Goal: Task Accomplishment & Management: Use online tool/utility

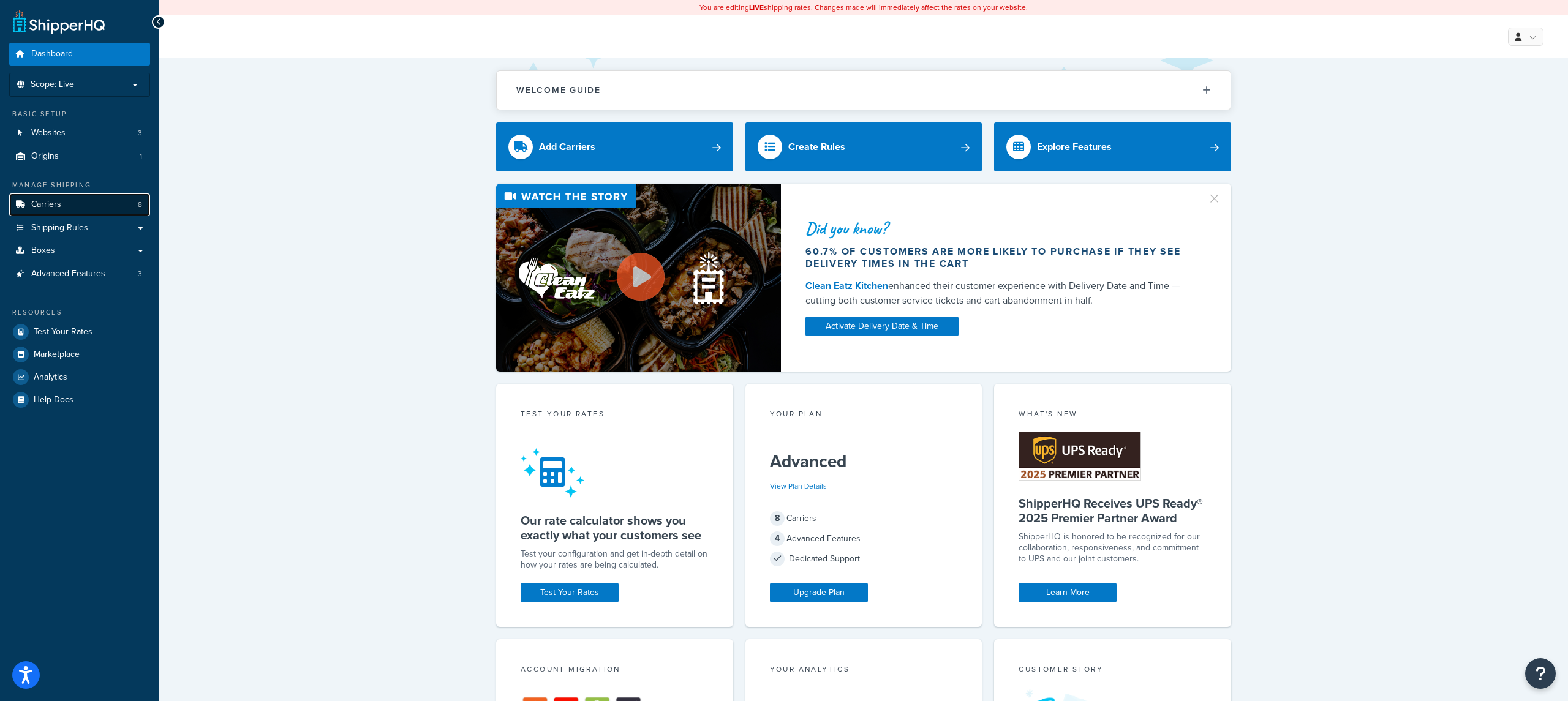
click at [104, 199] on link "Carriers 8" at bounding box center [80, 204] width 141 height 23
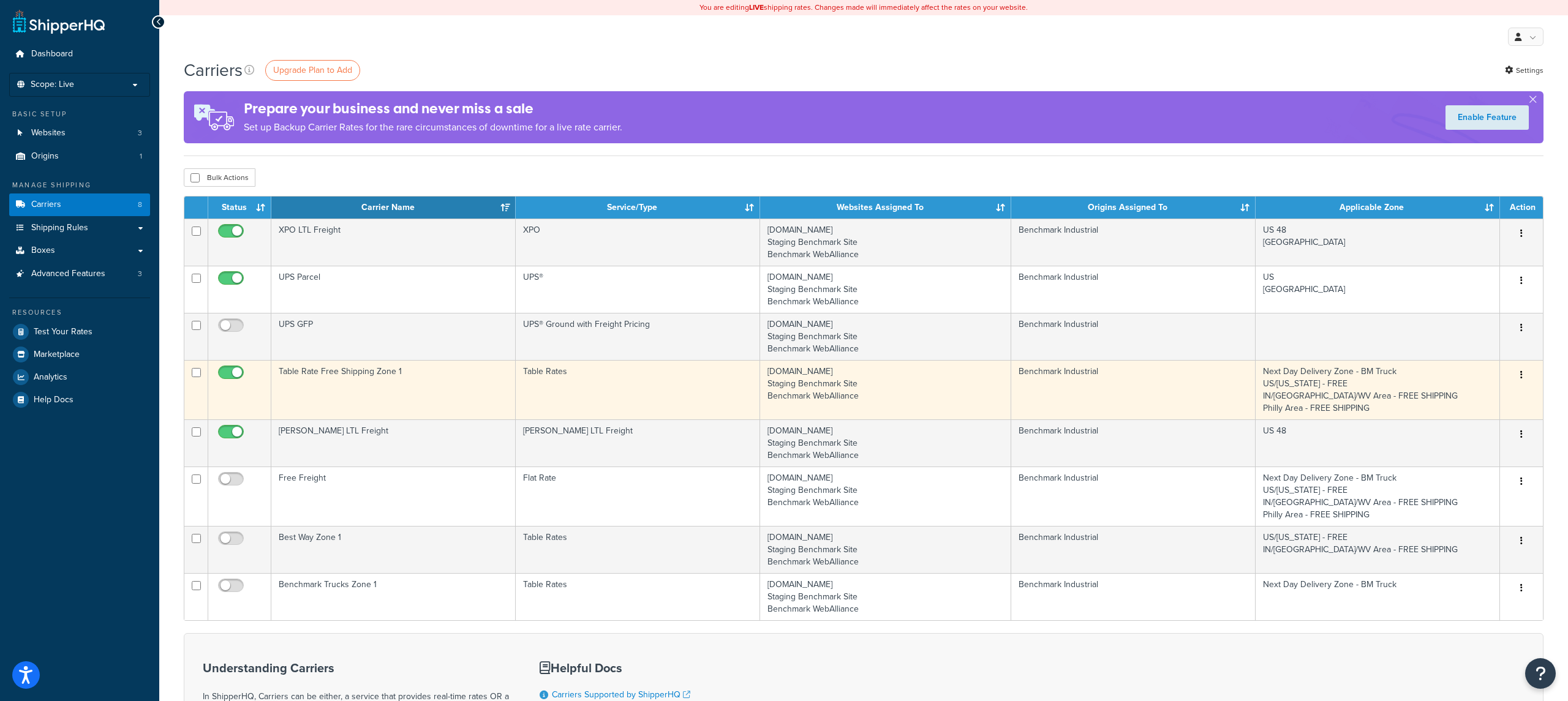
click at [390, 403] on td "Table Rate Free Shipping Zone 1" at bounding box center [393, 390] width 244 height 59
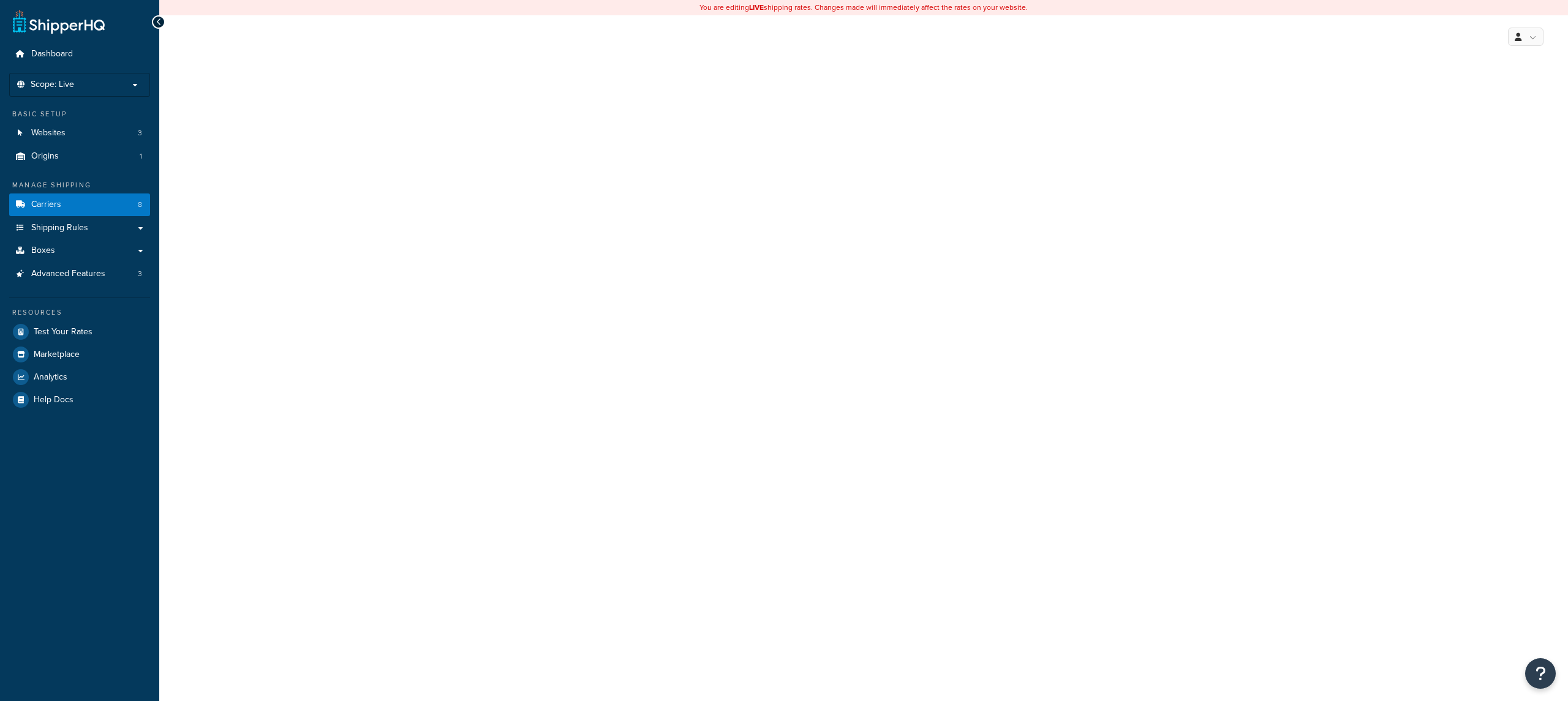
select select "25"
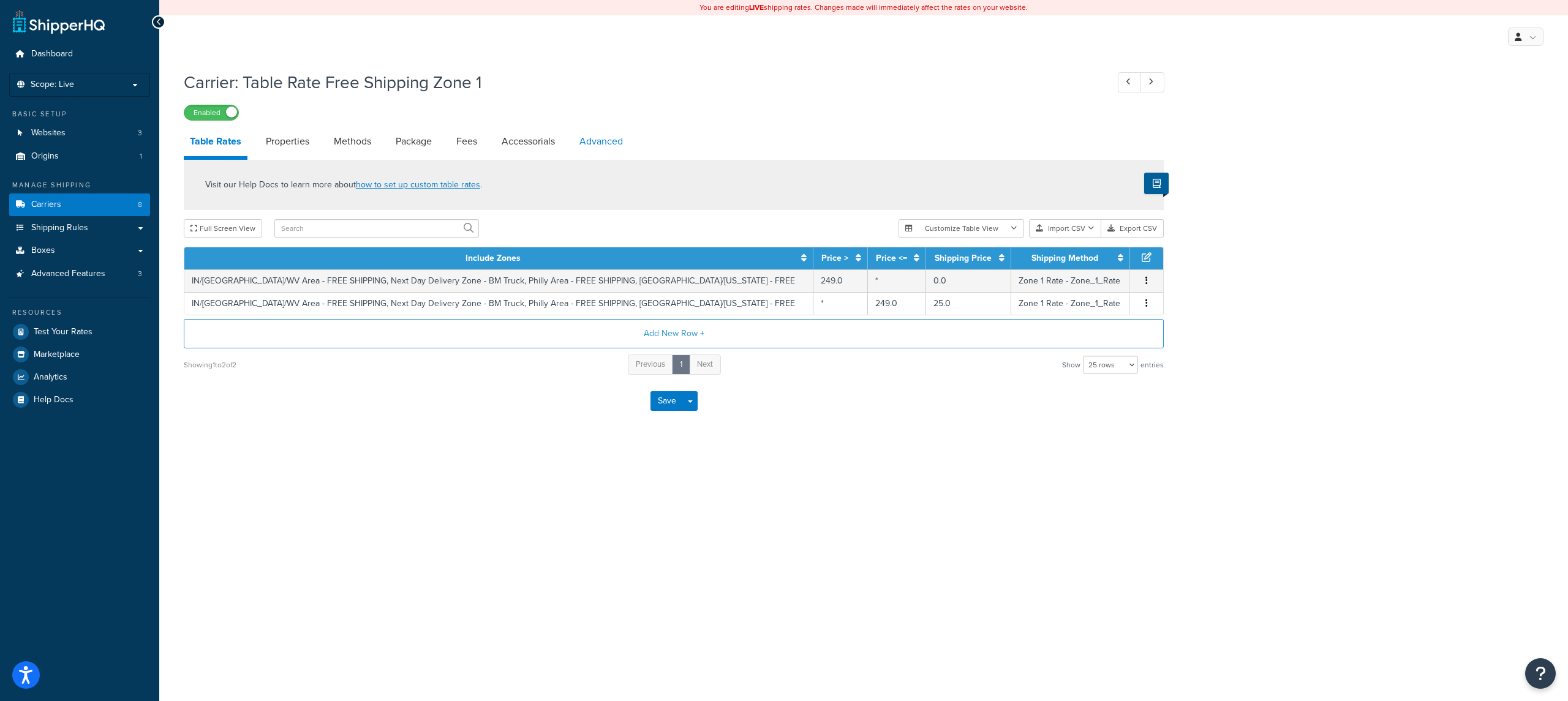
click at [579, 143] on link "Advanced" at bounding box center [601, 141] width 55 height 29
select select "false"
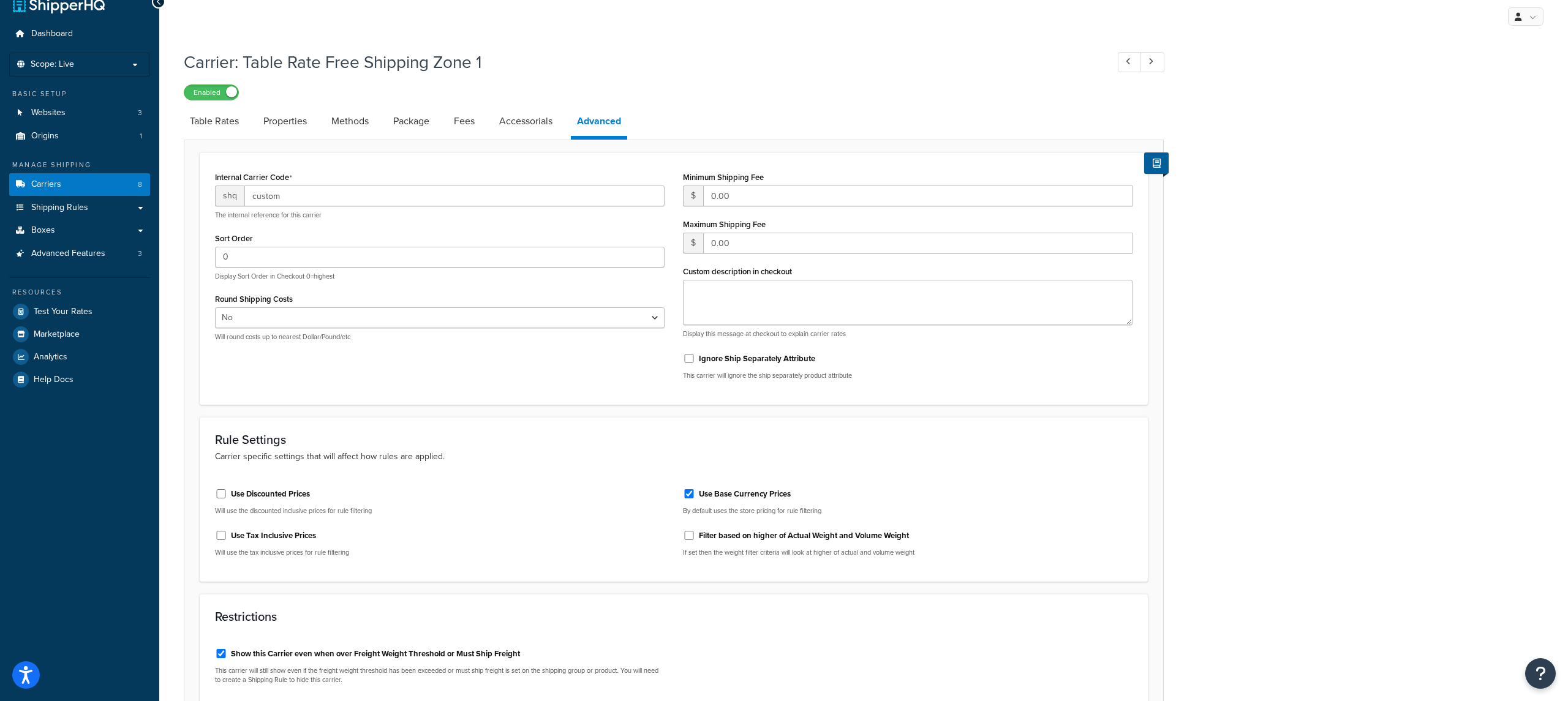
scroll to position [23, 0]
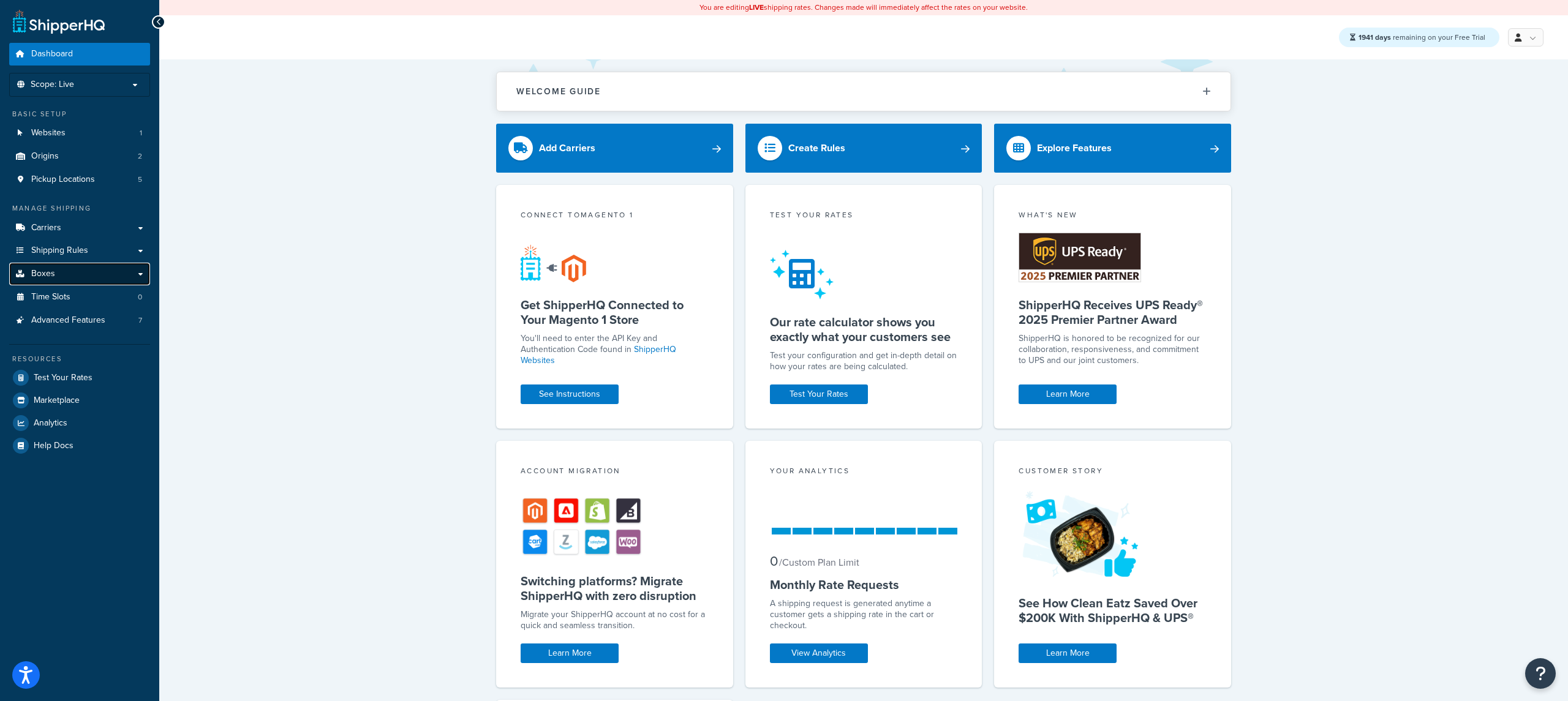
click at [92, 274] on link "Boxes" at bounding box center [80, 274] width 141 height 23
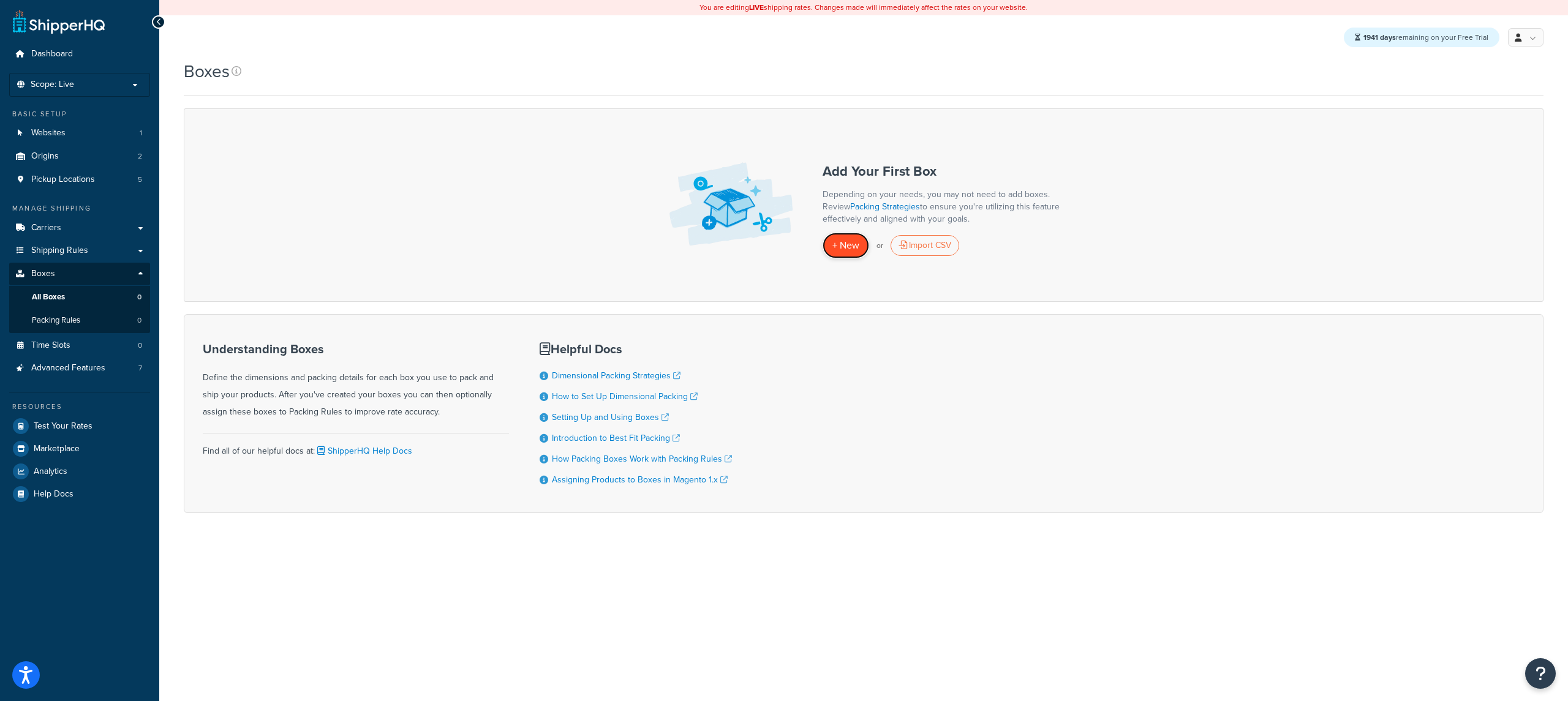
click at [827, 246] on link "+ New" at bounding box center [845, 246] width 47 height 25
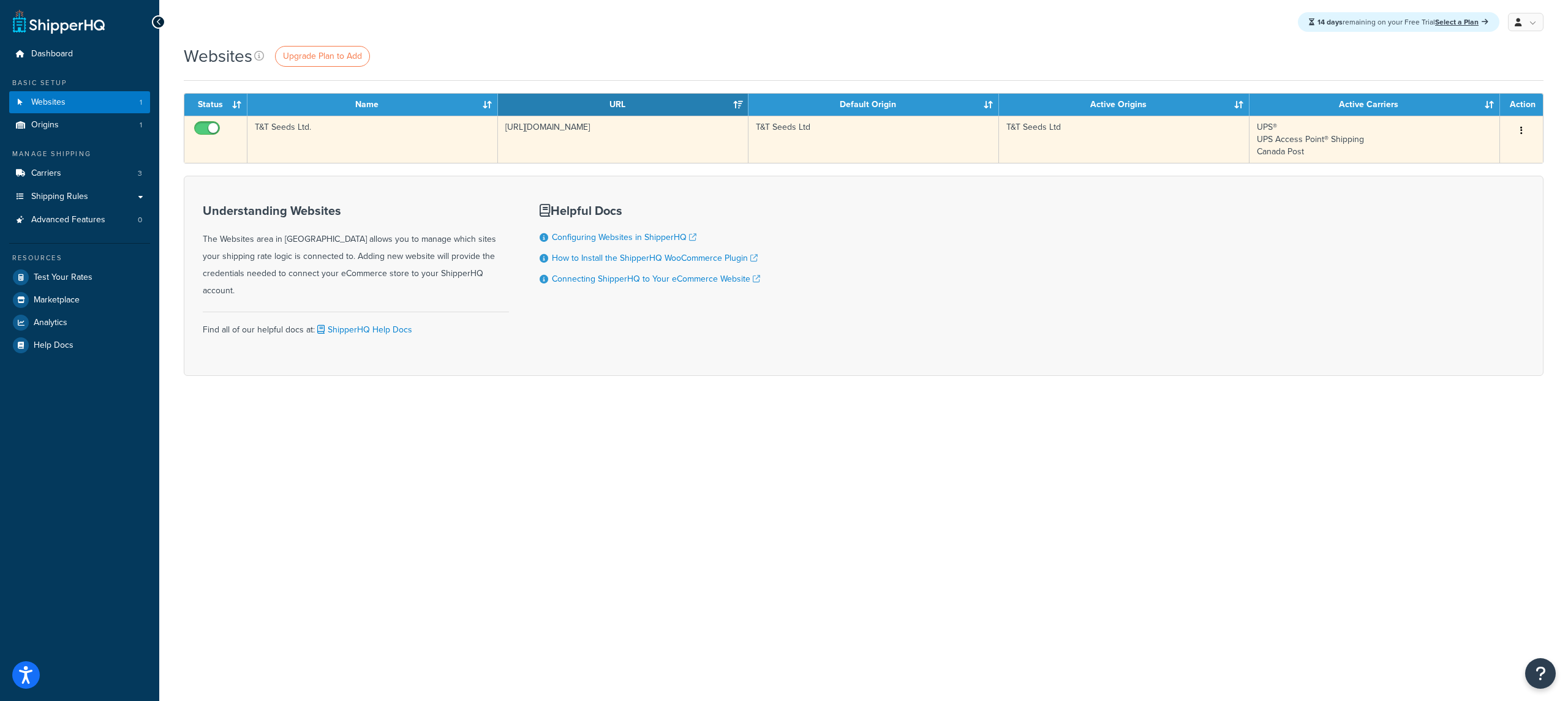
click at [644, 154] on td "[URL][DOMAIN_NAME]" at bounding box center [624, 139] width 250 height 48
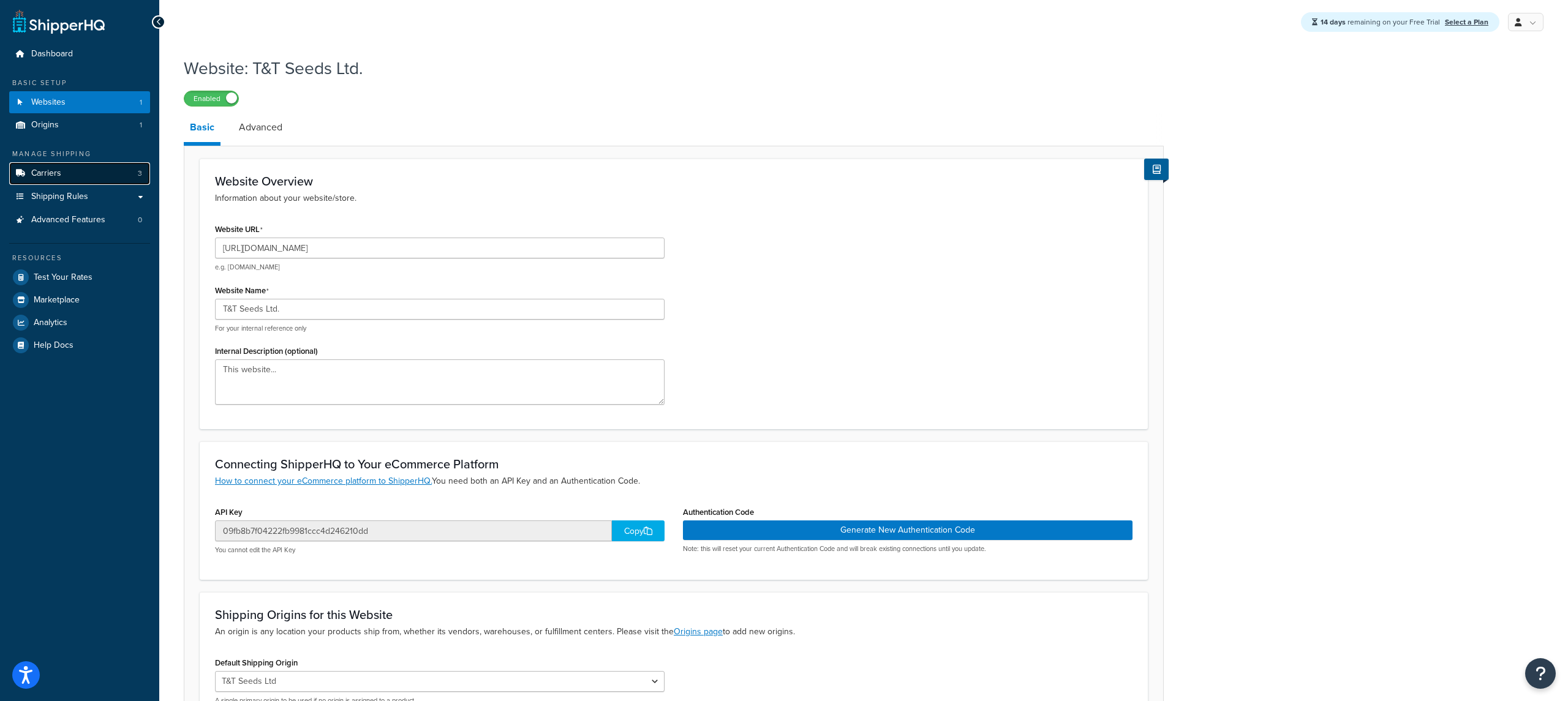
click at [86, 174] on link "Carriers 3" at bounding box center [80, 173] width 141 height 23
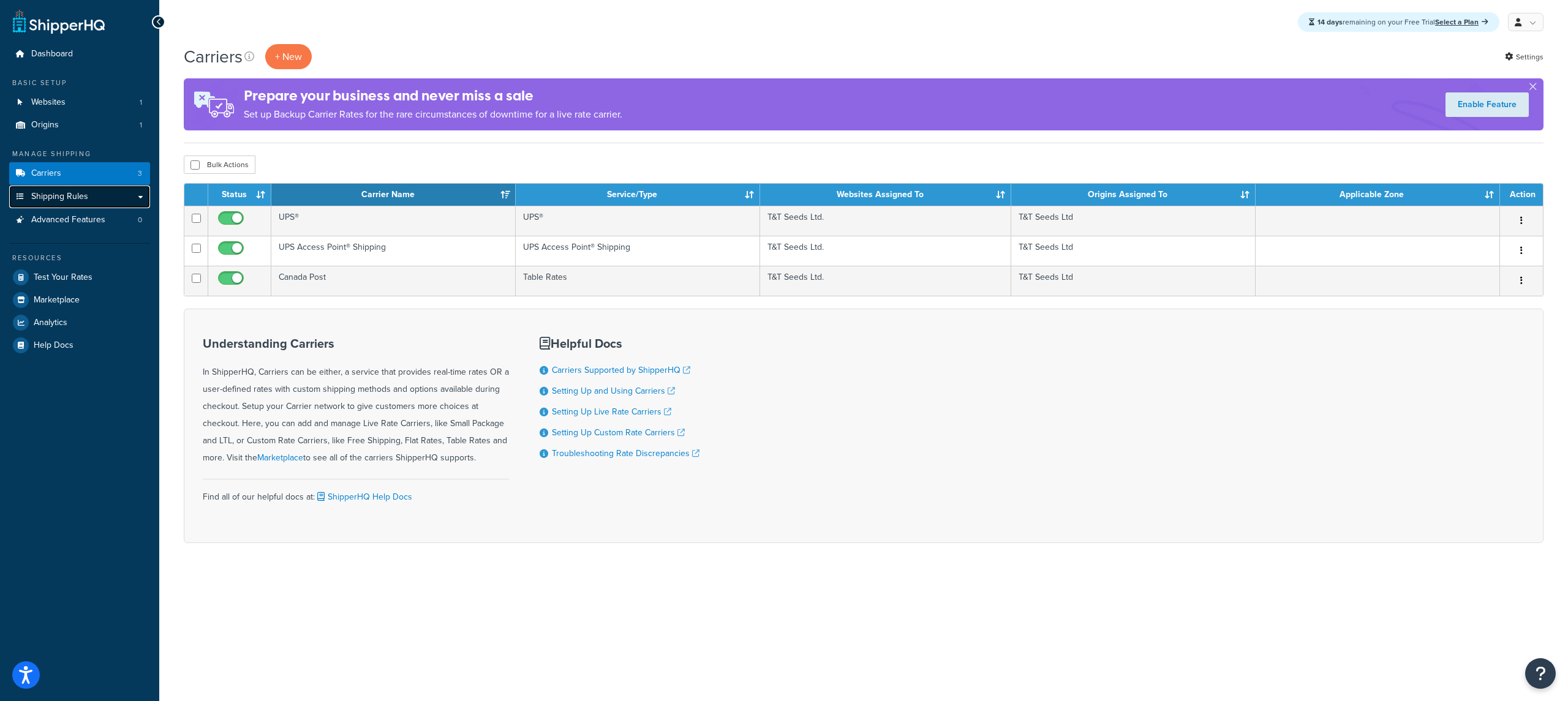
click at [78, 197] on span "Shipping Rules" at bounding box center [59, 196] width 57 height 10
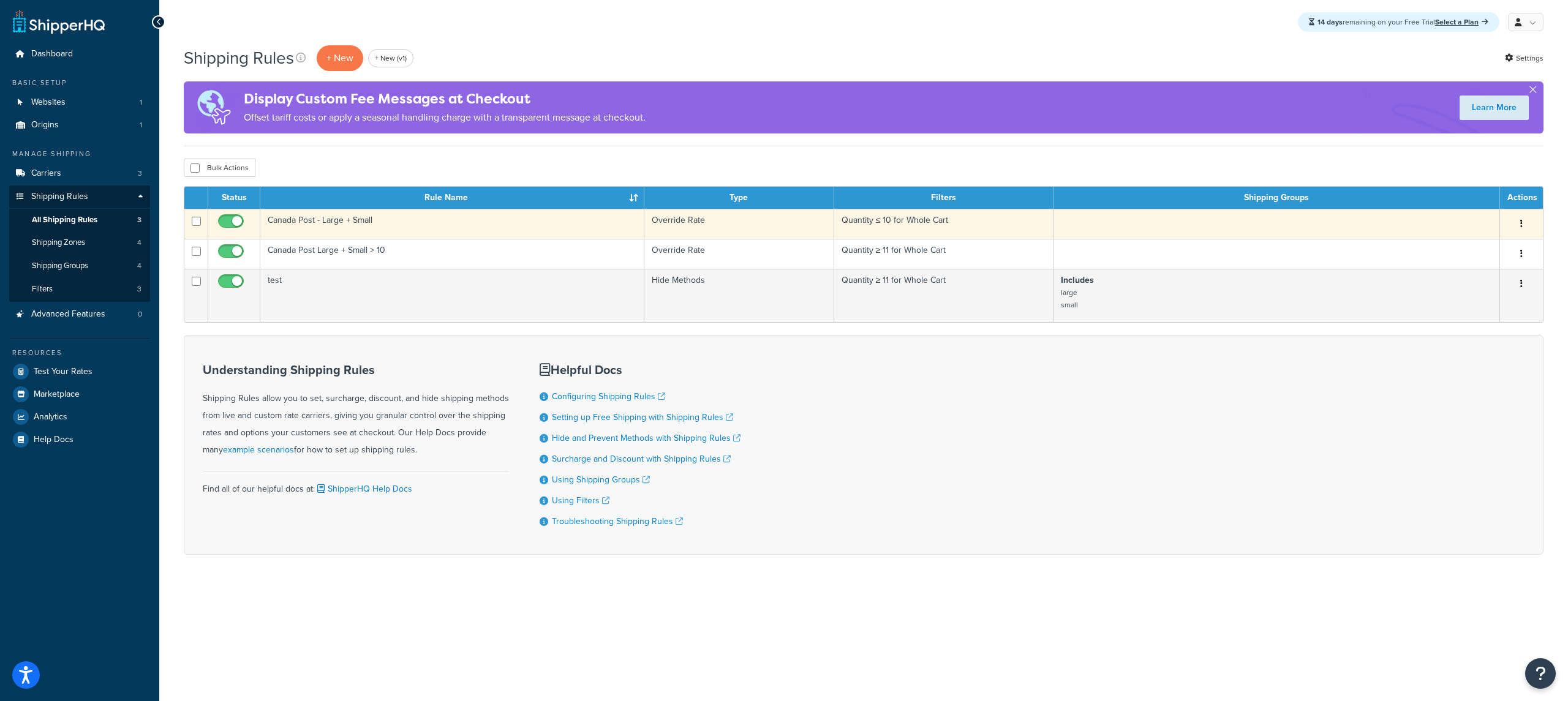
click at [706, 217] on td "Override Rate" at bounding box center [739, 224] width 190 height 30
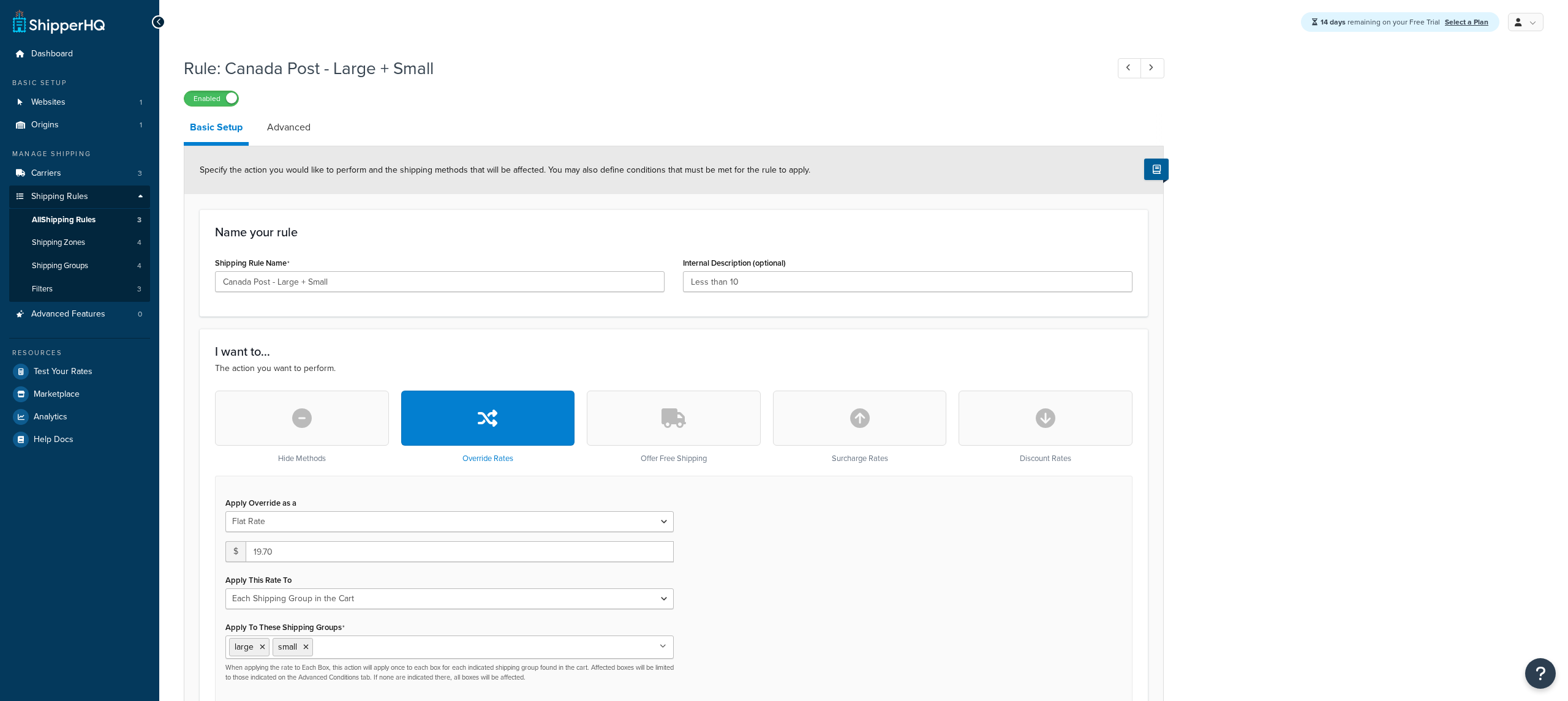
select select "SHIPPING_GROUP"
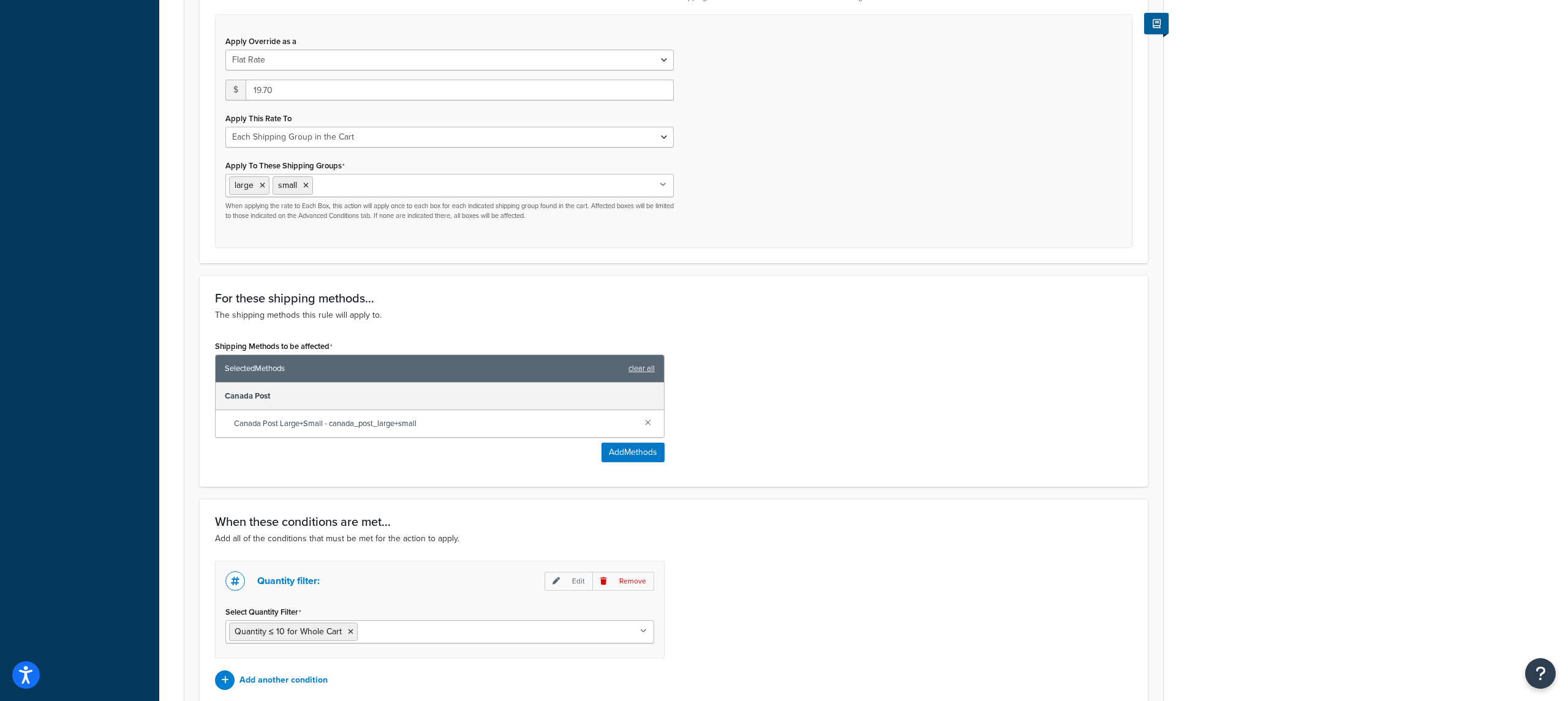
scroll to position [419, 0]
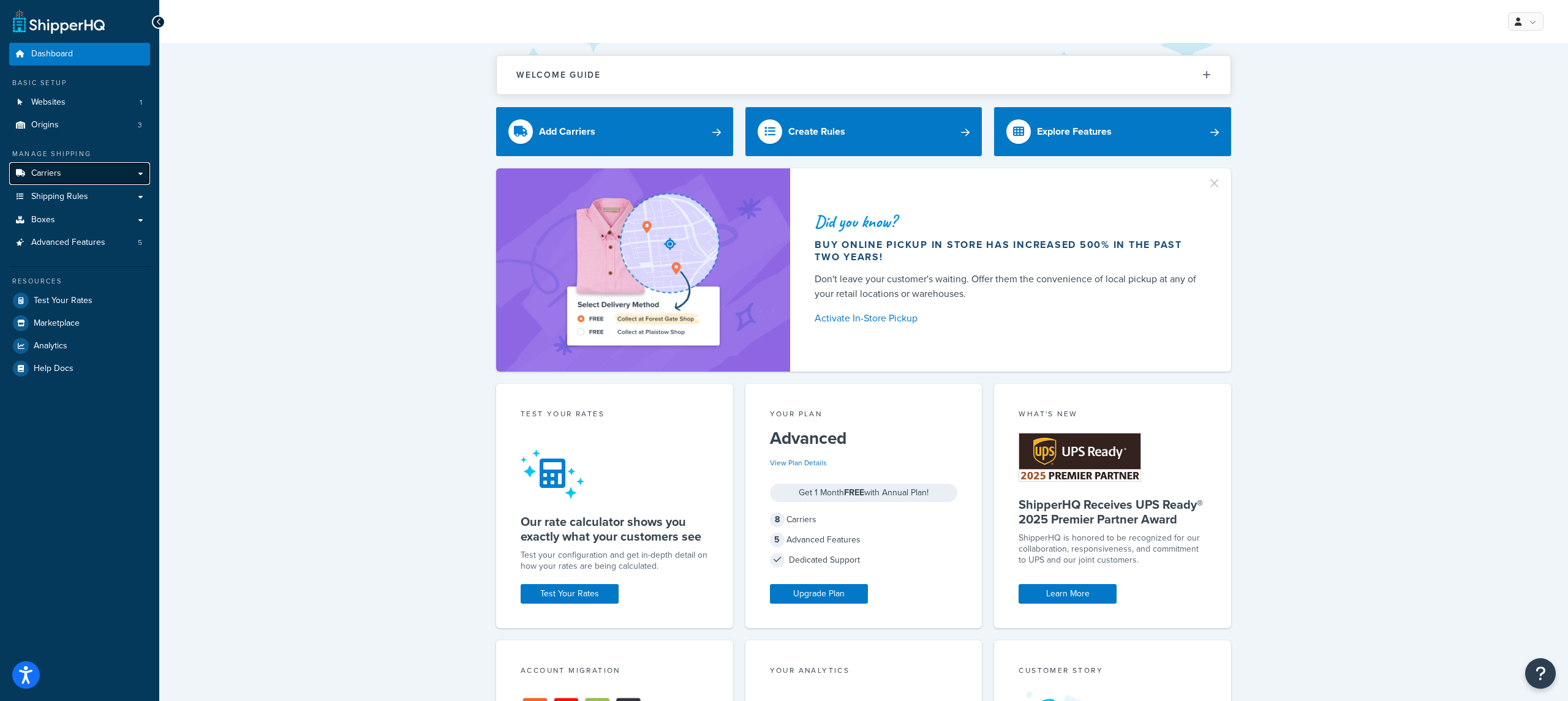
click at [80, 177] on link "Carriers" at bounding box center [80, 173] width 141 height 23
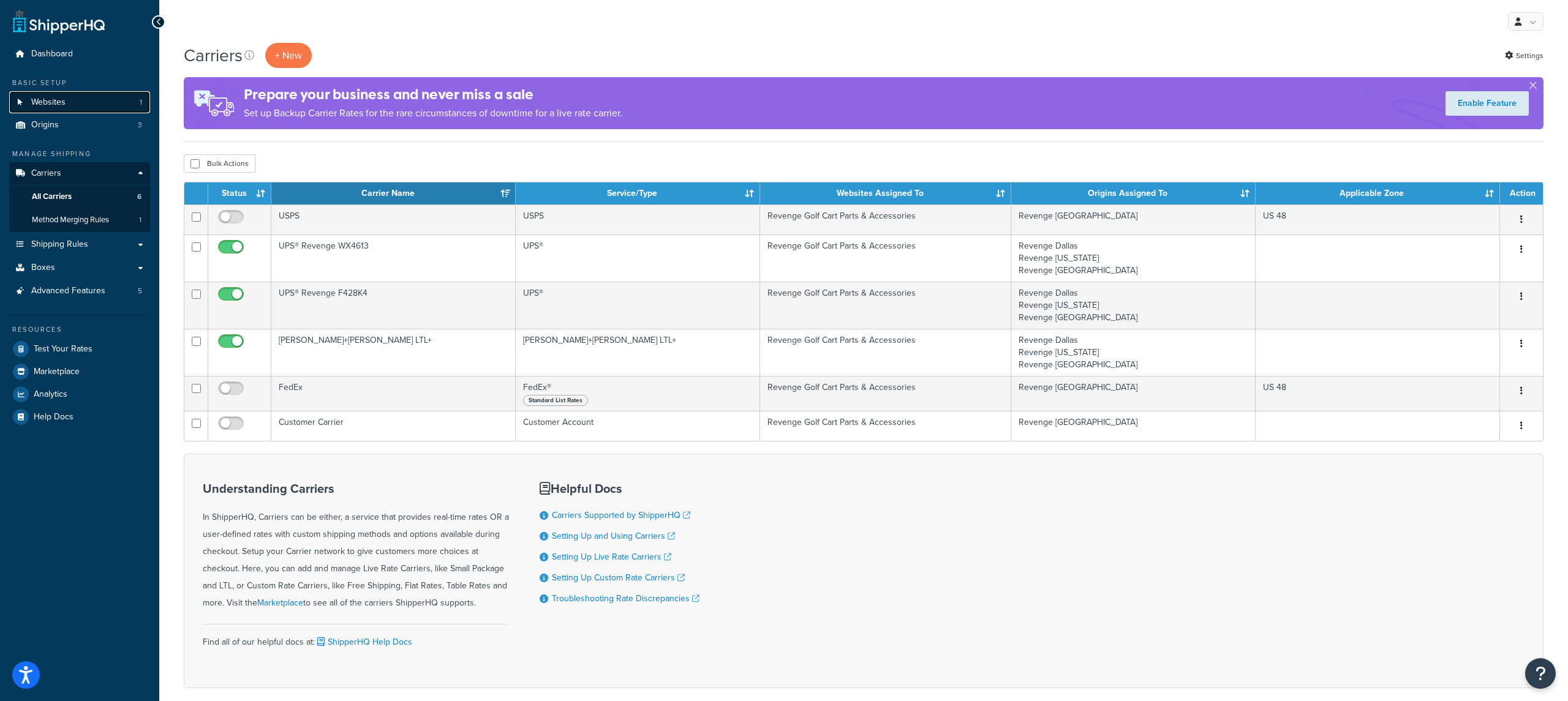
click at [82, 104] on link "Websites 1" at bounding box center [80, 102] width 141 height 23
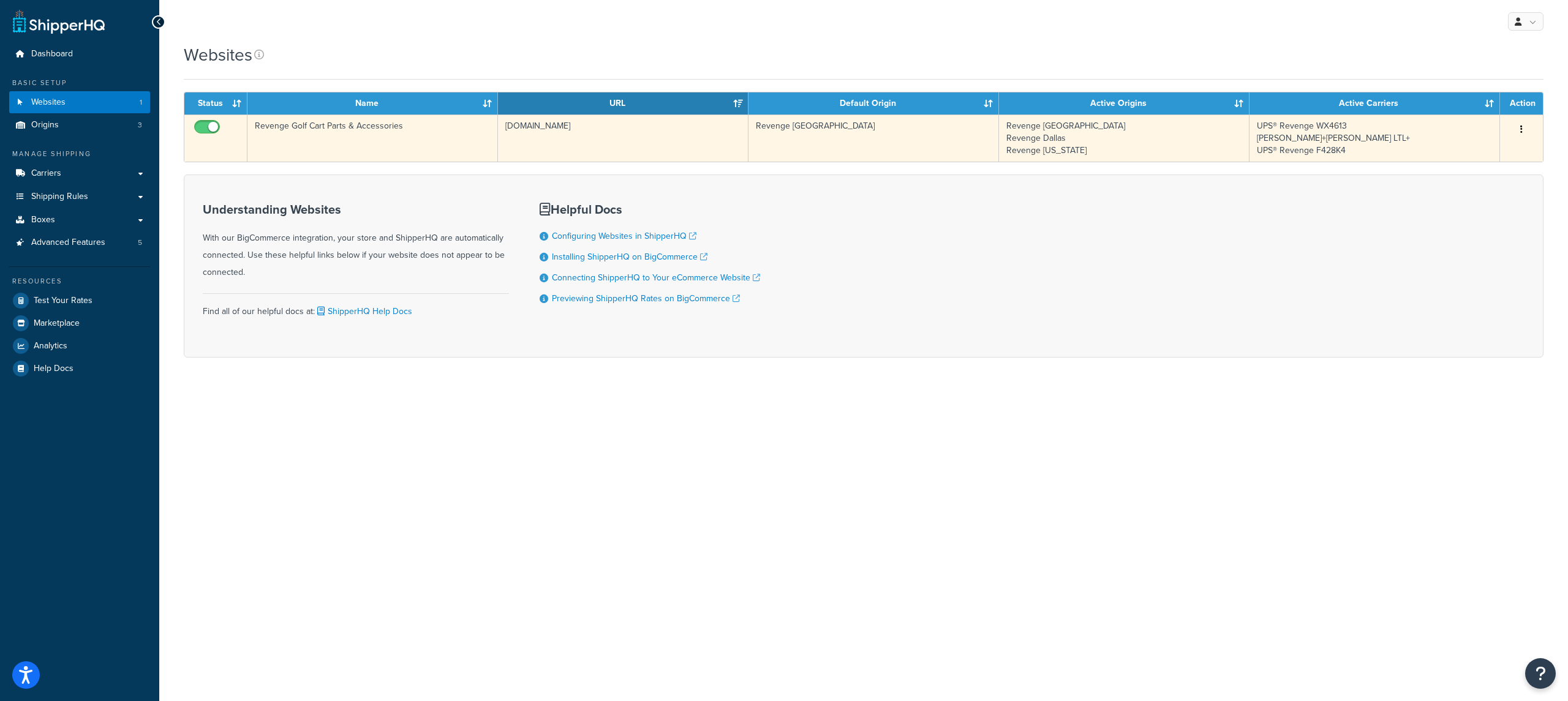
click at [620, 150] on td "revengegolfcartparts.com" at bounding box center [624, 139] width 250 height 48
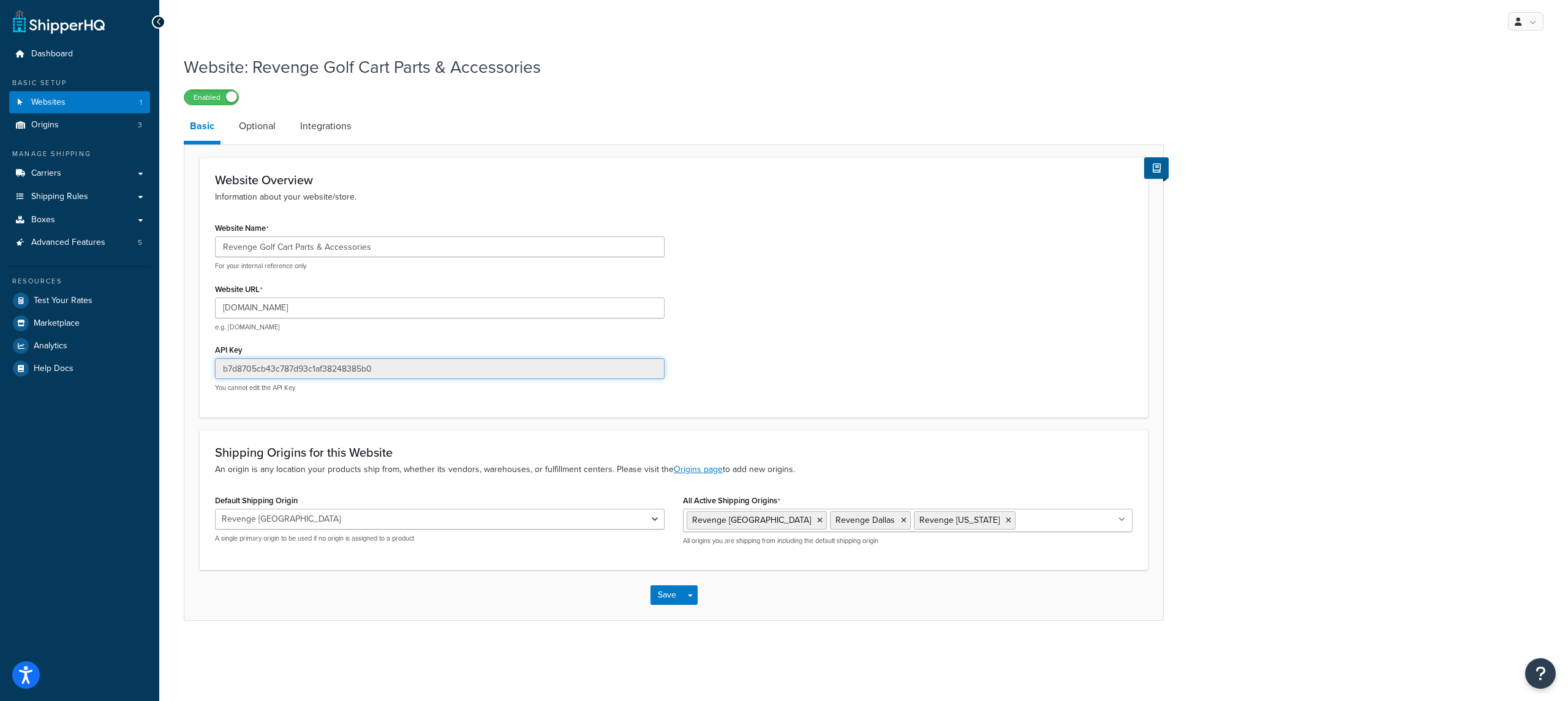
click at [382, 371] on input "b7d8705cb43c787d93c1af38248385b0" at bounding box center [439, 368] width 449 height 21
click at [86, 180] on link "Carriers" at bounding box center [80, 173] width 141 height 23
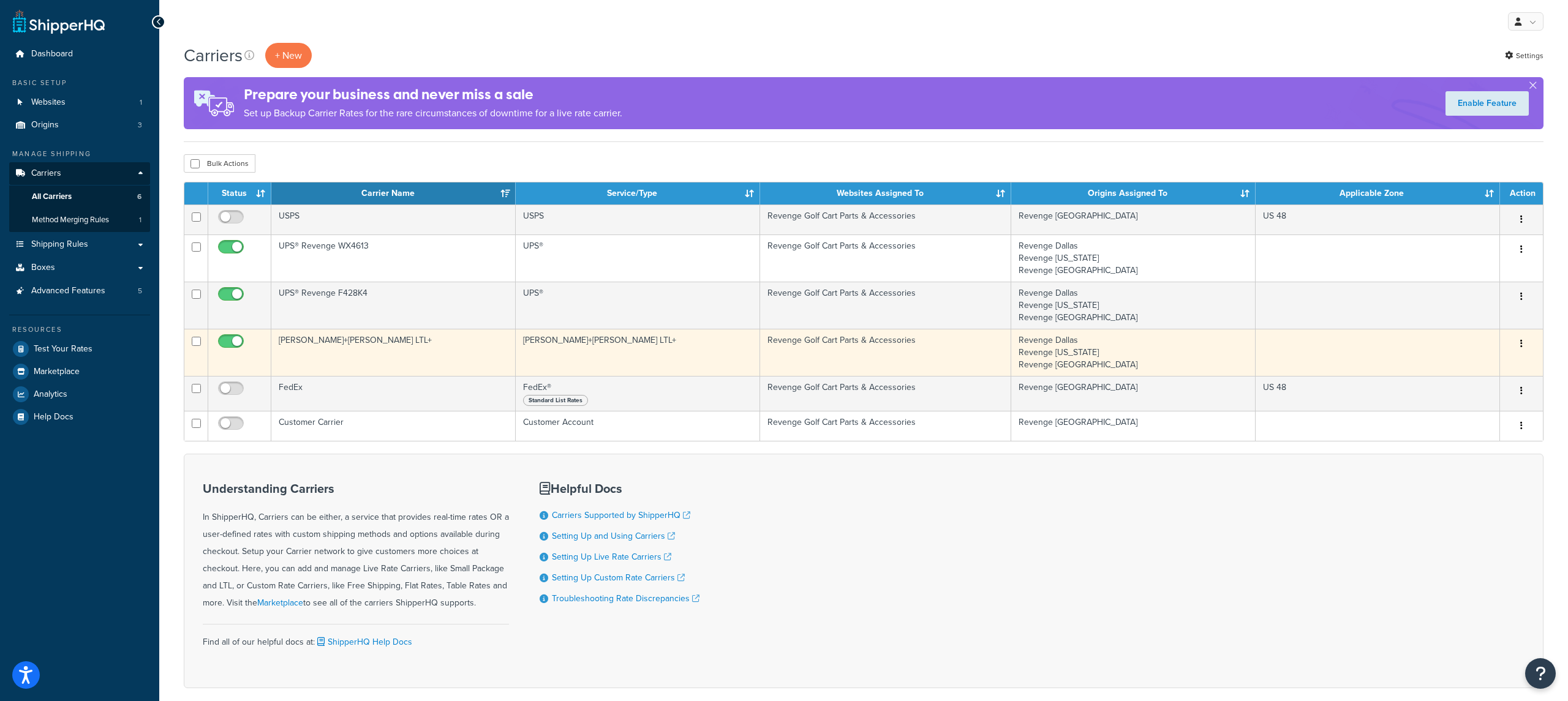
click at [399, 359] on td "[PERSON_NAME]+[PERSON_NAME] LTL+" at bounding box center [393, 352] width 244 height 48
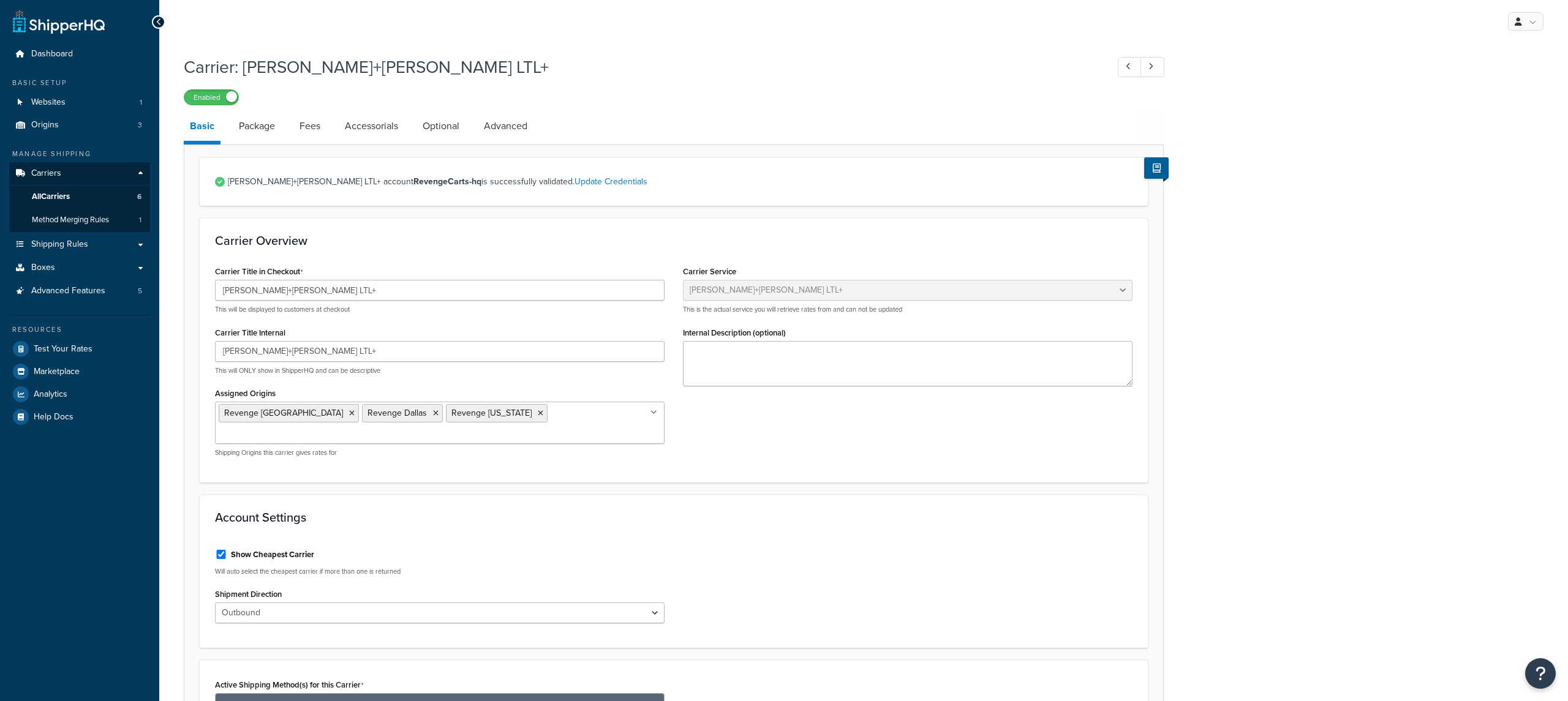
select select "reTransFreight"
click at [104, 101] on link "Websites 1" at bounding box center [80, 102] width 141 height 23
drag, startPoint x: 447, startPoint y: 145, endPoint x: 445, endPoint y: 132, distance: 13.2
click at [446, 143] on div "Basic Package Fees Accessorials Optional Advanced [PERSON_NAME]+[PERSON_NAME] L…" at bounding box center [673, 578] width 980 height 934
click at [444, 131] on link "Optional" at bounding box center [441, 126] width 49 height 29
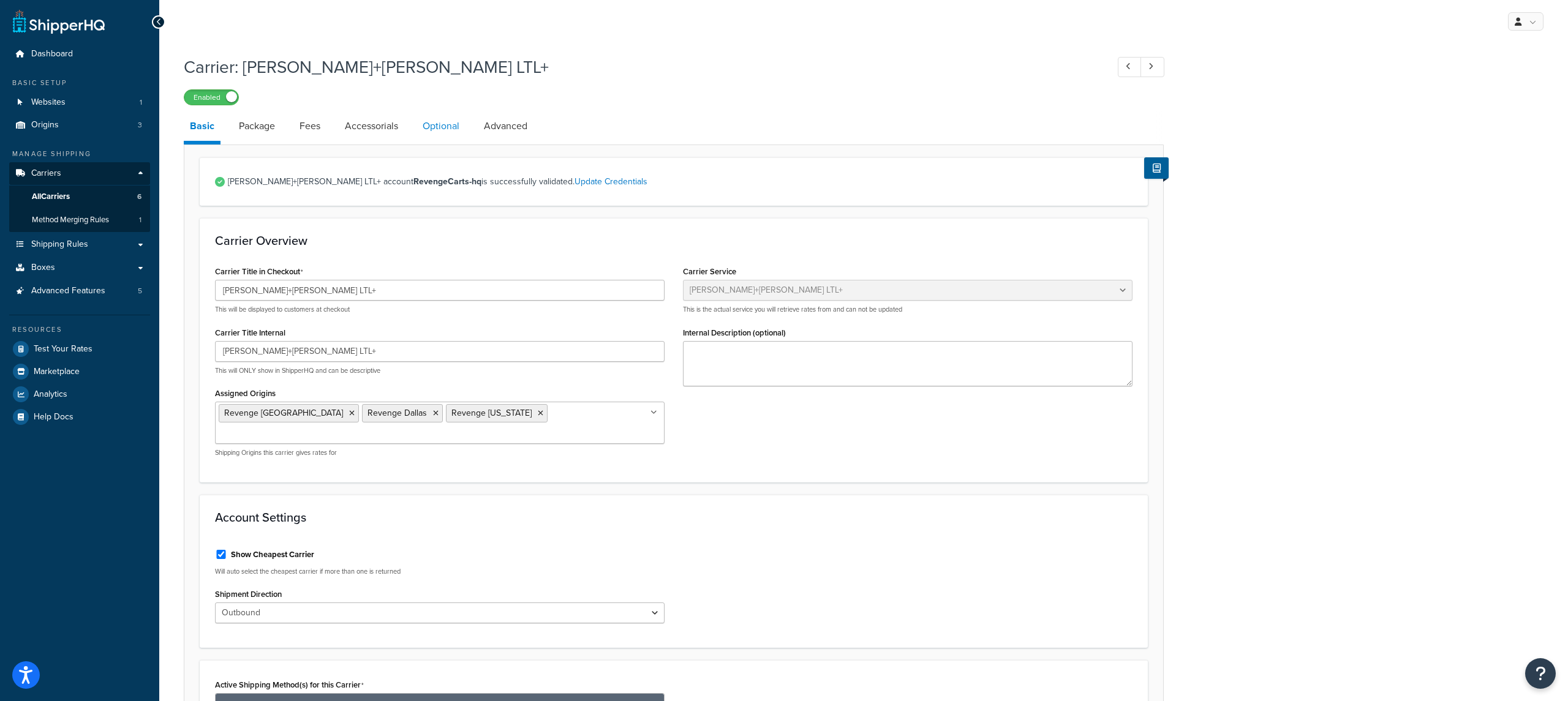
select select "65"
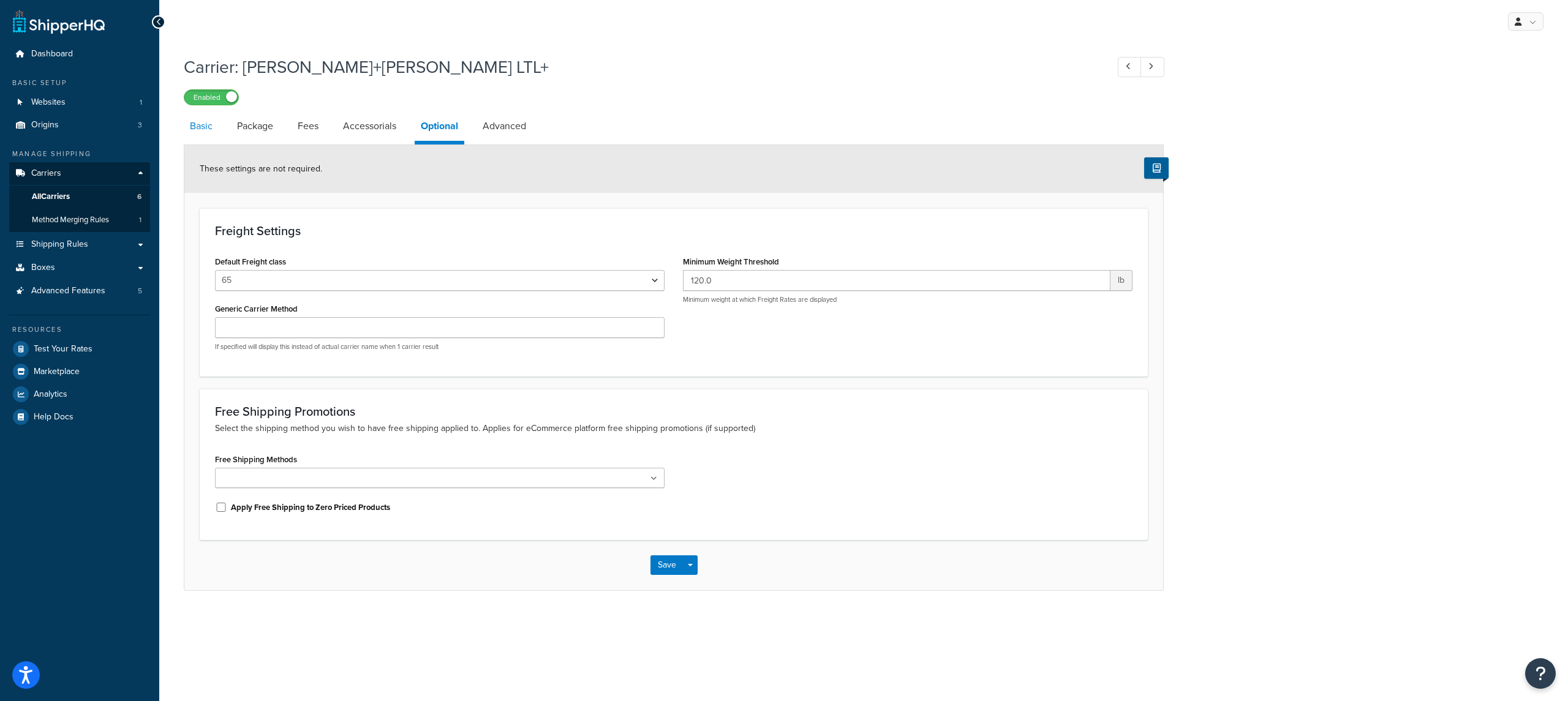
click at [201, 128] on link "Basic" at bounding box center [201, 126] width 35 height 29
select select "reTransFreight"
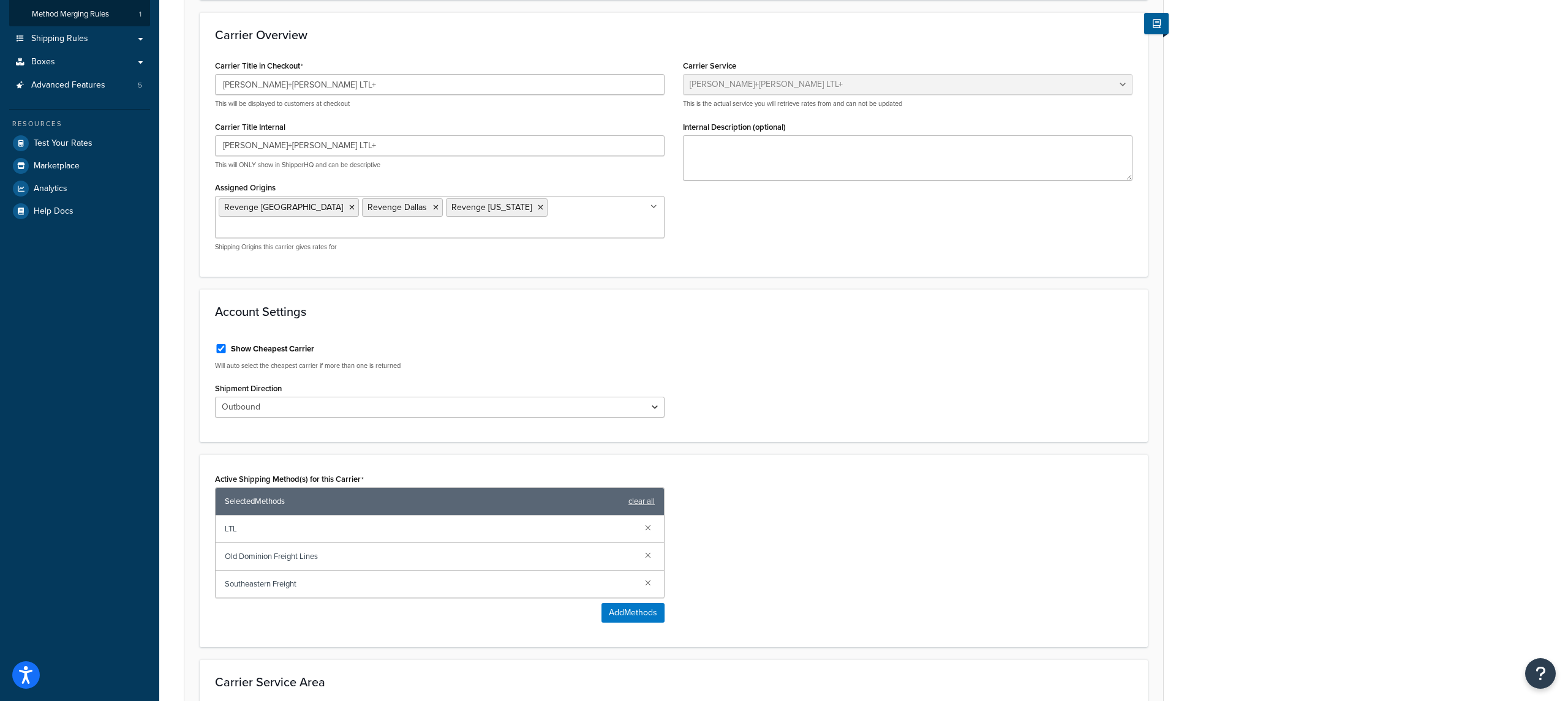
scroll to position [207, 0]
click at [259, 343] on label "Show Cheapest Carrier" at bounding box center [272, 349] width 83 height 11
click at [227, 344] on input "Show Cheapest Carrier" at bounding box center [220, 349] width 12 height 10
click at [266, 343] on label "Show Cheapest Carrier" at bounding box center [272, 349] width 83 height 11
click at [227, 344] on input "Show Cheapest Carrier" at bounding box center [220, 349] width 12 height 10
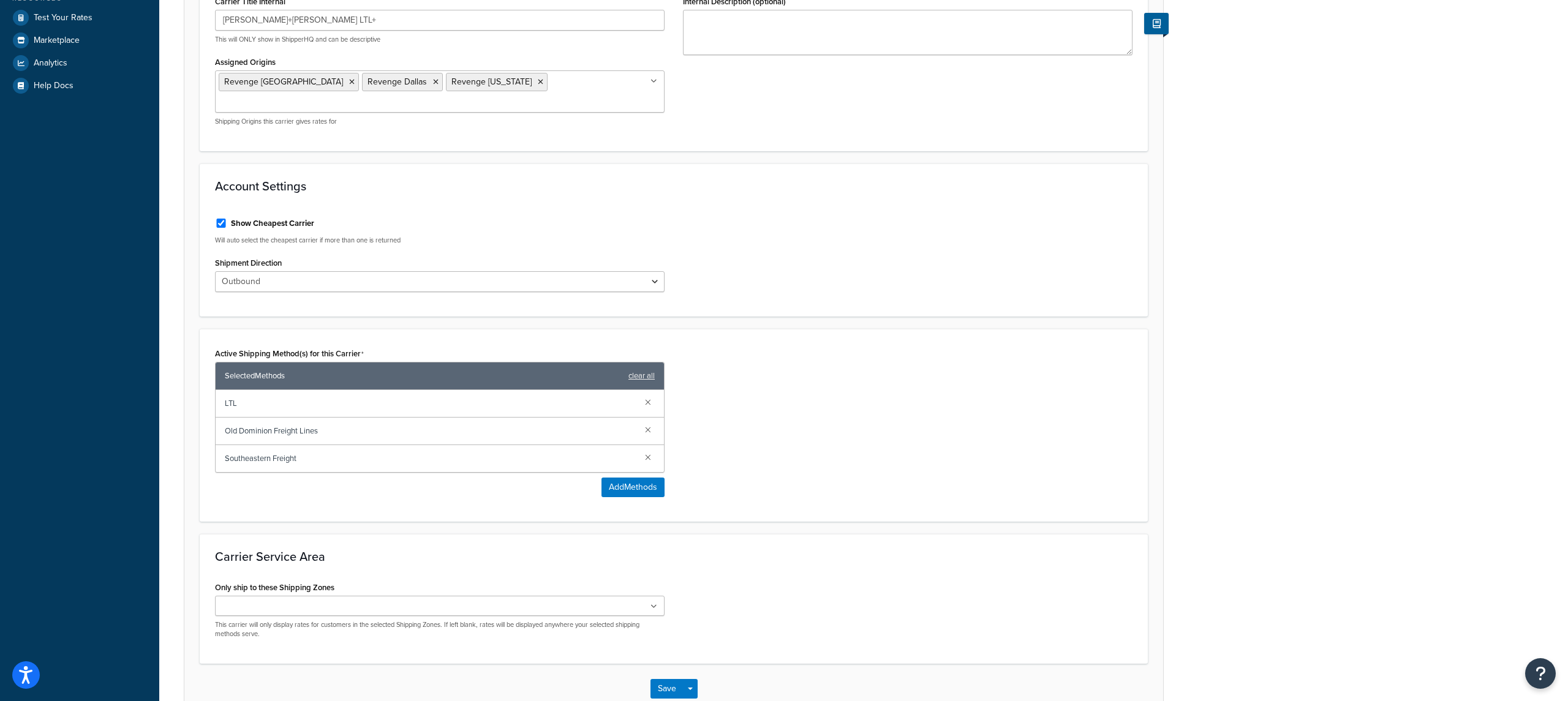
scroll to position [390, 0]
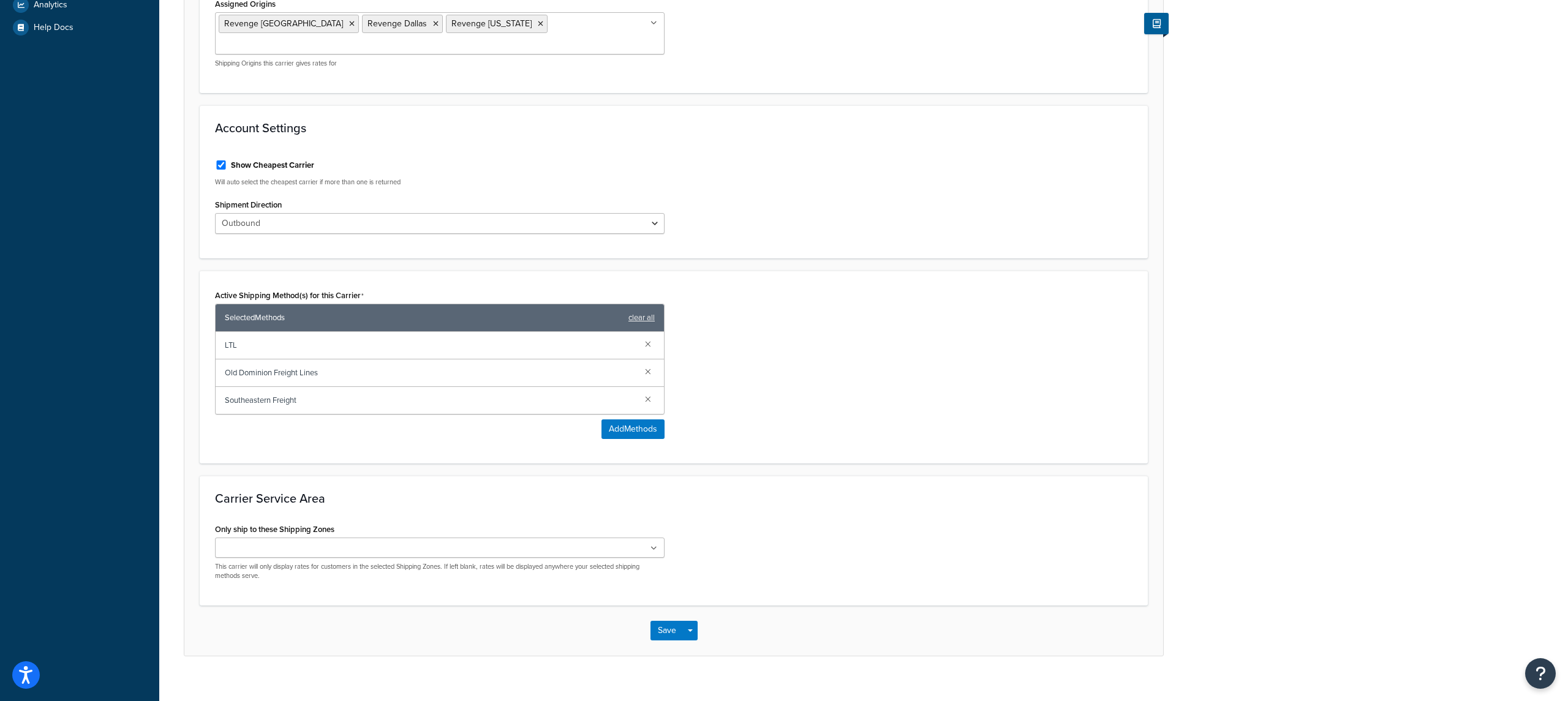
click at [266, 160] on label "Show Cheapest Carrier" at bounding box center [272, 166] width 83 height 11
click at [227, 161] on input "Show Cheapest Carrier" at bounding box center [220, 166] width 12 height 10
checkbox input "false"
click at [692, 621] on button "Save Dropdown" at bounding box center [690, 631] width 15 height 20
click at [696, 641] on button "Save and Edit" at bounding box center [695, 653] width 90 height 25
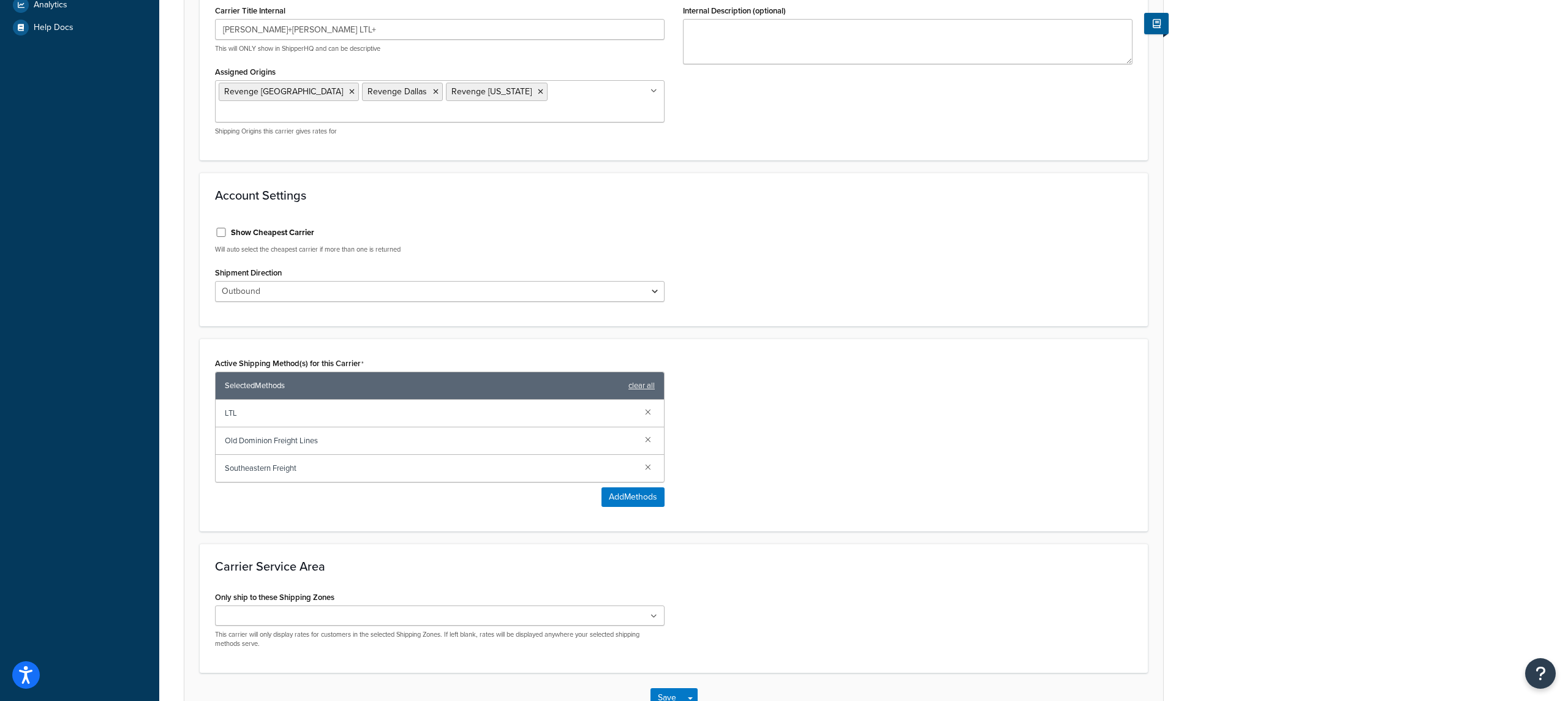
scroll to position [0, 0]
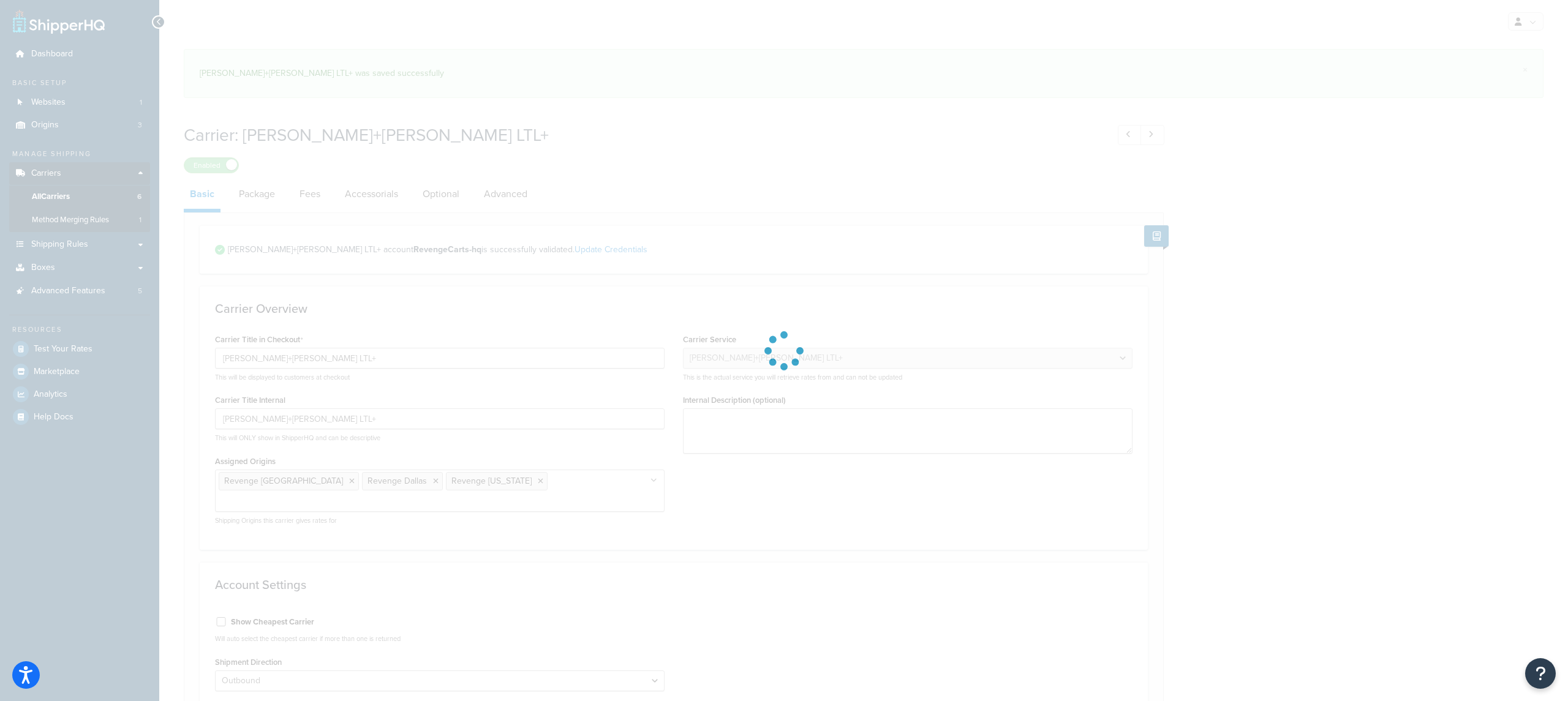
select select "reTransFreight"
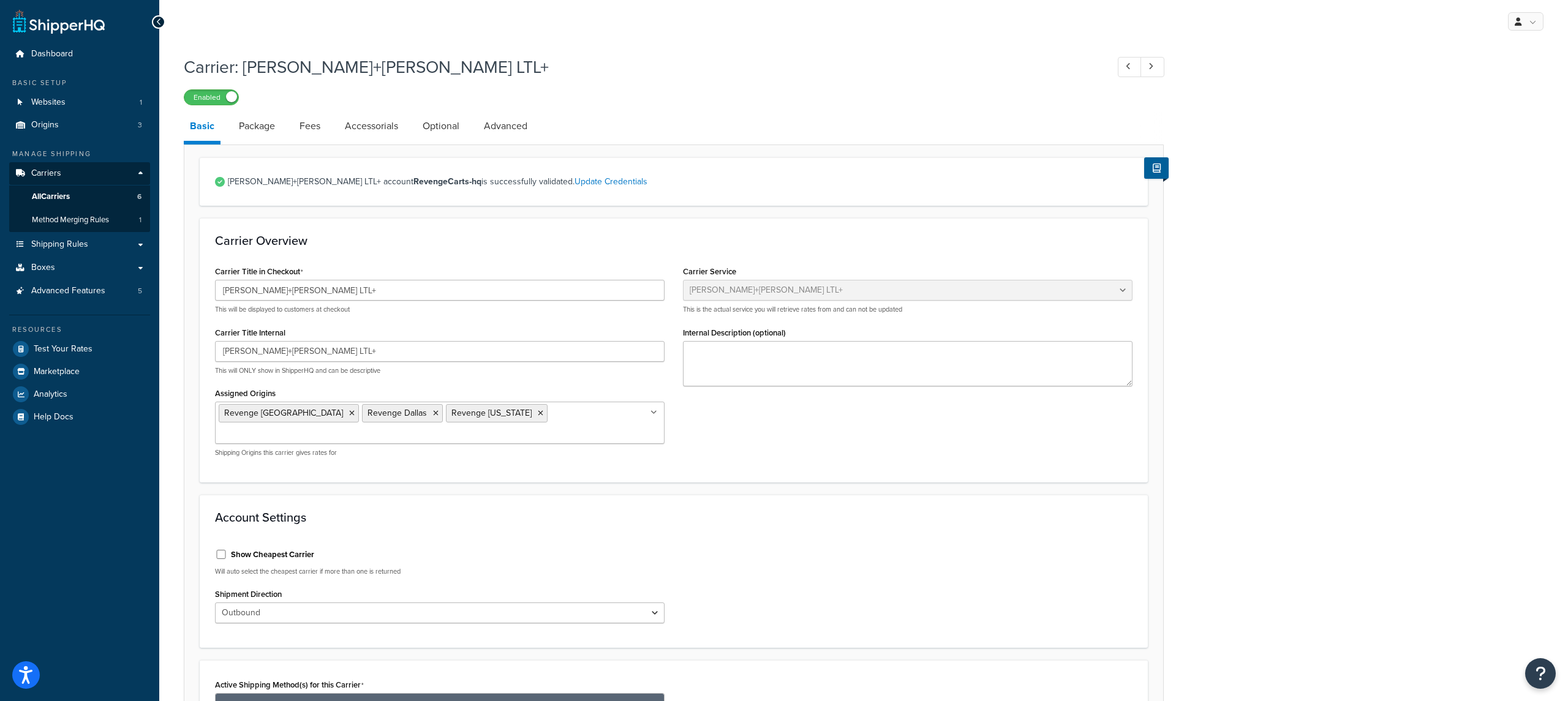
click at [281, 549] on label "Show Cheapest Carrier" at bounding box center [272, 554] width 83 height 11
click at [227, 550] on input "Show Cheapest Carrier" at bounding box center [220, 554] width 12 height 10
checkbox input "true"
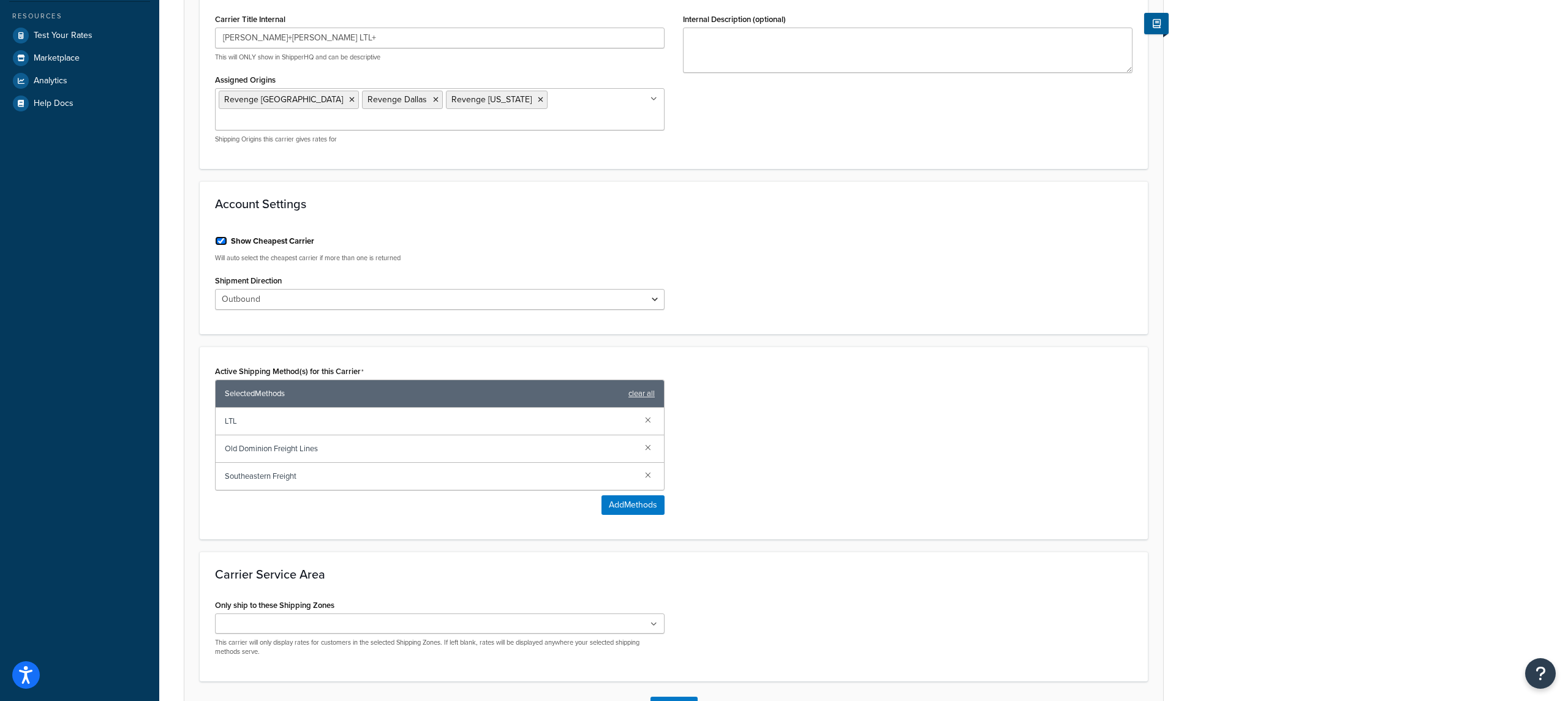
scroll to position [390, 0]
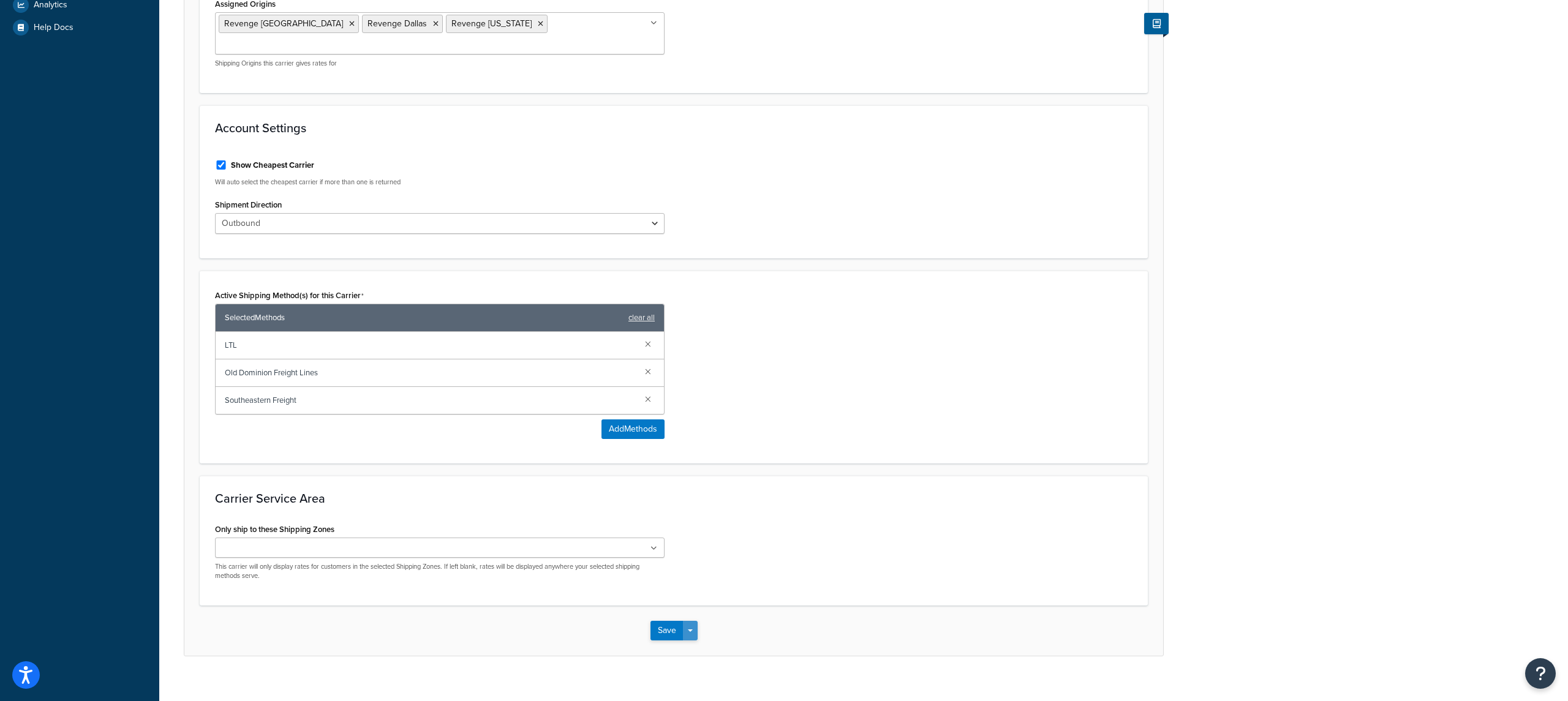
click at [691, 630] on span "button" at bounding box center [690, 631] width 5 height 2
click at [690, 641] on button "Save and Edit" at bounding box center [695, 653] width 90 height 25
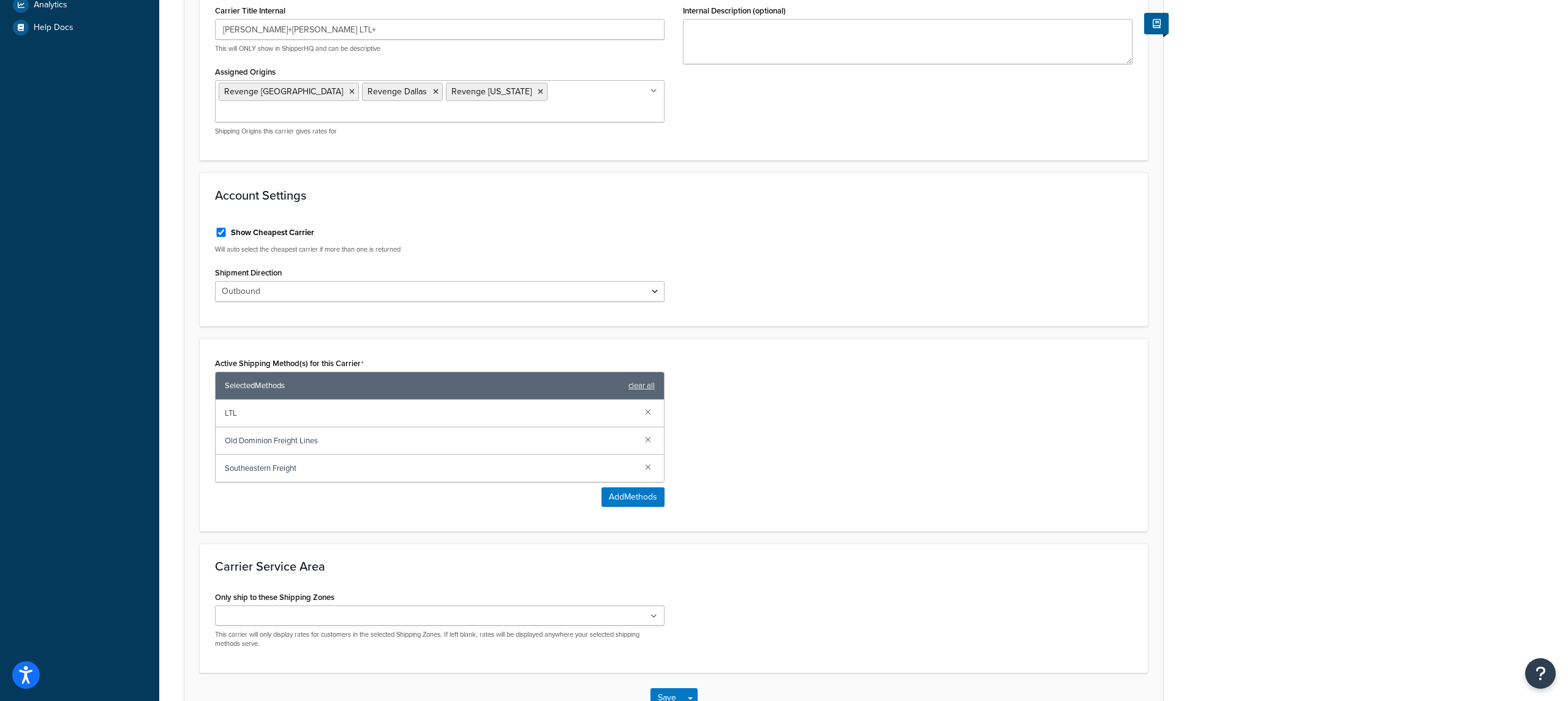
scroll to position [0, 0]
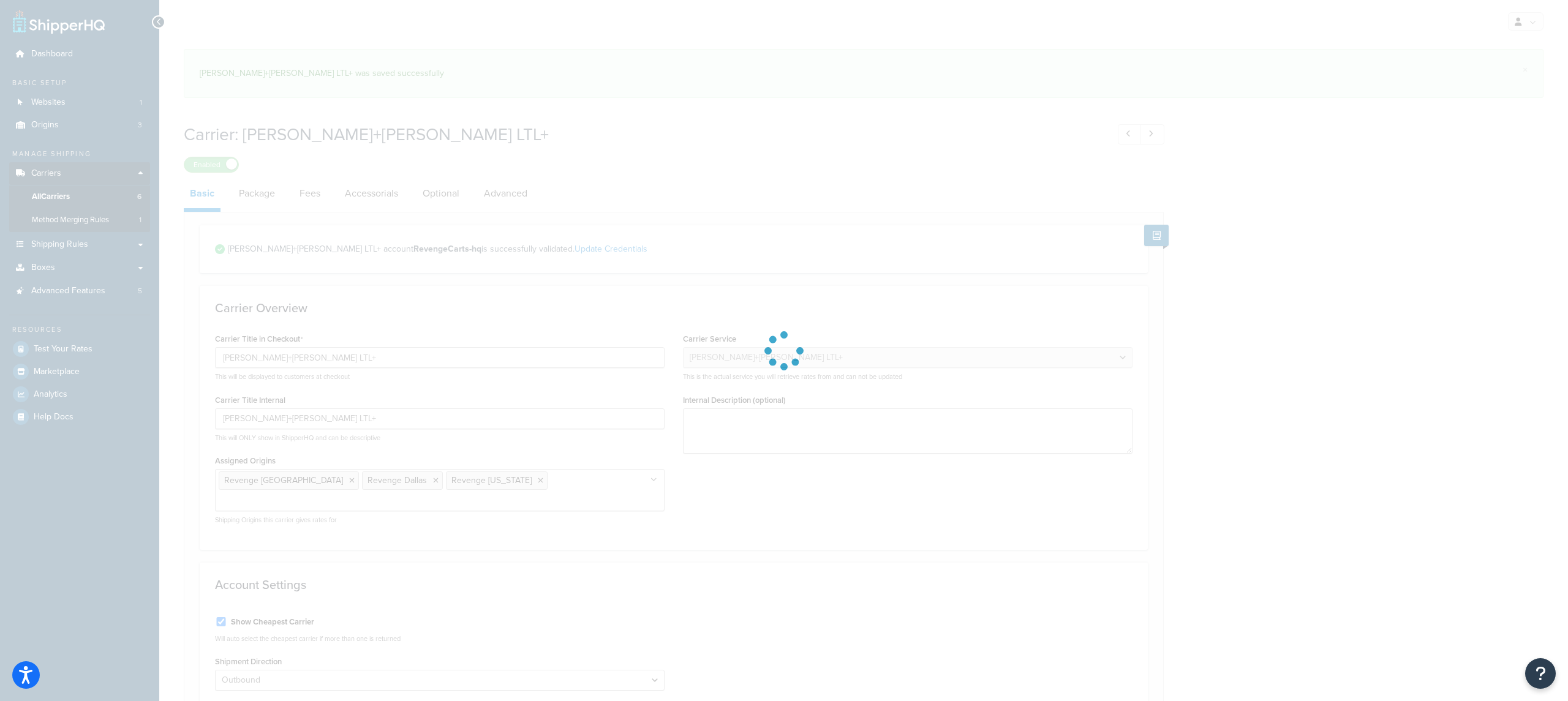
select select "reTransFreight"
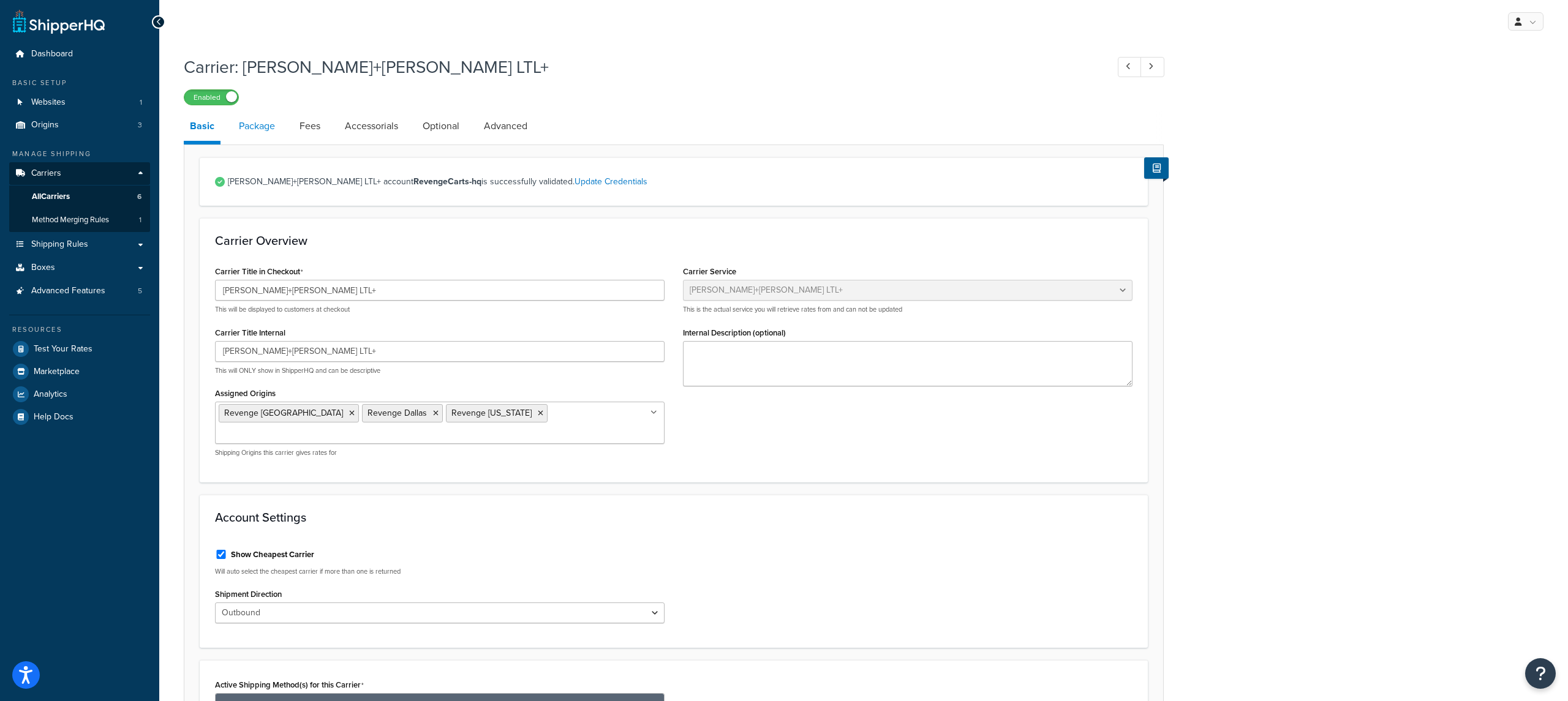
click at [269, 136] on link "Package" at bounding box center [257, 126] width 48 height 29
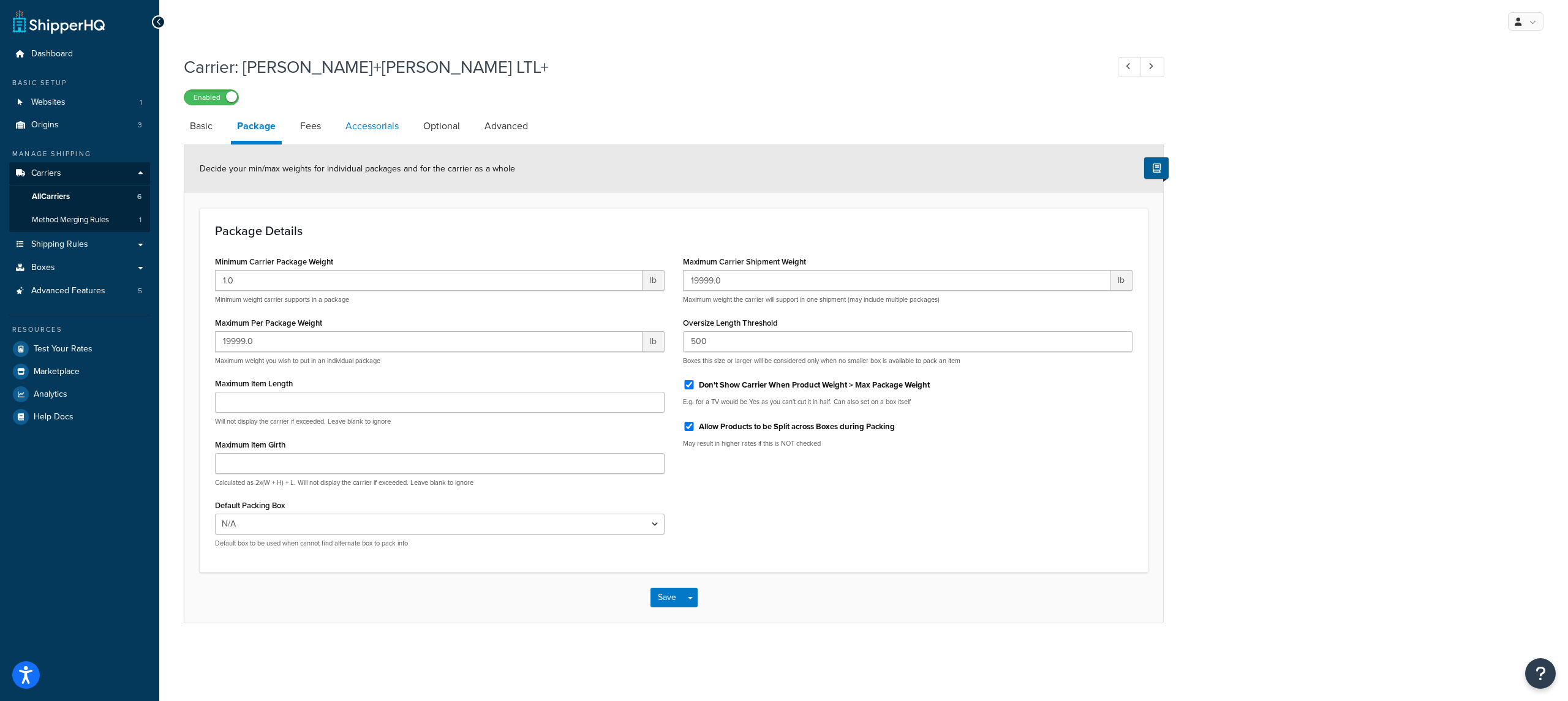
click at [357, 121] on link "Accessorials" at bounding box center [372, 126] width 66 height 29
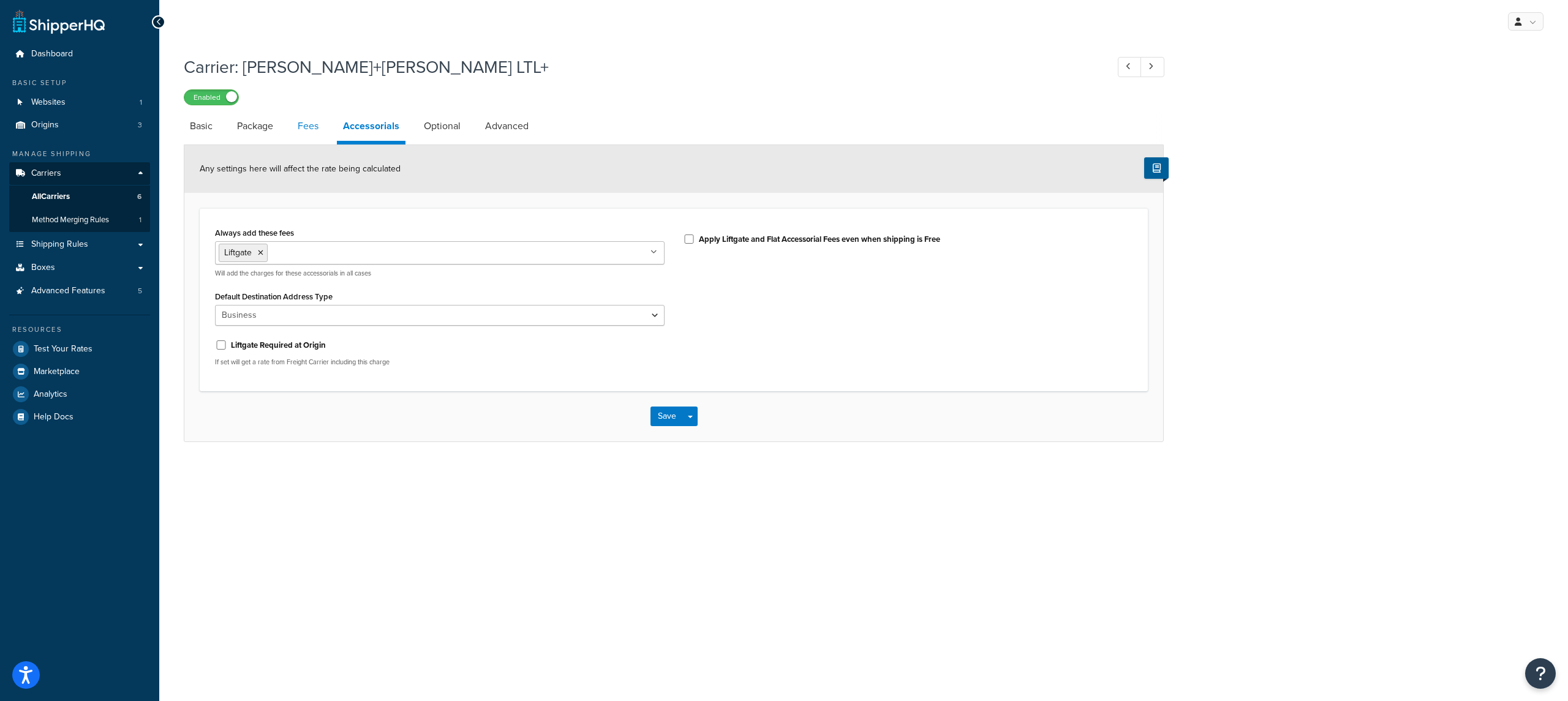
click at [307, 136] on link "Fees" at bounding box center [308, 126] width 33 height 29
select select "AFTER"
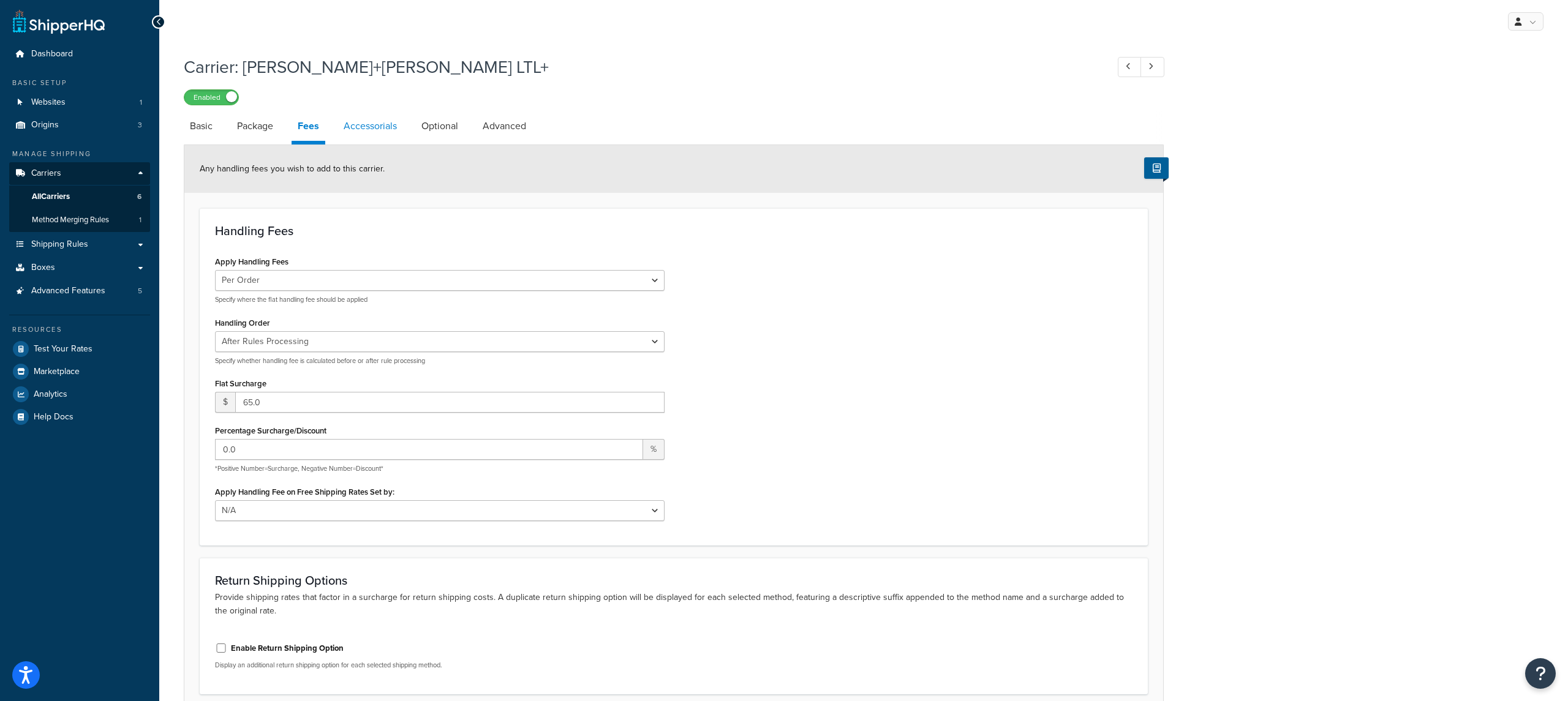
click at [395, 132] on link "Accessorials" at bounding box center [370, 126] width 66 height 29
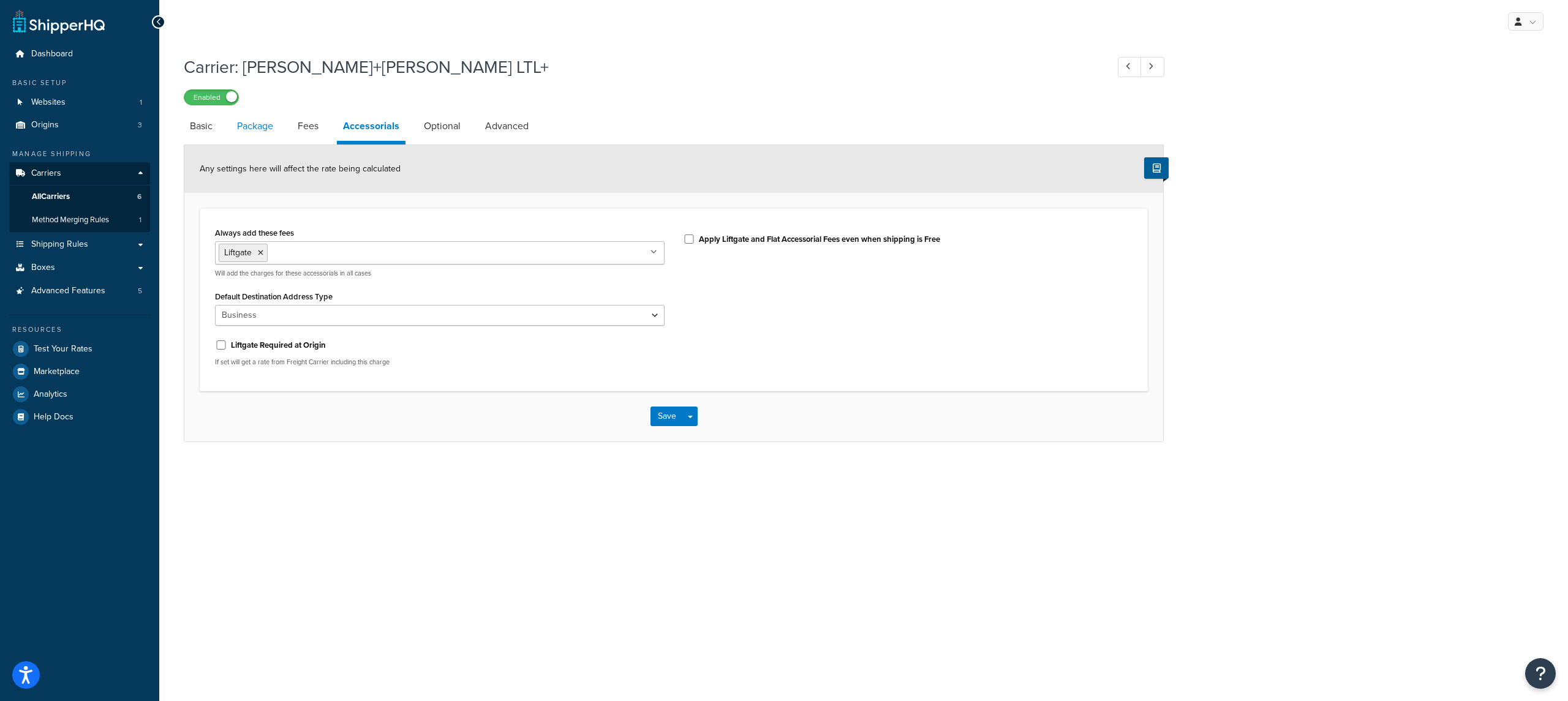
click at [263, 136] on link "Package" at bounding box center [254, 126] width 48 height 29
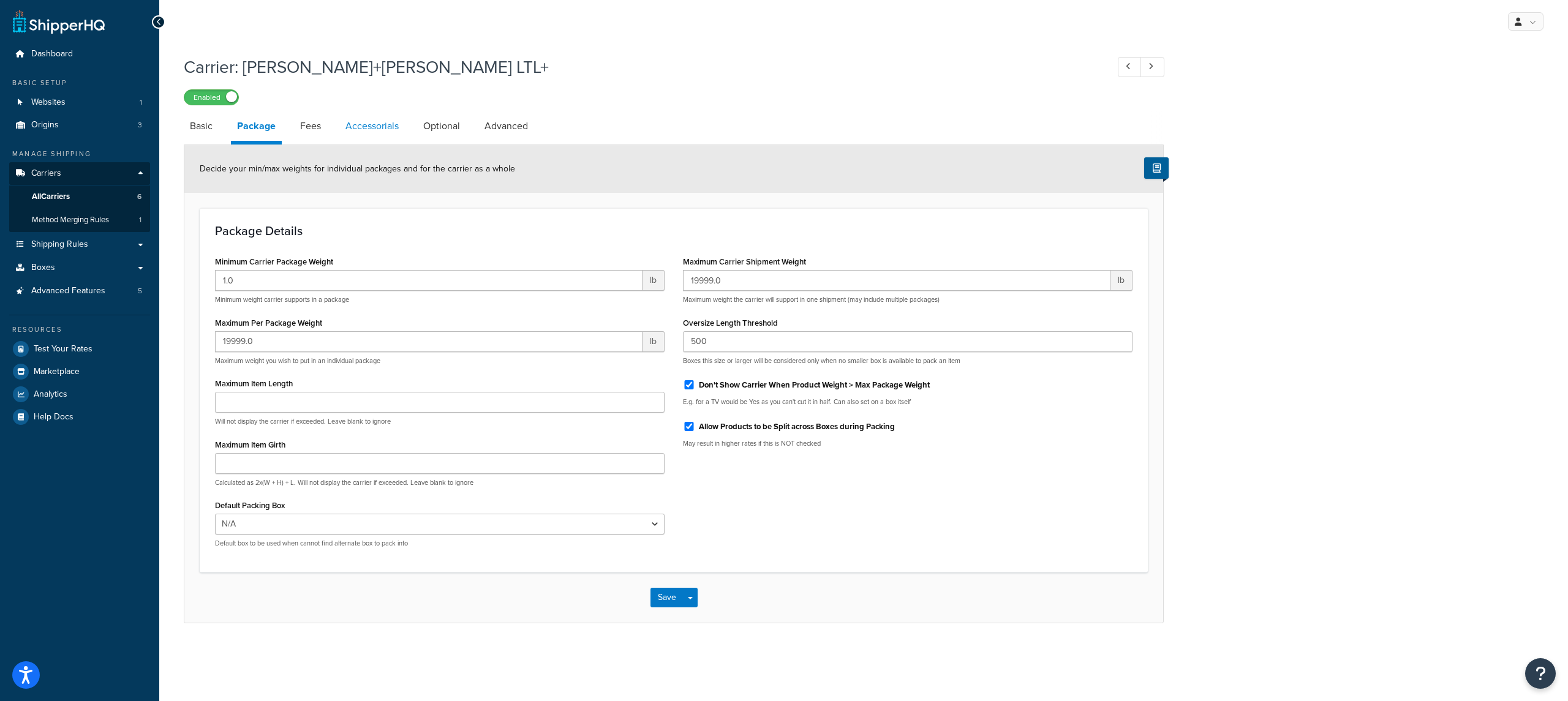
click at [377, 135] on link "Accessorials" at bounding box center [372, 126] width 66 height 29
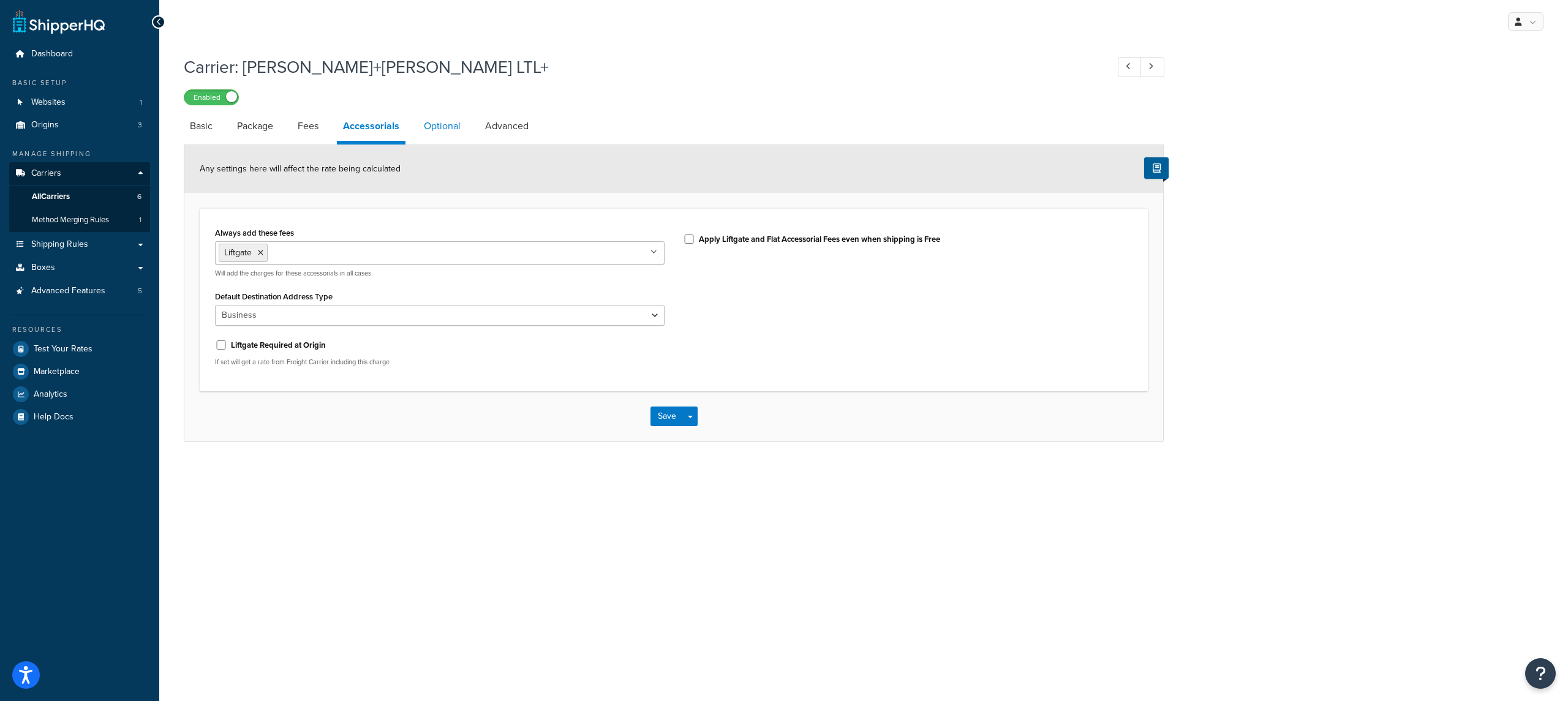
click at [454, 133] on link "Optional" at bounding box center [442, 126] width 49 height 29
select select "65"
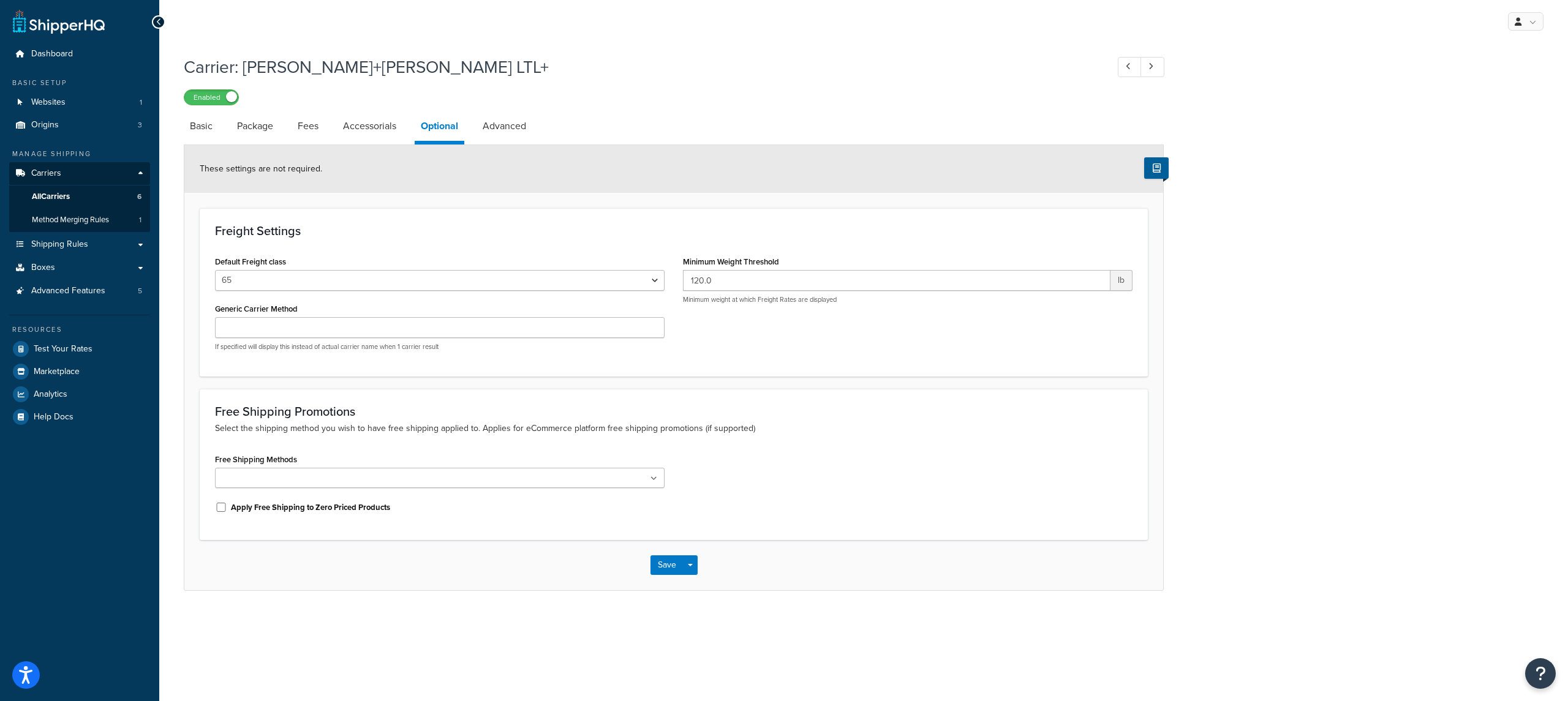
click at [471, 132] on li "Optional" at bounding box center [445, 128] width 62 height 33
click at [531, 129] on link "Advanced" at bounding box center [504, 126] width 55 height 29
select select "false"
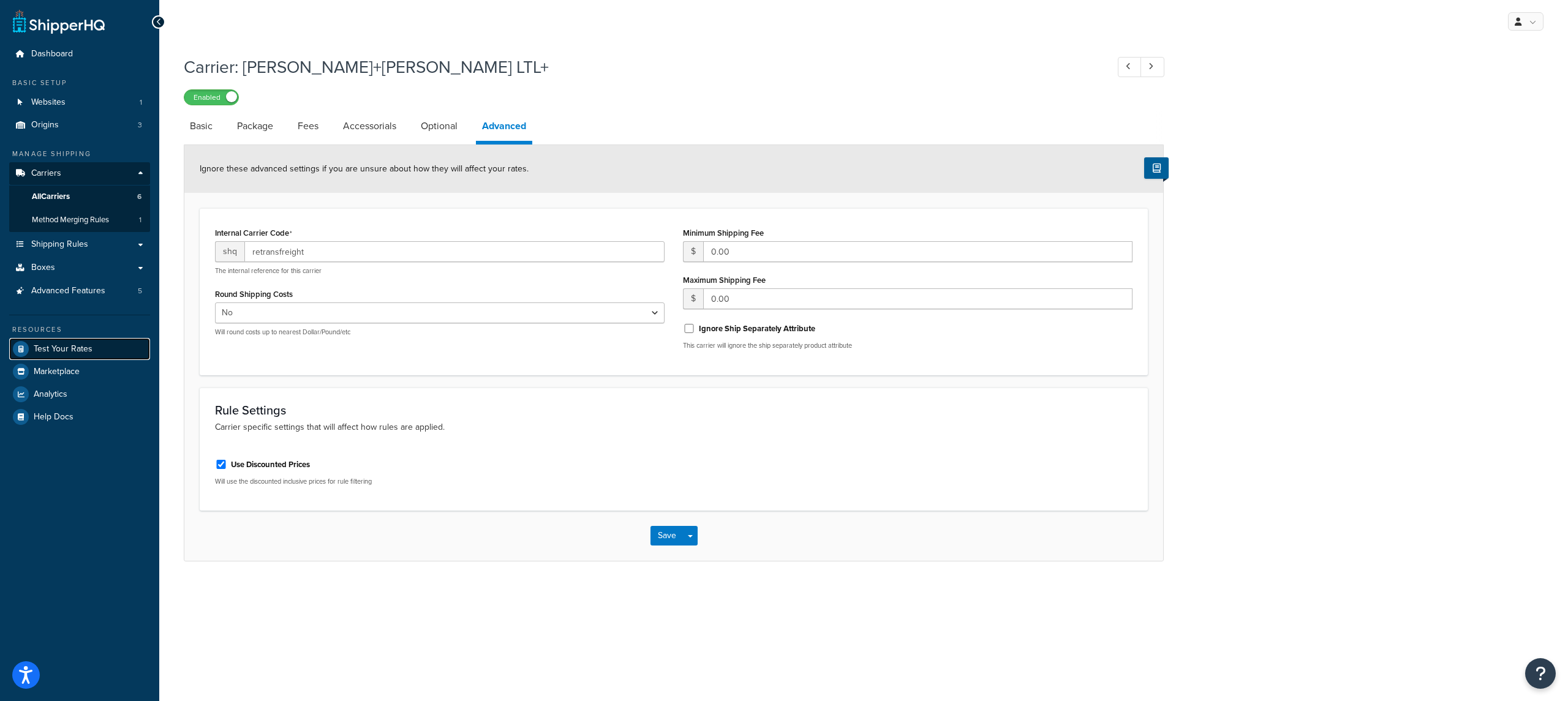
click at [55, 348] on span "Test Your Rates" at bounding box center [63, 349] width 59 height 10
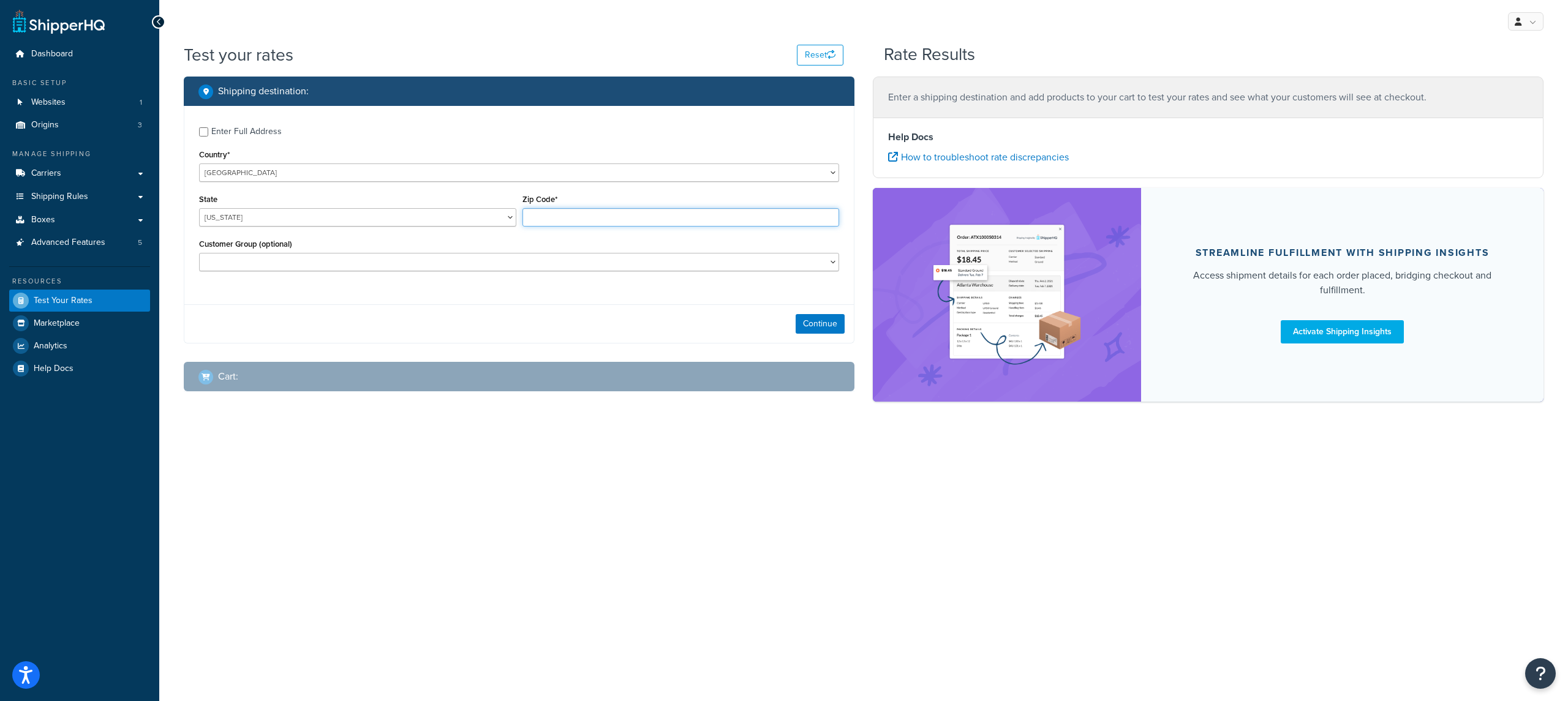
click at [532, 220] on input "Zip Code*" at bounding box center [681, 217] width 317 height 18
type input "35005"
click at [808, 330] on button "Continue" at bounding box center [820, 324] width 49 height 20
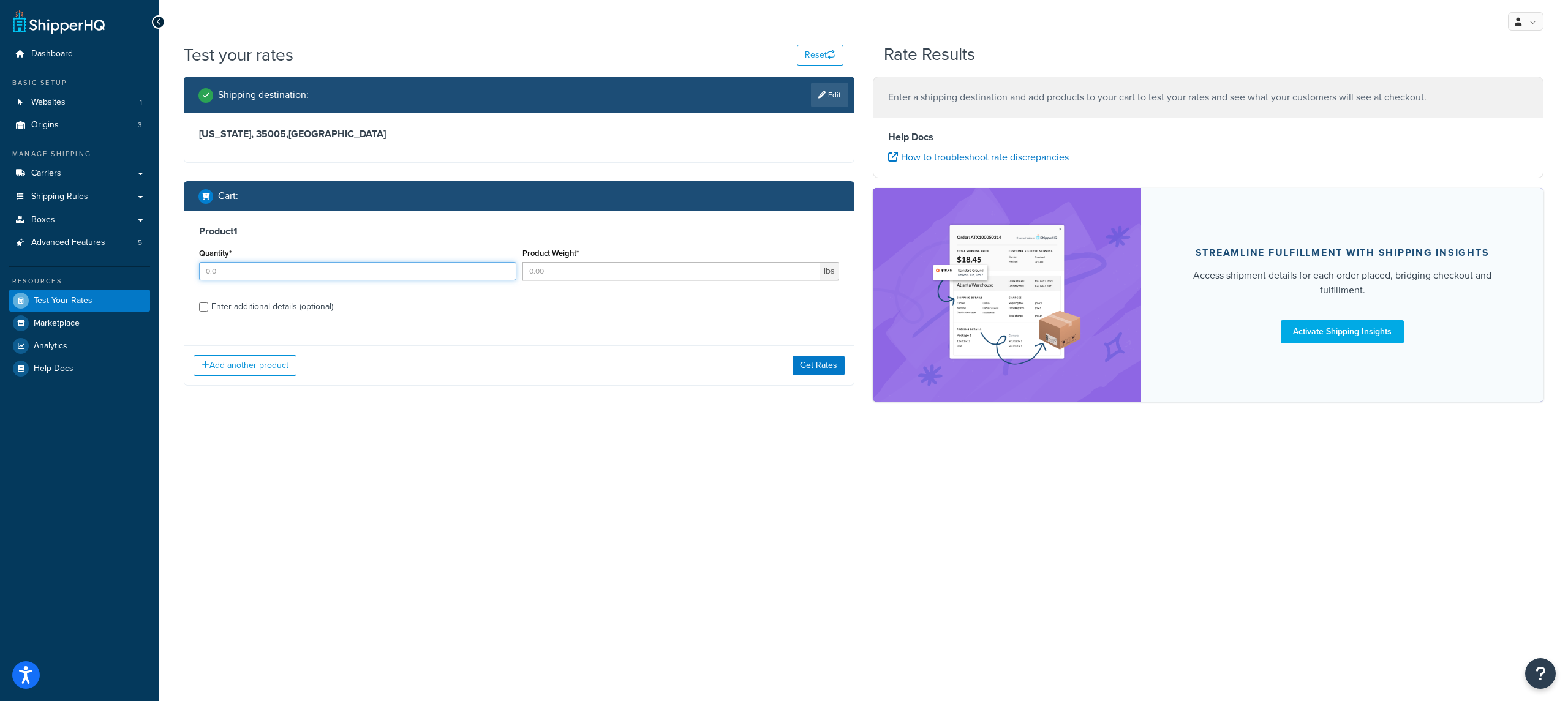
click at [448, 267] on input "Quantity*" at bounding box center [357, 271] width 317 height 18
type input "1"
type input "170"
click at [809, 371] on button "Get Rates" at bounding box center [818, 365] width 52 height 20
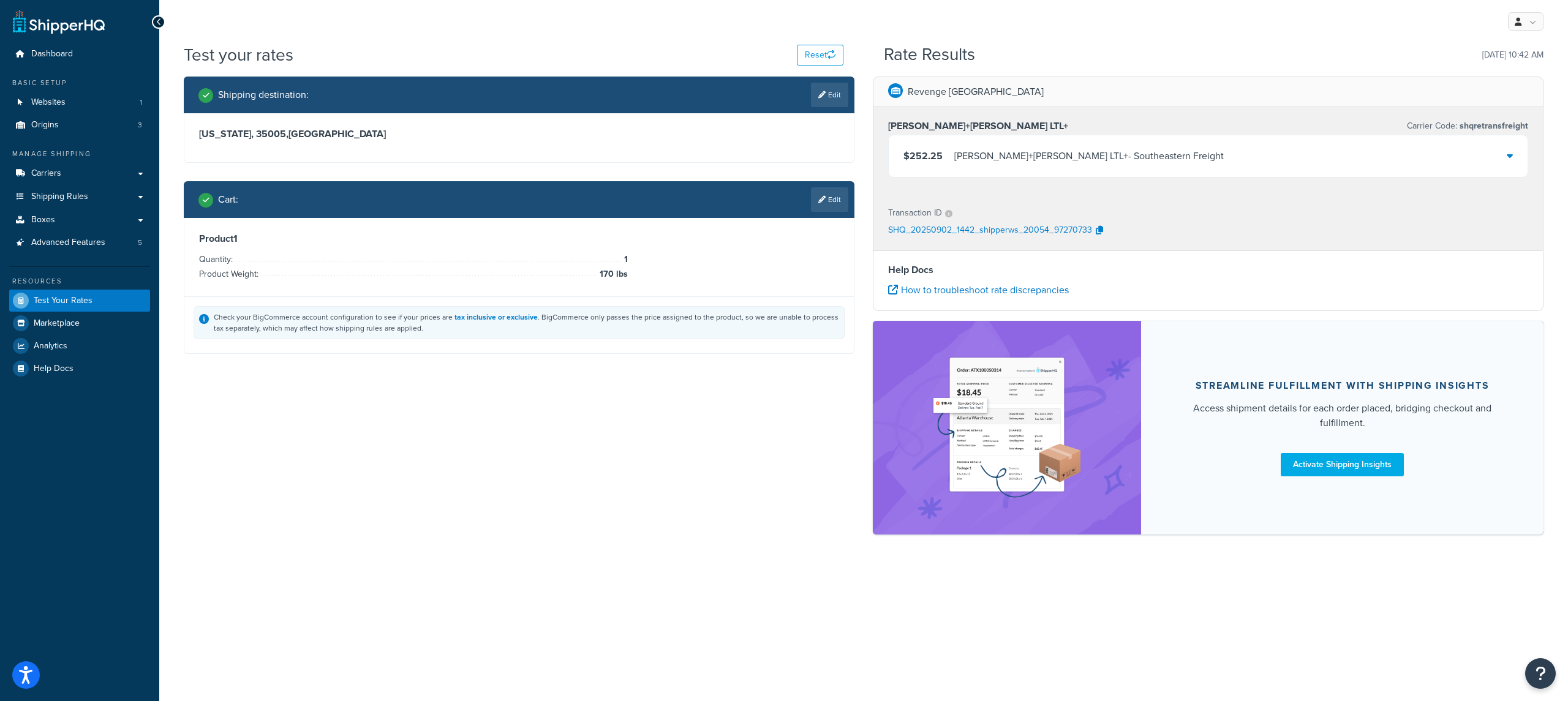
click at [1028, 167] on div "$252.25 Kuehne+Nagel LTL+ - Southeastern Freight" at bounding box center [1208, 156] width 639 height 42
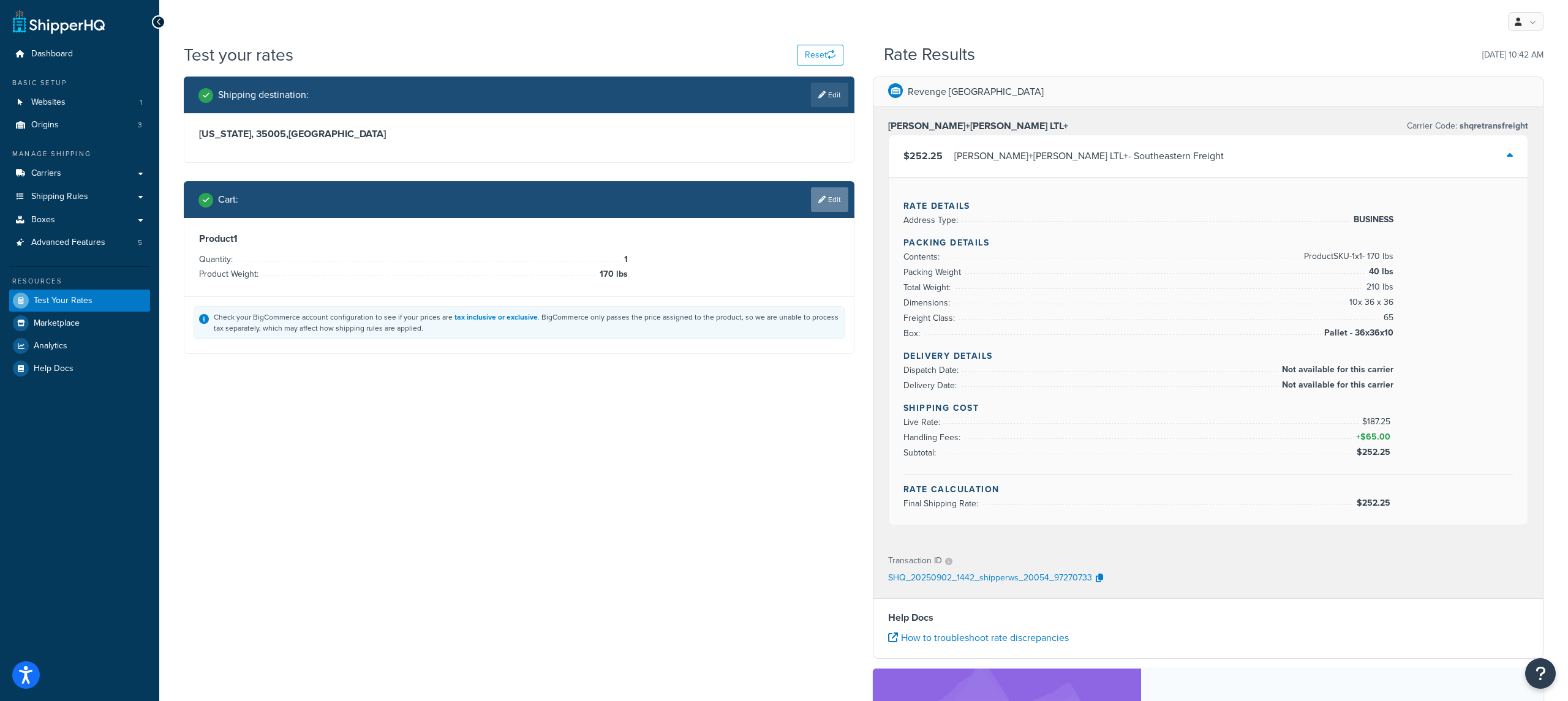
click at [838, 202] on link "Edit" at bounding box center [830, 200] width 37 height 25
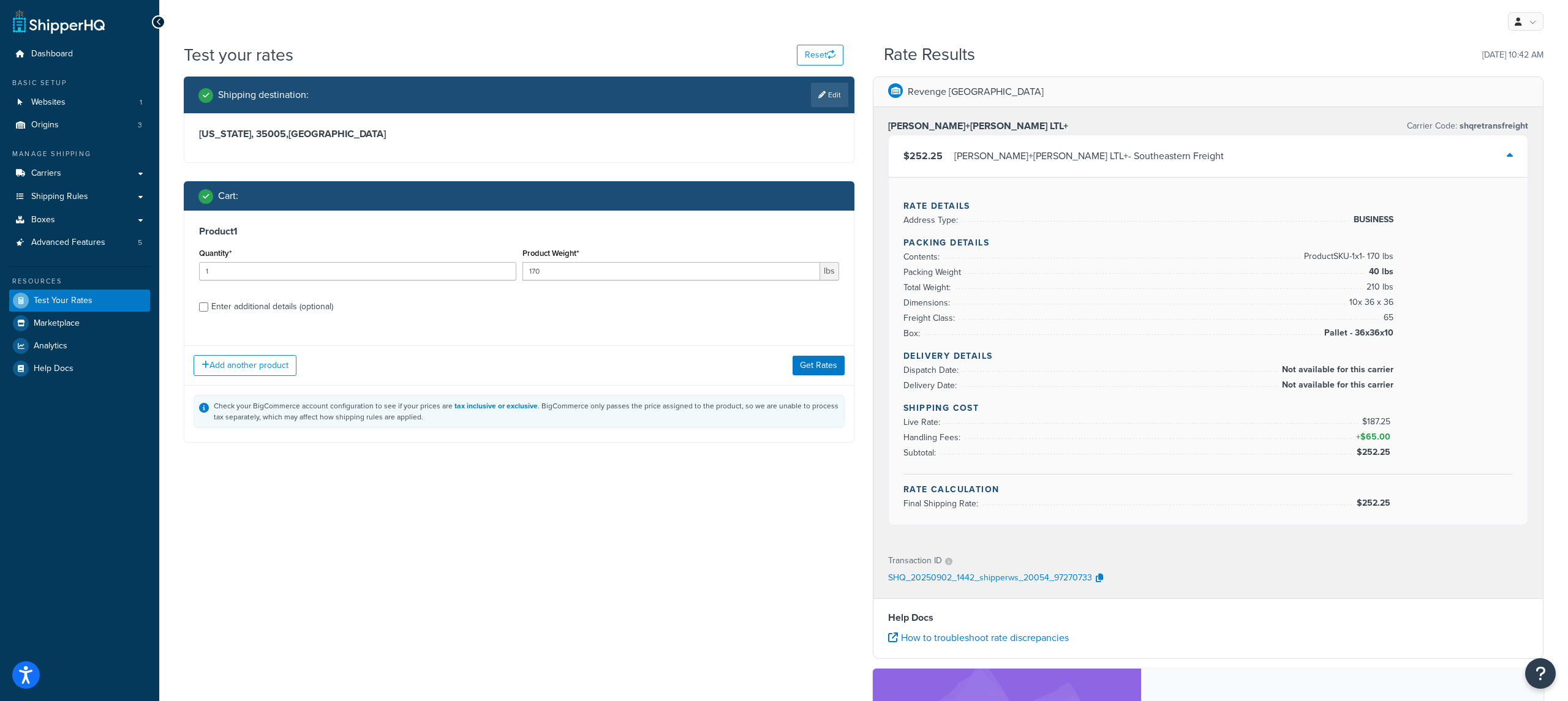
click at [346, 300] on label "Enter additional details (optional)" at bounding box center [525, 305] width 628 height 20
click at [208, 303] on input "Enter additional details (optional)" at bounding box center [204, 307] width 10 height 10
checkbox input "true"
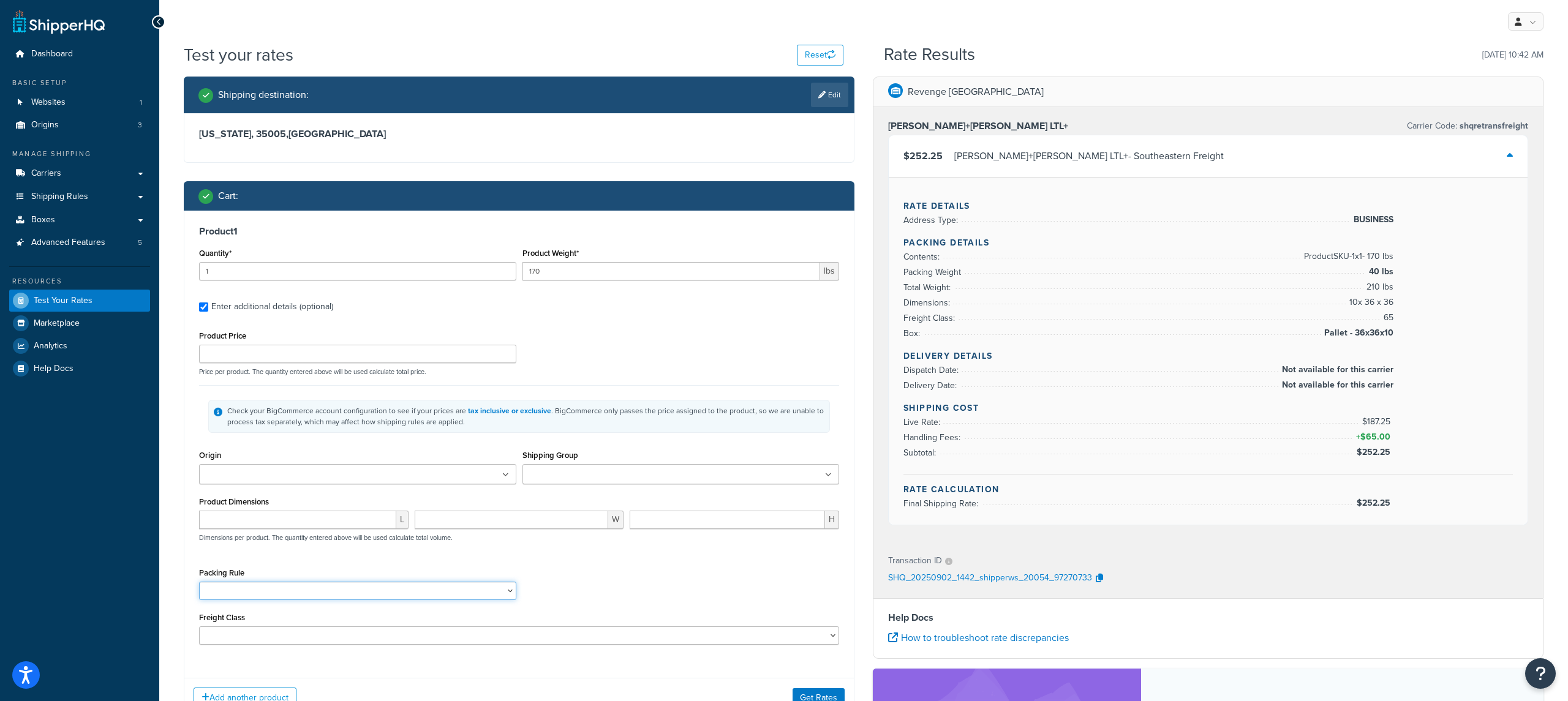
click at [424, 583] on select "GP-EPFX815 - QTY Above 8 use multiple pallets ICON Custom Seats Pack In Multipl…" at bounding box center [357, 590] width 317 height 18
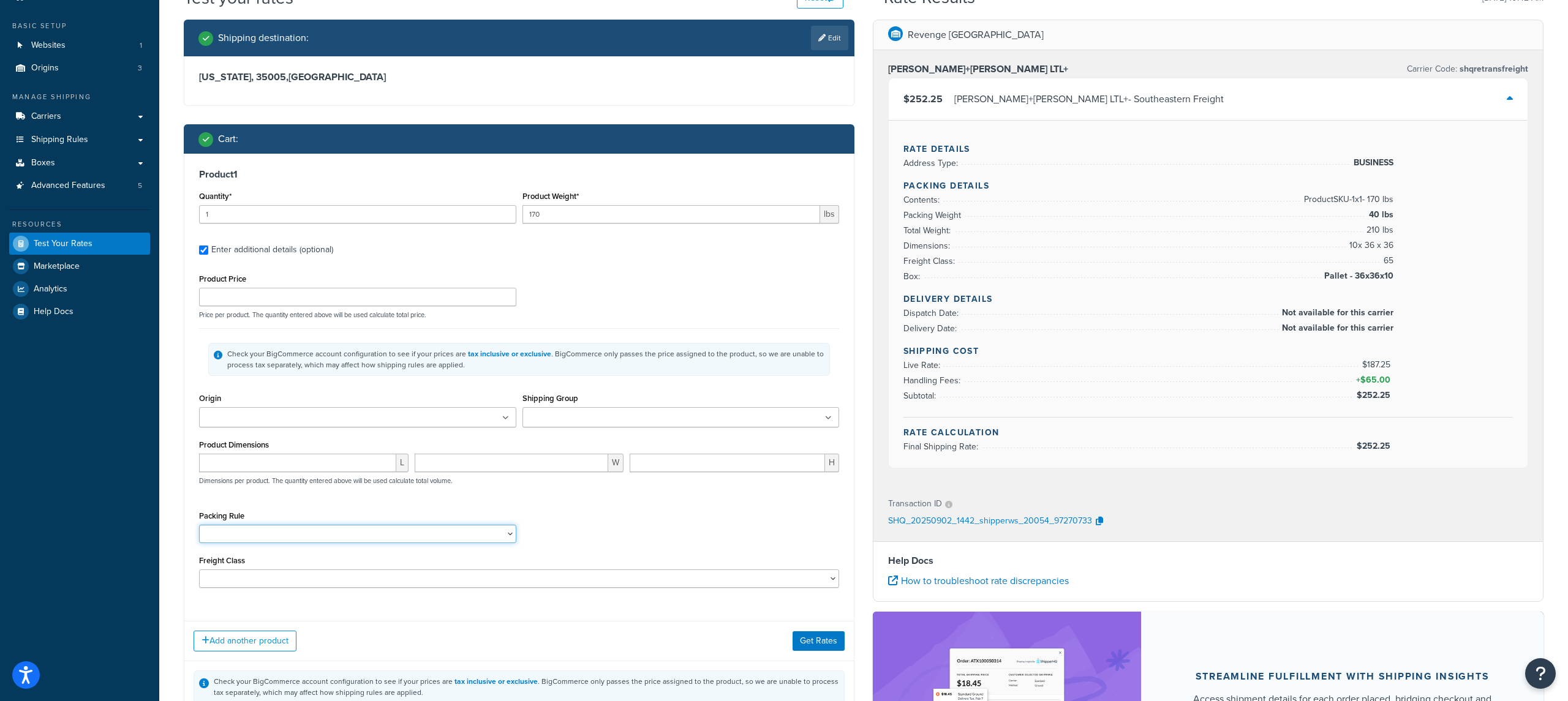
scroll to position [67, 0]
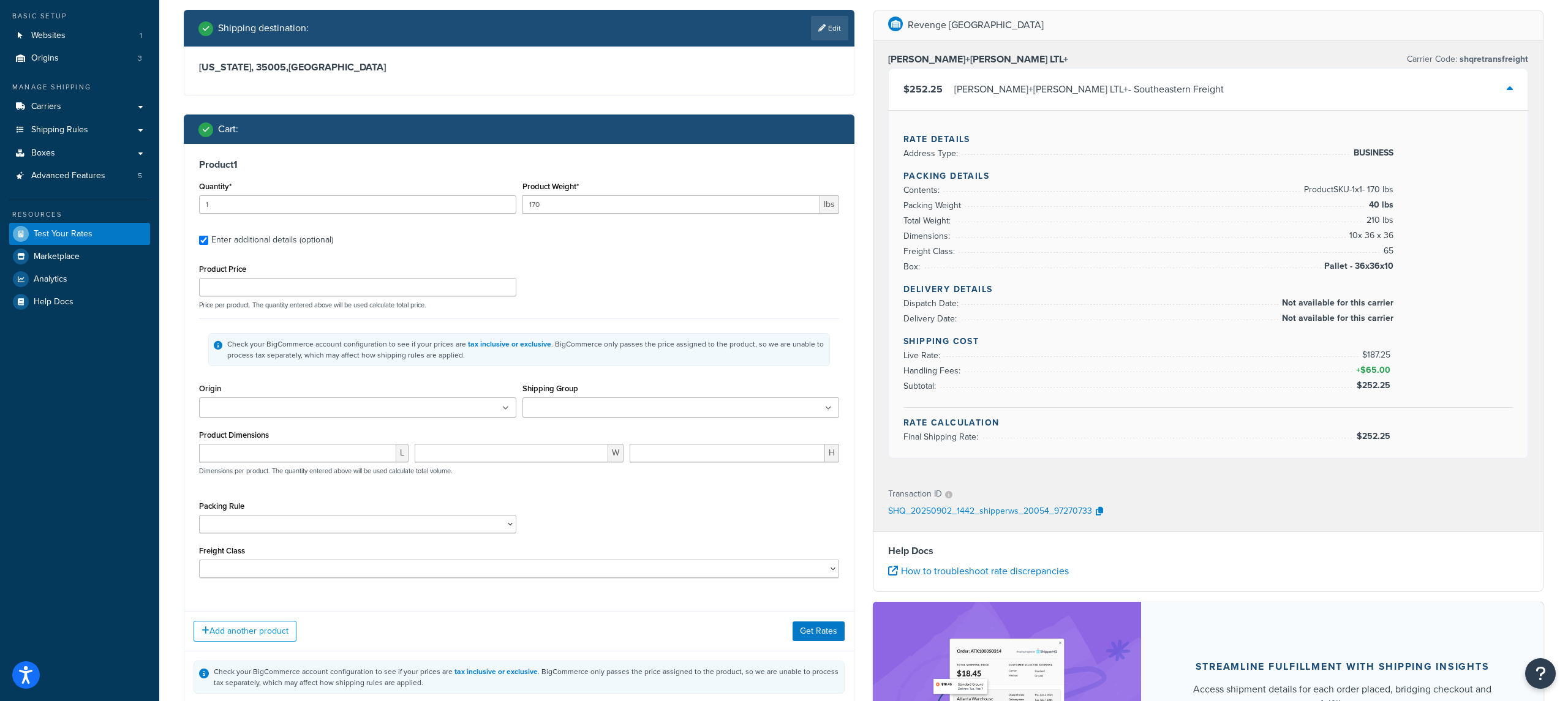
click at [358, 534] on div "Packing Rule GP-EPFX815 - QTY Above 8 use multiple pallets ICON Custom Seats Pa…" at bounding box center [357, 520] width 323 height 44
click at [357, 531] on select "GP-EPFX815 - QTY Above 8 use multiple pallets ICON Custom Seats Pack In Multipl…" at bounding box center [357, 524] width 317 height 18
paste select "86966"
click at [336, 528] on select "GP-EPFX815 - QTY Above 8 use multiple pallets ICON Custom Seats Pack In Multipl…" at bounding box center [357, 524] width 317 height 18
select select "86966"
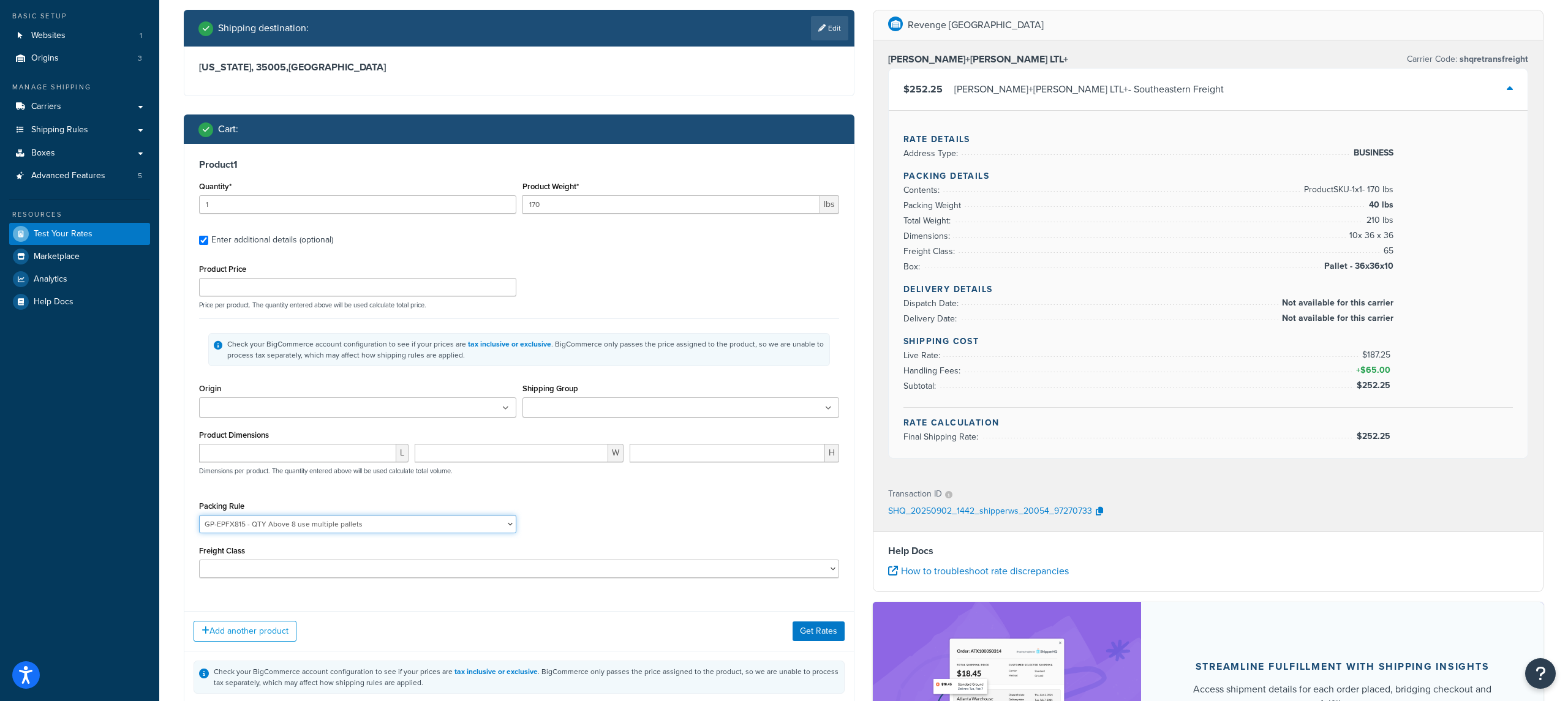
click at [199, 516] on select "GP-EPFX815 - QTY Above 8 use multiple pallets ICON Custom Seats Pack In Multipl…" at bounding box center [357, 524] width 317 height 18
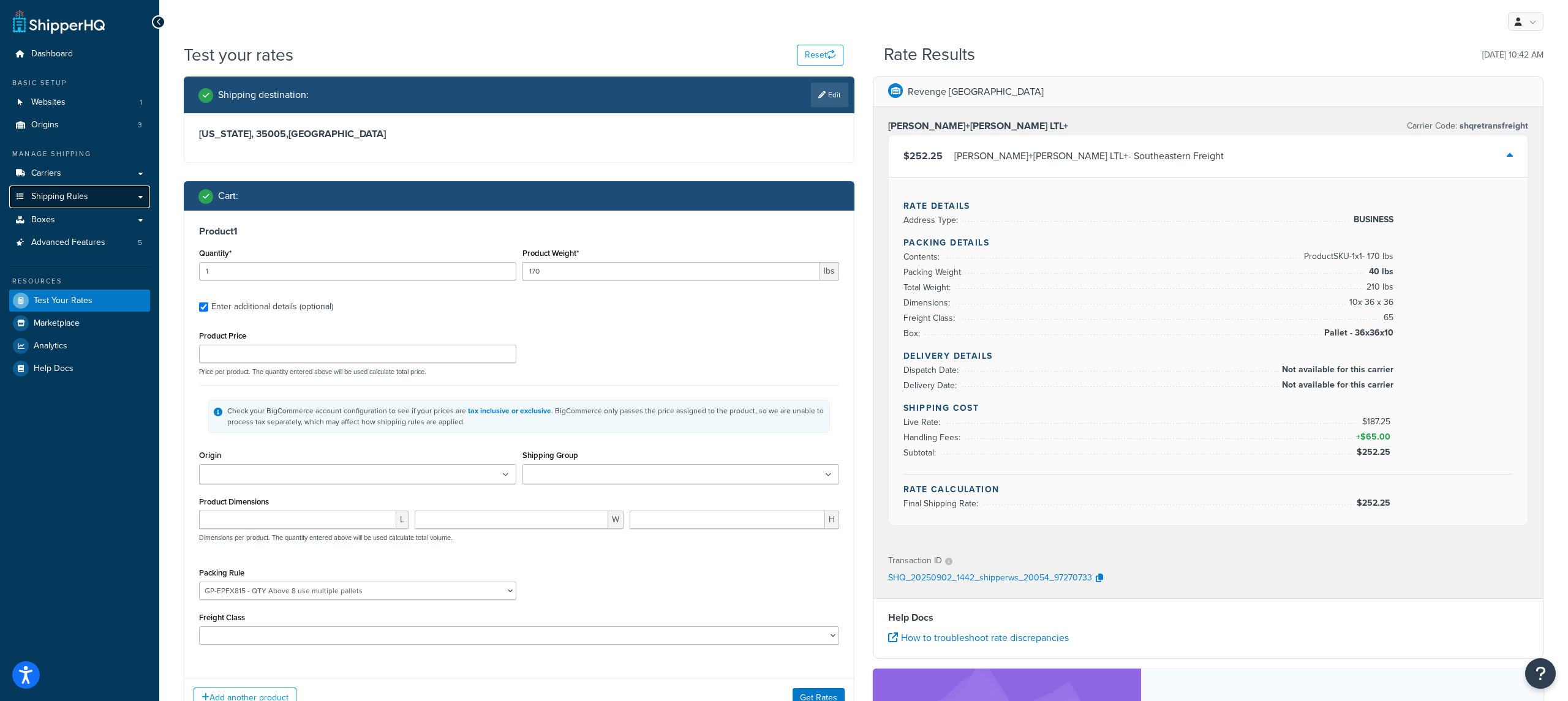
click at [77, 199] on span "Shipping Rules" at bounding box center [59, 196] width 57 height 10
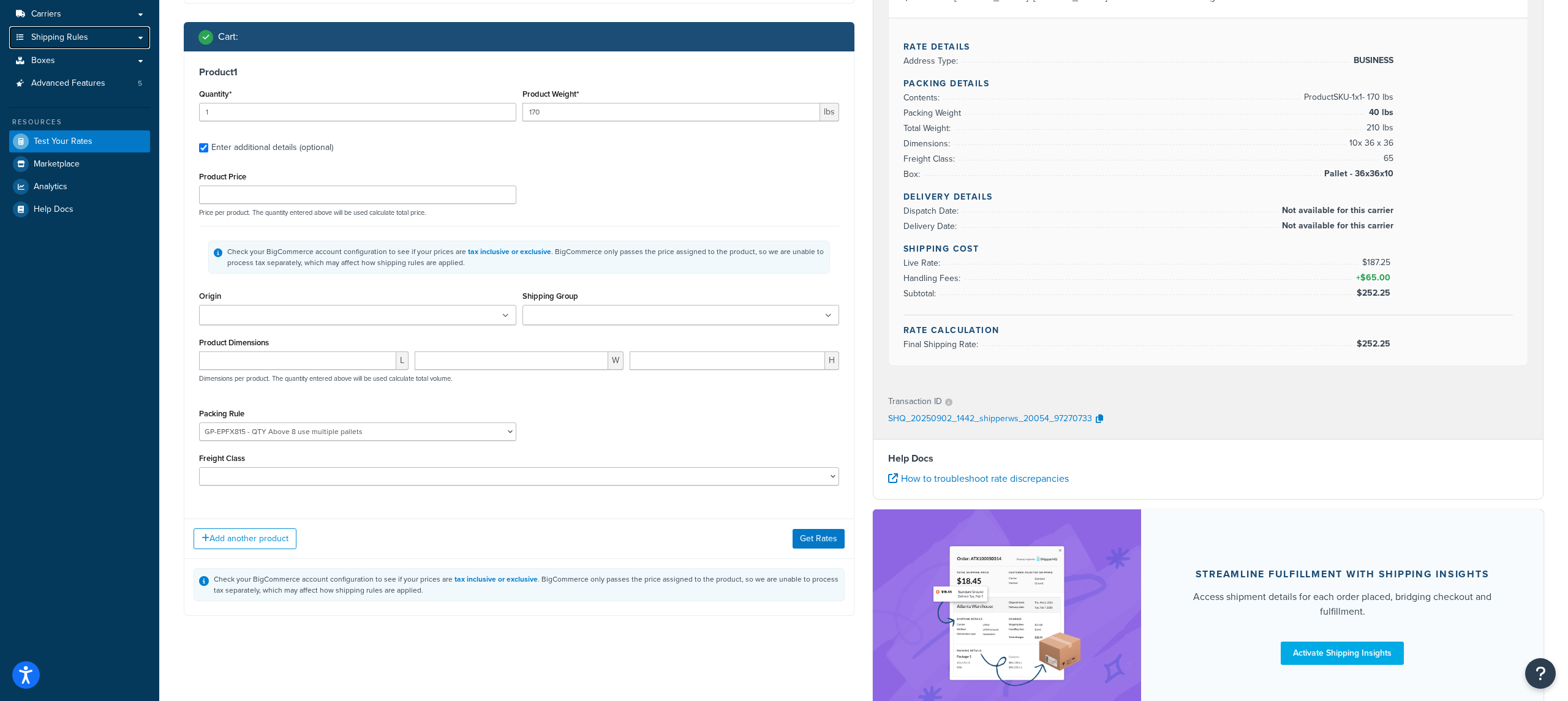
scroll to position [136, 0]
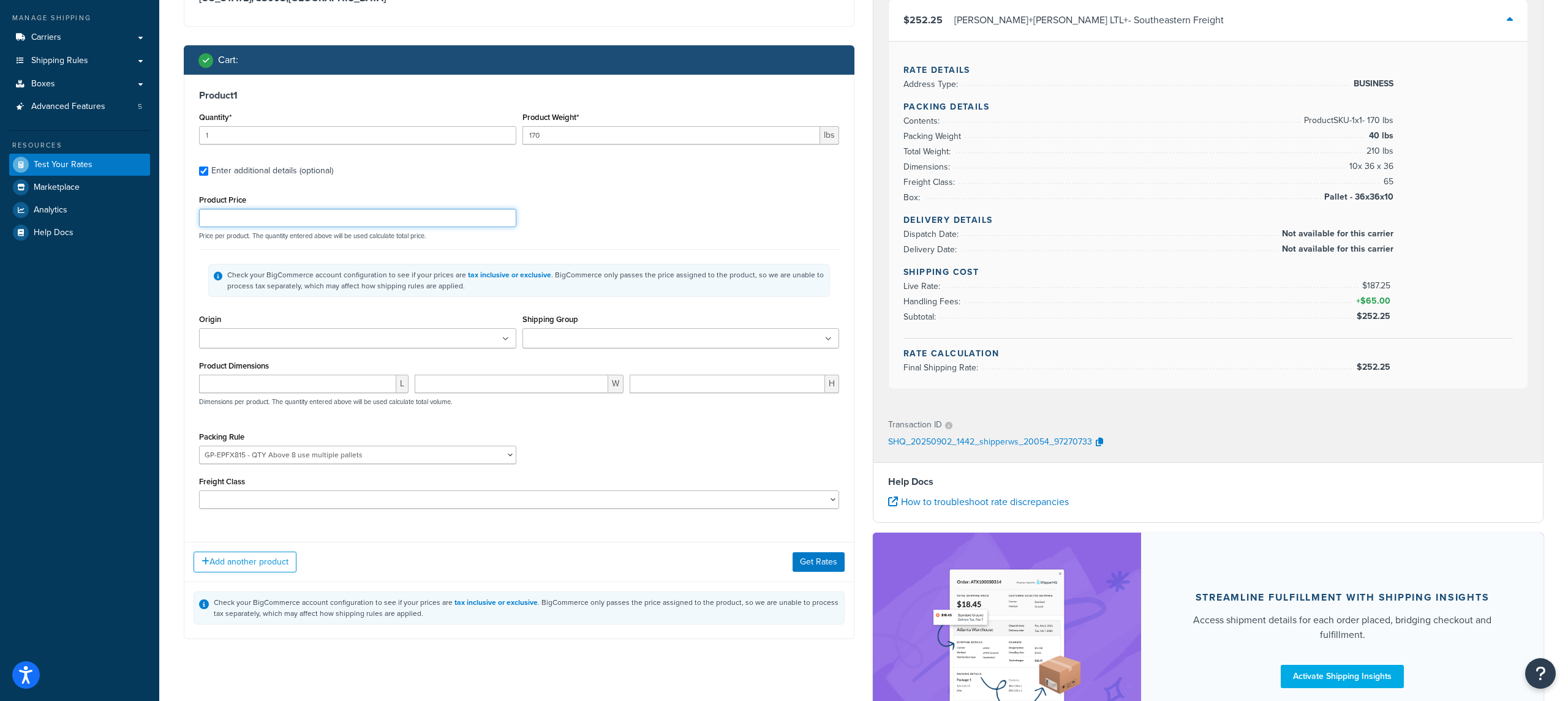
click at [418, 225] on input "Product Price" at bounding box center [357, 218] width 317 height 18
click at [311, 341] on ul at bounding box center [357, 338] width 317 height 21
click at [391, 286] on div "Check your BigCommerce account configuration to see if your prices are tax incl…" at bounding box center [526, 280] width 597 height 22
click at [284, 387] on input "number" at bounding box center [297, 383] width 197 height 18
type input "26"
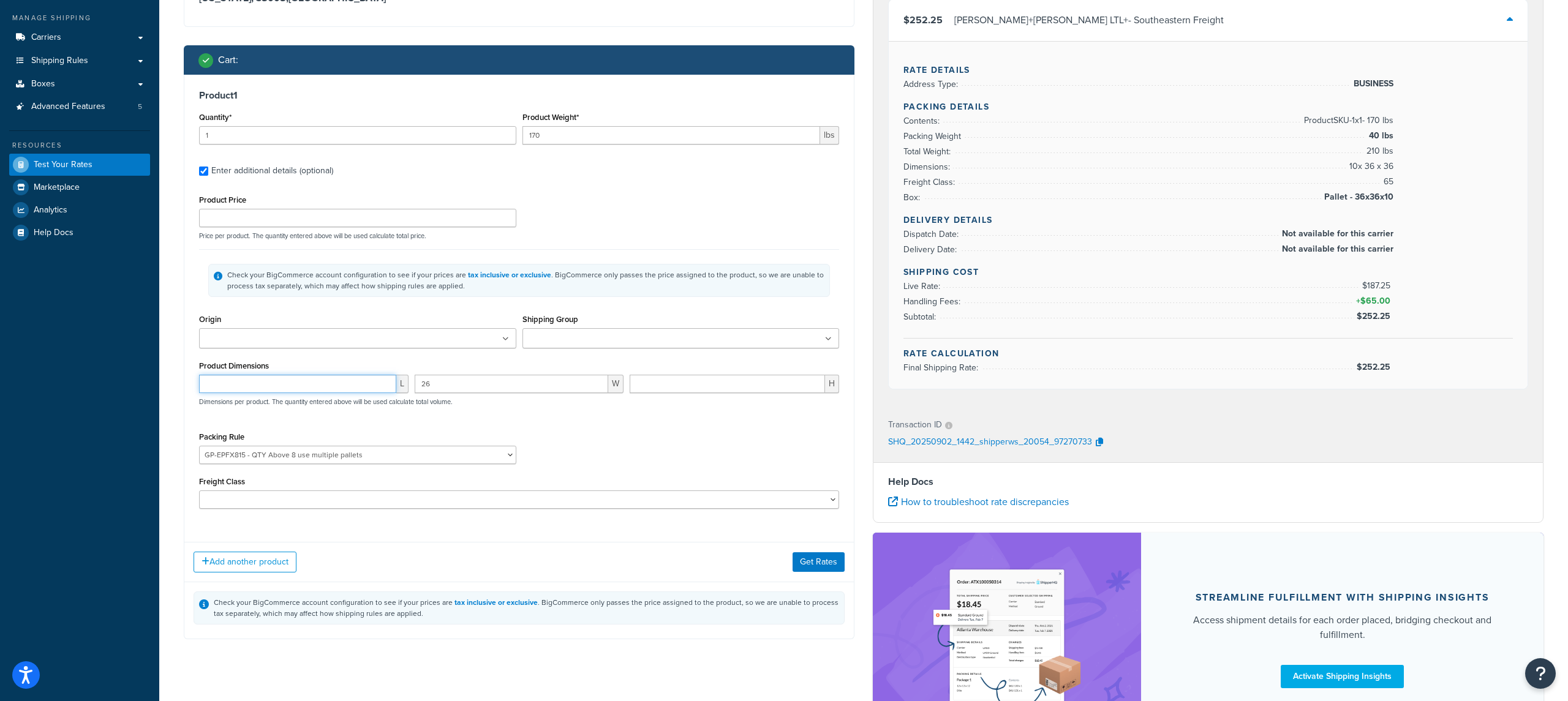
click at [268, 389] on input "number" at bounding box center [297, 383] width 197 height 18
type input "14"
click at [706, 395] on div "H" at bounding box center [734, 388] width 216 height 28
click at [701, 388] on input "number" at bounding box center [727, 383] width 196 height 18
type input "22"
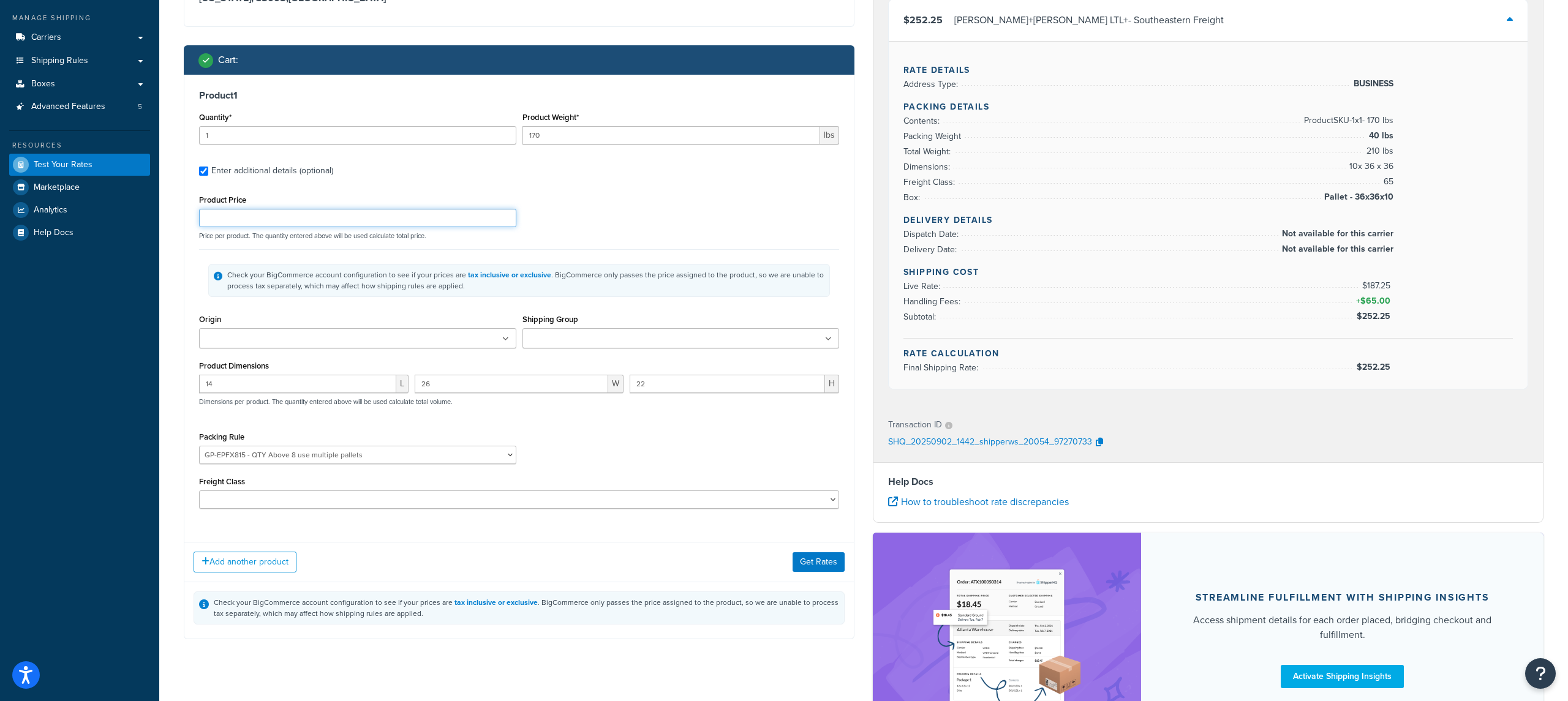
click at [332, 227] on div "Product Price Price per product. The quantity entered above will be used calcul…" at bounding box center [519, 215] width 647 height 48
type input "10"
click at [586, 136] on input "170" at bounding box center [671, 135] width 298 height 18
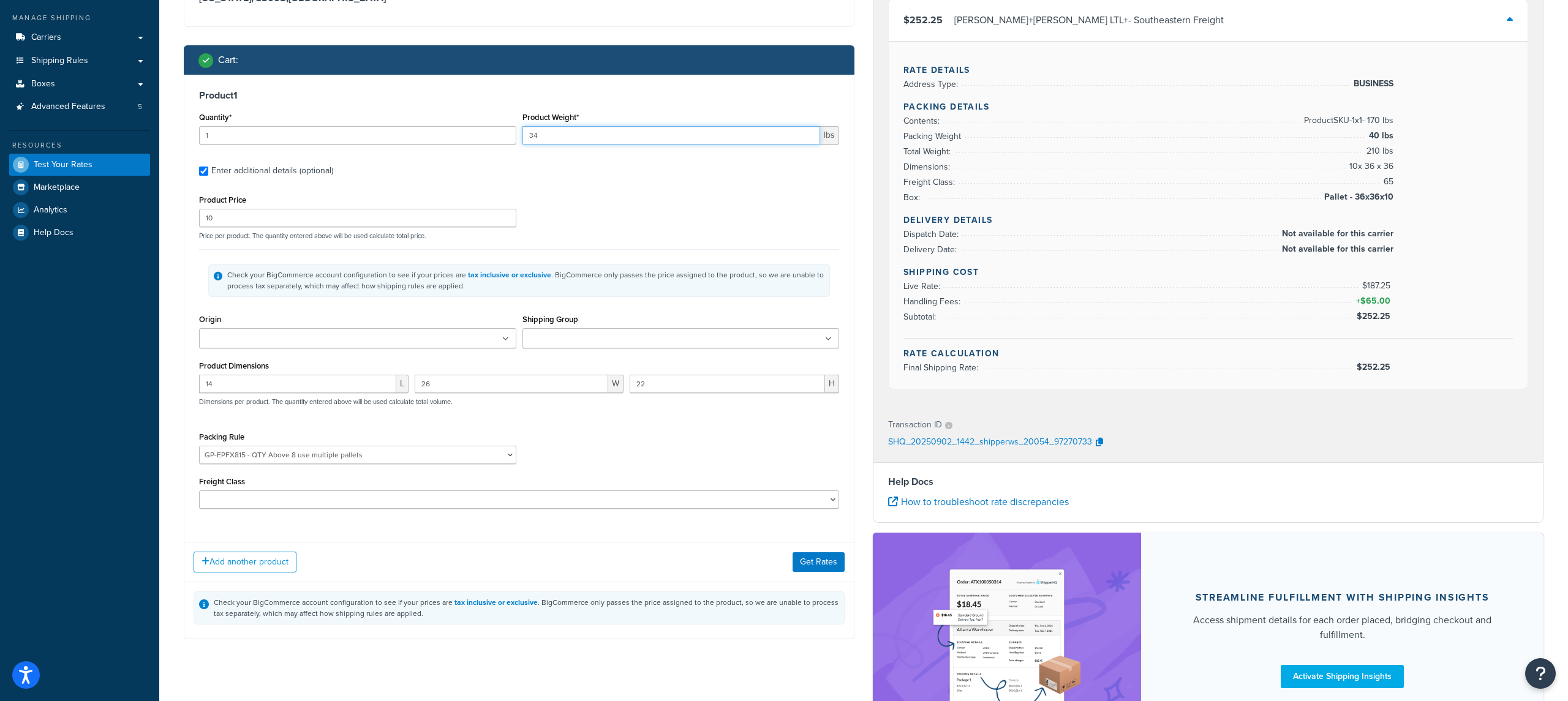
type input "34"
click at [379, 147] on div "Quantity* 1" at bounding box center [357, 131] width 323 height 44
click at [372, 141] on input "1" at bounding box center [357, 135] width 317 height 18
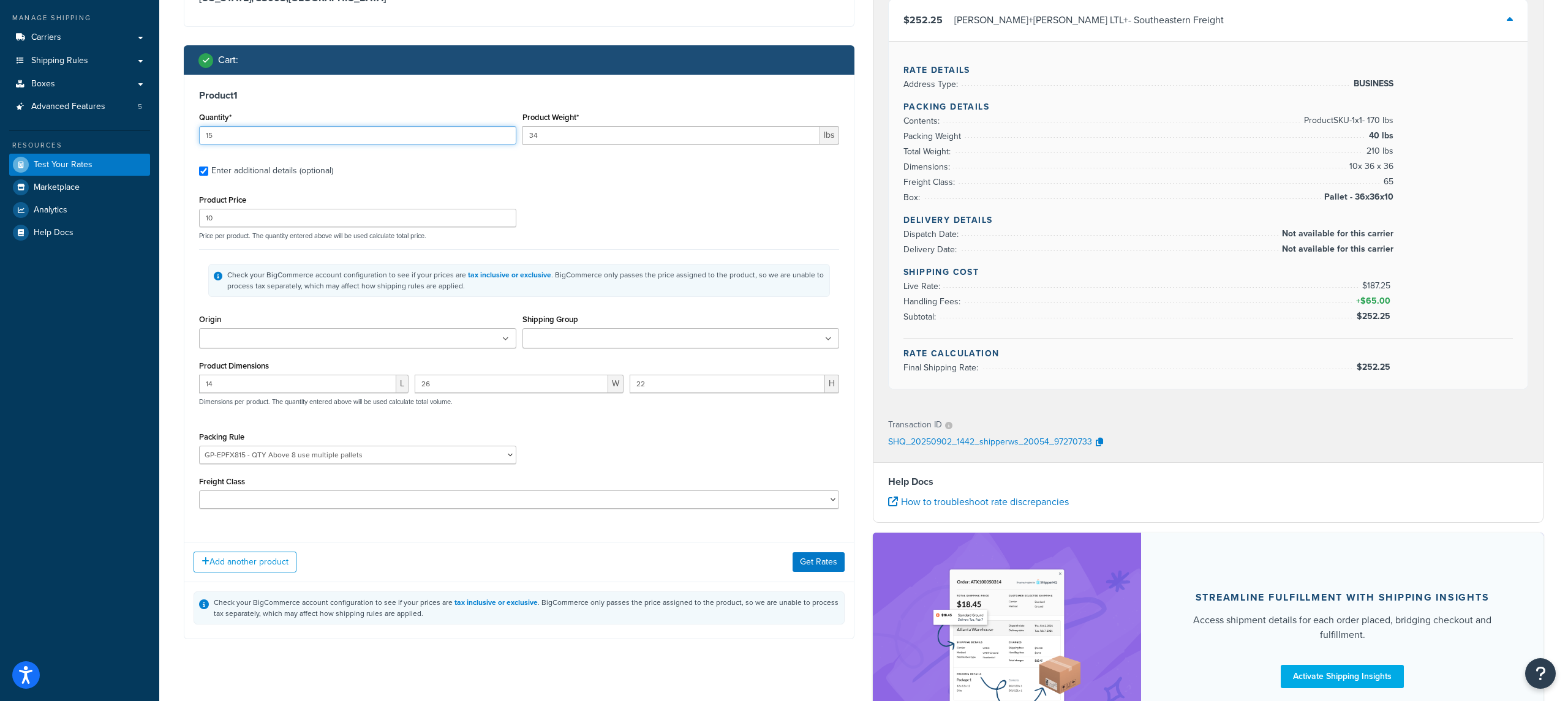
type input "15"
click at [353, 226] on input "10" at bounding box center [357, 218] width 317 height 18
click at [354, 222] on input "10" at bounding box center [357, 218] width 317 height 18
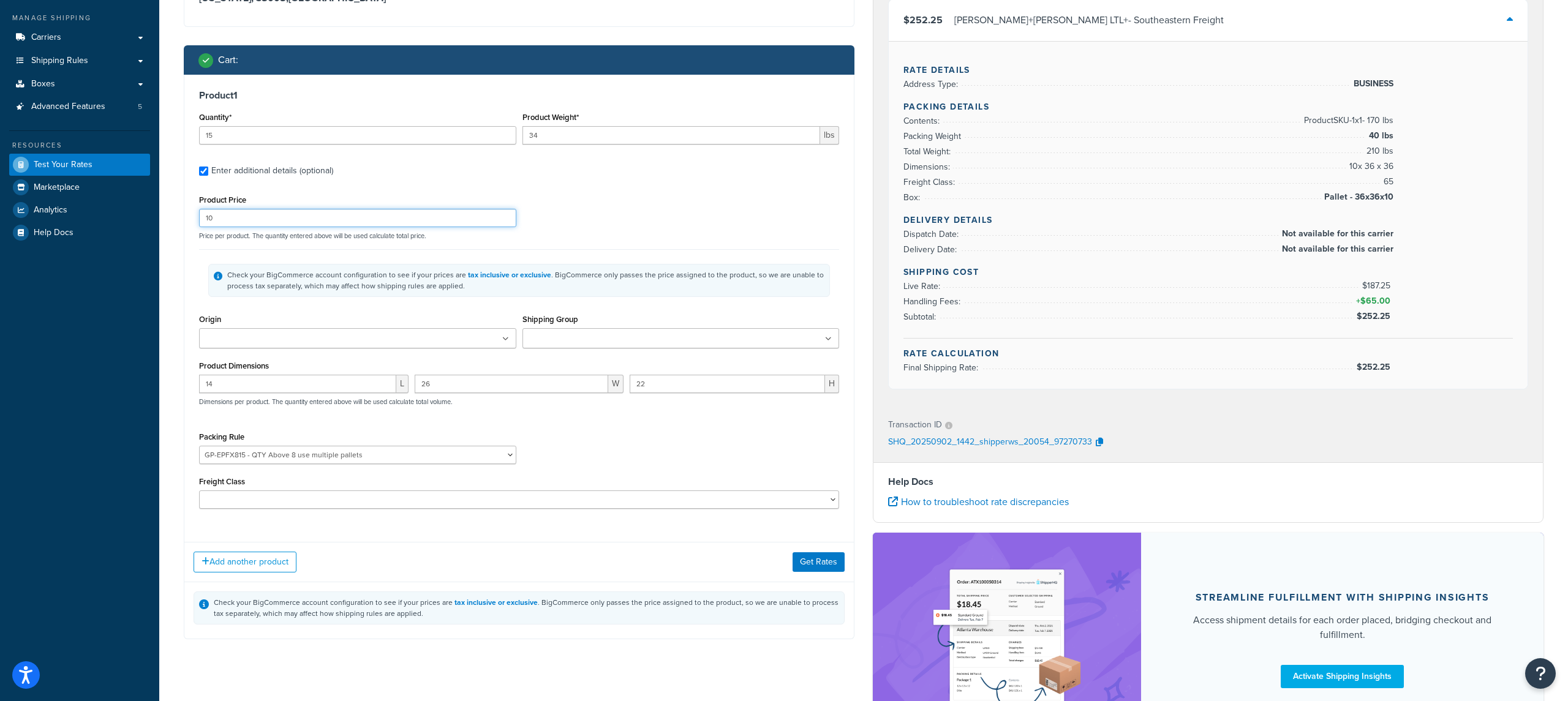
click at [354, 222] on input "10" at bounding box center [357, 218] width 317 height 18
type input "3"
type input "10"
click at [379, 139] on input "15" at bounding box center [357, 135] width 317 height 18
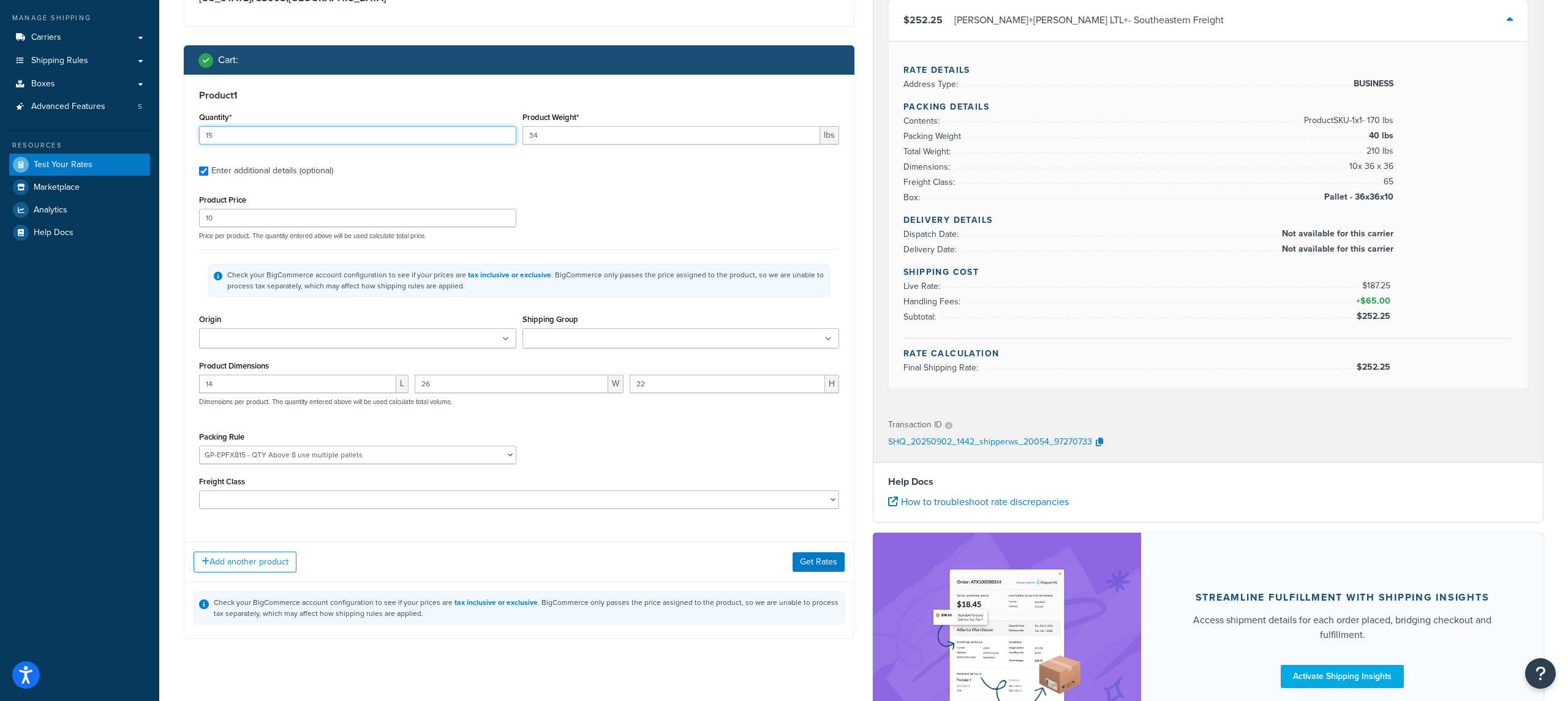
click at [379, 139] on input "15" at bounding box center [357, 135] width 317 height 18
type input "6"
click at [821, 565] on button "Get Rates" at bounding box center [818, 562] width 52 height 20
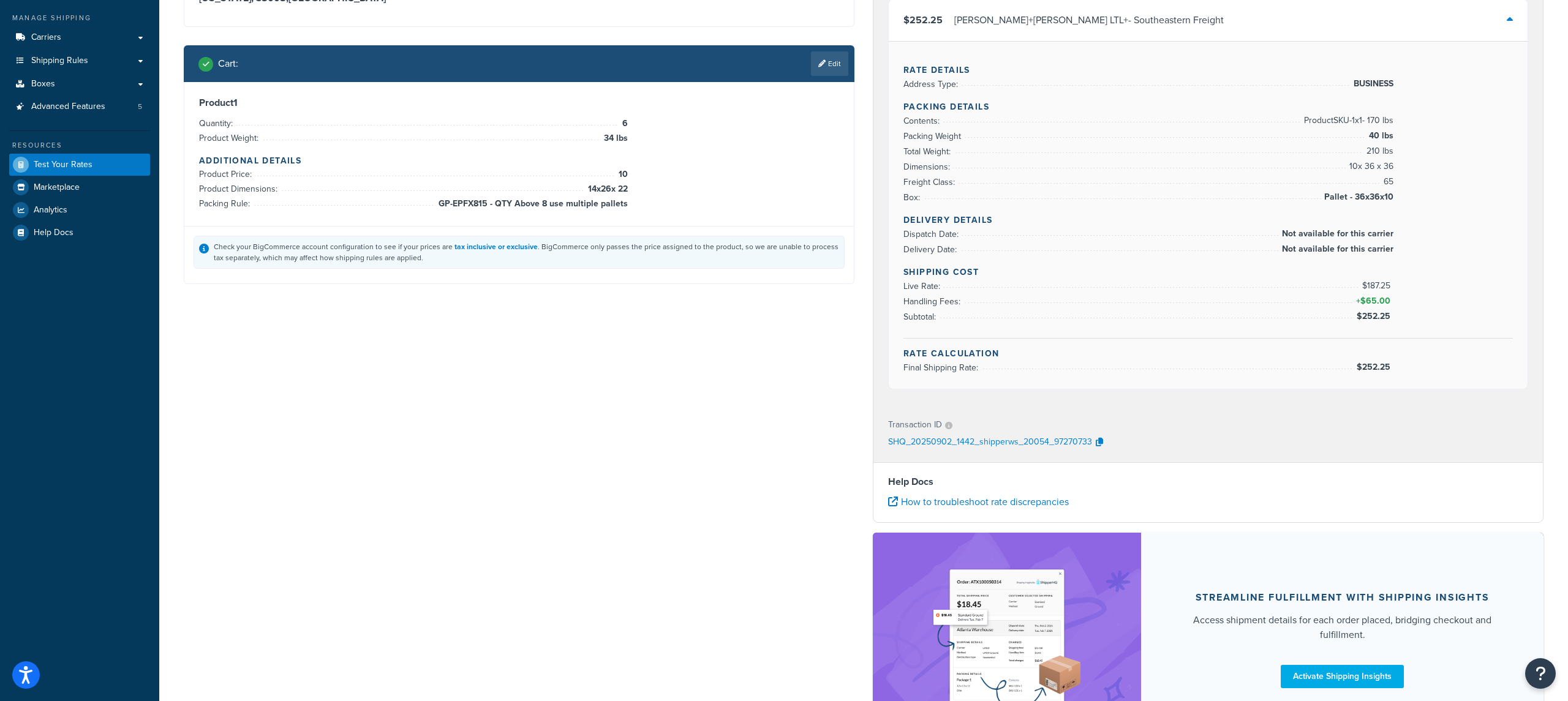
scroll to position [0, 0]
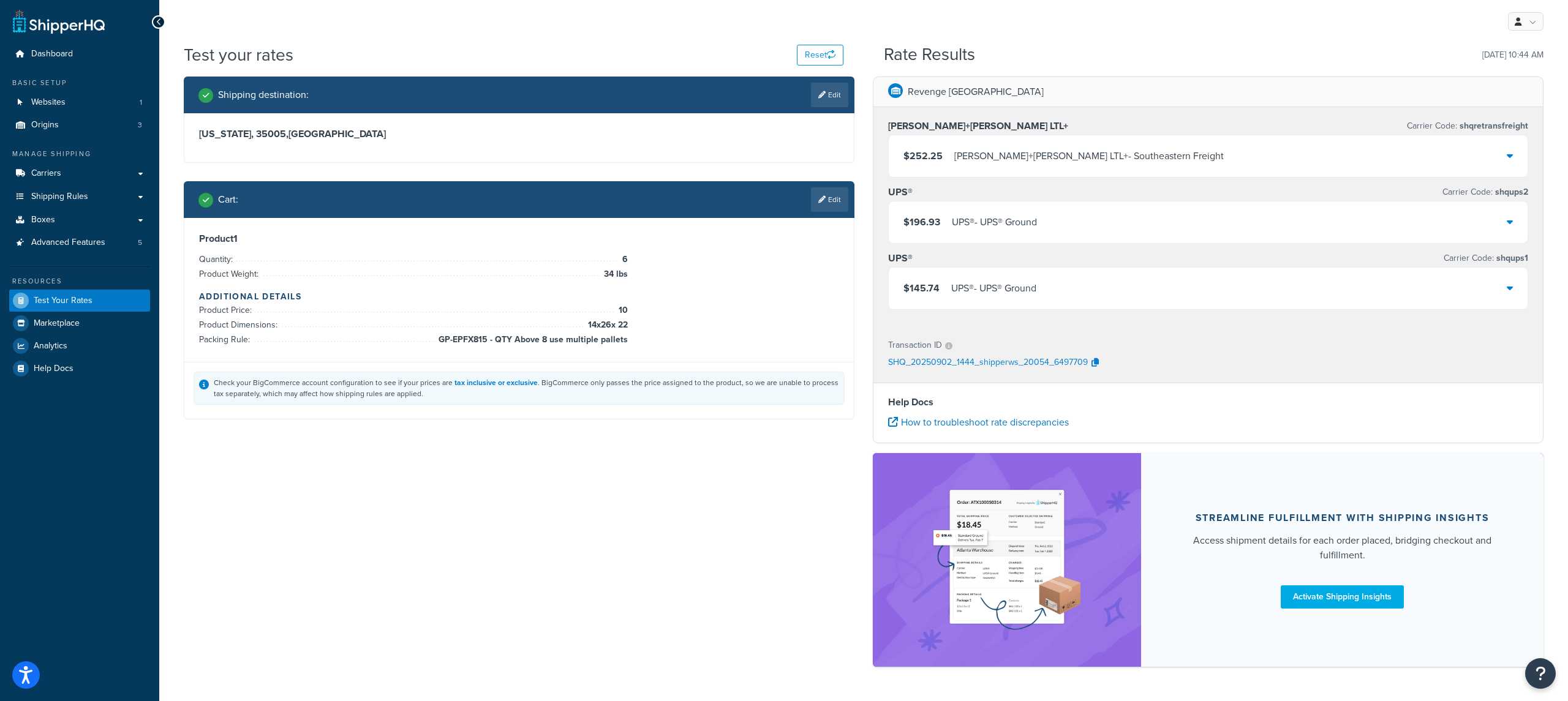
click at [800, 208] on div "Cart : Edit" at bounding box center [523, 200] width 650 height 25
click at [825, 202] on link "Edit" at bounding box center [830, 200] width 37 height 25
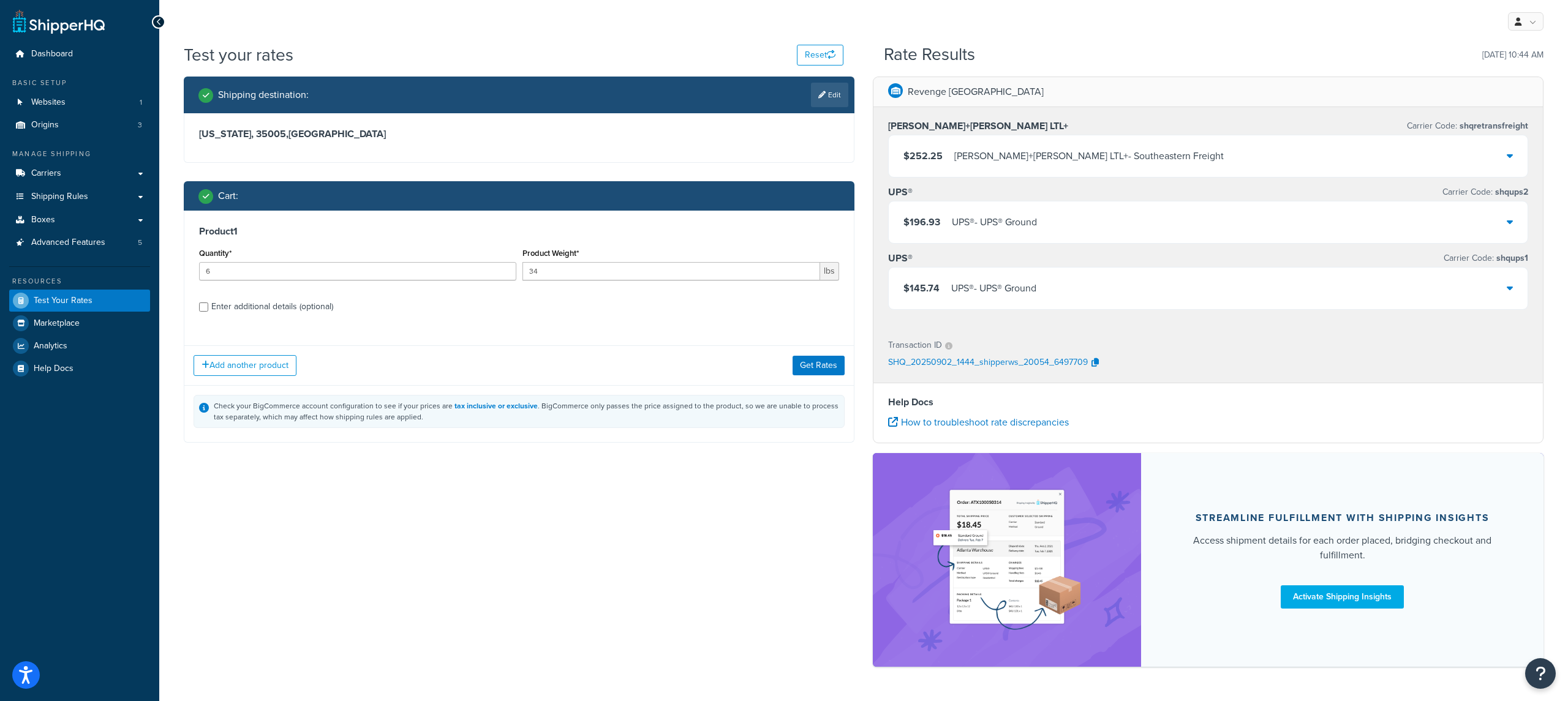
click at [1051, 163] on div "Kuehne+Nagel LTL+ - Southeastern Freight" at bounding box center [1089, 156] width 269 height 17
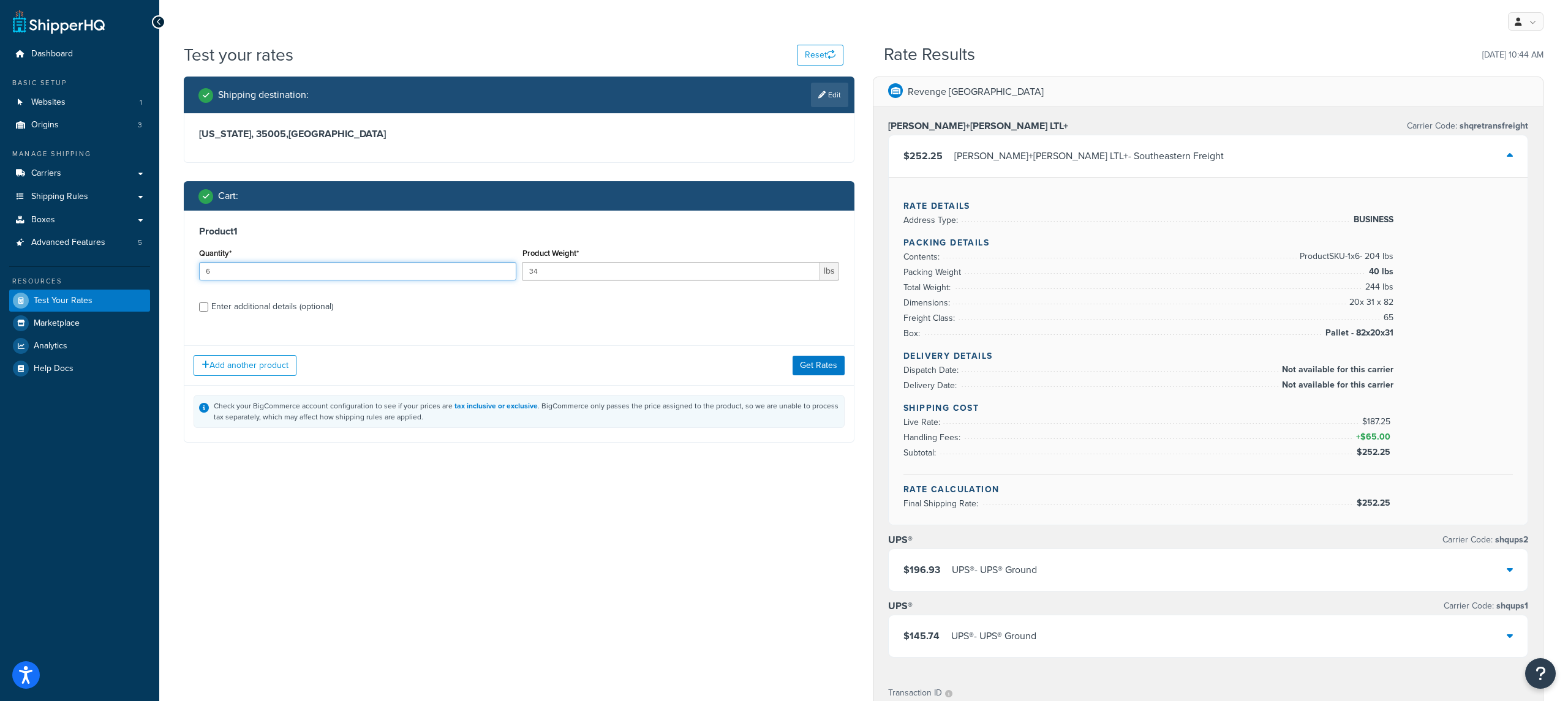
click at [320, 276] on input "6" at bounding box center [357, 271] width 317 height 18
type input "10"
click at [818, 368] on button "Get Rates" at bounding box center [818, 365] width 52 height 20
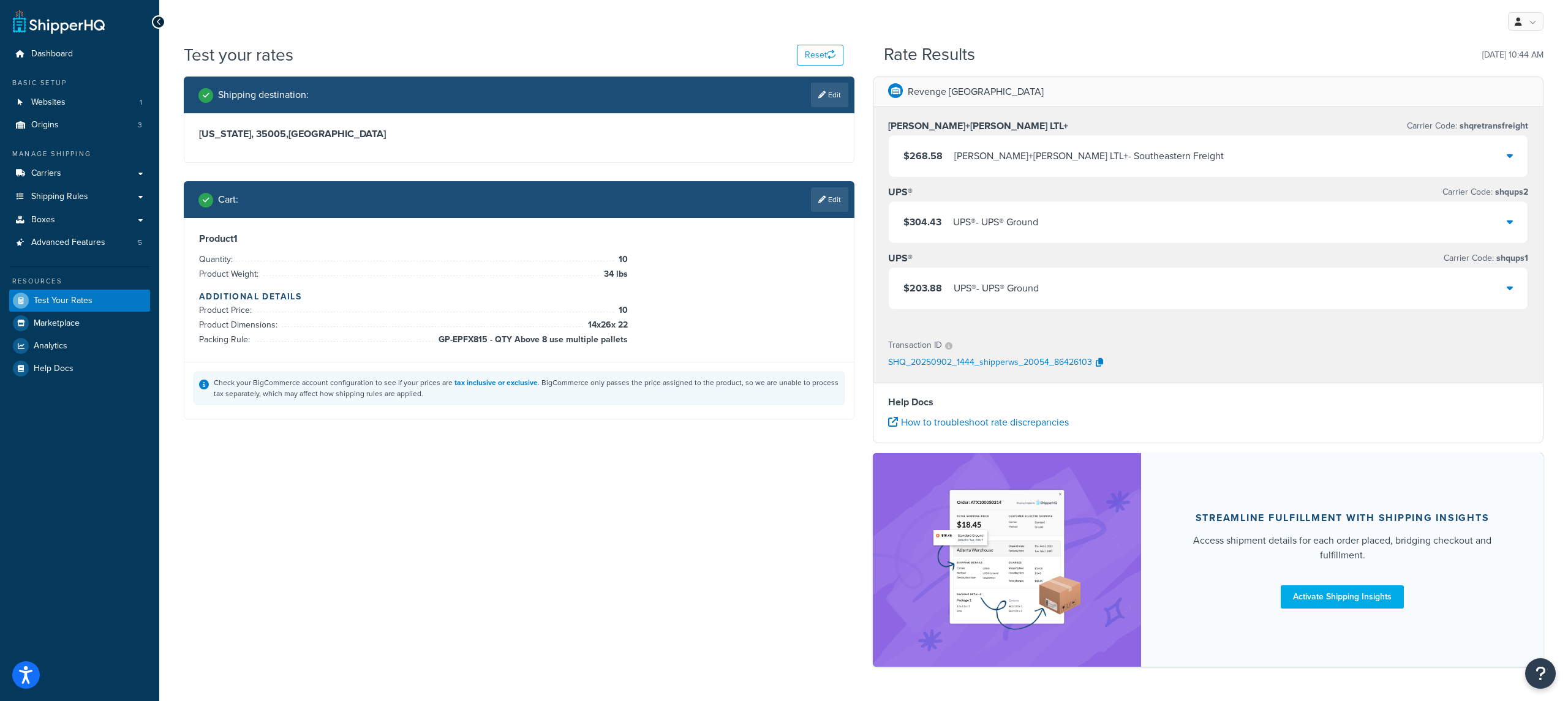
click at [998, 161] on div "Kuehne+Nagel LTL+ - Southeastern Freight" at bounding box center [1089, 156] width 269 height 17
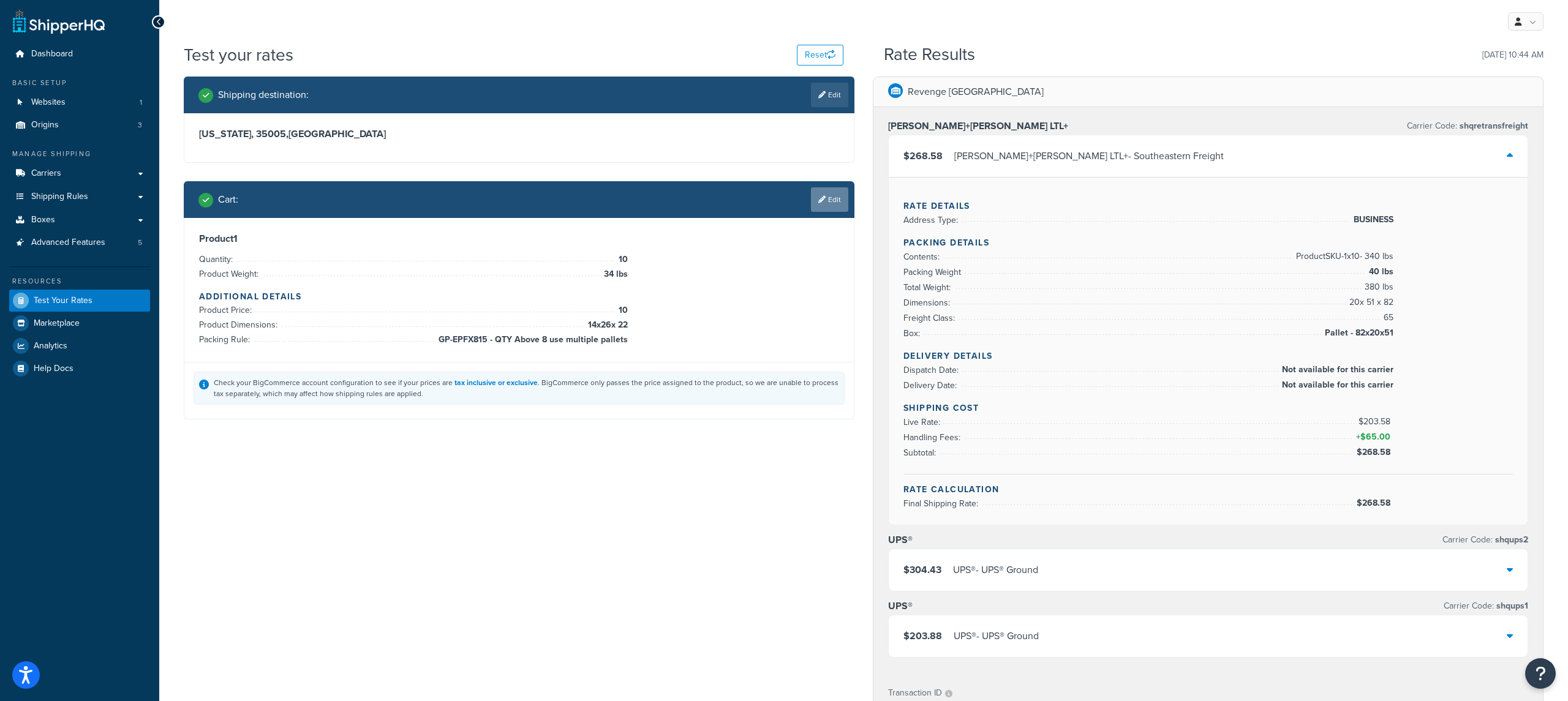
click at [816, 208] on link "Edit" at bounding box center [830, 200] width 37 height 25
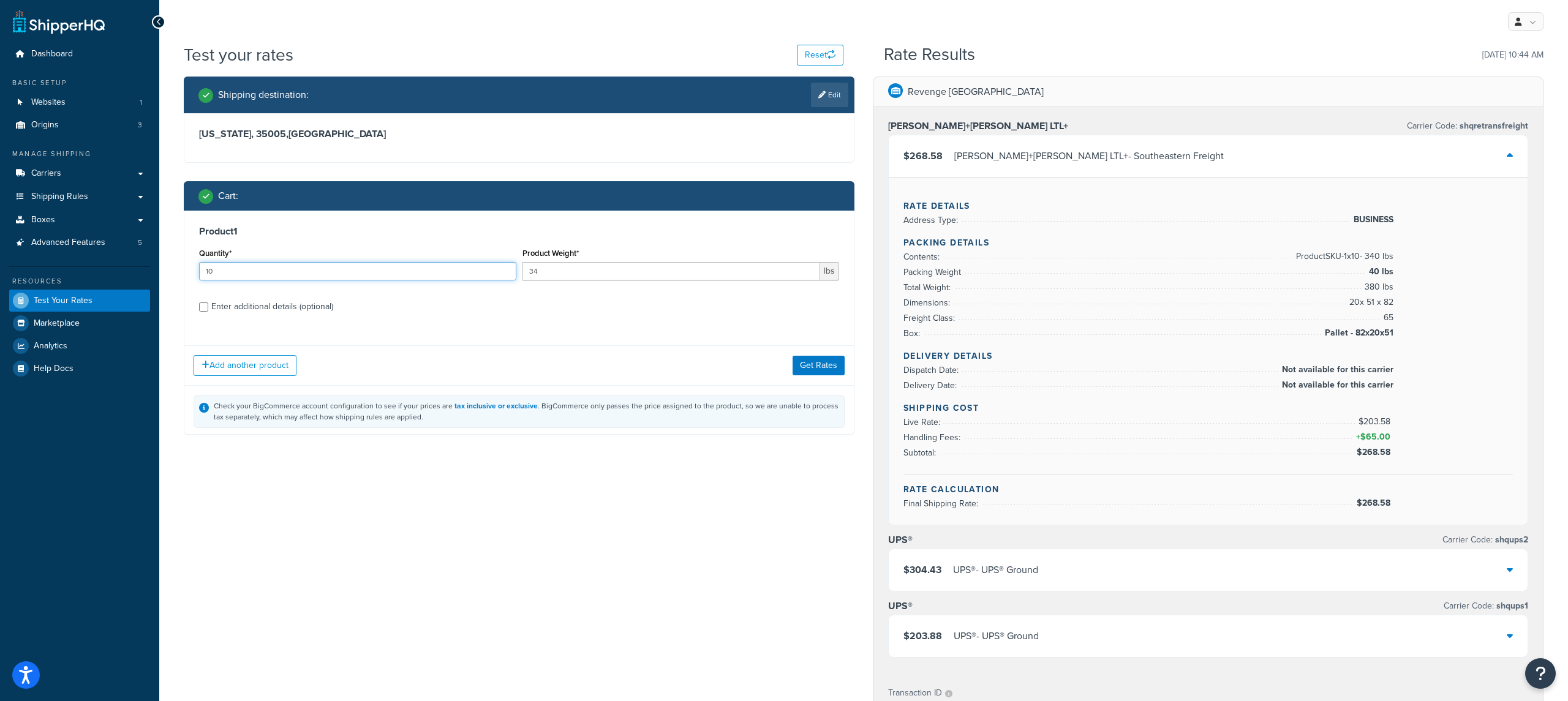
click at [337, 273] on input "10" at bounding box center [357, 271] width 317 height 18
type input "13"
click at [836, 373] on button "Get Rates" at bounding box center [818, 365] width 52 height 20
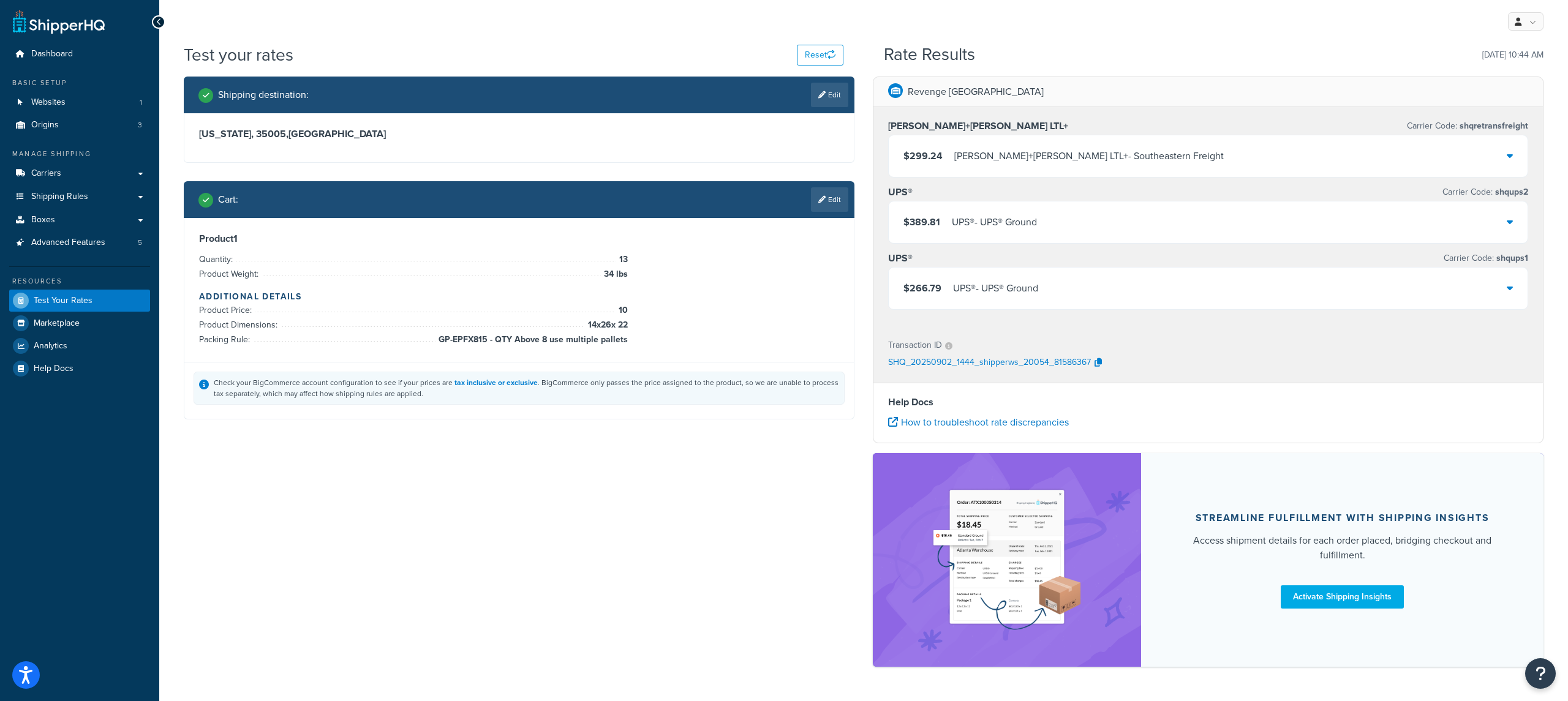
click at [830, 215] on div "Cart : Edit" at bounding box center [519, 200] width 671 height 36
click at [819, 204] on link "Edit" at bounding box center [830, 200] width 37 height 25
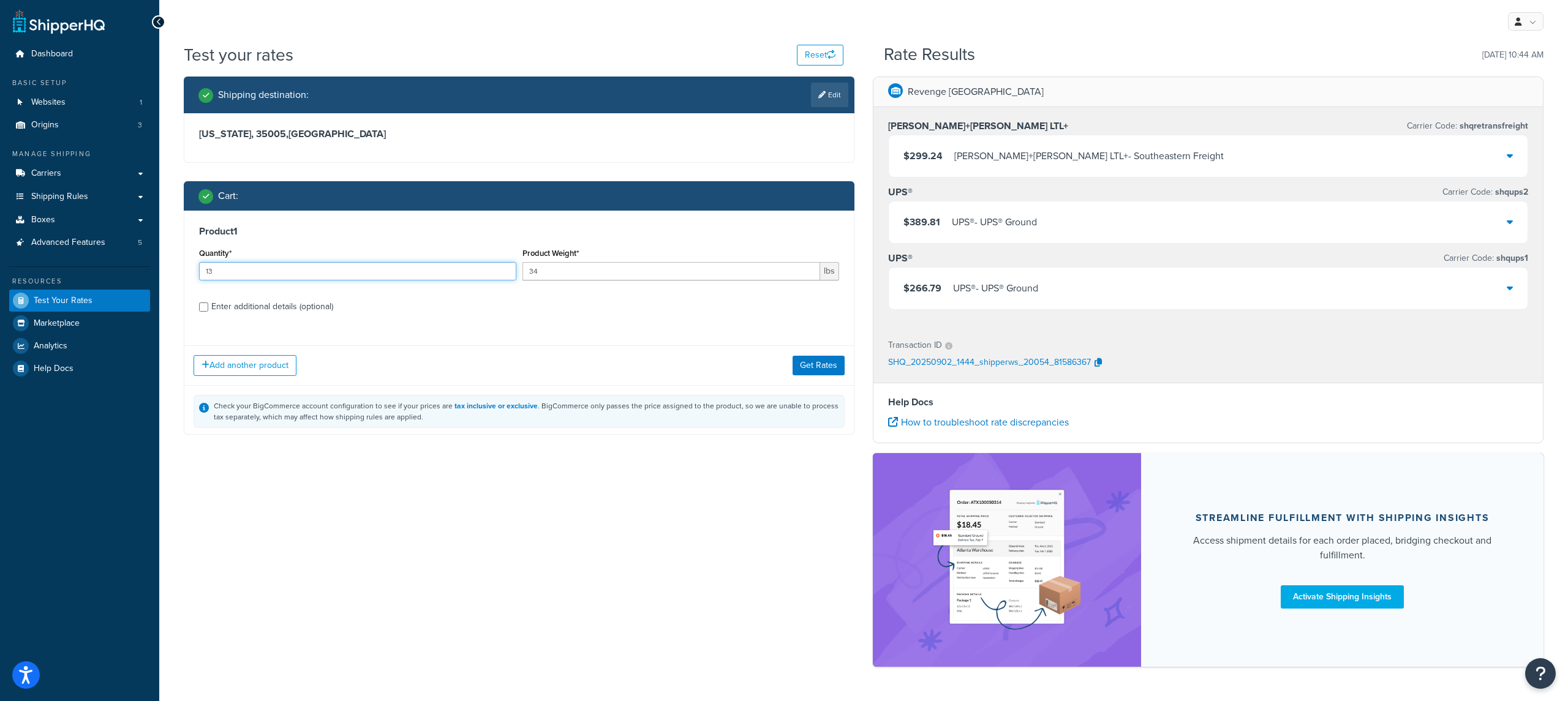
click at [336, 263] on input "13" at bounding box center [357, 271] width 317 height 18
type input "15"
click at [807, 363] on button "Get Rates" at bounding box center [818, 365] width 52 height 20
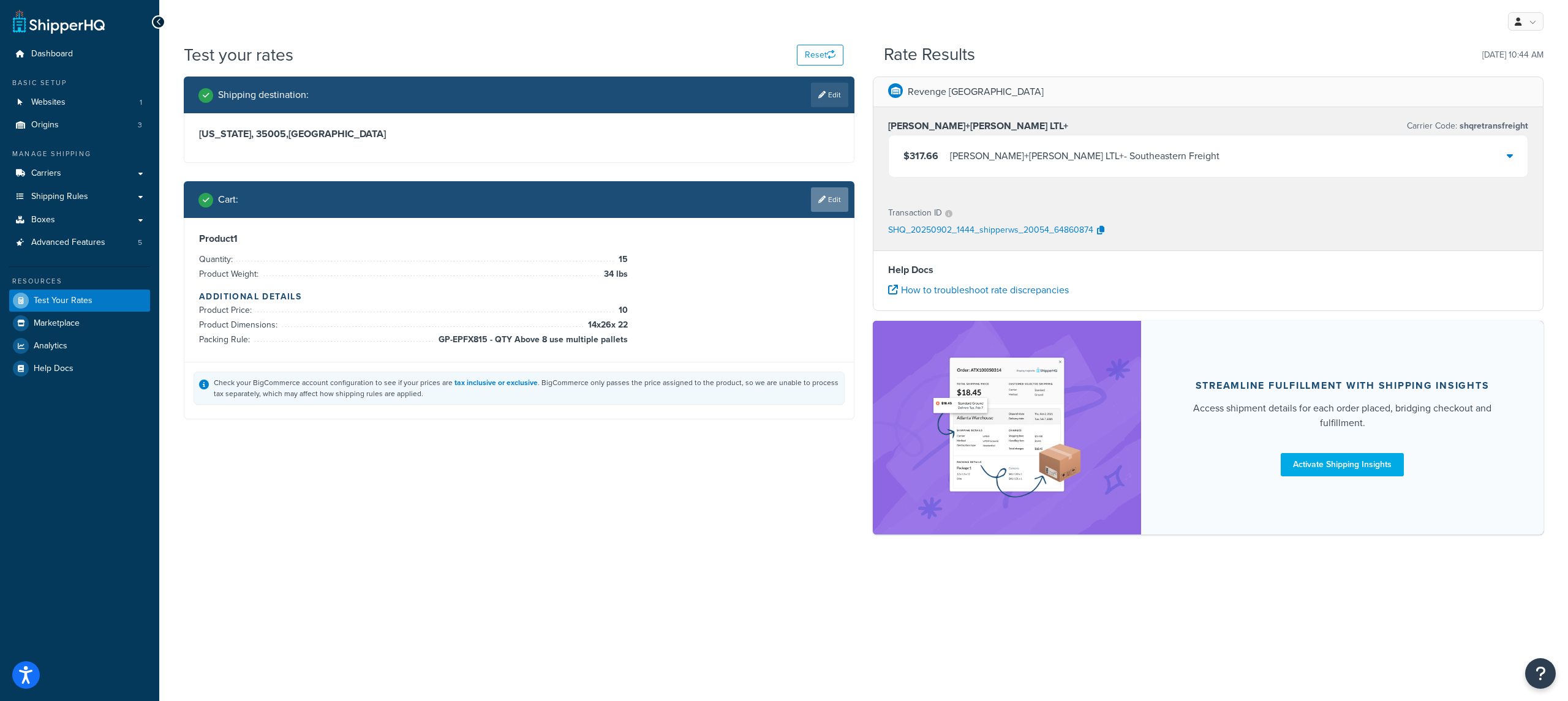
click at [818, 204] on link "Edit" at bounding box center [830, 200] width 37 height 25
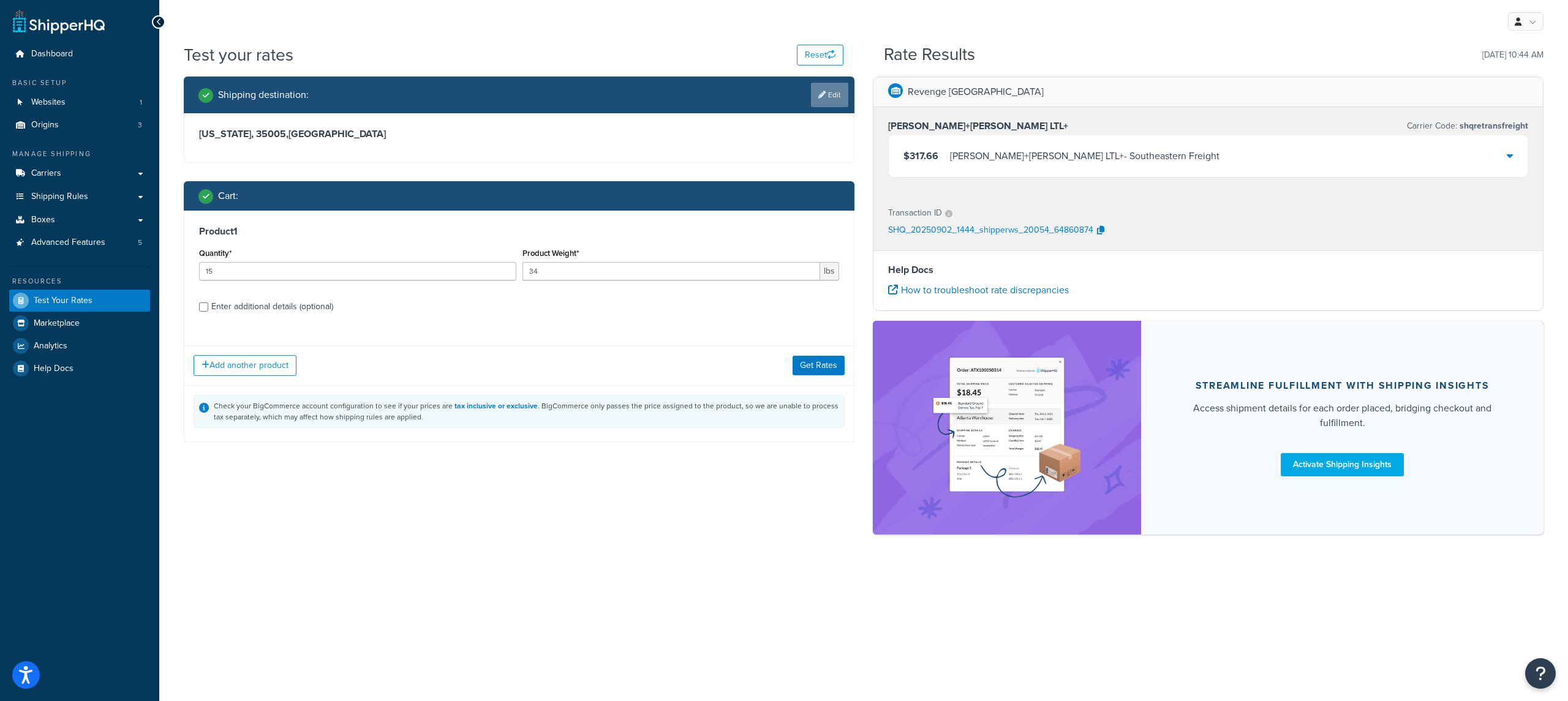
click at [833, 105] on link "Edit" at bounding box center [830, 94] width 37 height 25
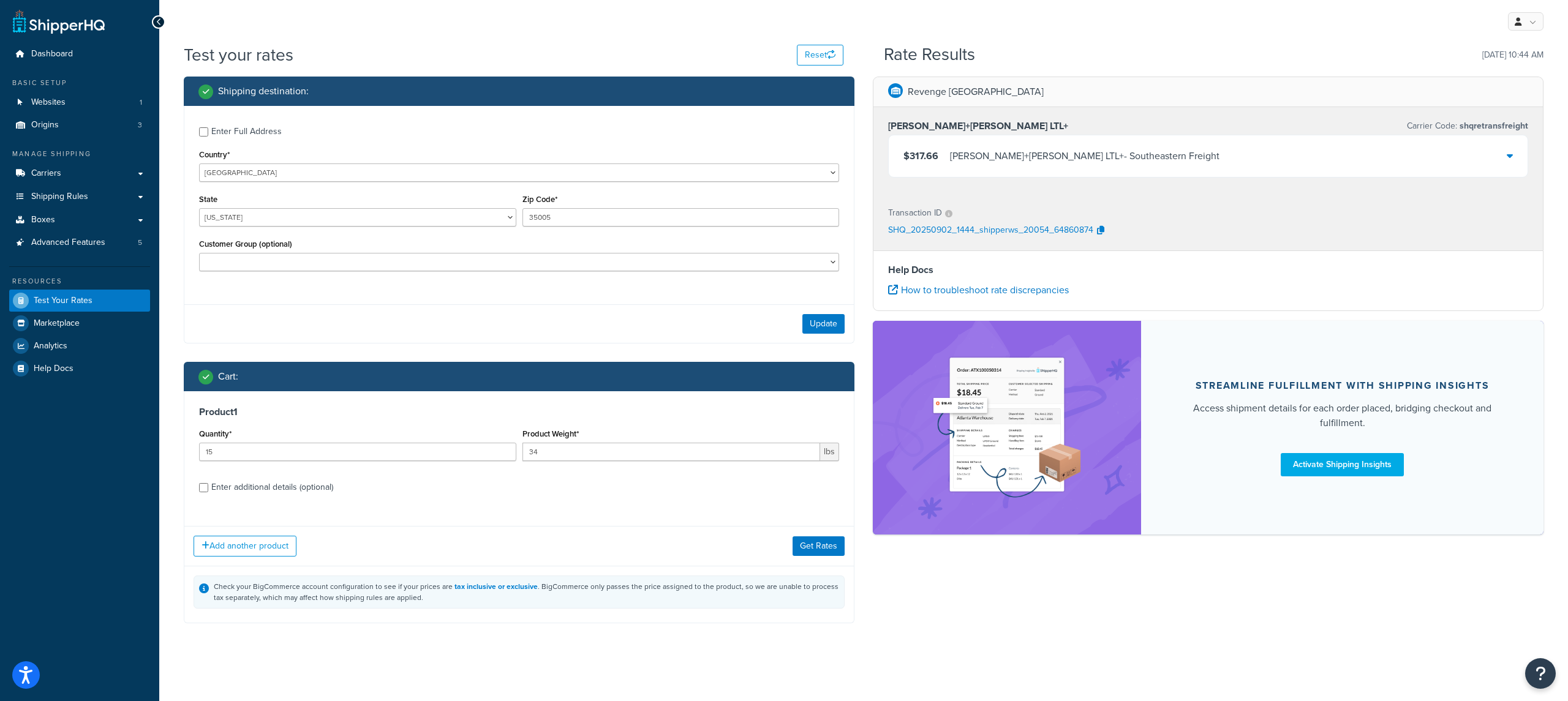
click at [1047, 158] on div "Kuehne+Nagel LTL+ - Southeastern Freight" at bounding box center [1085, 156] width 269 height 17
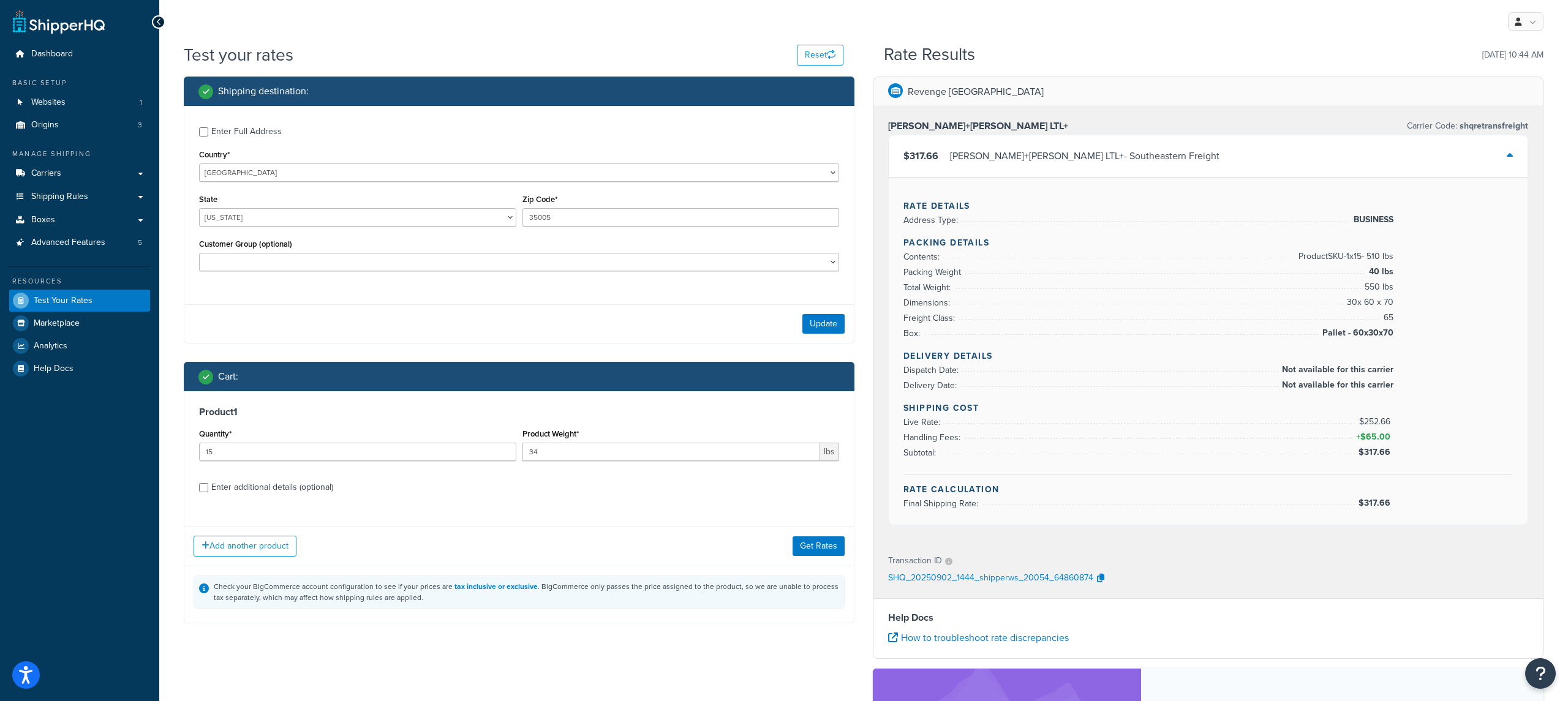
click at [1047, 158] on div "Kuehne+Nagel LTL+ - Southeastern Freight" at bounding box center [1085, 156] width 269 height 17
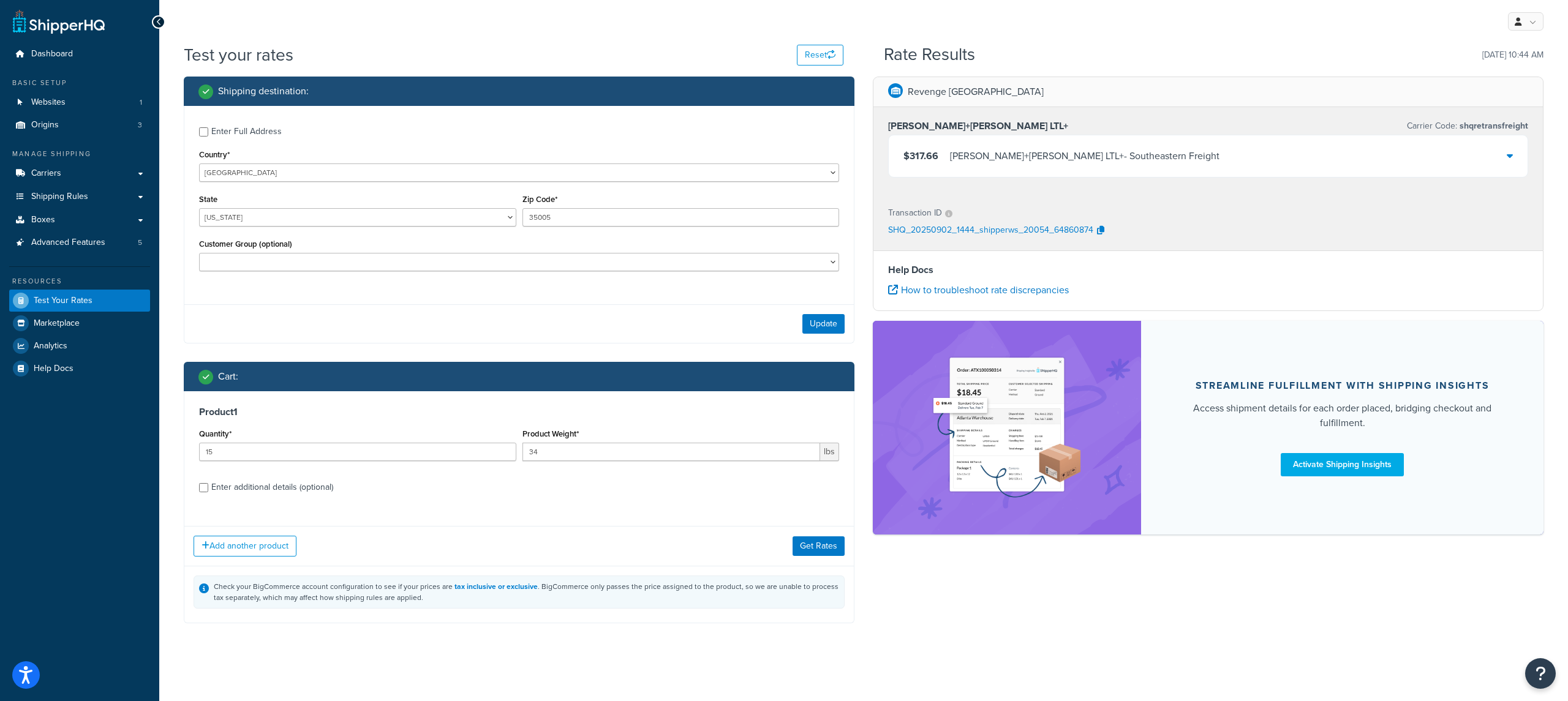
click at [251, 132] on div "Enter Full Address" at bounding box center [246, 131] width 71 height 17
click at [208, 132] on input "Enter Full Address" at bounding box center [204, 132] width 10 height 10
checkbox input "true"
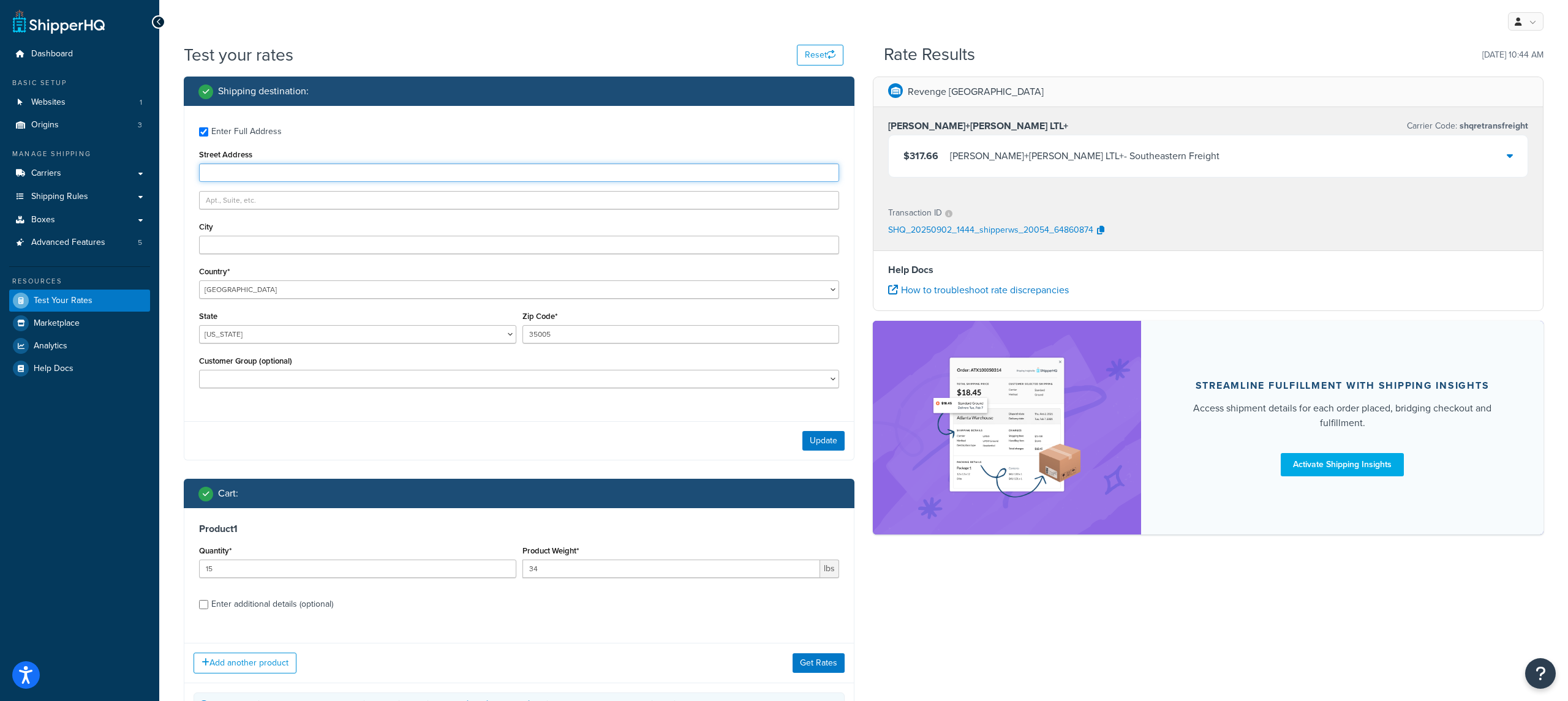
click at [310, 179] on input "Street Address" at bounding box center [519, 172] width 640 height 18
paste input "630 S Sapodilla Ave"
type input "630 S Sapodilla Ave"
click at [307, 247] on input "City" at bounding box center [519, 245] width 640 height 18
paste input "West Palm Beach"
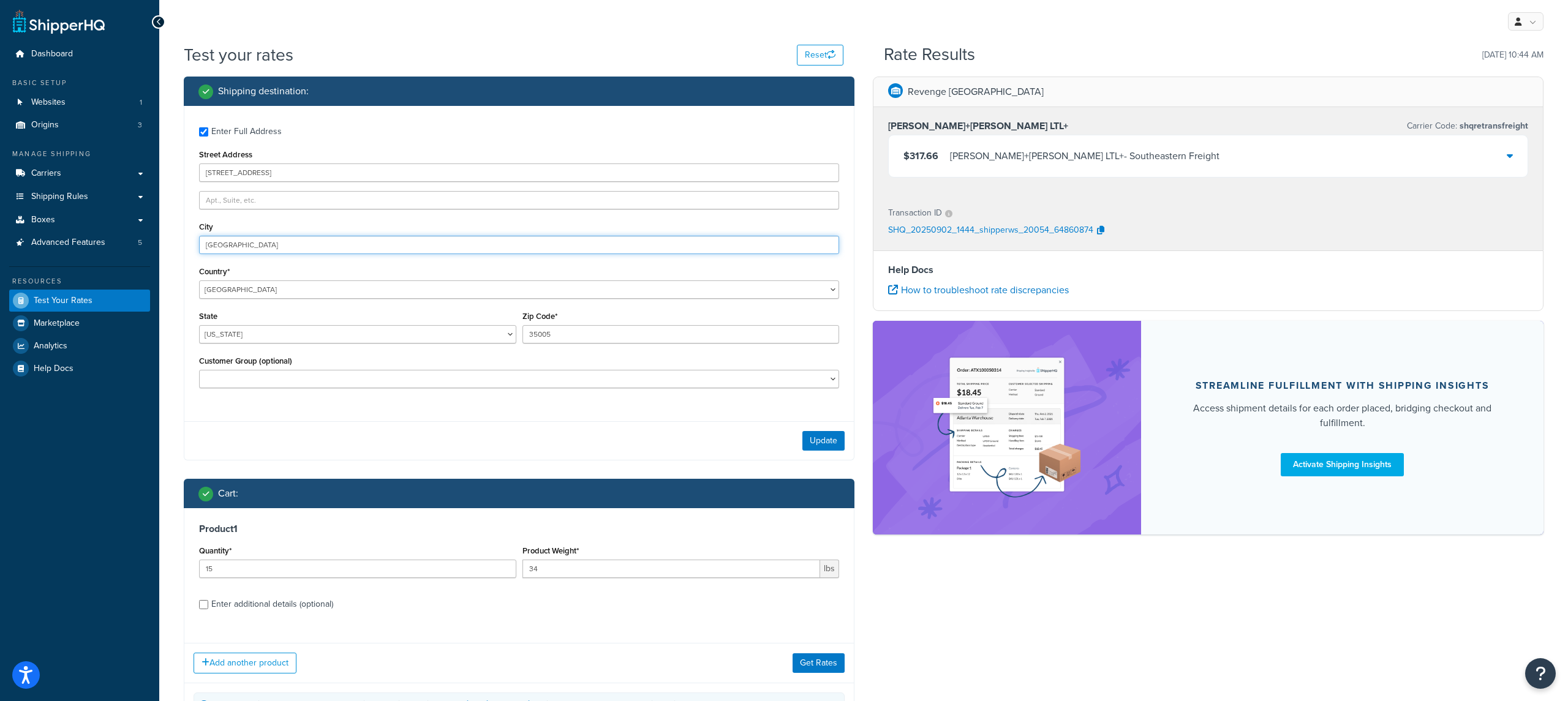
type input "West Palm Beach"
click at [322, 343] on select "Alabama Alaska American Samoa Arizona Arkansas Armed Forces Americas Armed Forc…" at bounding box center [357, 334] width 317 height 18
select select "FL"
click at [199, 326] on select "Alabama Alaska American Samoa Arizona Arkansas Armed Forces Americas Armed Forc…" at bounding box center [357, 334] width 317 height 18
click at [634, 344] on div "Zip Code* 35005" at bounding box center [681, 330] width 323 height 44
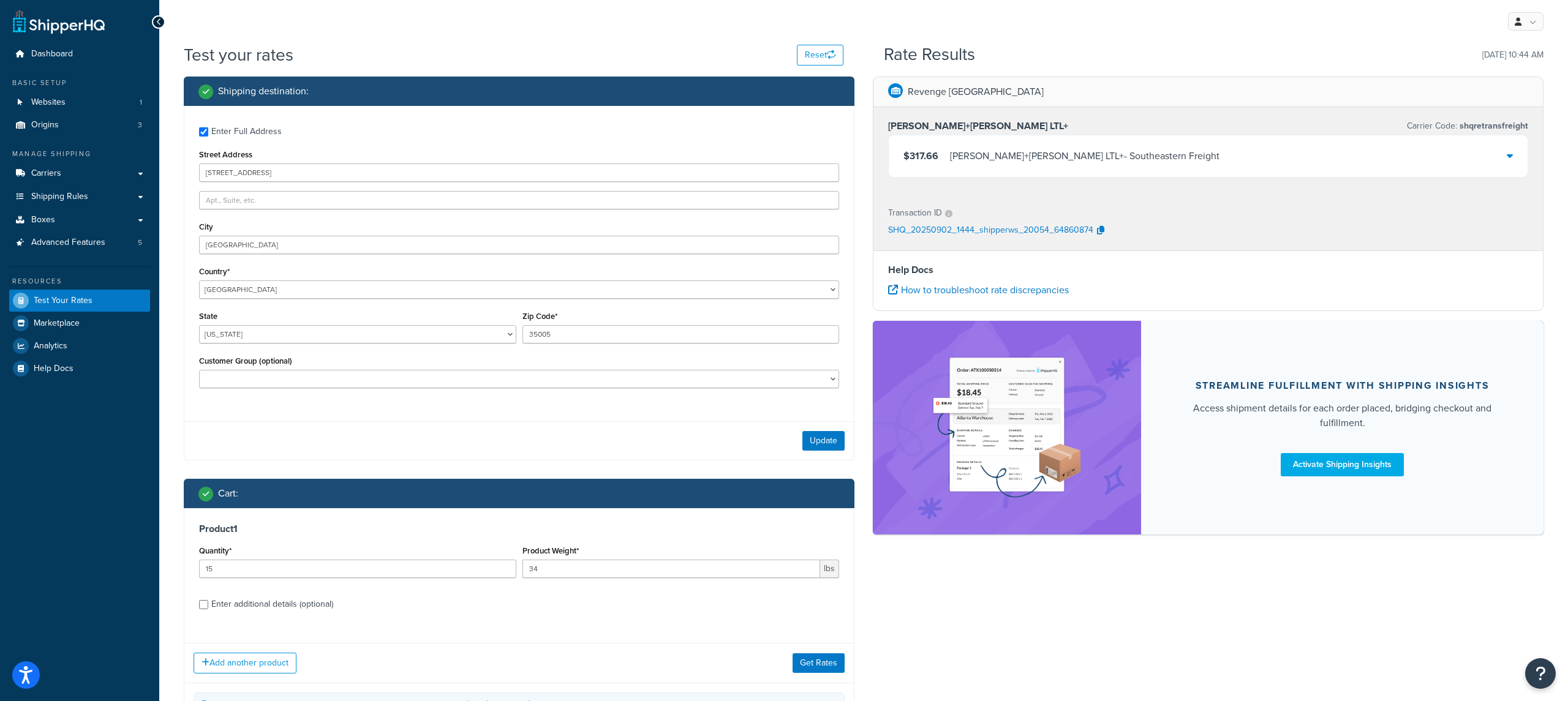
click at [634, 344] on div "Zip Code* 35005" at bounding box center [681, 330] width 323 height 44
click at [633, 338] on input "35005" at bounding box center [681, 334] width 317 height 18
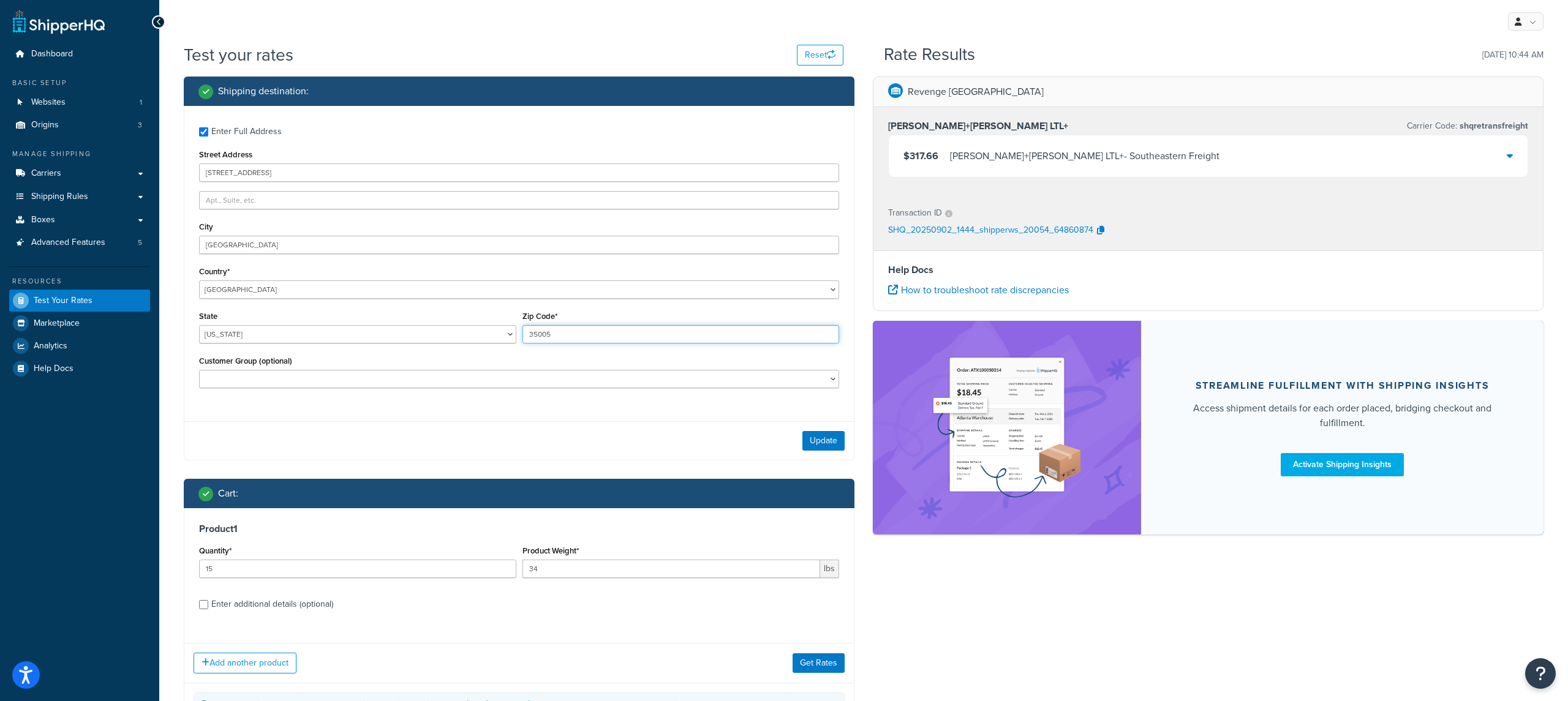
paste input "3401"
type input "33401"
click at [828, 436] on button "Update" at bounding box center [823, 440] width 42 height 20
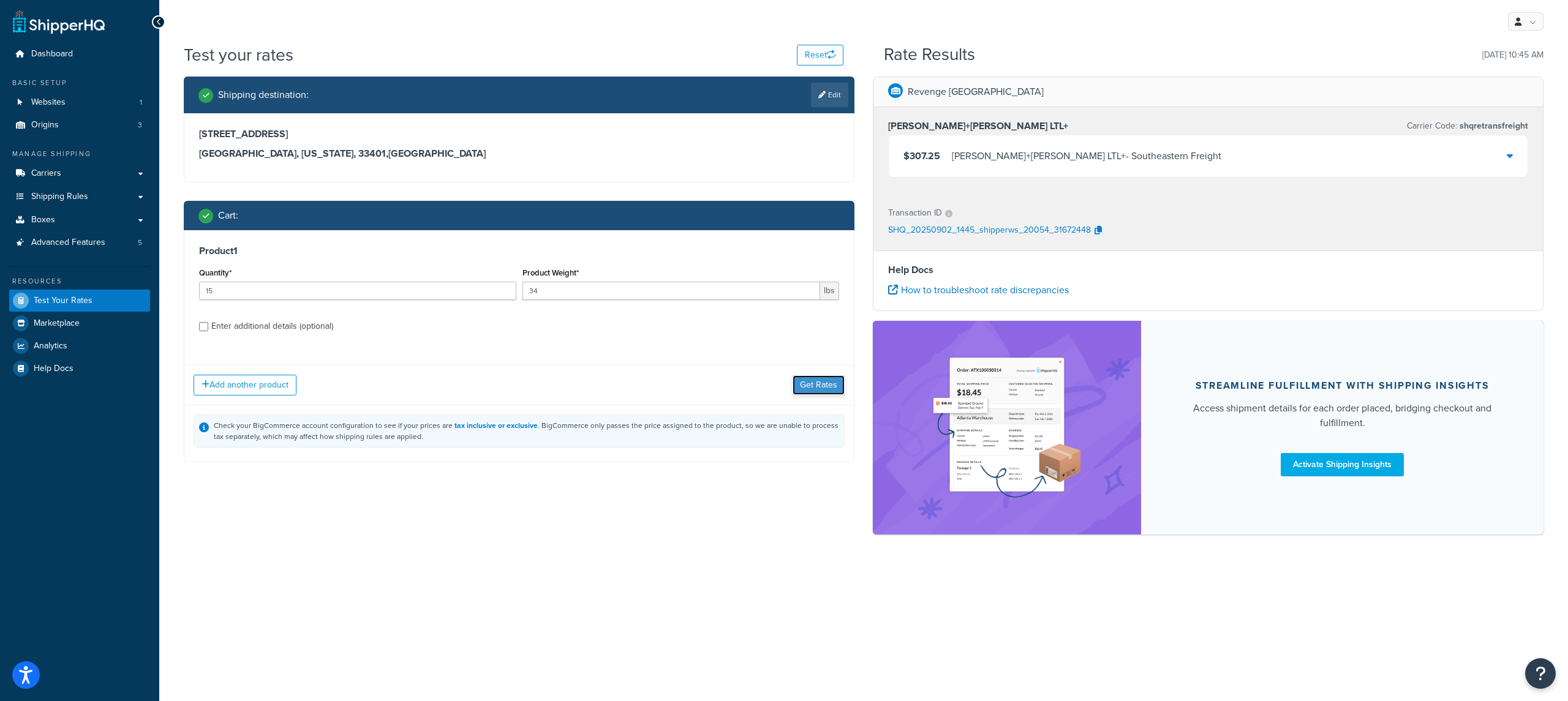
click at [827, 389] on button "Get Rates" at bounding box center [818, 385] width 52 height 20
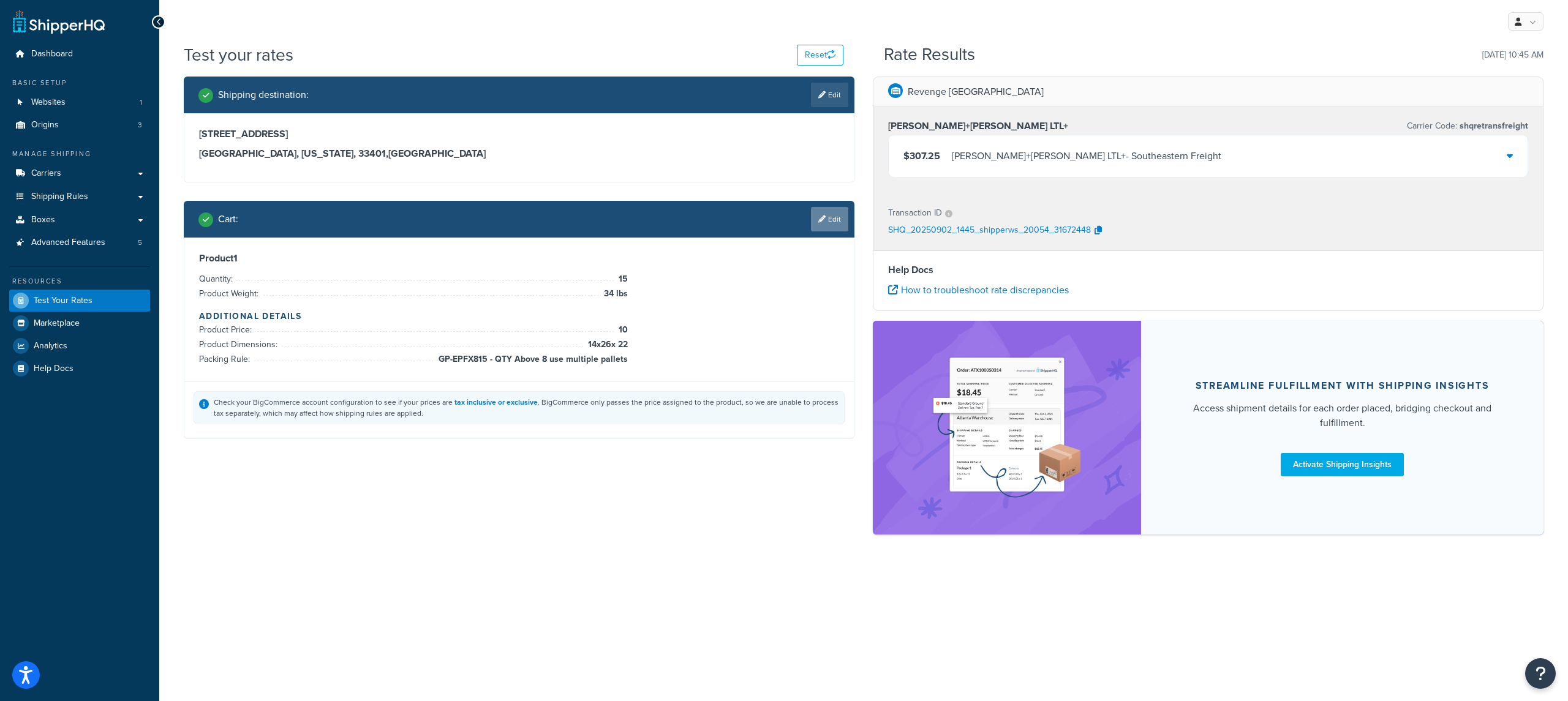
click at [836, 226] on link "Edit" at bounding box center [830, 219] width 37 height 25
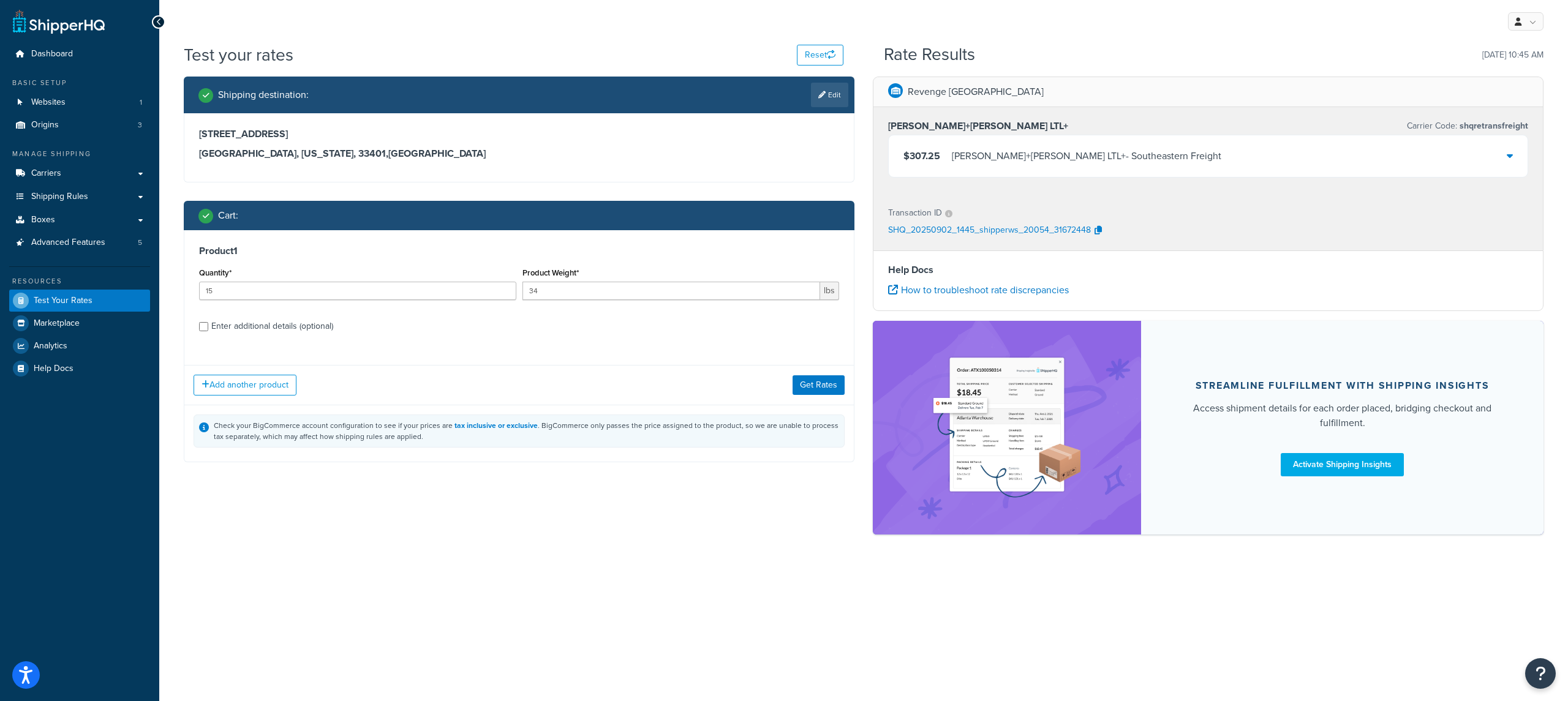
click at [281, 319] on div "Enter additional details (optional)" at bounding box center [273, 326] width 122 height 17
click at [208, 322] on input "Enter additional details (optional)" at bounding box center [204, 327] width 10 height 10
checkbox input "true"
select select "86966"
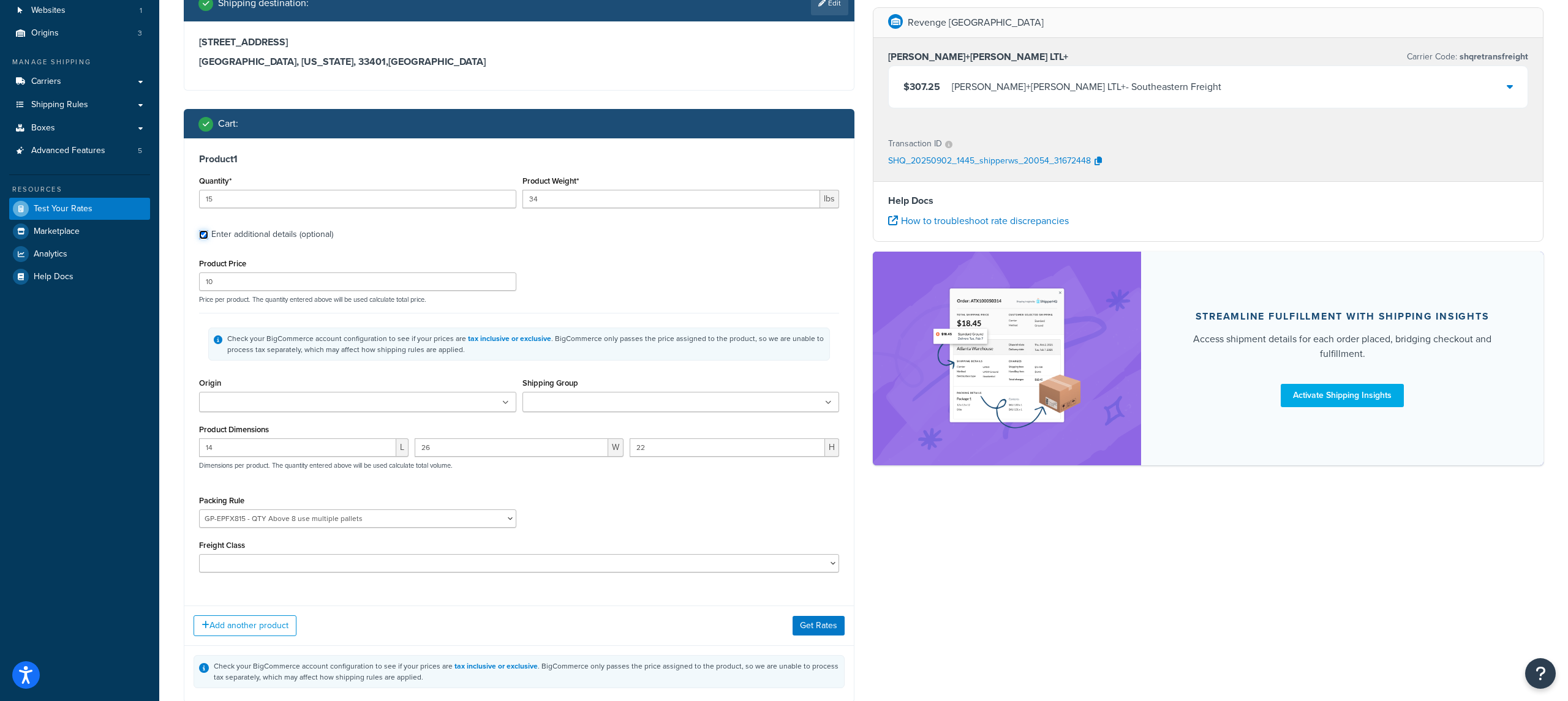
scroll to position [116, 0]
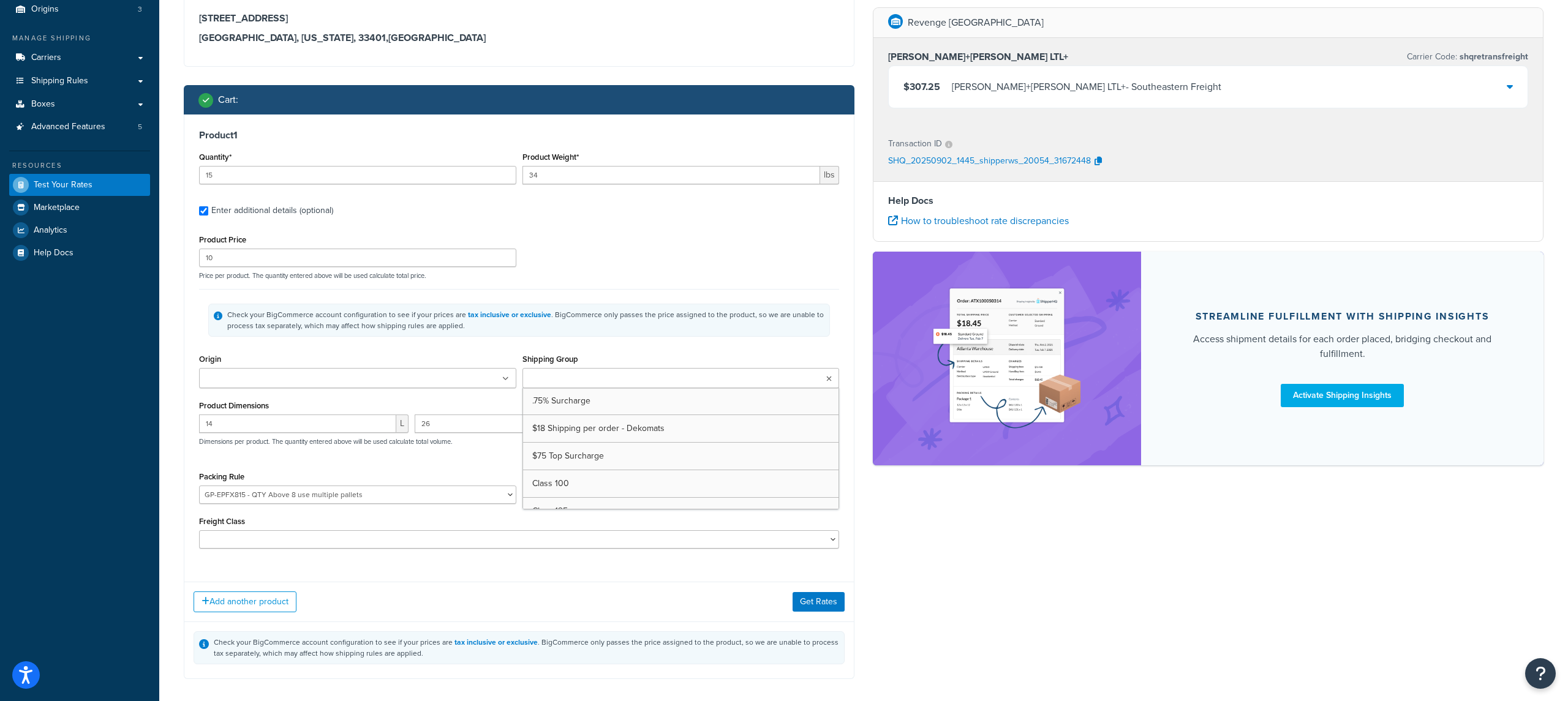
click at [589, 372] on ul at bounding box center [681, 379] width 317 height 21
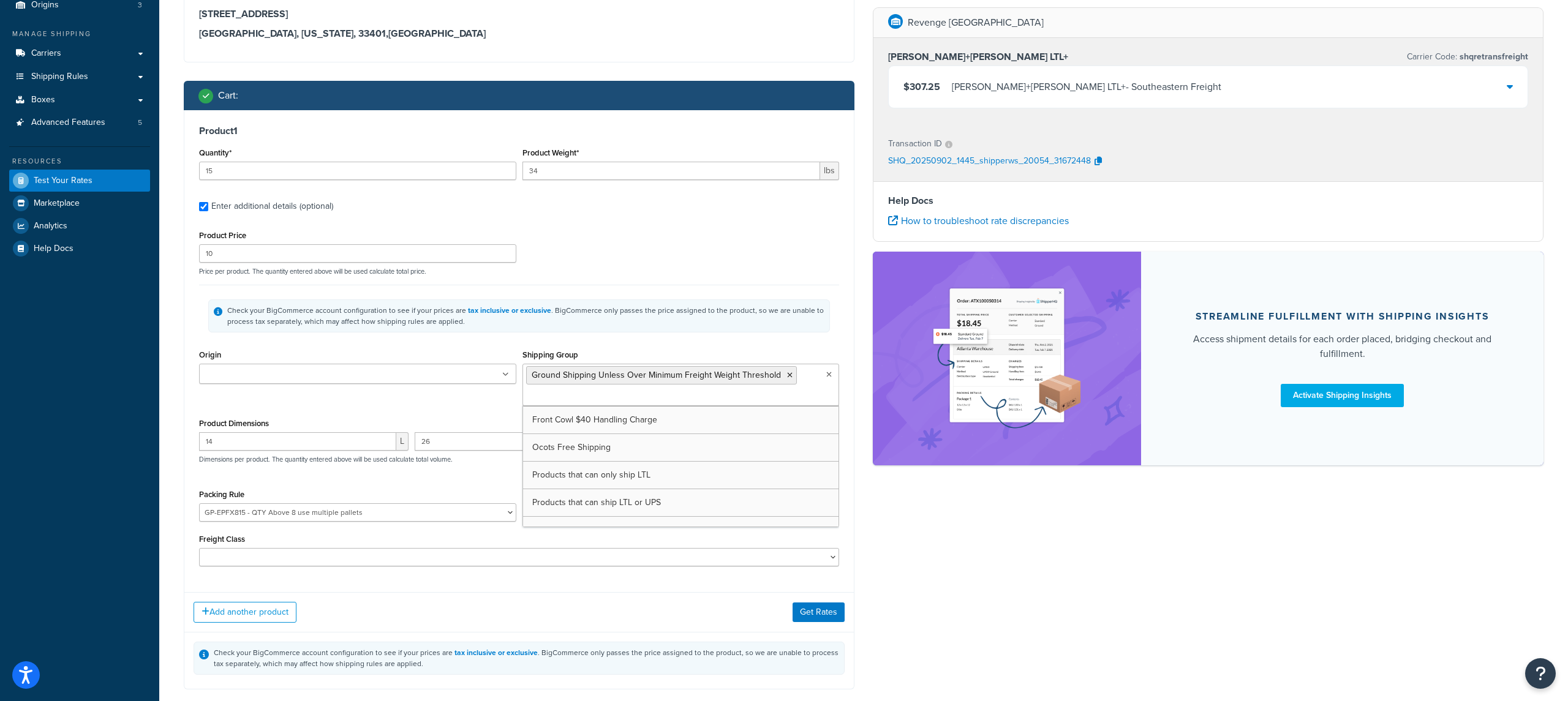
click at [698, 647] on div "Check your BigCommerce account configuration to see if your prices are tax incl…" at bounding box center [526, 658] width 625 height 22
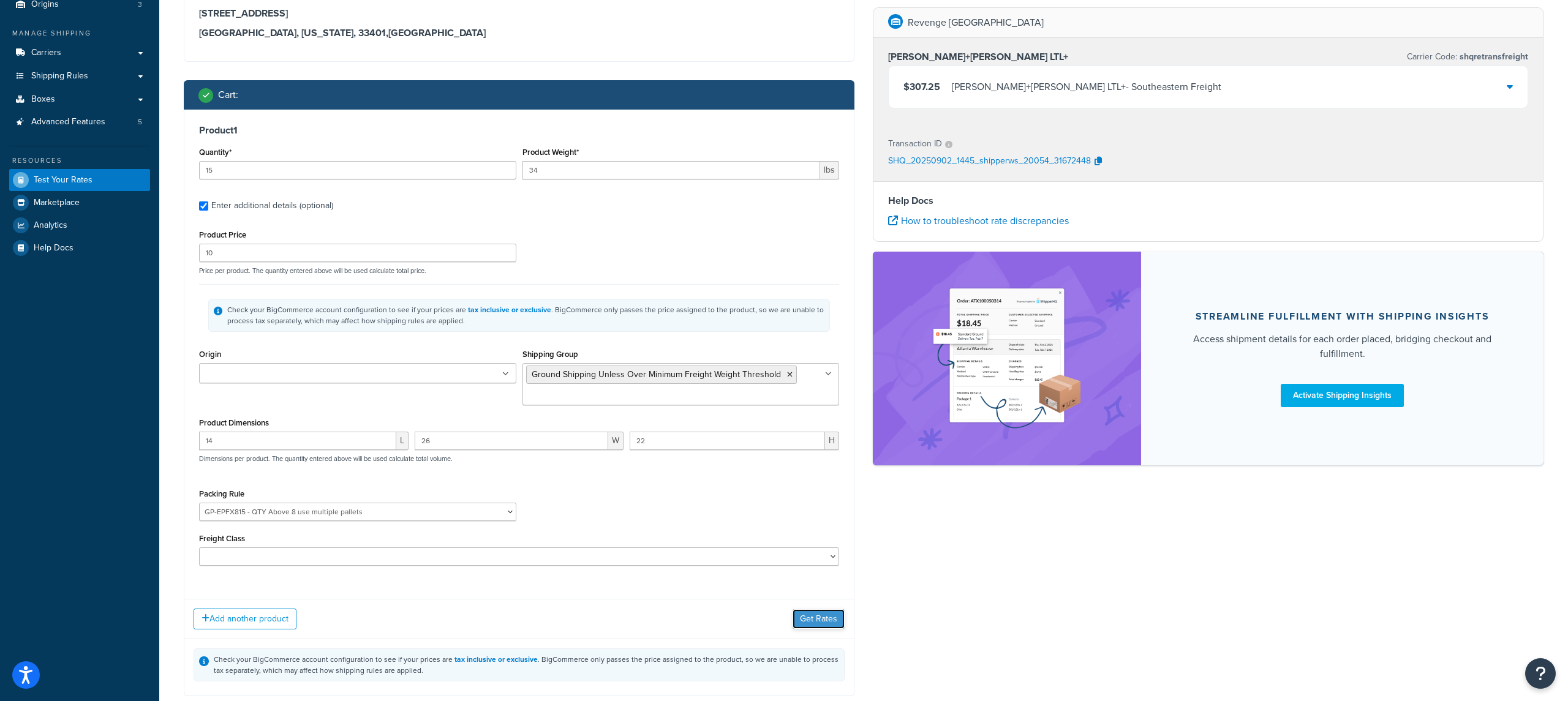
click at [826, 622] on button "Get Rates" at bounding box center [818, 619] width 52 height 20
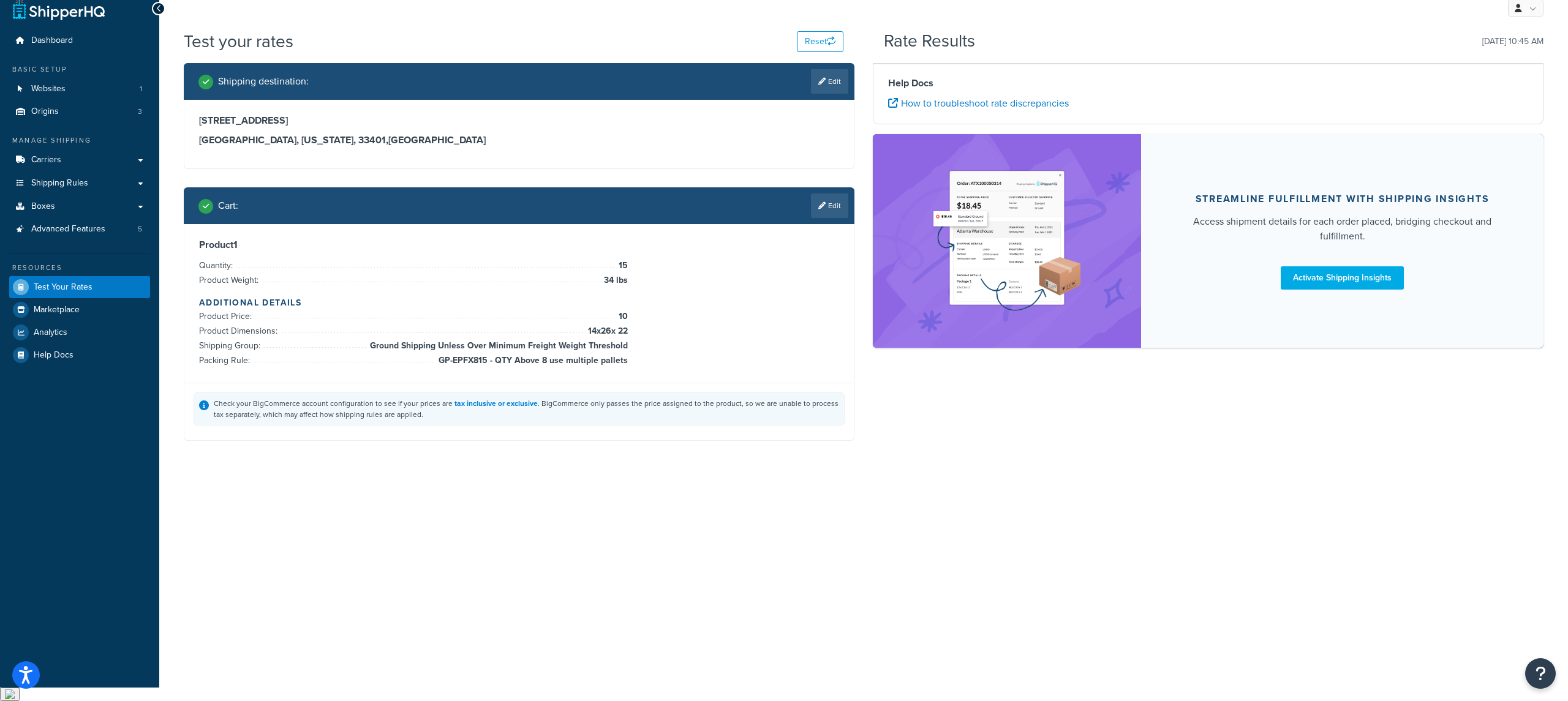
scroll to position [0, 0]
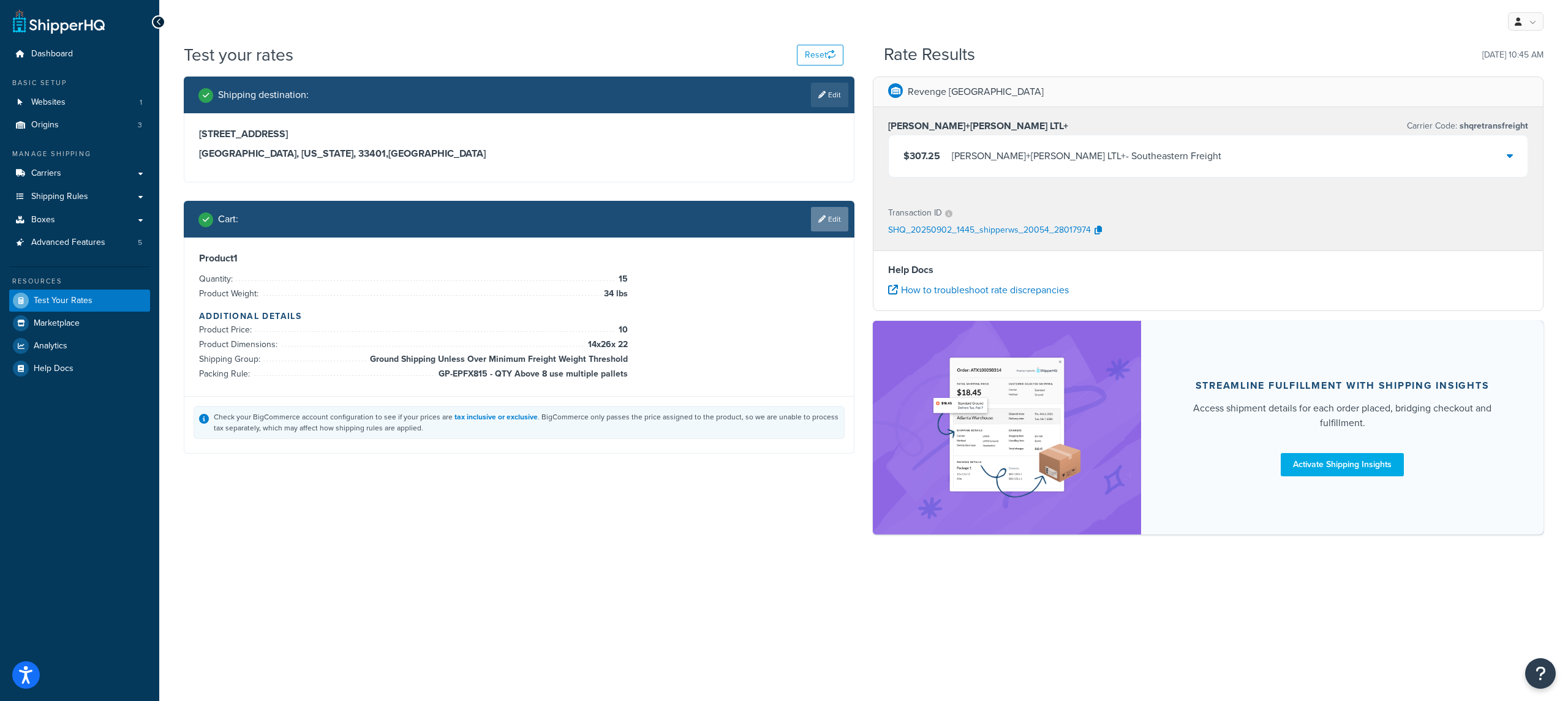
click at [837, 223] on link "Edit" at bounding box center [830, 219] width 37 height 25
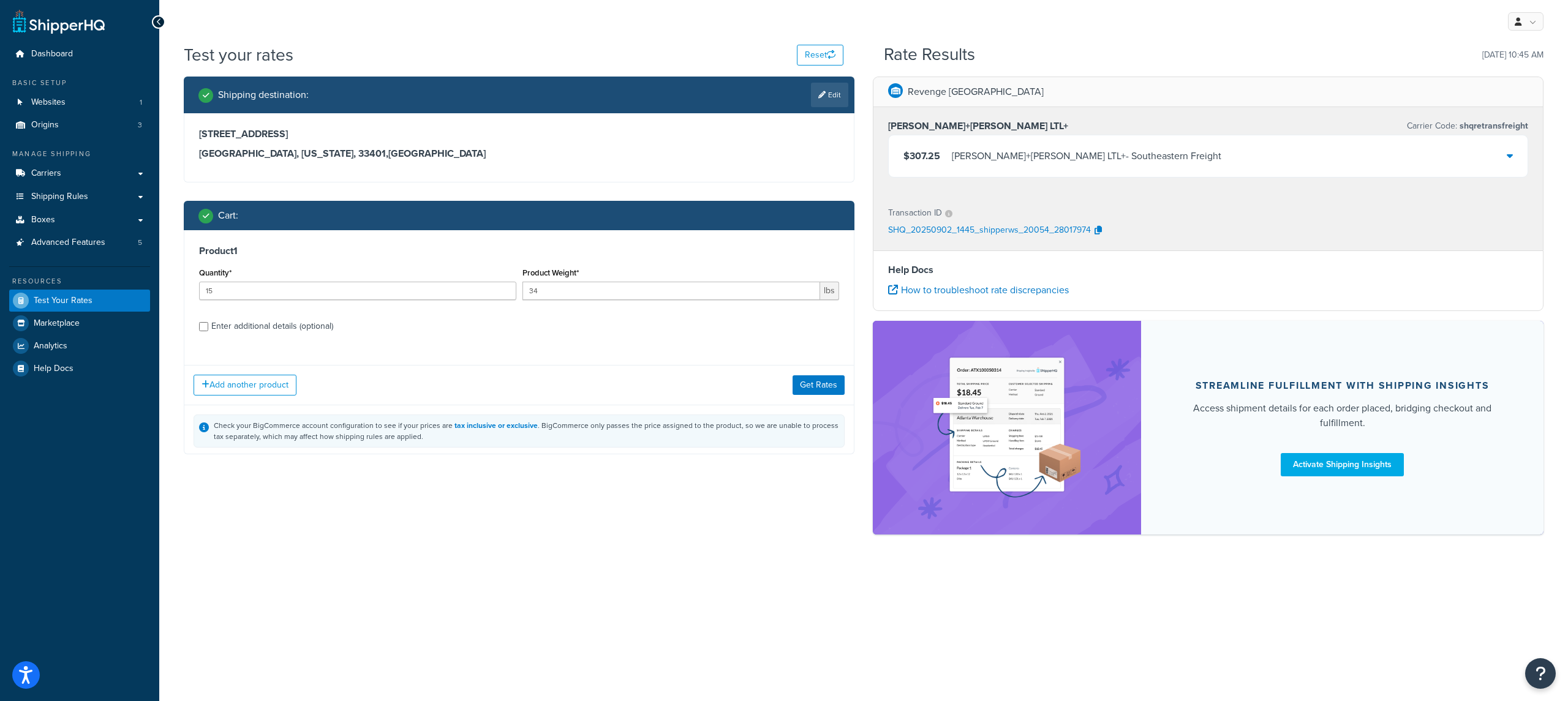
click at [292, 322] on div "Enter additional details (optional)" at bounding box center [273, 326] width 122 height 17
click at [208, 322] on input "Enter additional details (optional)" at bounding box center [204, 327] width 10 height 10
checkbox input "true"
select select "86966"
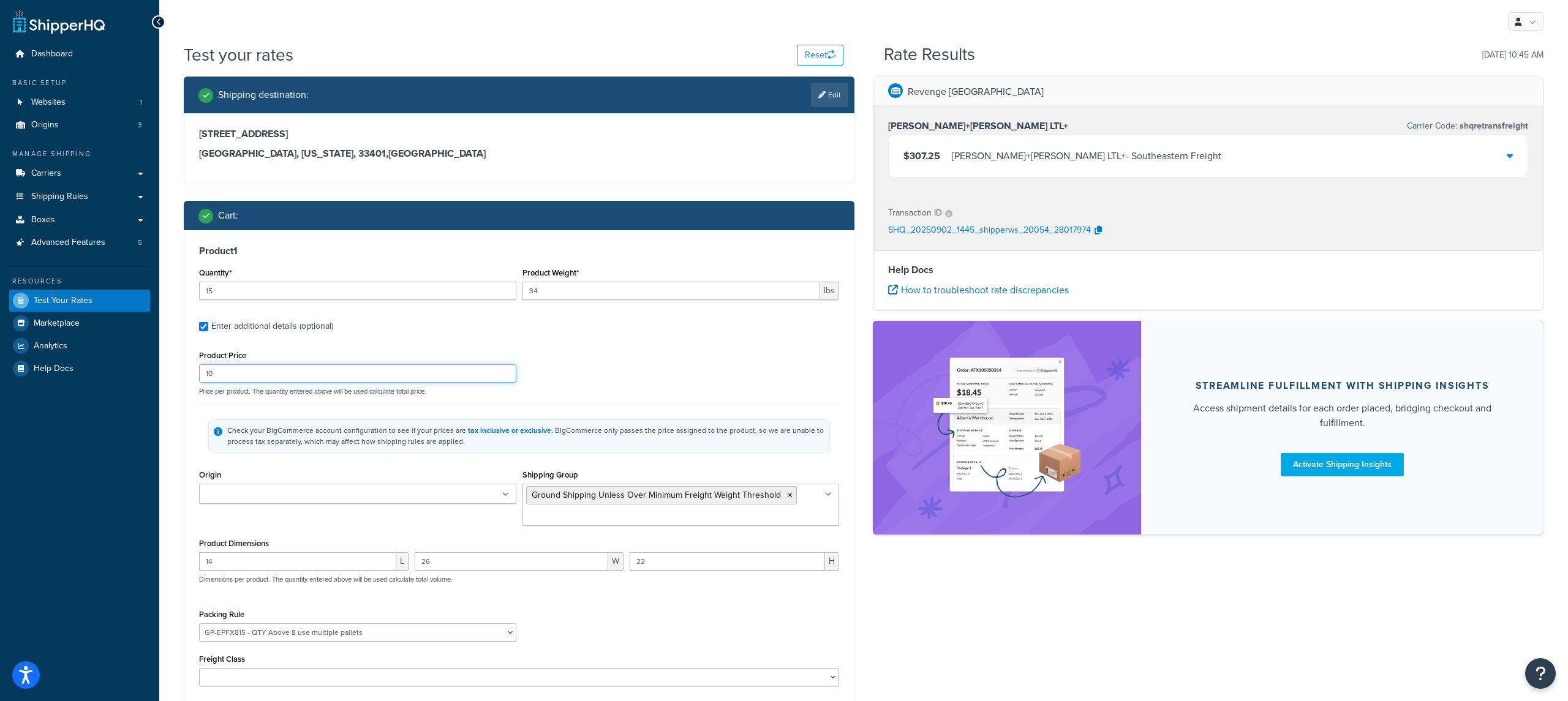
click at [288, 368] on input "10" at bounding box center [357, 373] width 317 height 18
paste input "387.43"
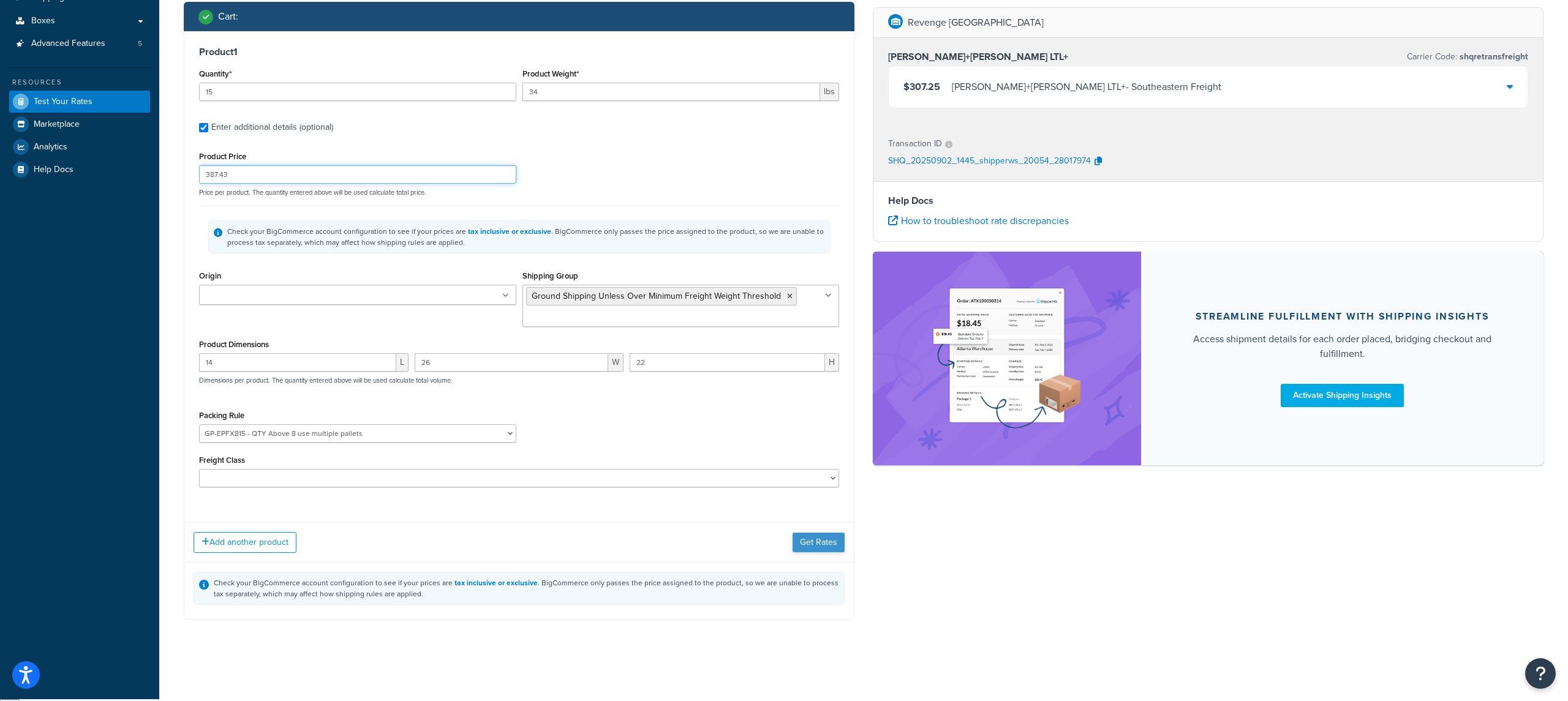
type input "387.43"
click at [822, 551] on button "Get Rates" at bounding box center [818, 540] width 52 height 20
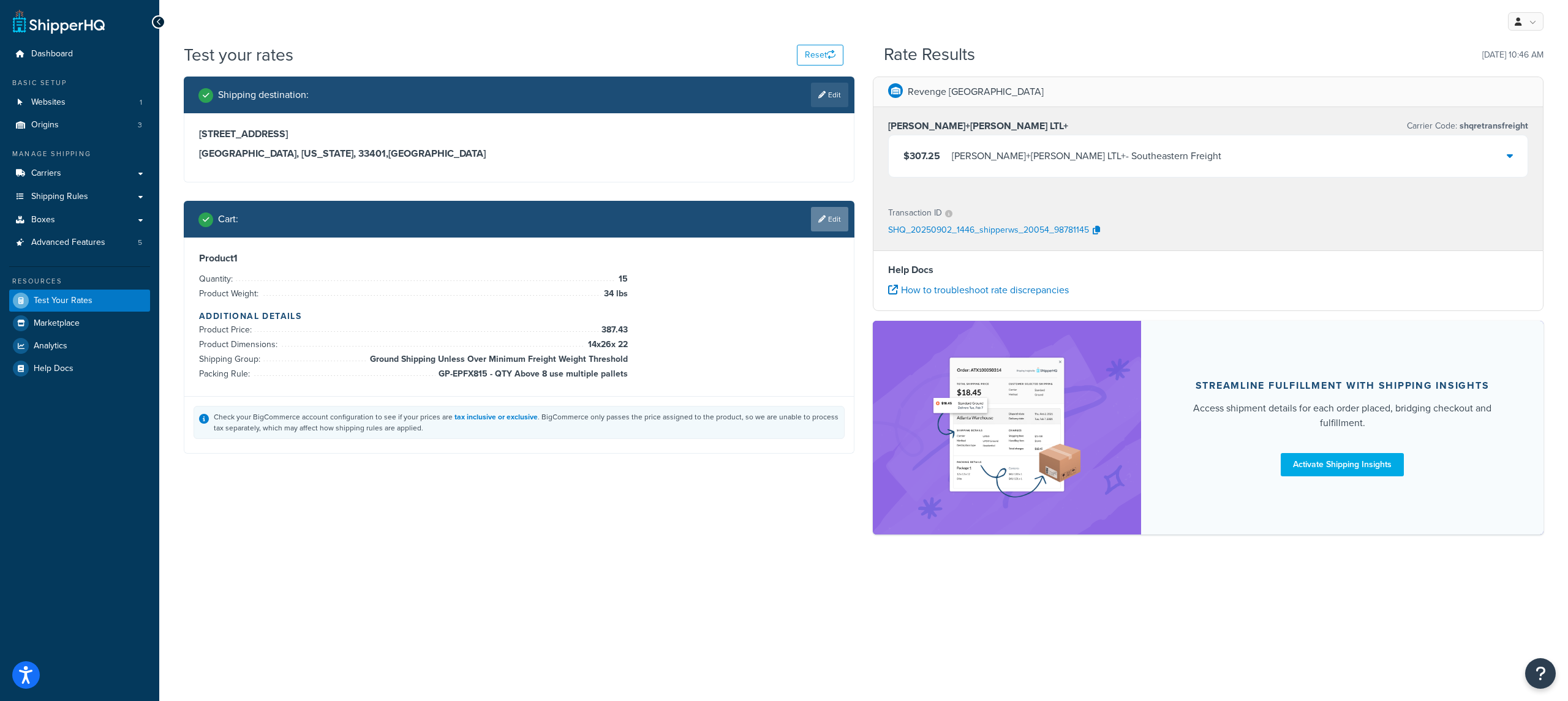
click at [830, 218] on link "Edit" at bounding box center [830, 219] width 37 height 25
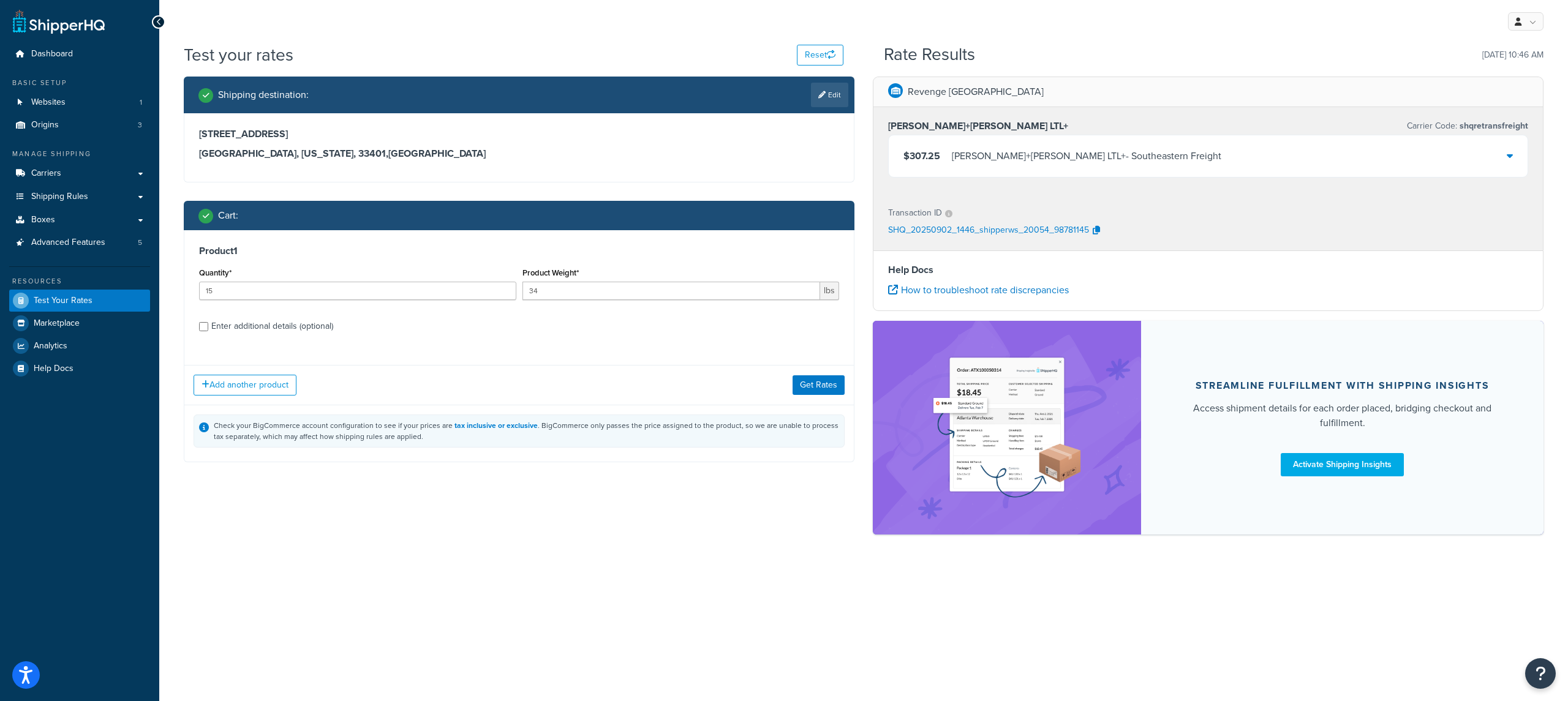
click at [323, 349] on div "Product 1 Quantity* 15 Product Weight* 34 lbs Enter additional details (optiona…" at bounding box center [519, 293] width 670 height 125
click at [320, 334] on div "Enter additional details (optional)" at bounding box center [273, 326] width 122 height 17
click at [208, 331] on input "Enter additional details (optional)" at bounding box center [204, 327] width 10 height 10
checkbox input "true"
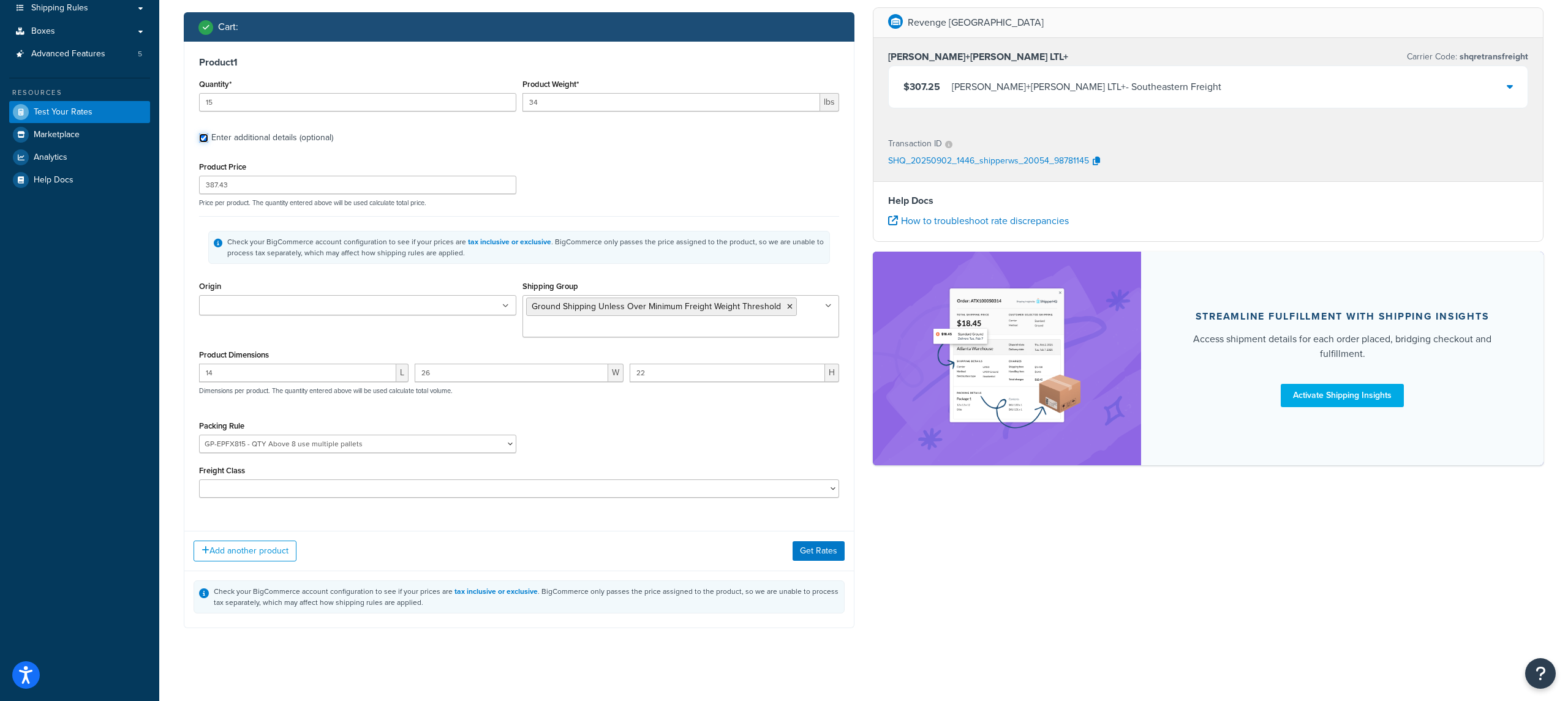
scroll to position [193, 0]
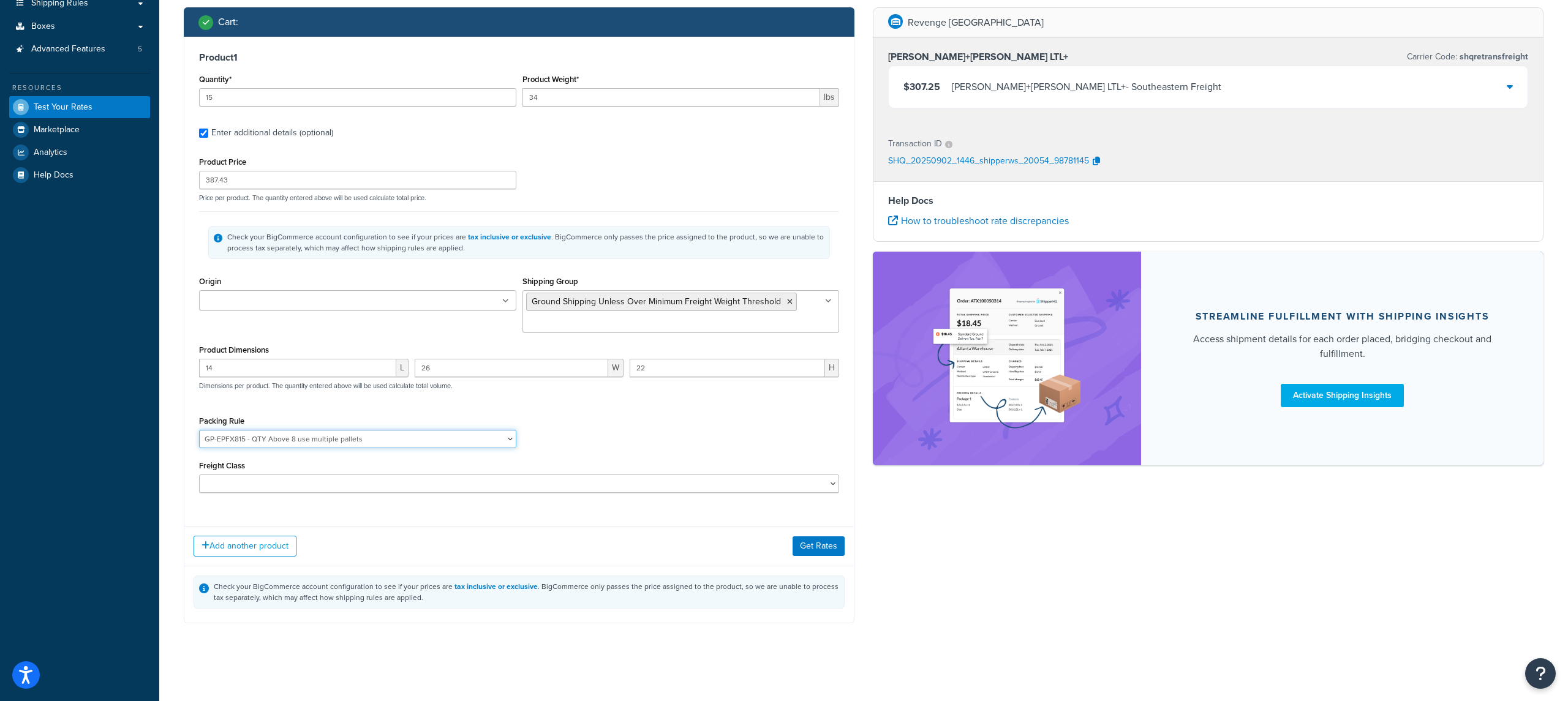
click at [368, 447] on select "GP-EPFX815 - QTY Above 8 use multiple pallets ICON Custom Seats Pack In Multipl…" at bounding box center [357, 439] width 317 height 18
select select "65595"
click at [199, 432] on select "GP-EPFX815 - QTY Above 8 use multiple pallets ICON Custom Seats Pack In Multipl…" at bounding box center [357, 439] width 317 height 18
click at [814, 547] on button "Get Rates" at bounding box center [818, 546] width 52 height 20
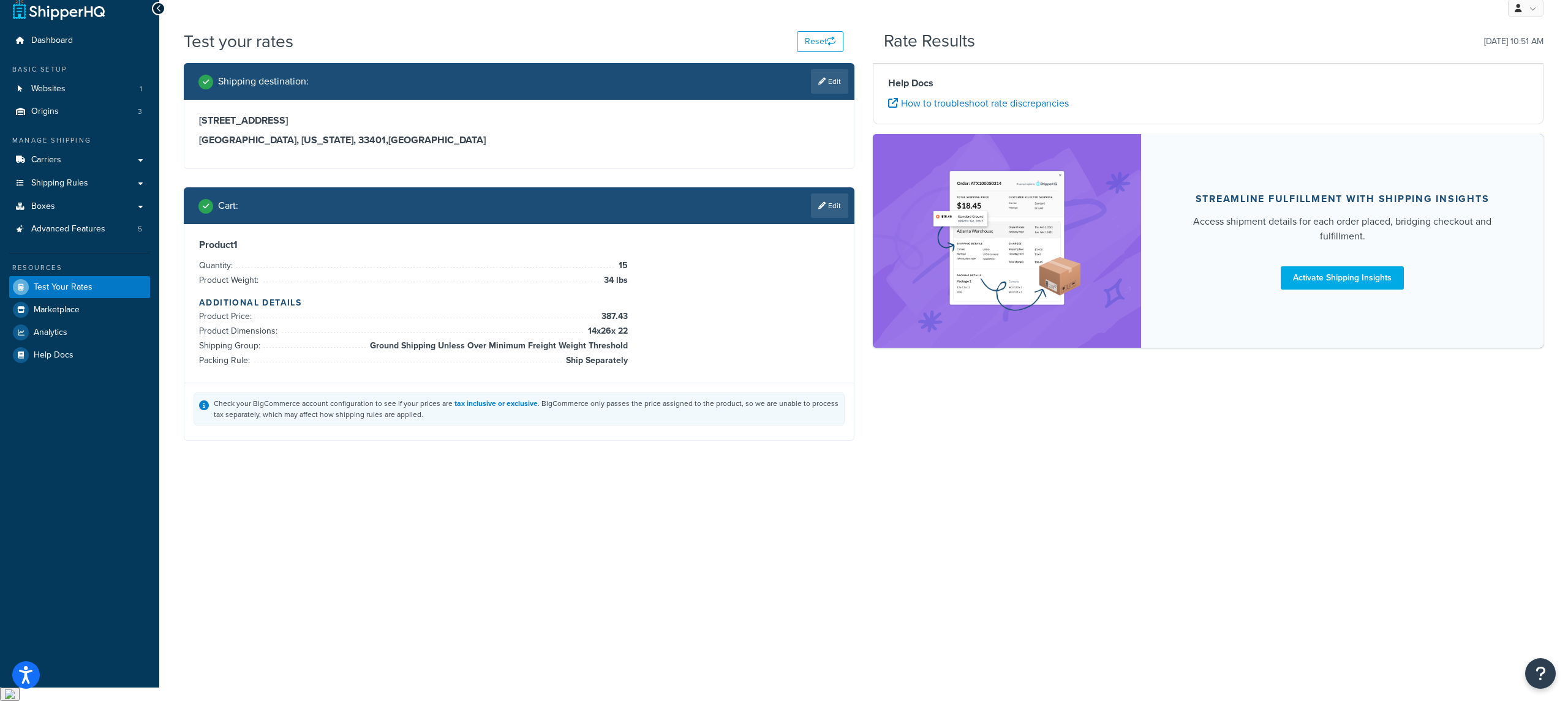
scroll to position [0, 0]
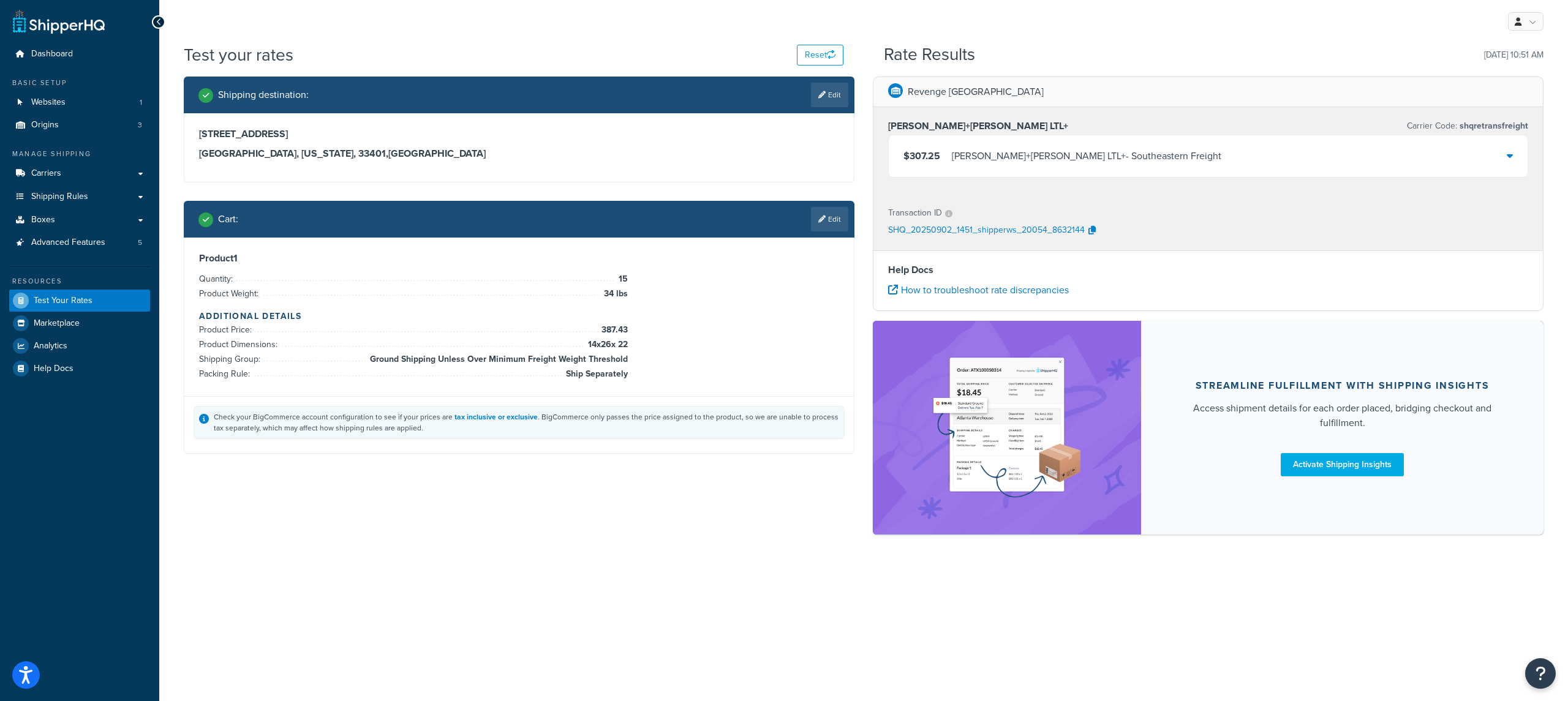
click at [1024, 153] on div "Kuehne+Nagel LTL+ - Southeastern Freight" at bounding box center [1086, 156] width 269 height 17
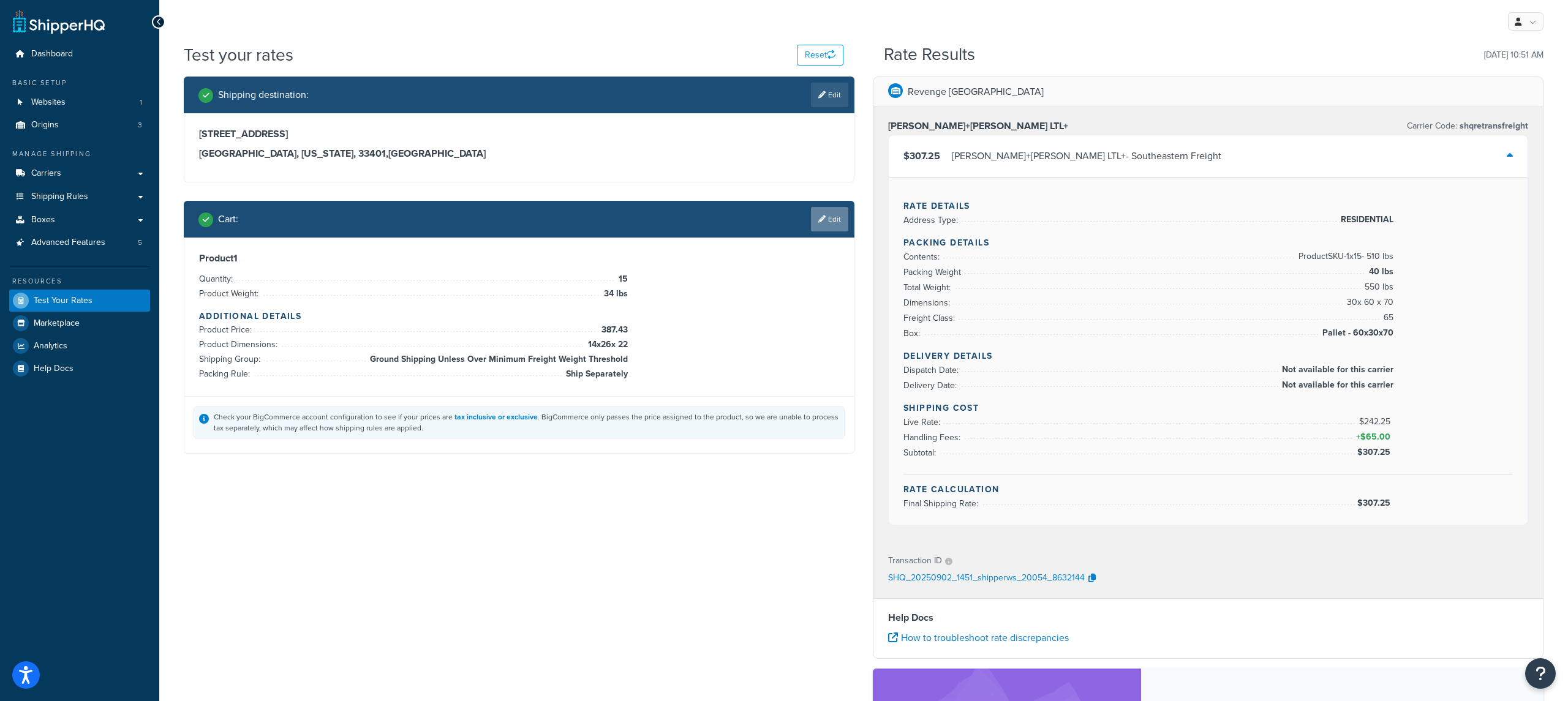
click at [821, 221] on icon at bounding box center [822, 219] width 7 height 7
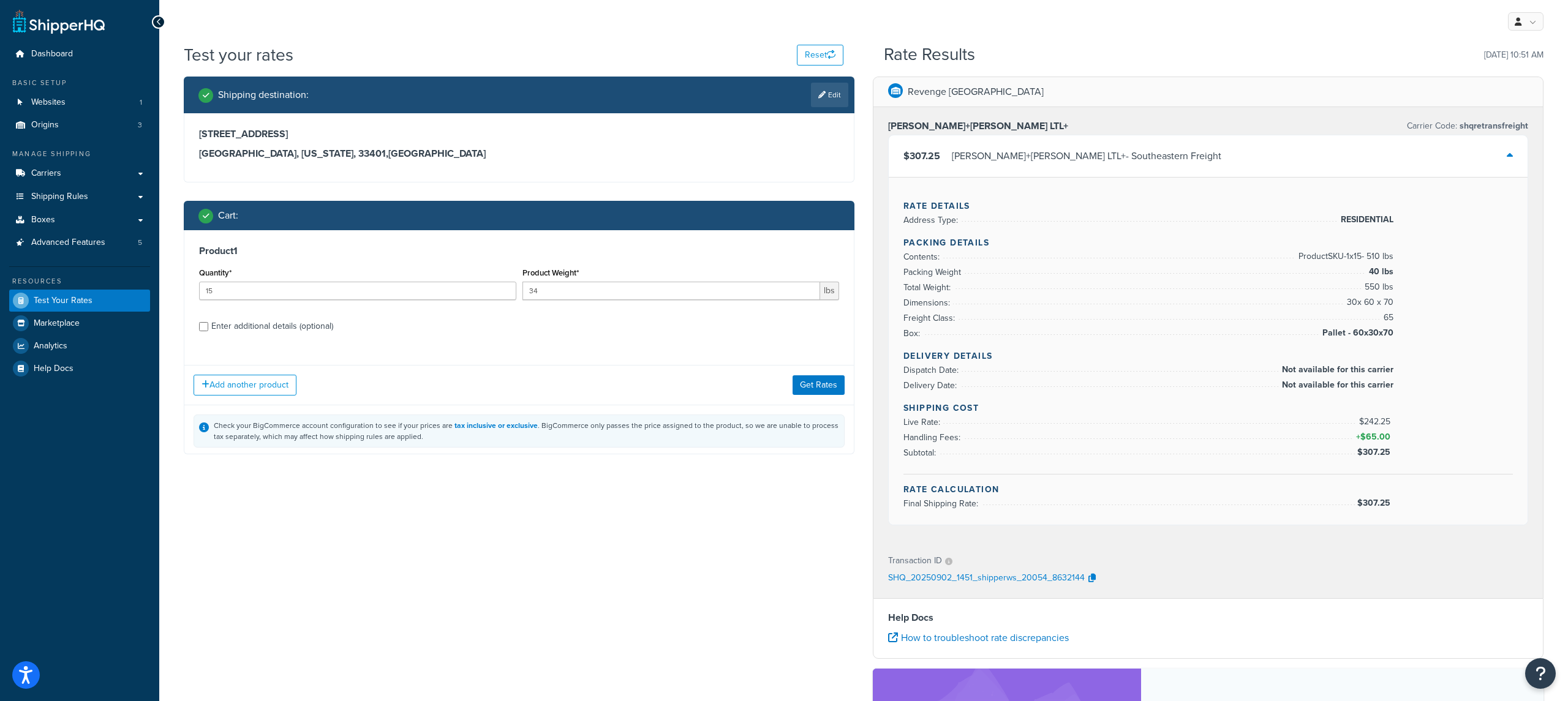
click at [316, 331] on div "Enter additional details (optional)" at bounding box center [273, 326] width 122 height 17
click at [208, 331] on input "Enter additional details (optional)" at bounding box center [204, 327] width 10 height 10
checkbox input "true"
select select "65595"
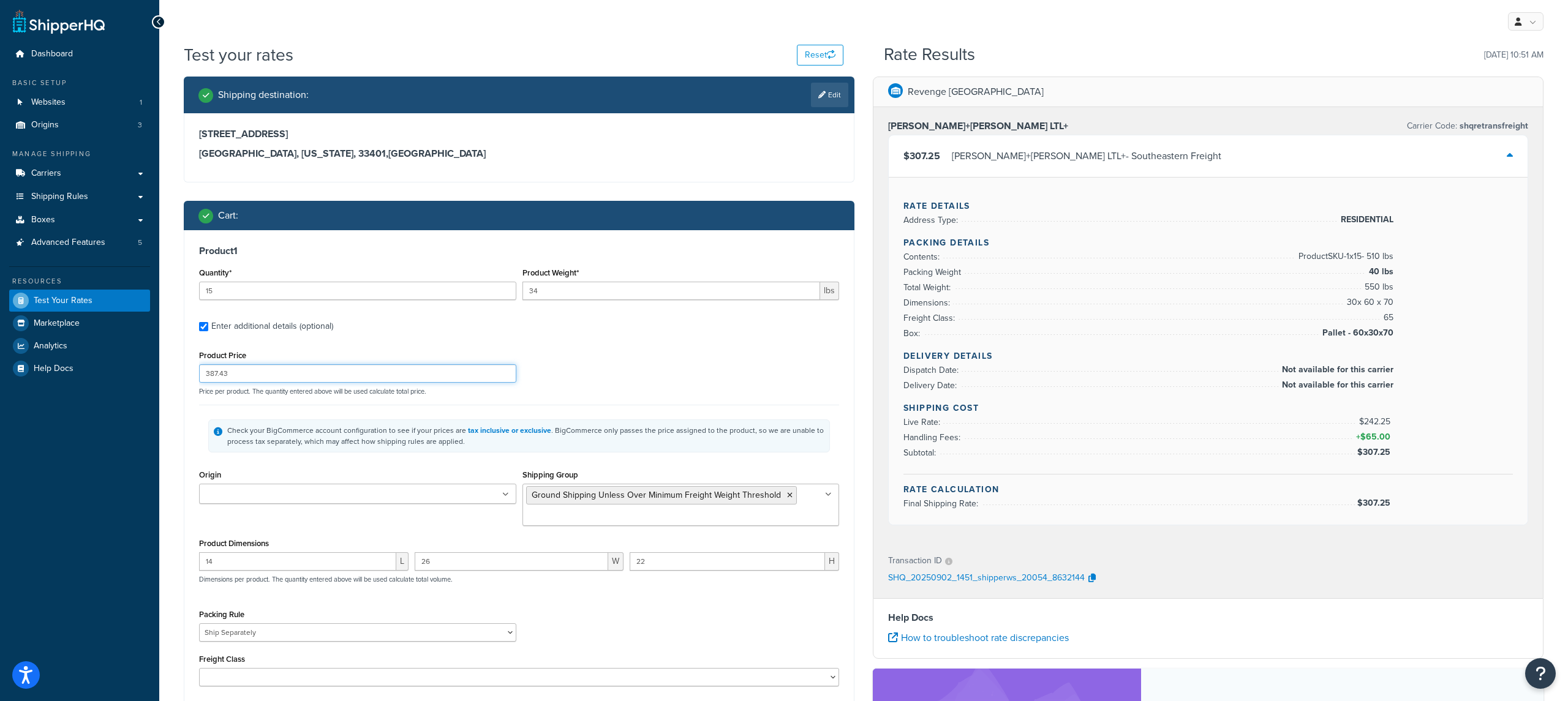
click at [292, 377] on input "387.43" at bounding box center [357, 373] width 317 height 18
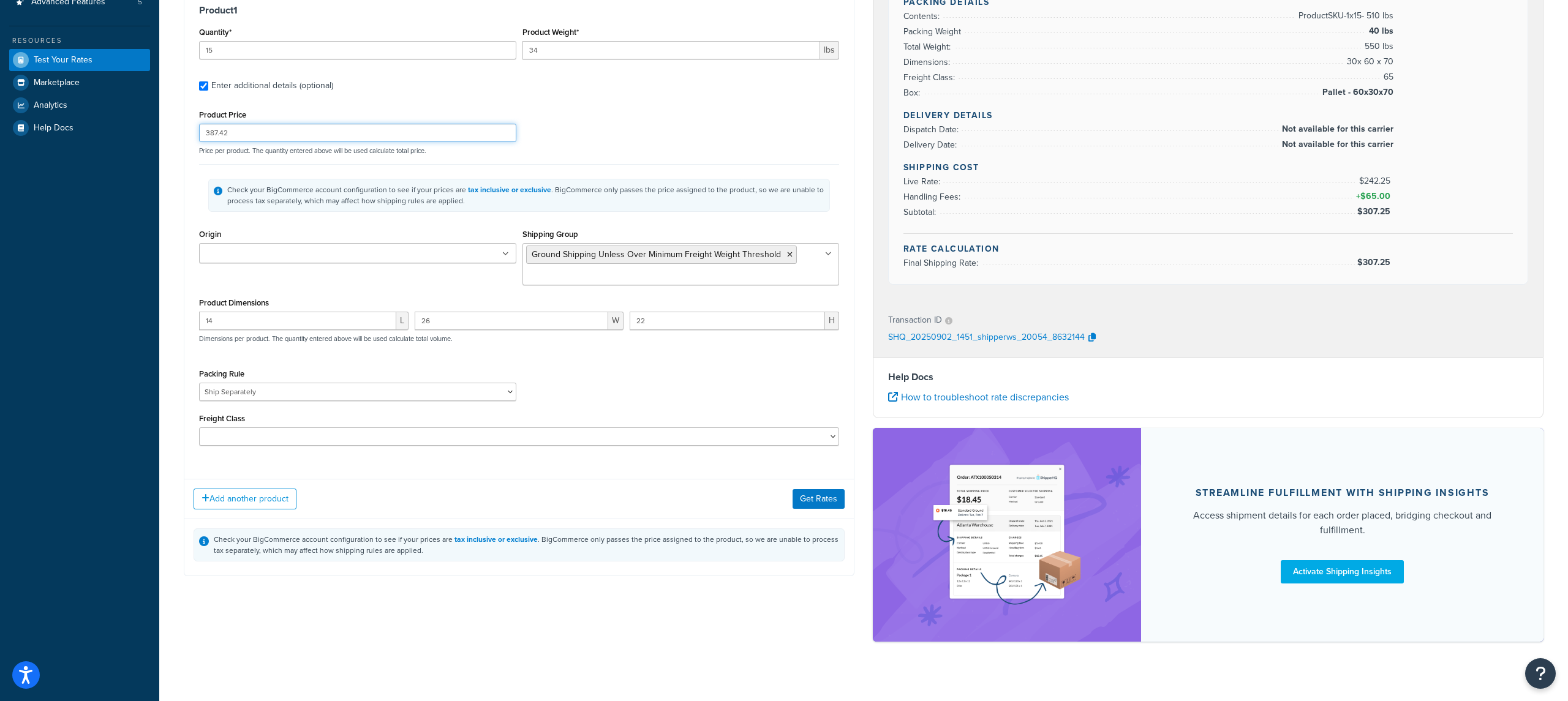
scroll to position [258, 0]
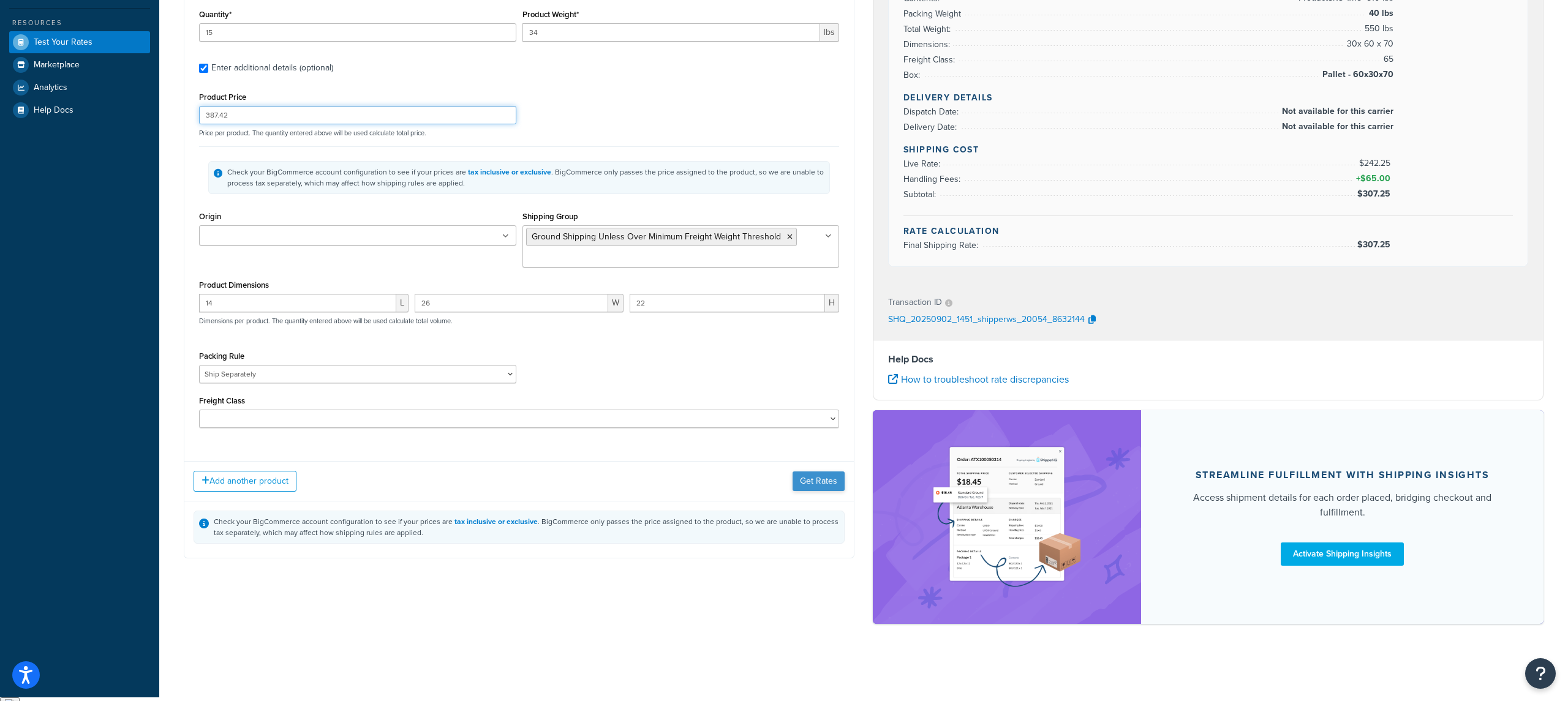
type input "387.42"
click at [819, 478] on button "Get Rates" at bounding box center [818, 481] width 52 height 20
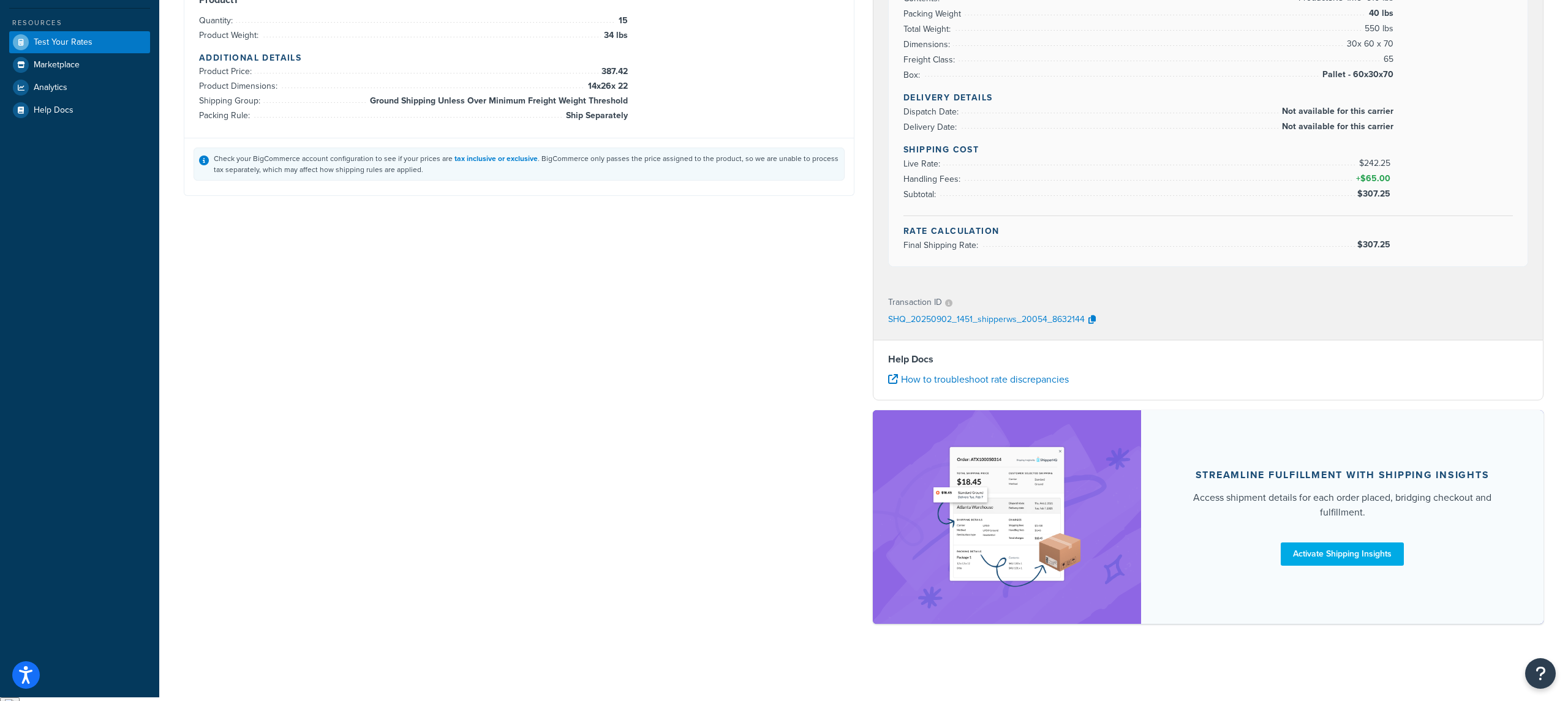
scroll to position [0, 0]
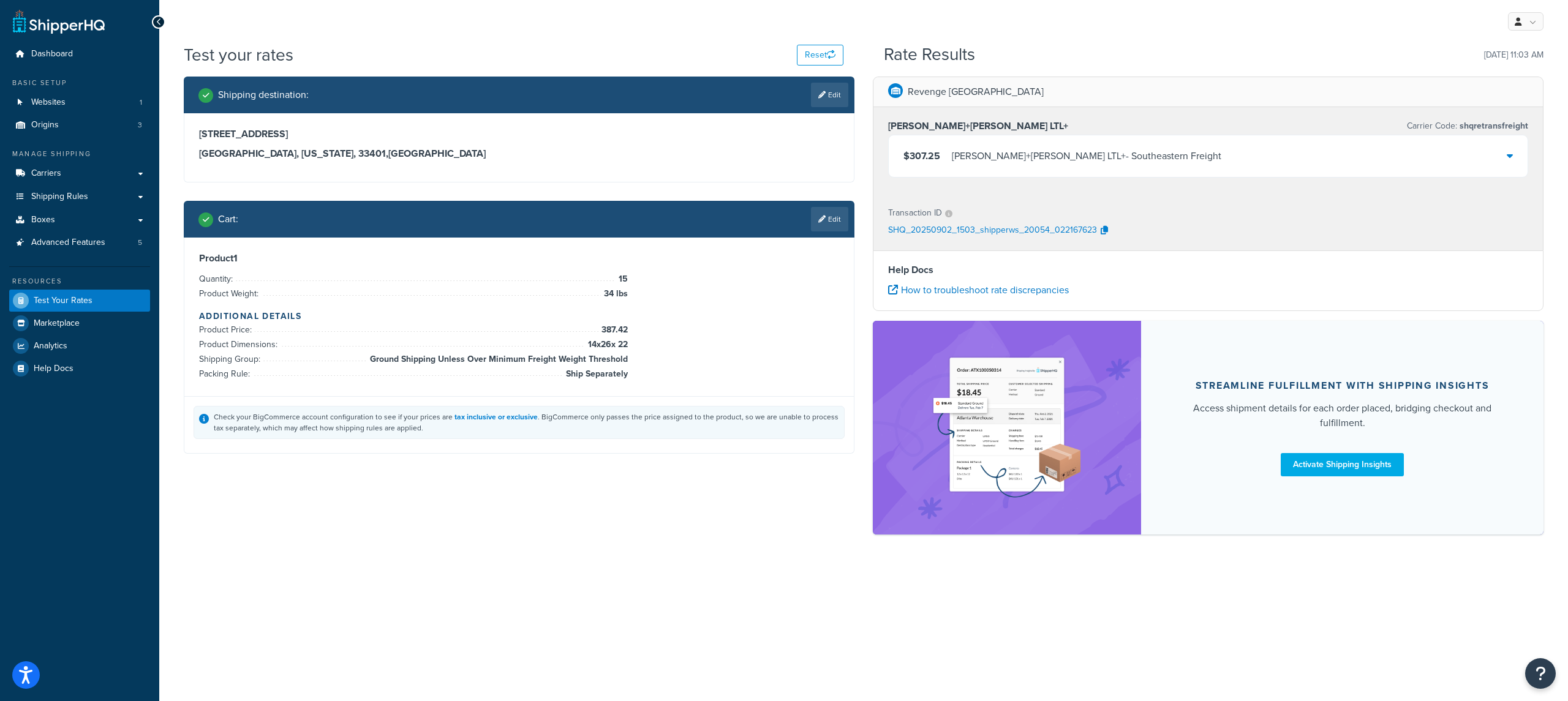
click at [953, 165] on div "Kuehne+Nagel LTL+ - Southeastern Freight" at bounding box center [1086, 156] width 269 height 17
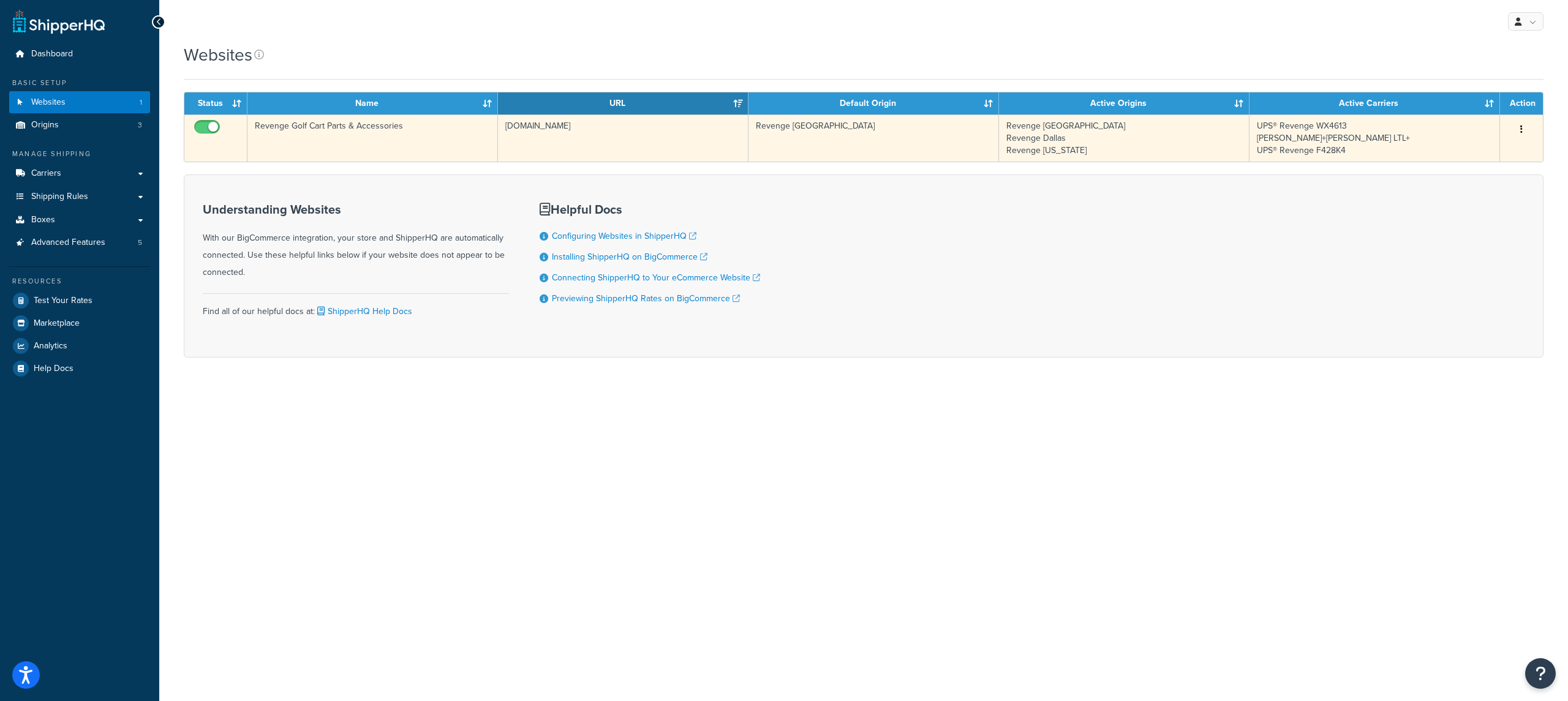
click at [528, 154] on td "[DOMAIN_NAME]" at bounding box center [624, 139] width 250 height 48
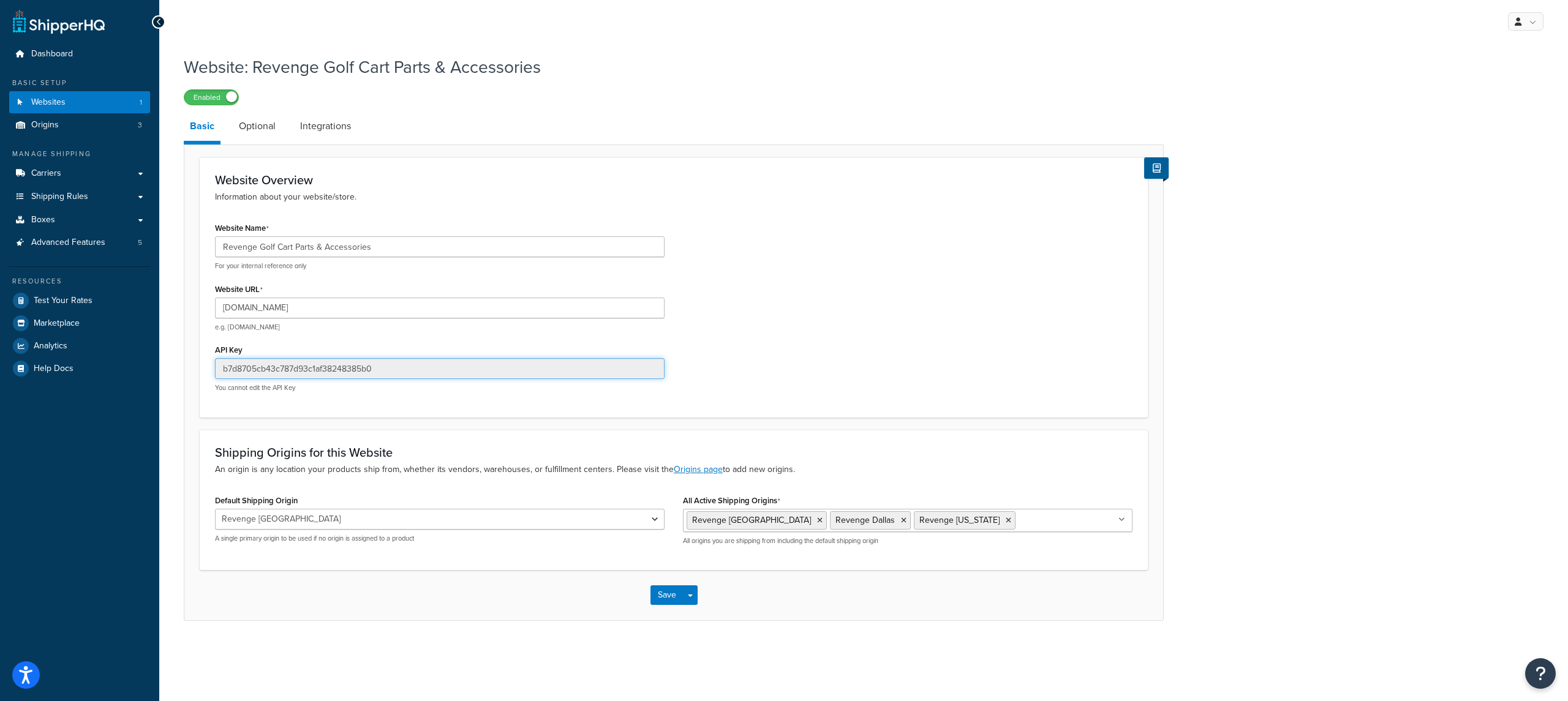
click at [380, 371] on input "b7d8705cb43c787d93c1af38248385b0" at bounding box center [439, 368] width 449 height 21
click at [71, 225] on link "Boxes" at bounding box center [80, 220] width 141 height 23
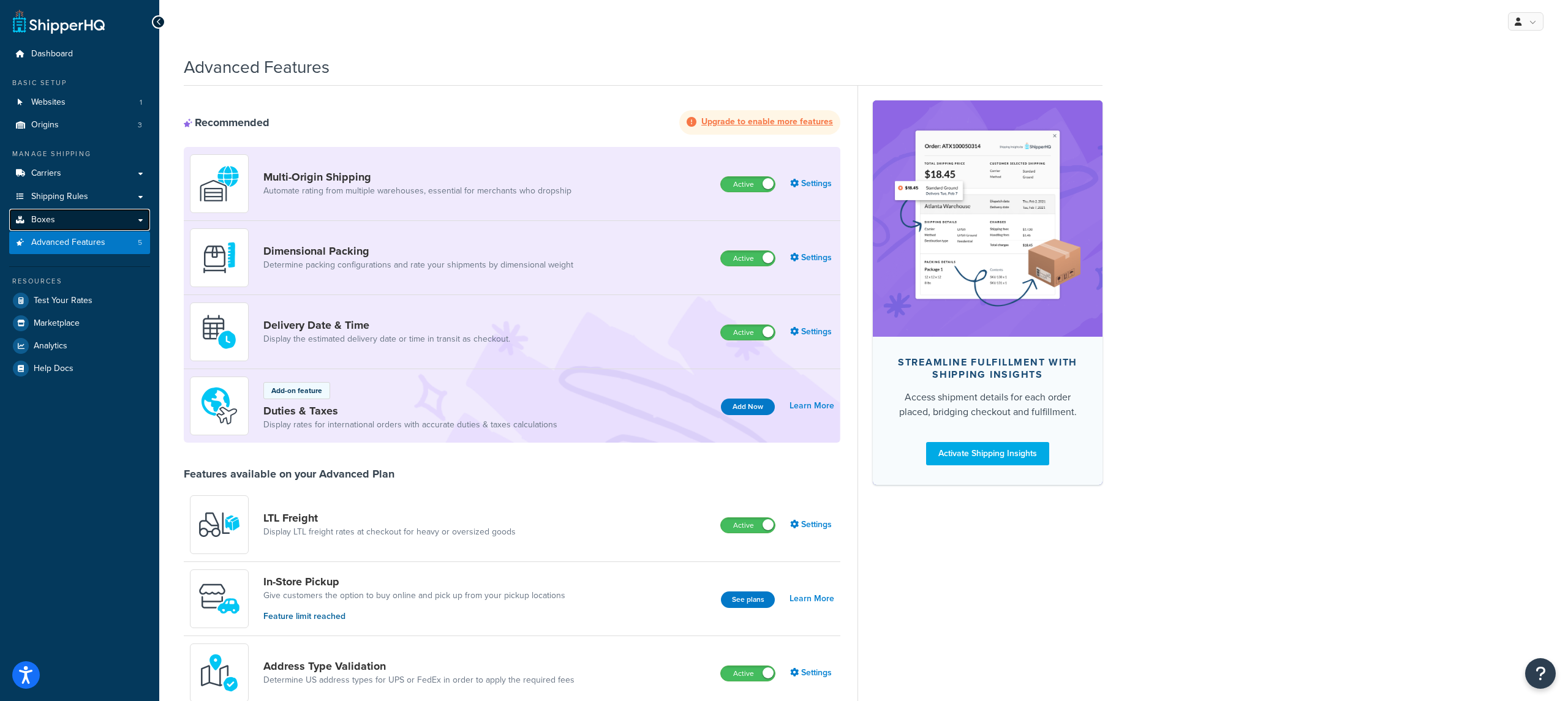
click at [69, 219] on link "Boxes" at bounding box center [80, 220] width 141 height 23
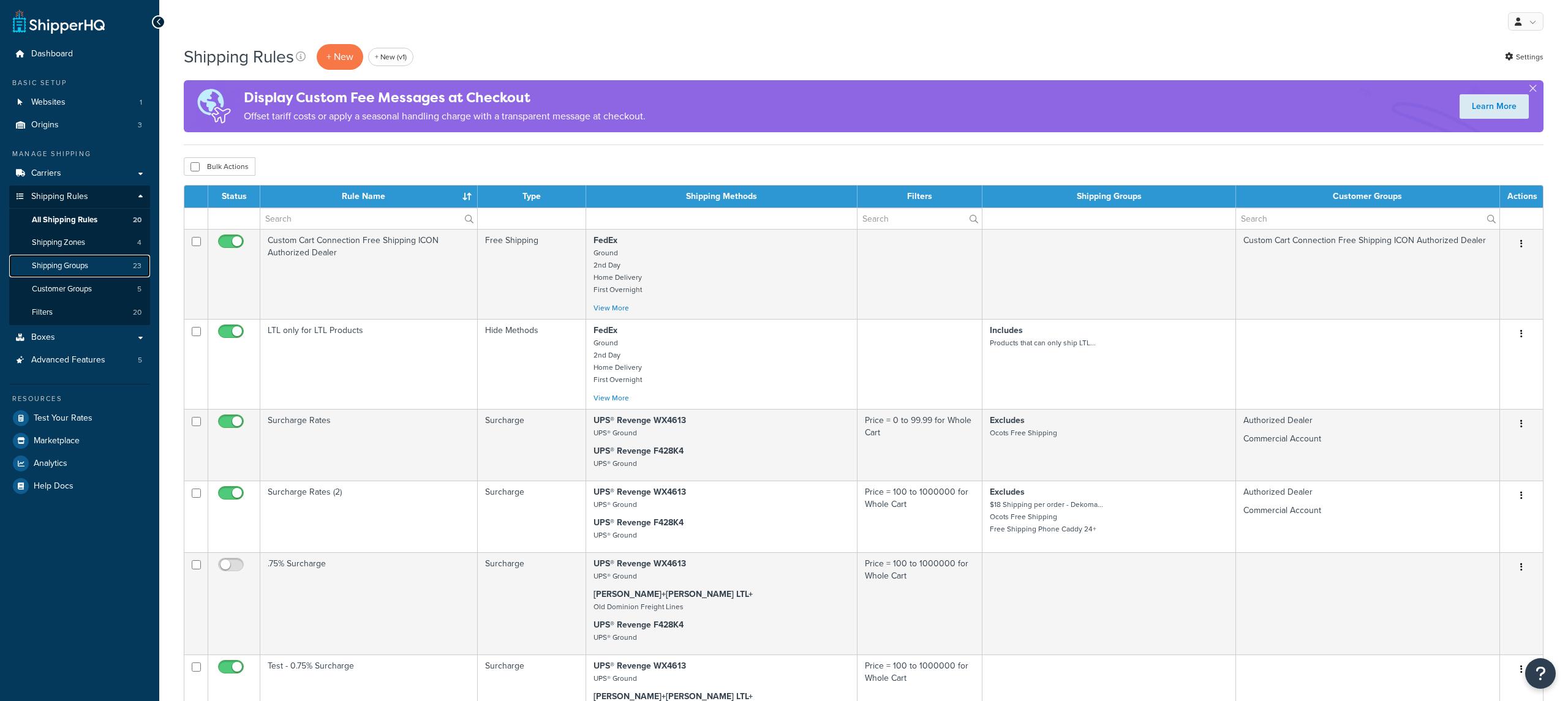
click at [92, 261] on link "Shipping Groups 23" at bounding box center [80, 266] width 141 height 23
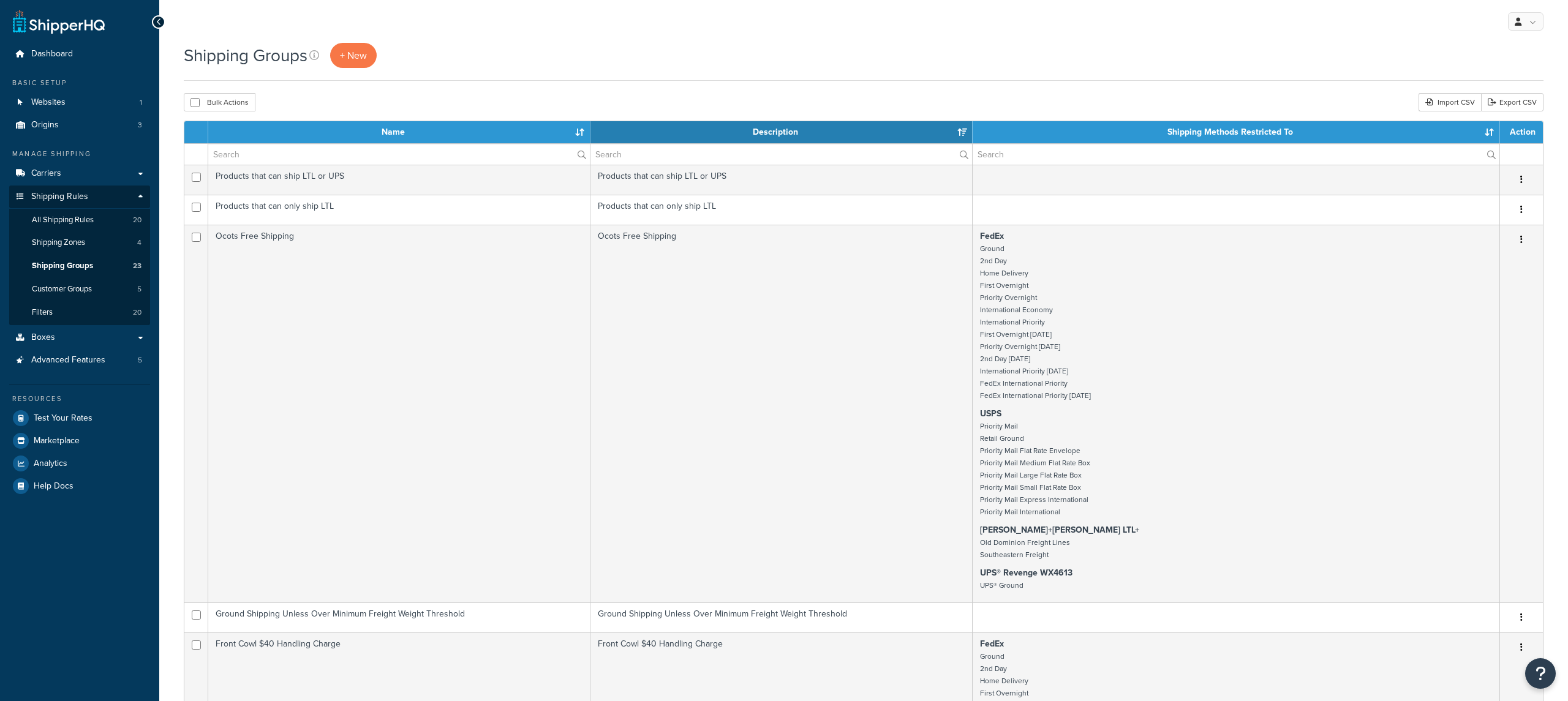
select select "15"
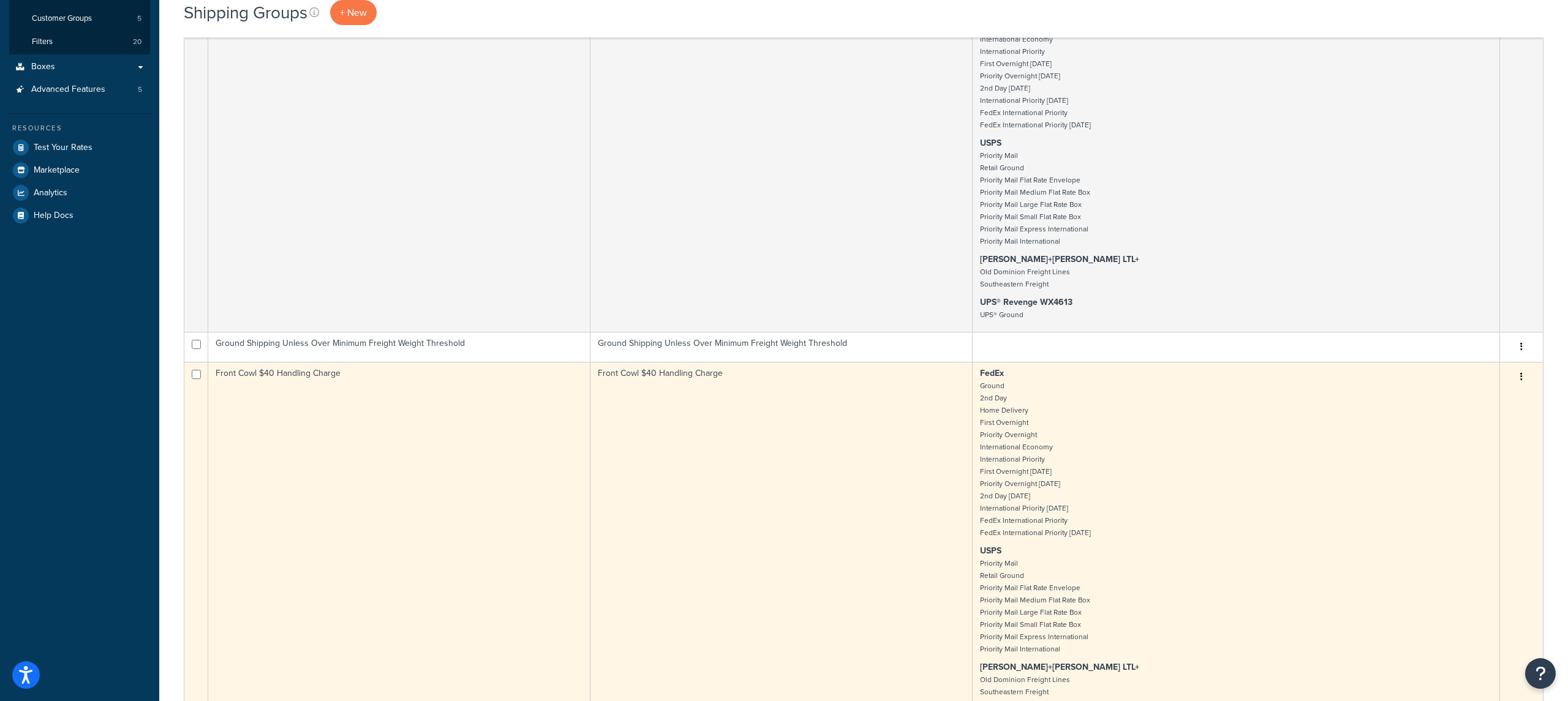
scroll to position [267, 0]
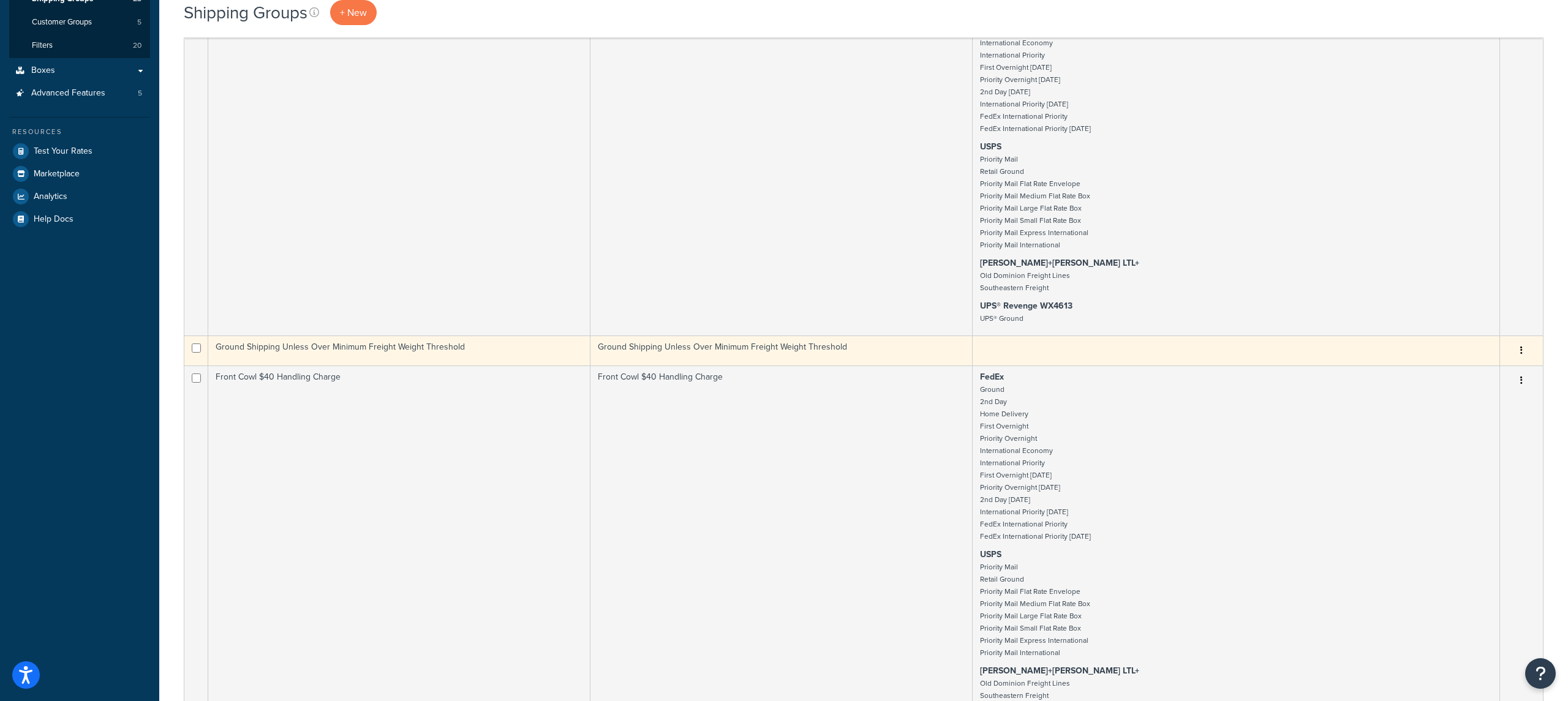
click at [633, 357] on td "Ground Shipping Unless Over Minimum Freight Weight Threshold" at bounding box center [781, 351] width 382 height 30
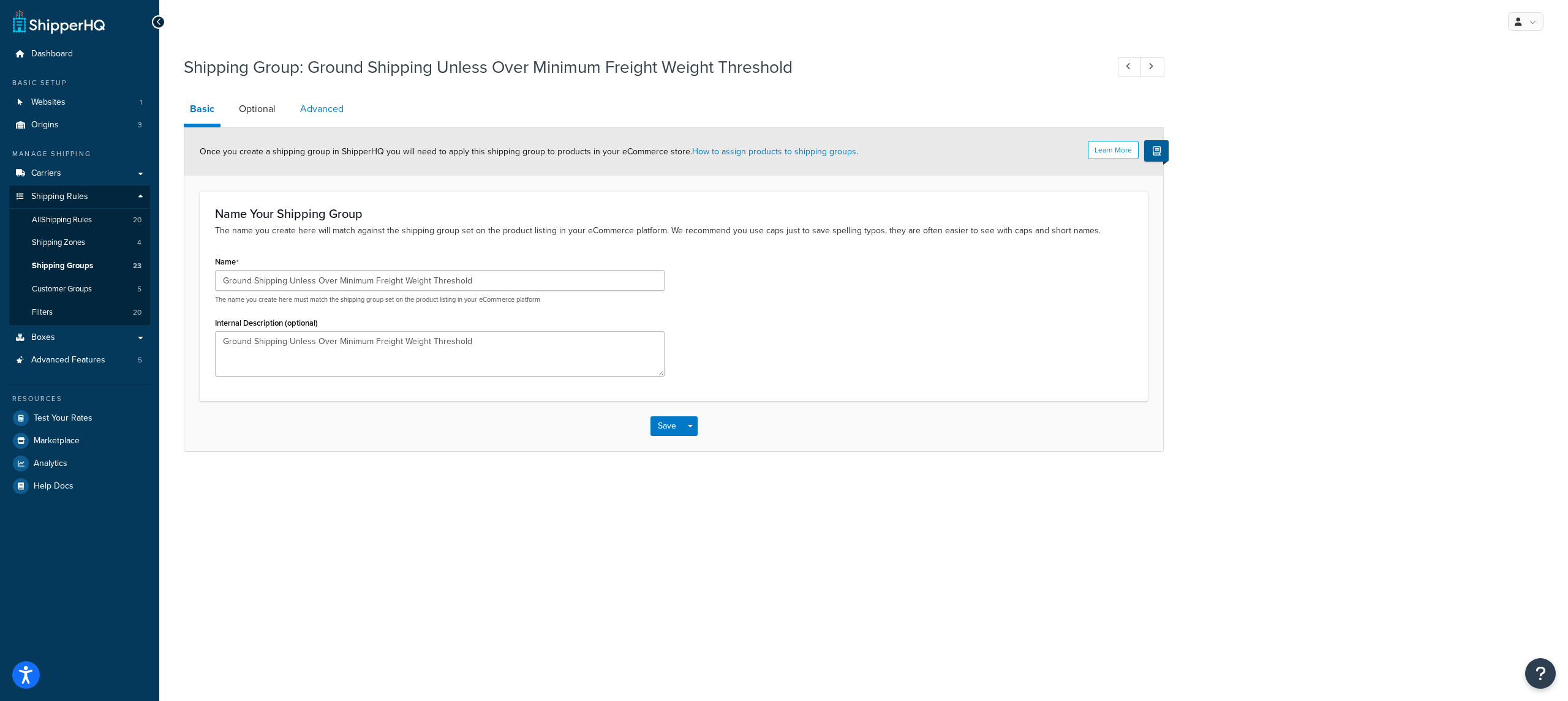
click at [338, 113] on link "Advanced" at bounding box center [322, 109] width 55 height 29
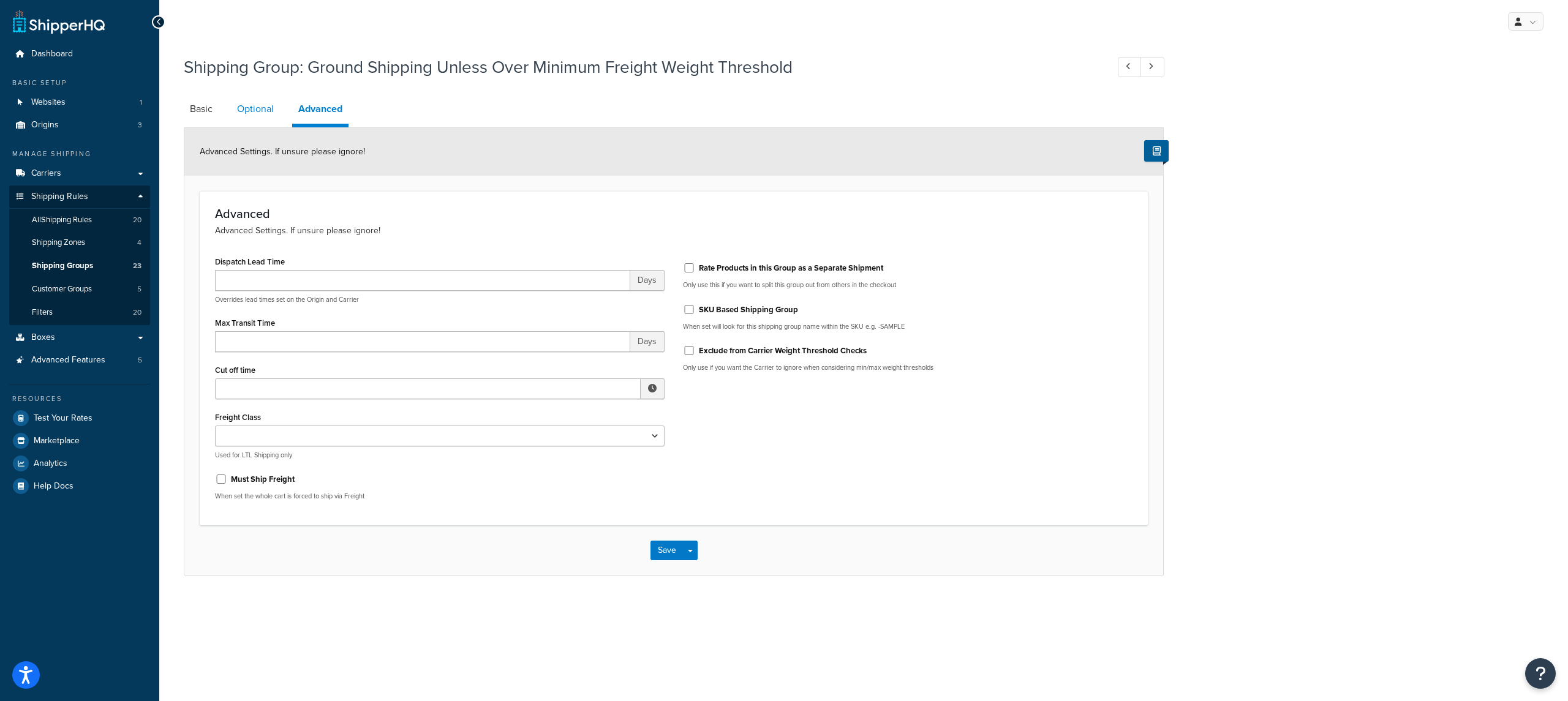
click at [265, 120] on link "Optional" at bounding box center [255, 109] width 49 height 29
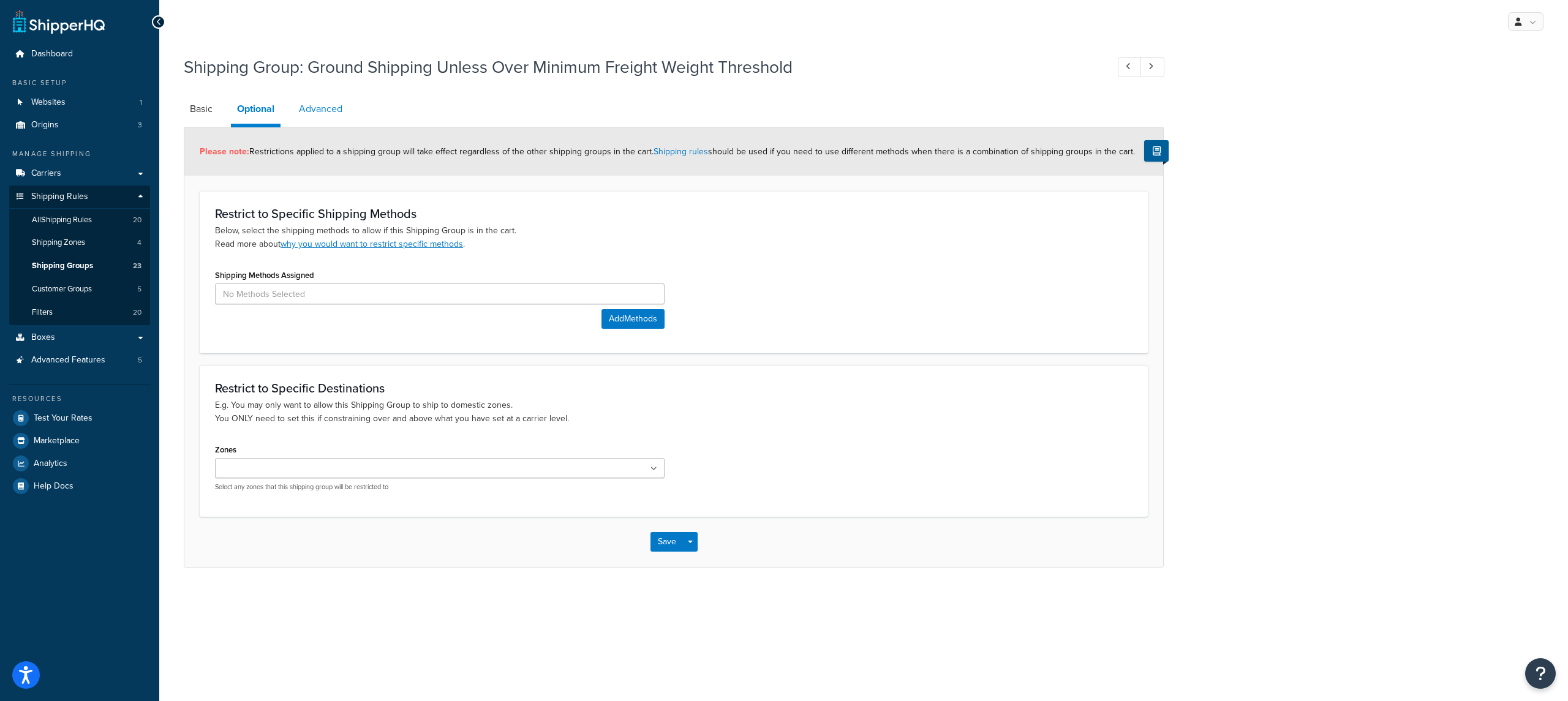
click at [334, 118] on link "Advanced" at bounding box center [321, 109] width 55 height 29
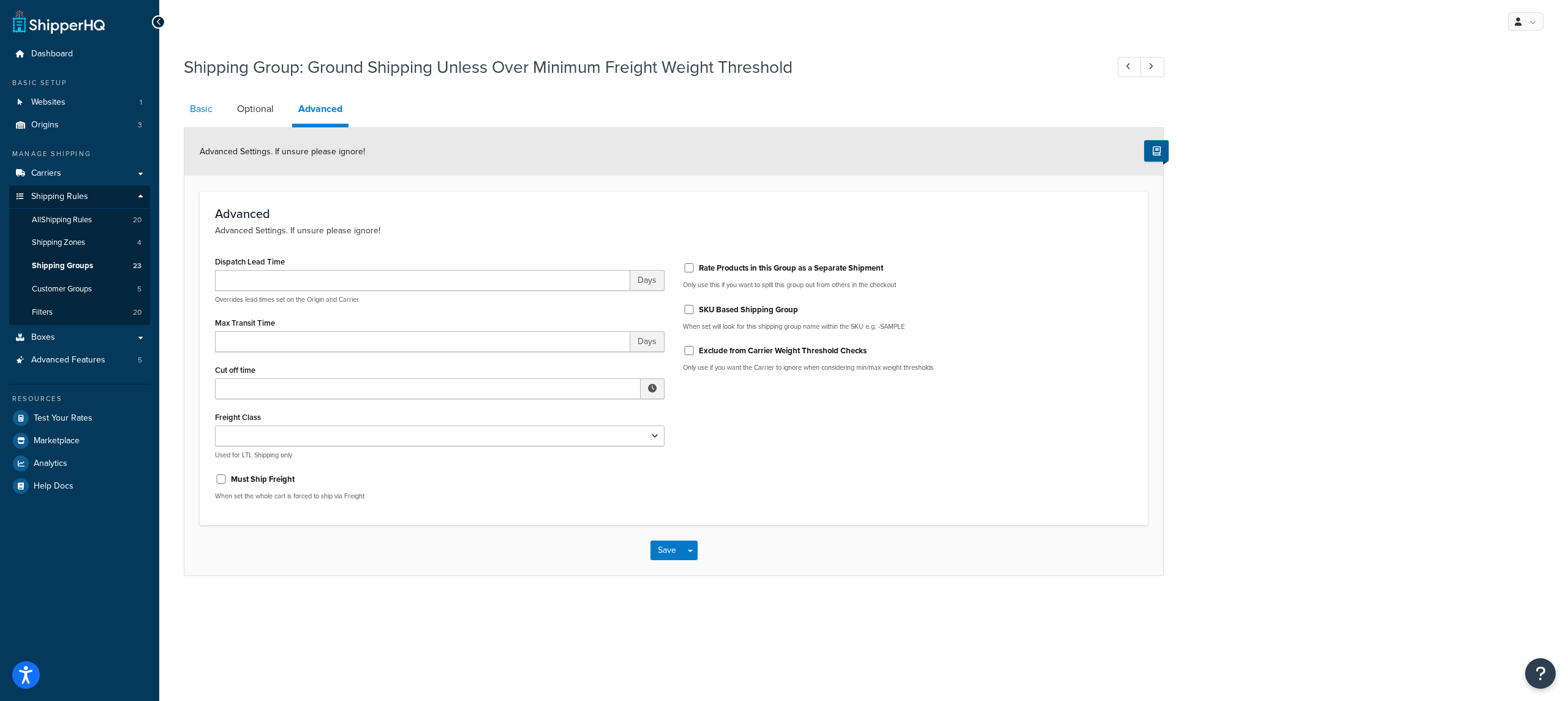
click at [201, 112] on link "Basic" at bounding box center [201, 109] width 35 height 29
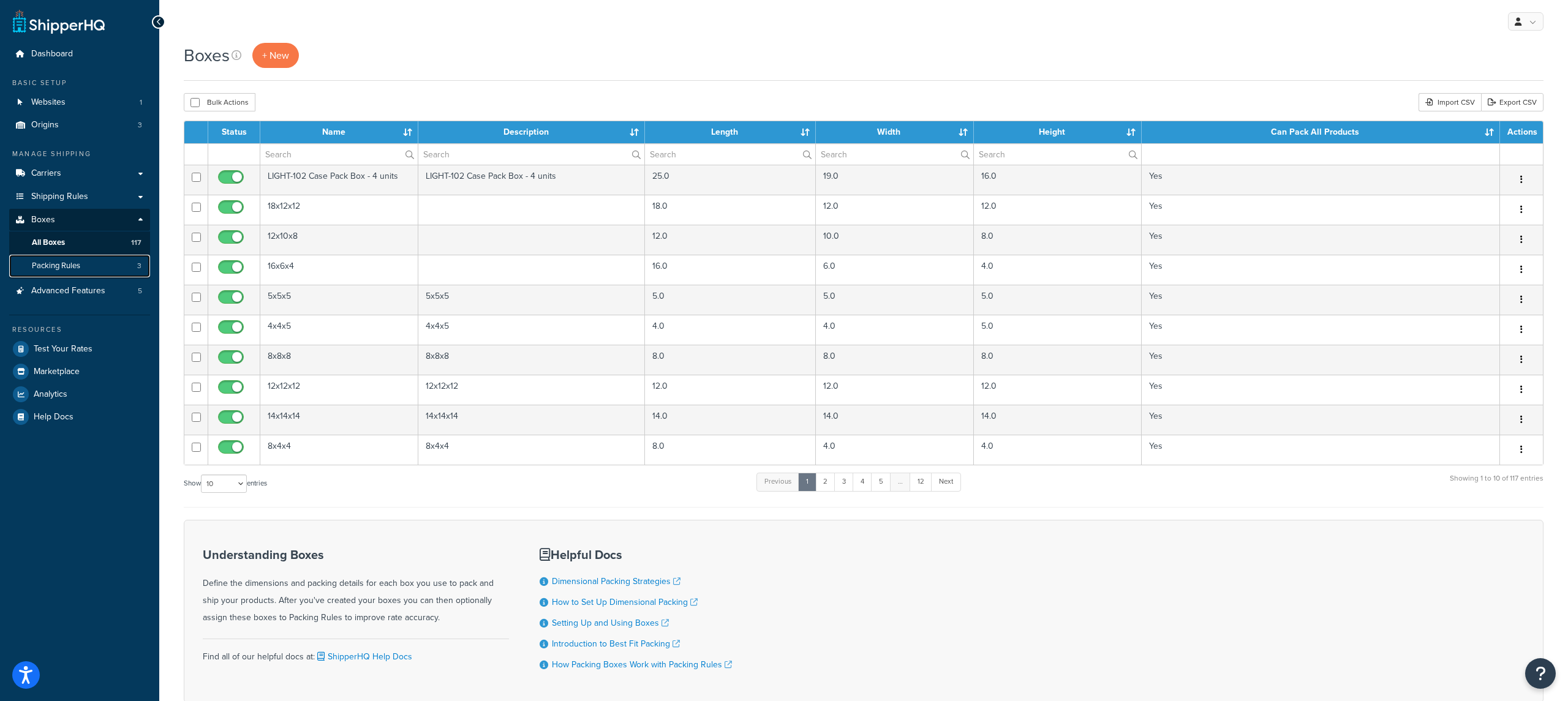
click at [132, 263] on link "Packing Rules 3" at bounding box center [80, 266] width 141 height 23
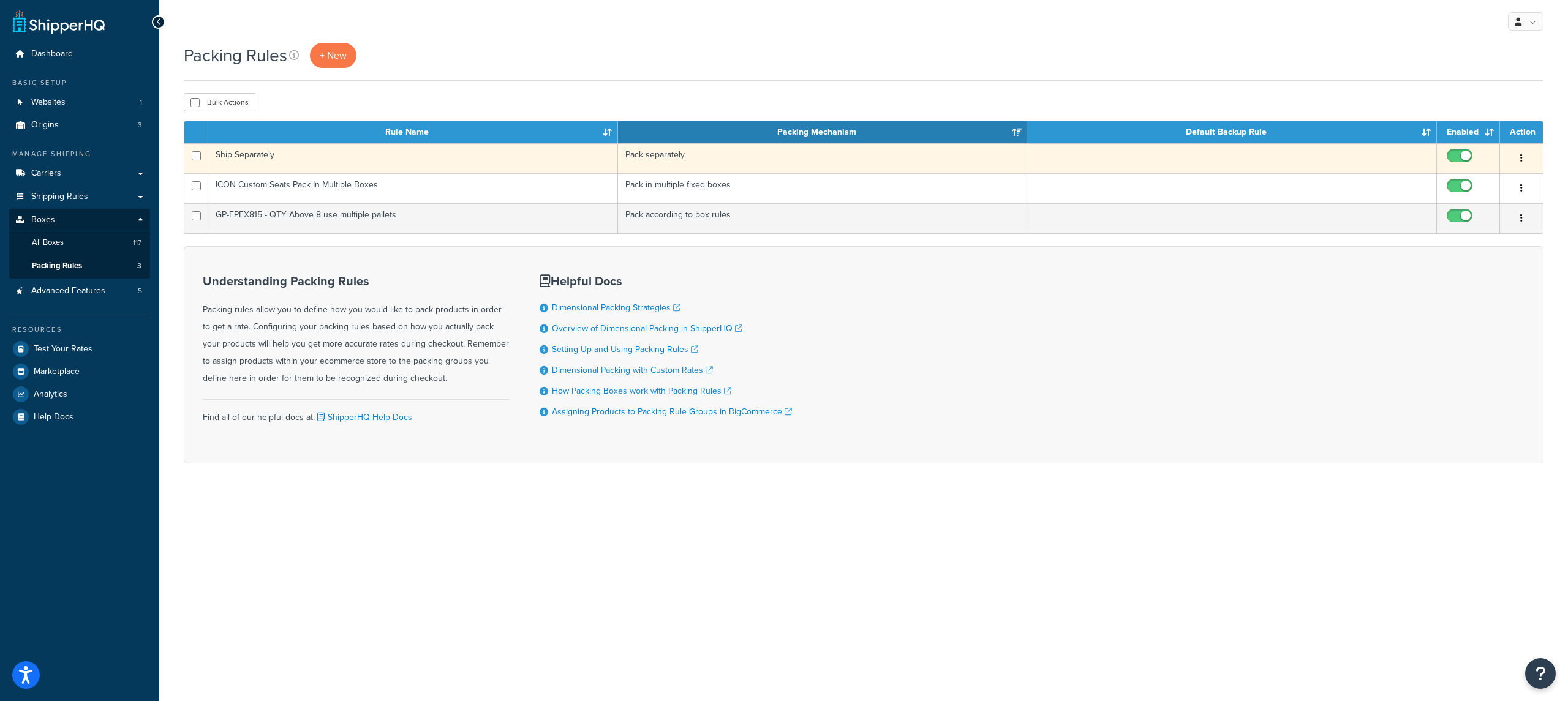
click at [486, 162] on td "Ship Separately" at bounding box center [413, 158] width 410 height 30
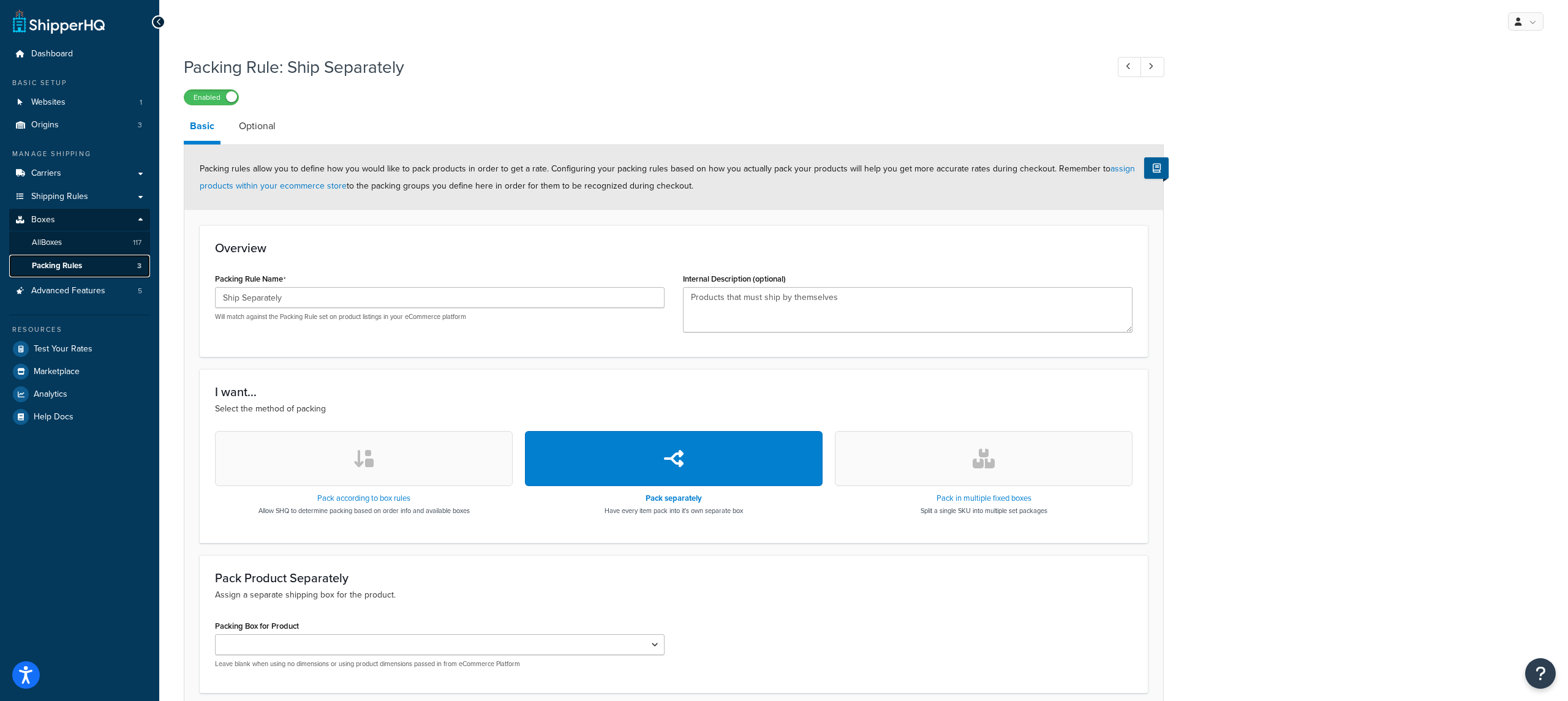
click at [85, 263] on link "Packing Rules 3" at bounding box center [80, 266] width 141 height 23
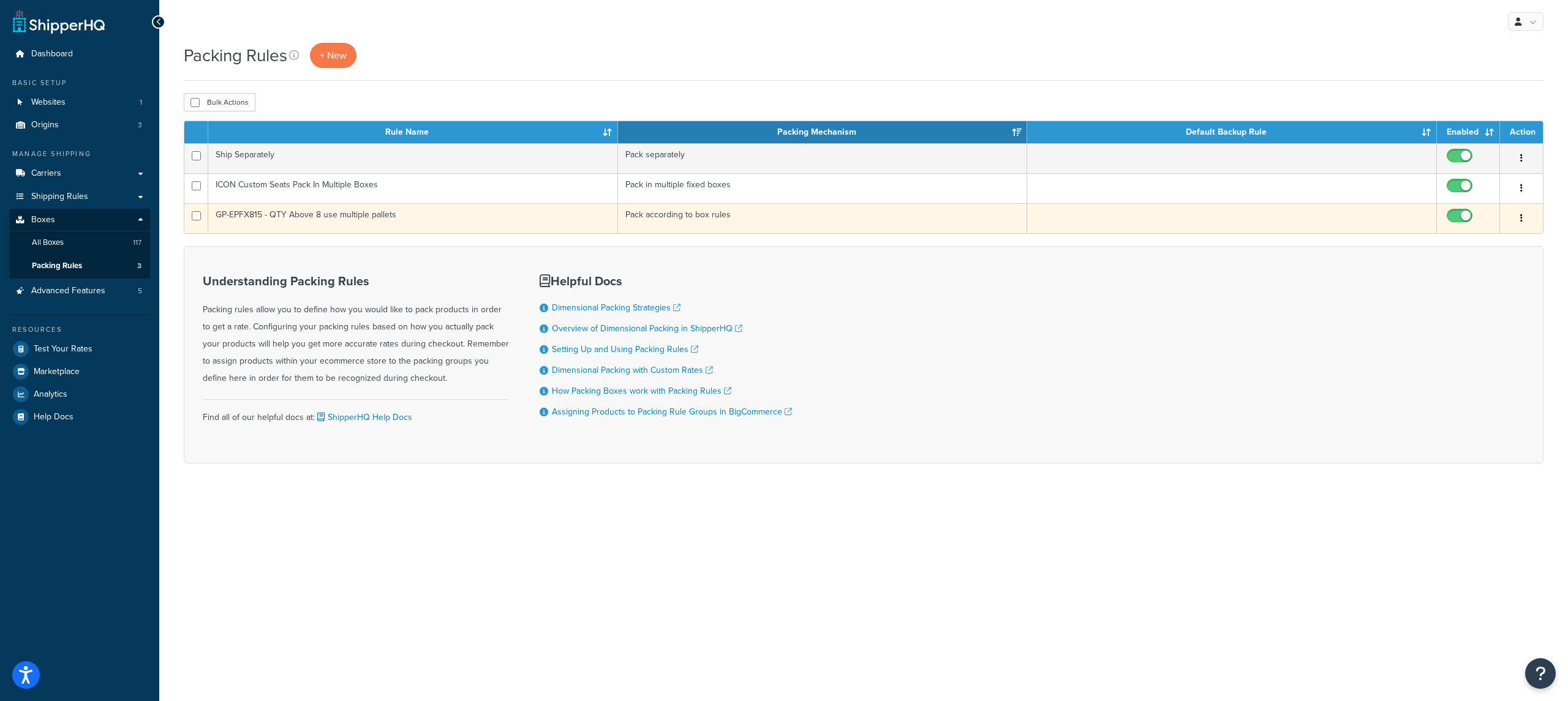
click at [341, 228] on td "GP-EPFX815 - QTY Above 8 use multiple pallets" at bounding box center [413, 219] width 410 height 30
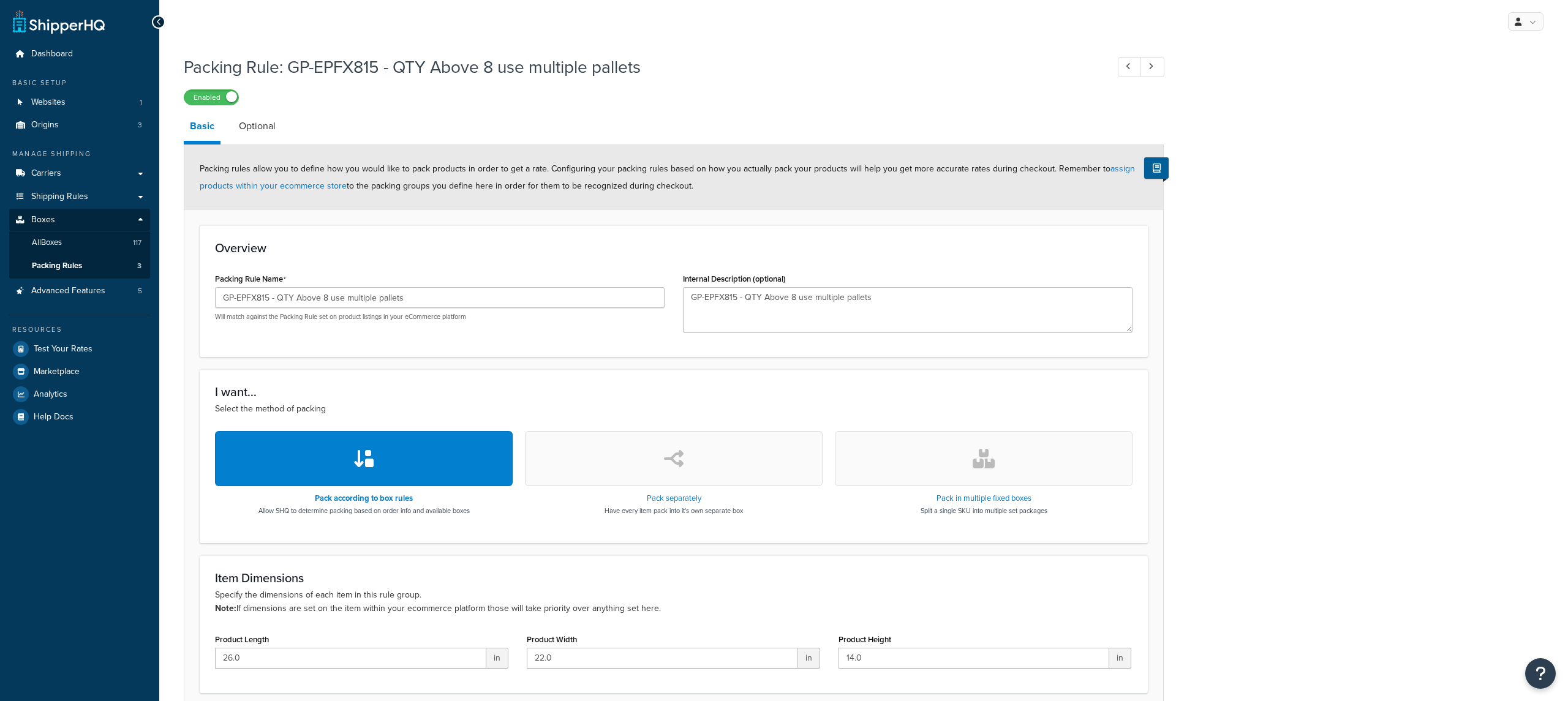
click at [375, 302] on input "GP-EPFX815 - QTY Above 8 use multiple pallets" at bounding box center [439, 298] width 449 height 21
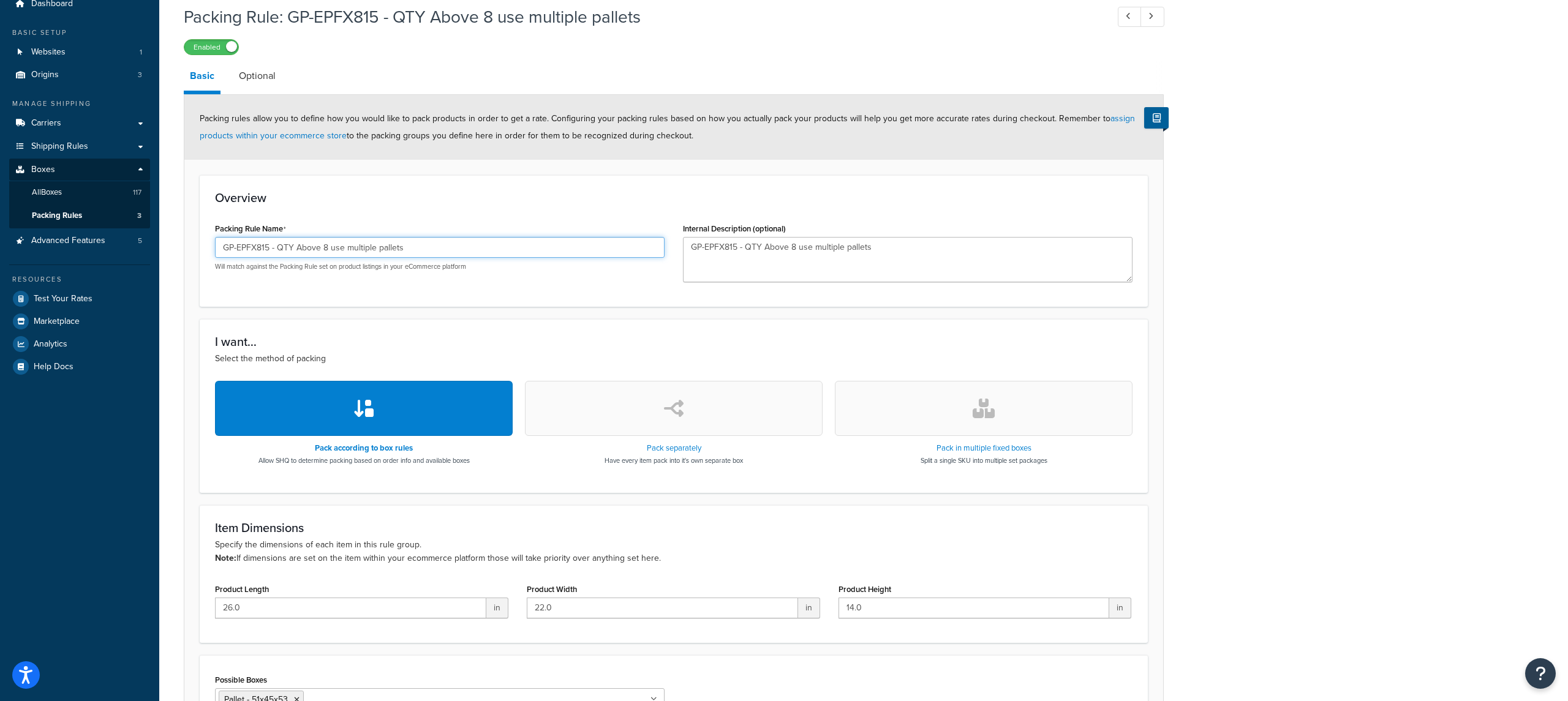
scroll to position [198, 0]
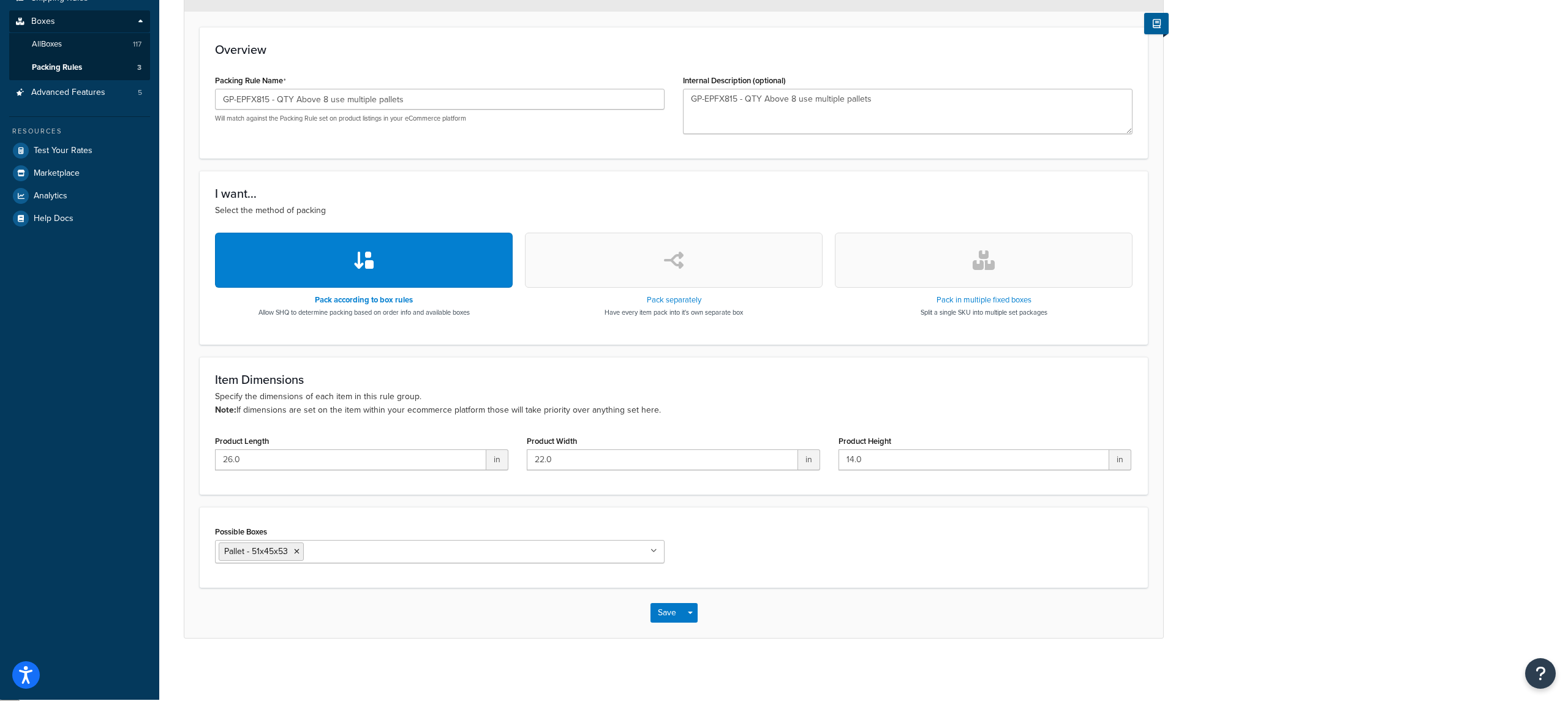
click at [428, 193] on h3 "I want..." at bounding box center [673, 193] width 918 height 13
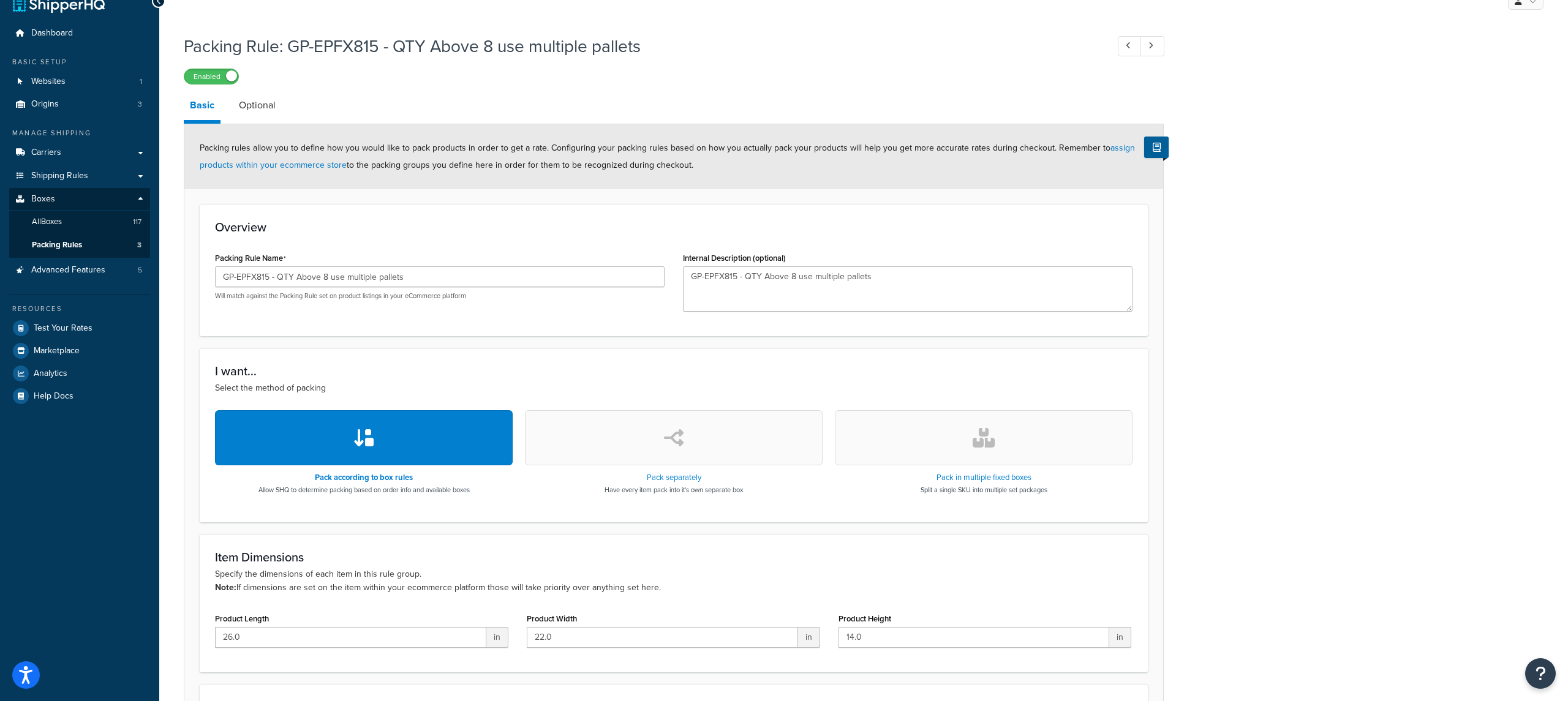
scroll to position [0, 0]
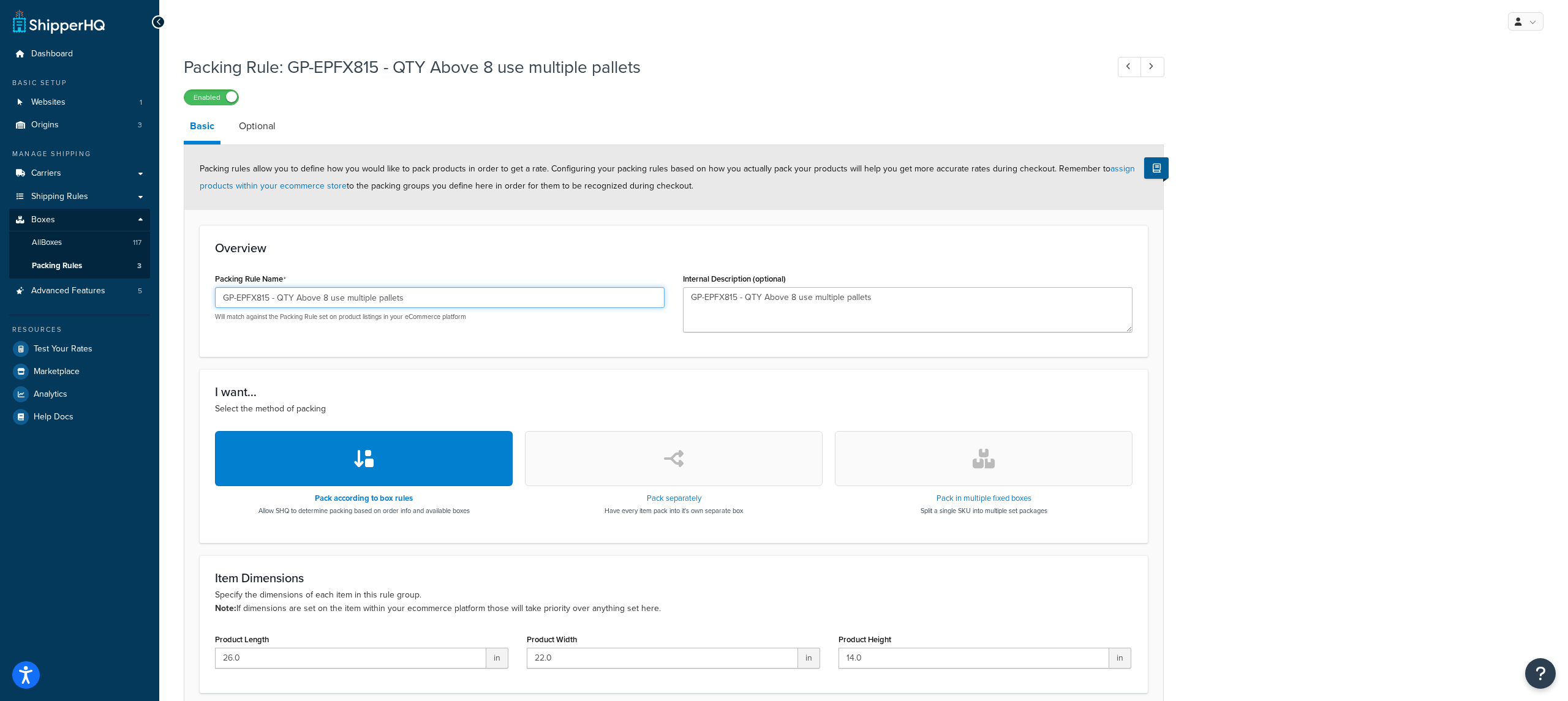
click at [335, 300] on input "GP-EPFX815 - QTY Above 8 use multiple pallets" at bounding box center [439, 298] width 449 height 21
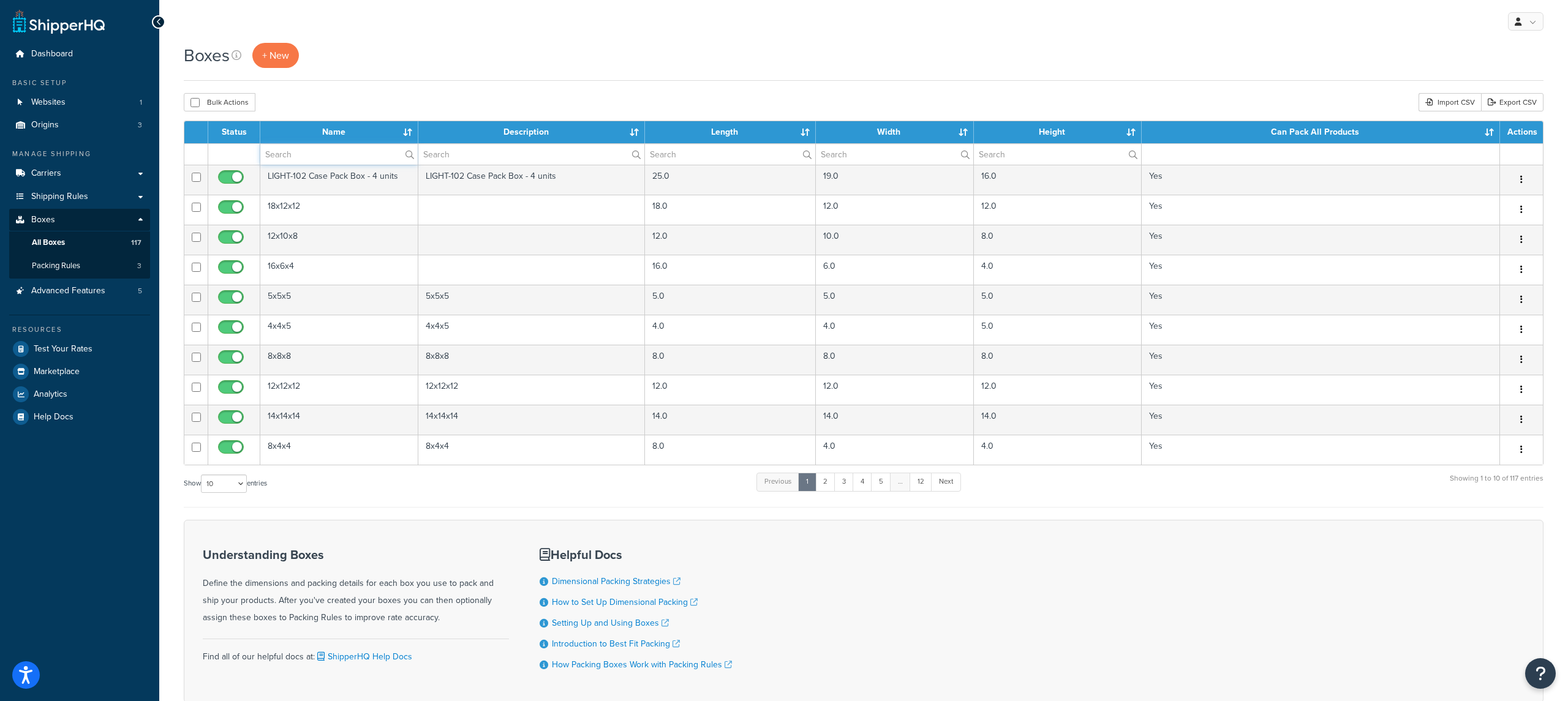
click at [288, 150] on input "text" at bounding box center [339, 154] width 158 height 21
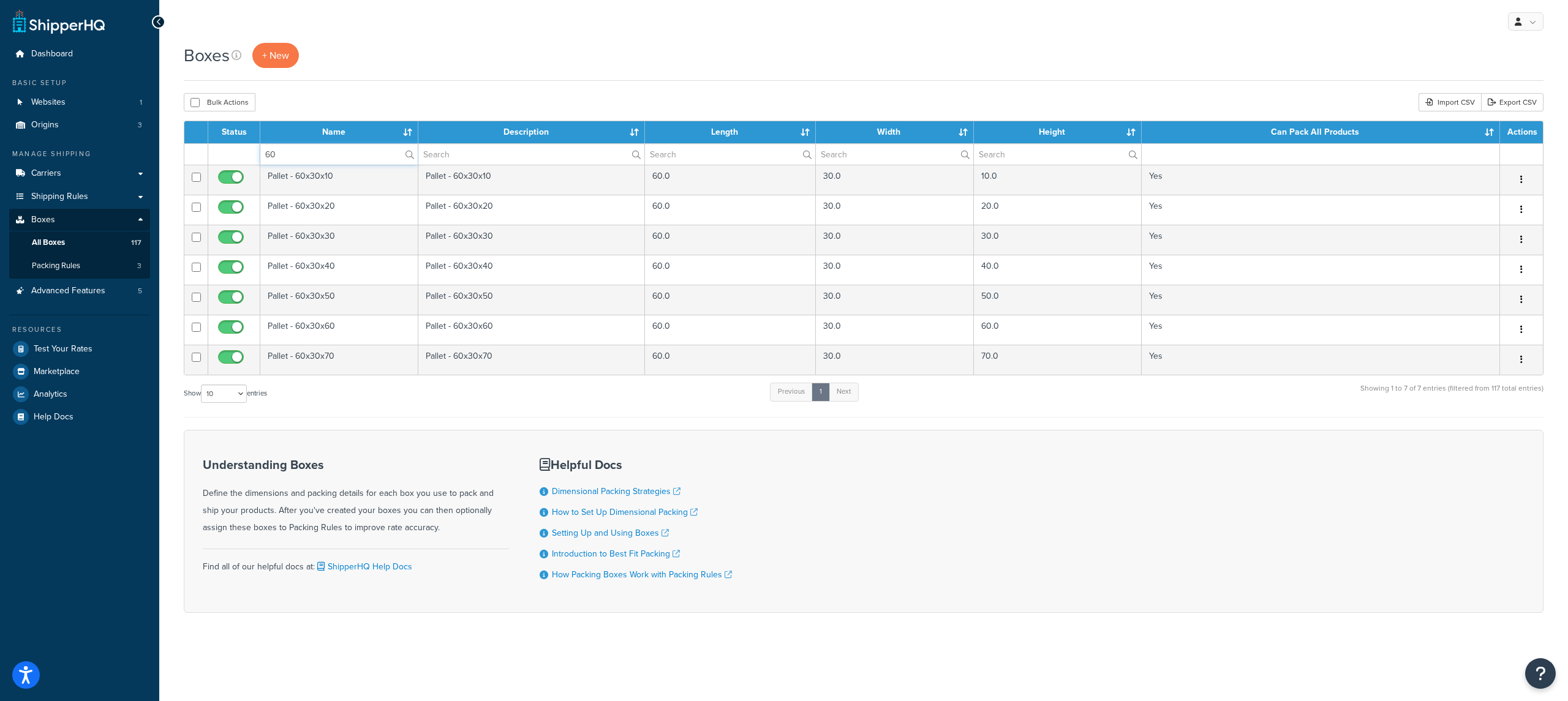
type input "60"
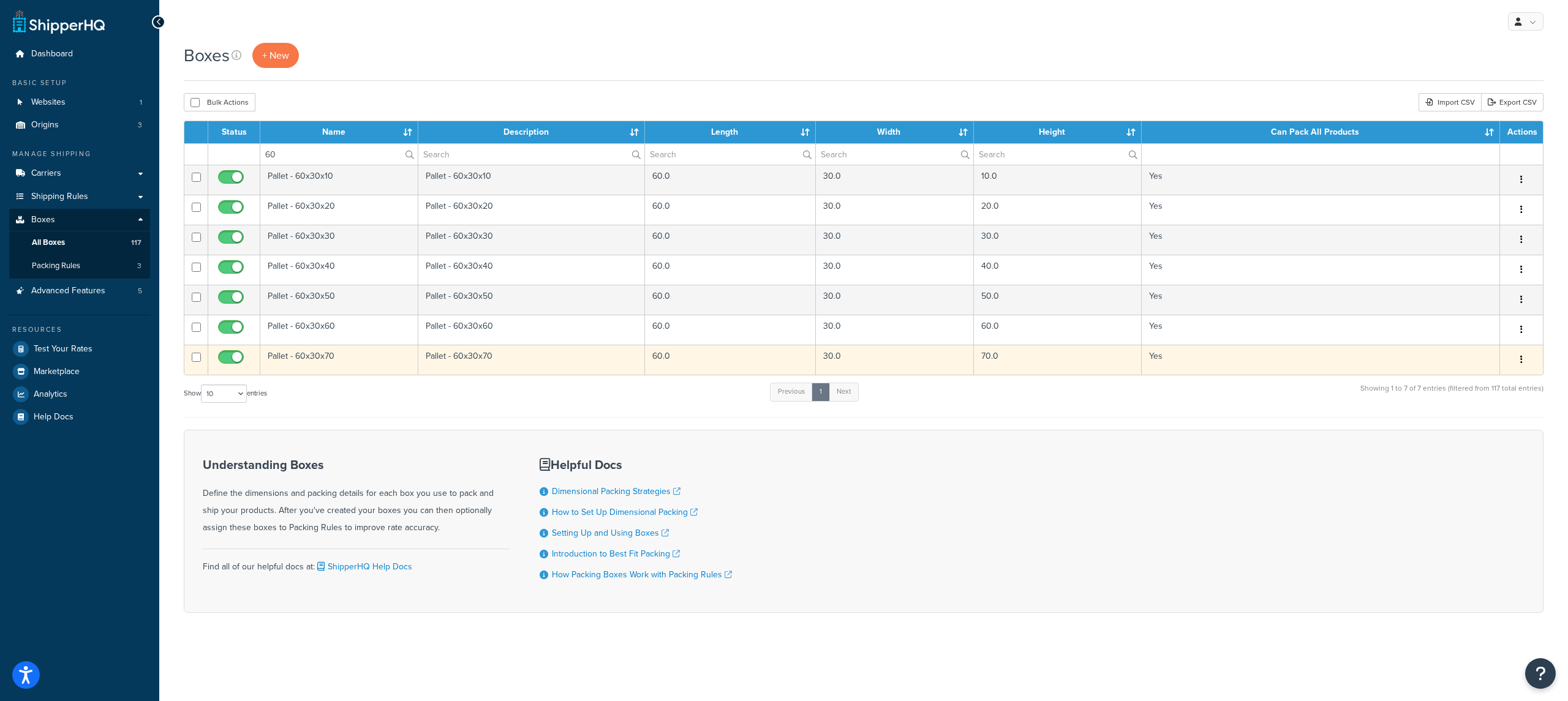
click at [369, 364] on td "Pallet - 60x30x70" at bounding box center [339, 360] width 158 height 30
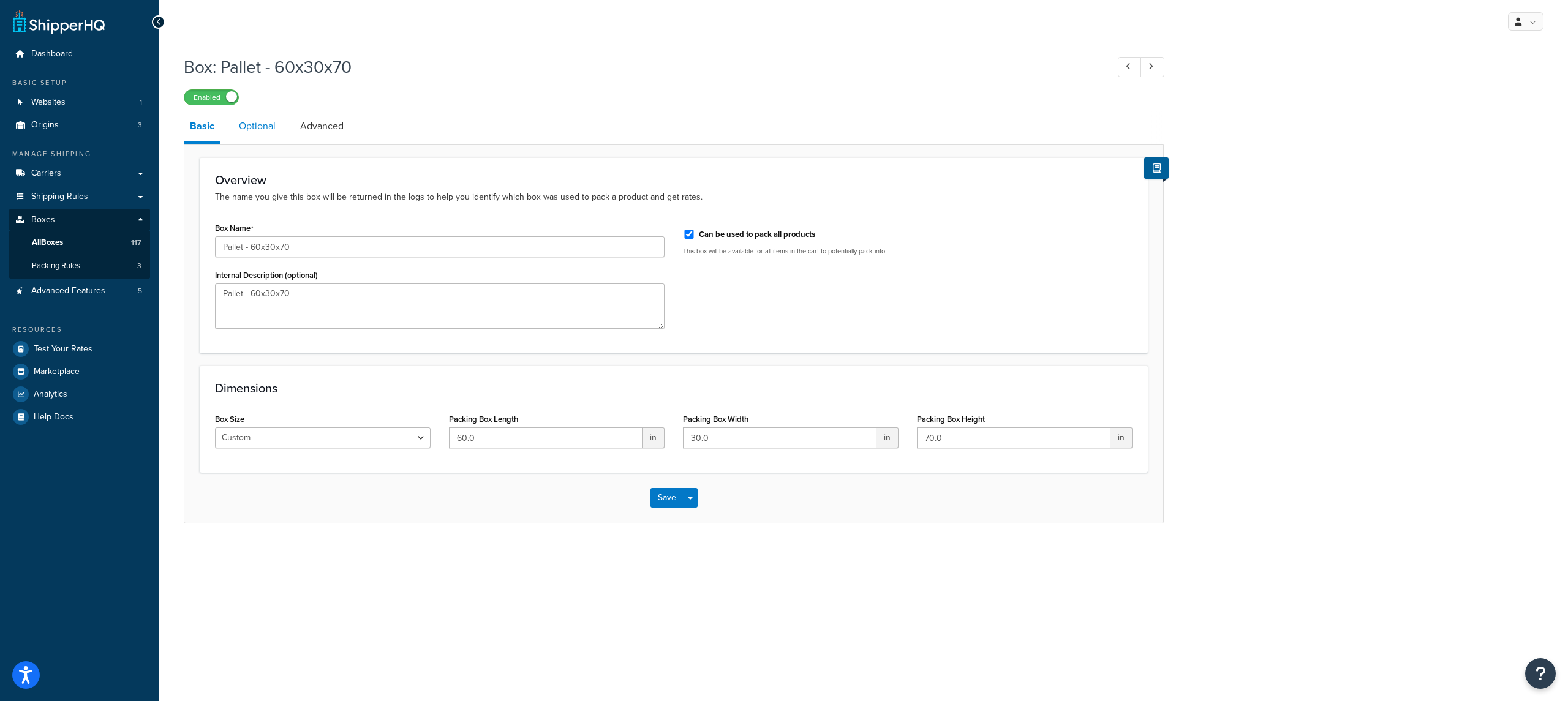
click at [271, 133] on link "Optional" at bounding box center [258, 126] width 49 height 29
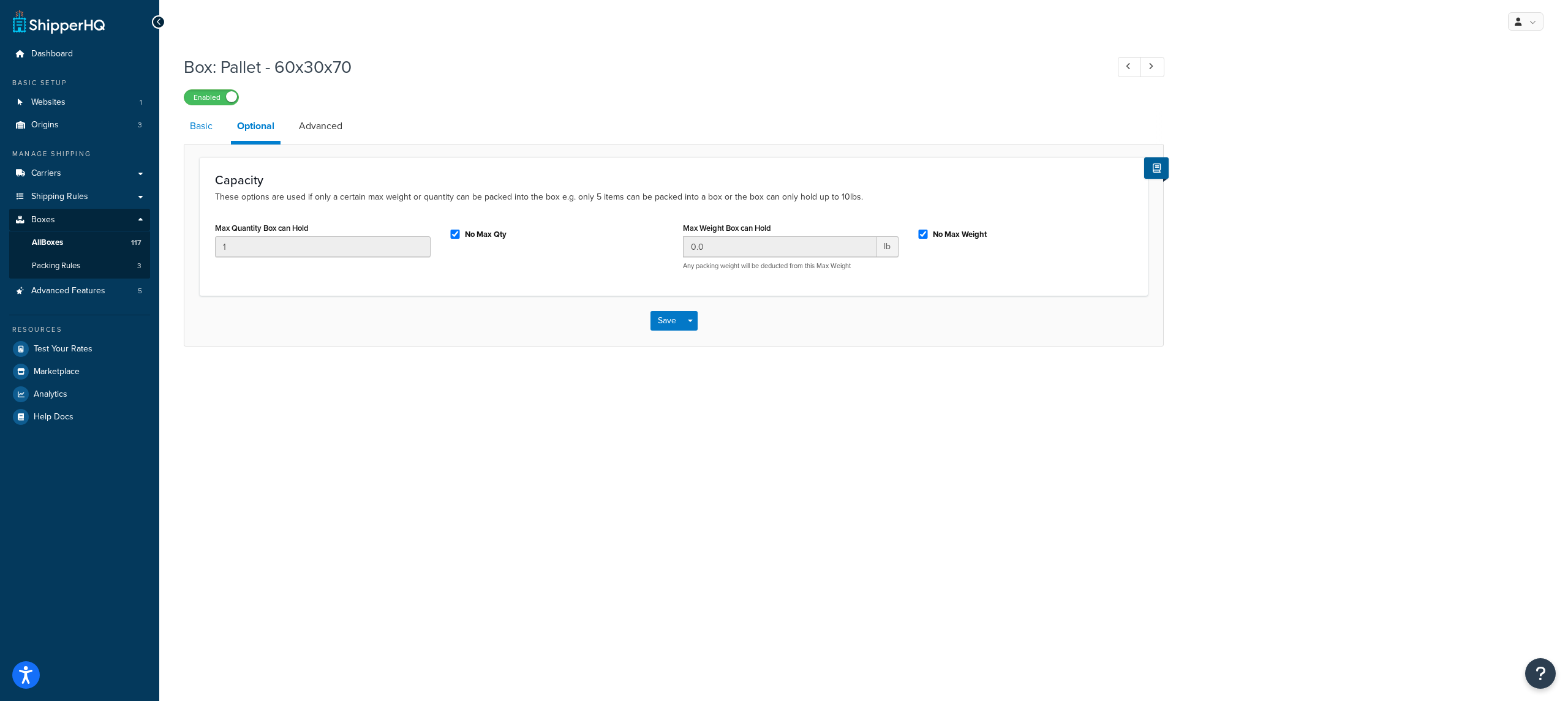
click at [215, 139] on link "Basic" at bounding box center [201, 126] width 35 height 29
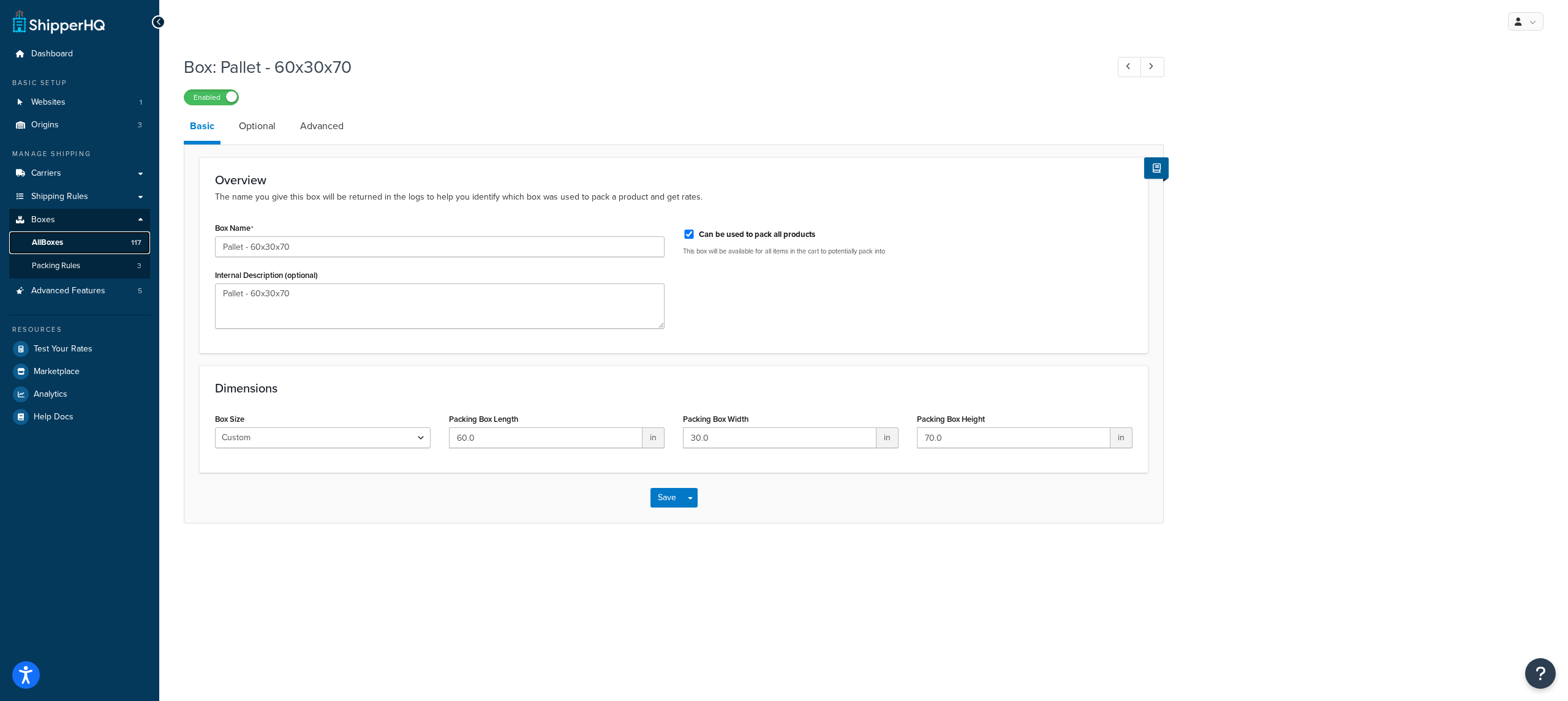
click at [125, 242] on link "All Boxes 117" at bounding box center [80, 242] width 141 height 23
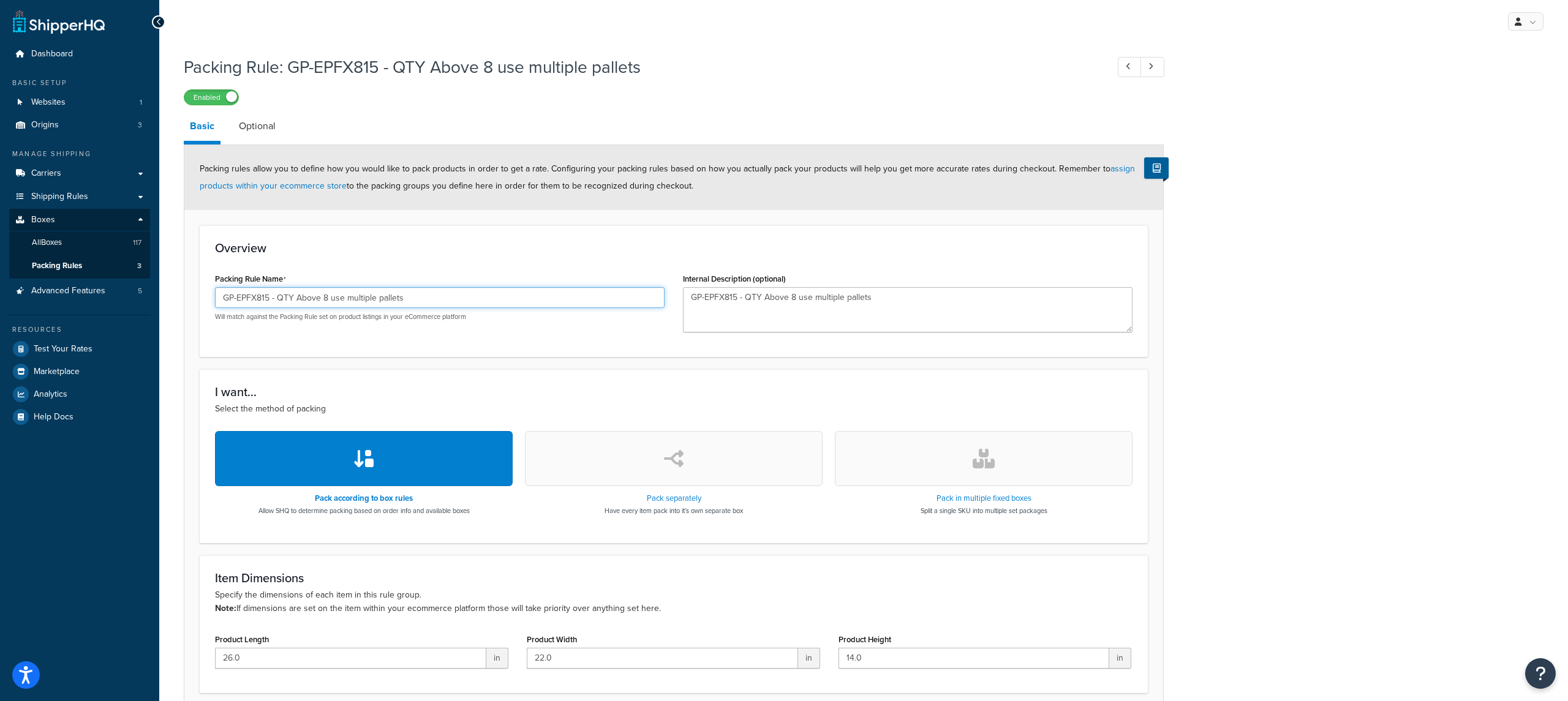
click at [389, 296] on input "GP-EPFX815 - QTY Above 8 use multiple pallets" at bounding box center [439, 298] width 449 height 21
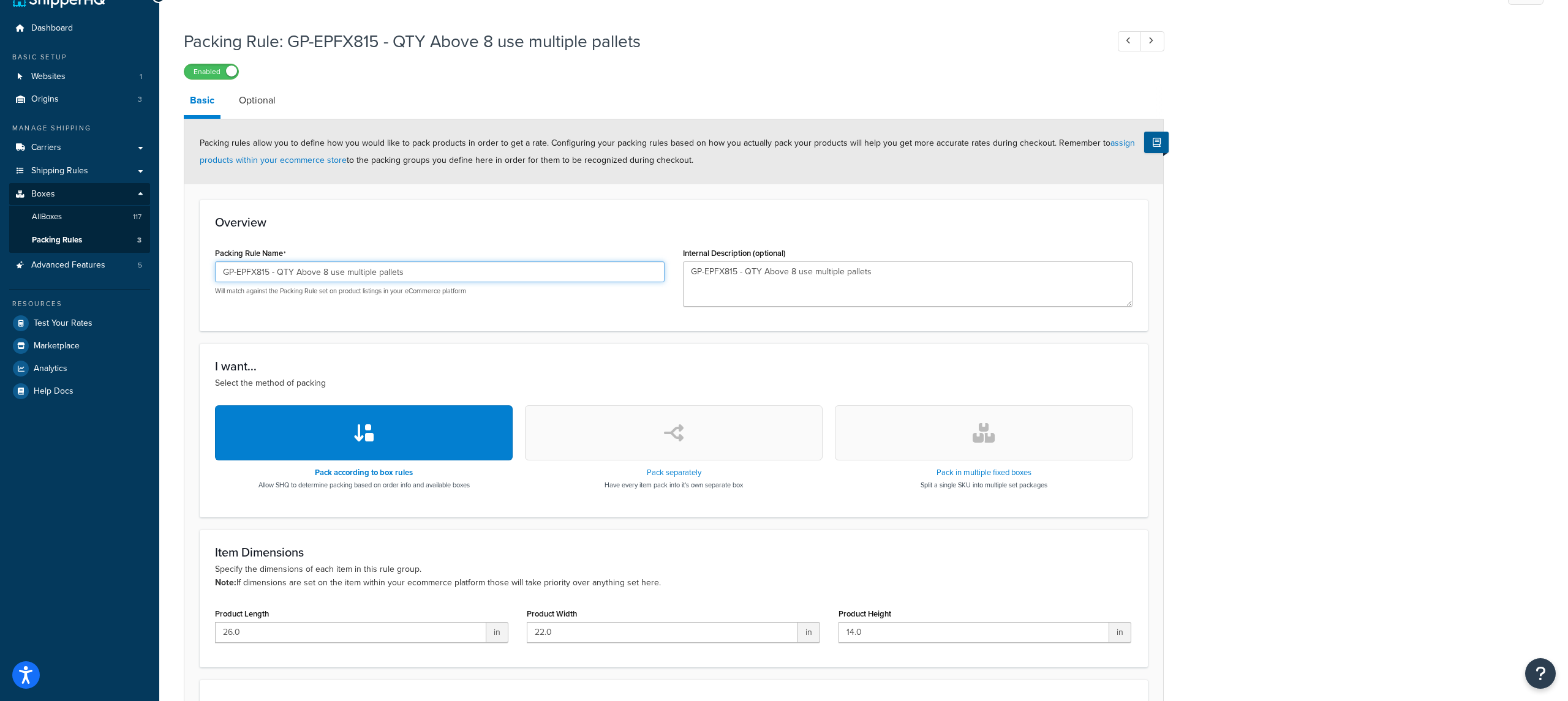
scroll to position [198, 0]
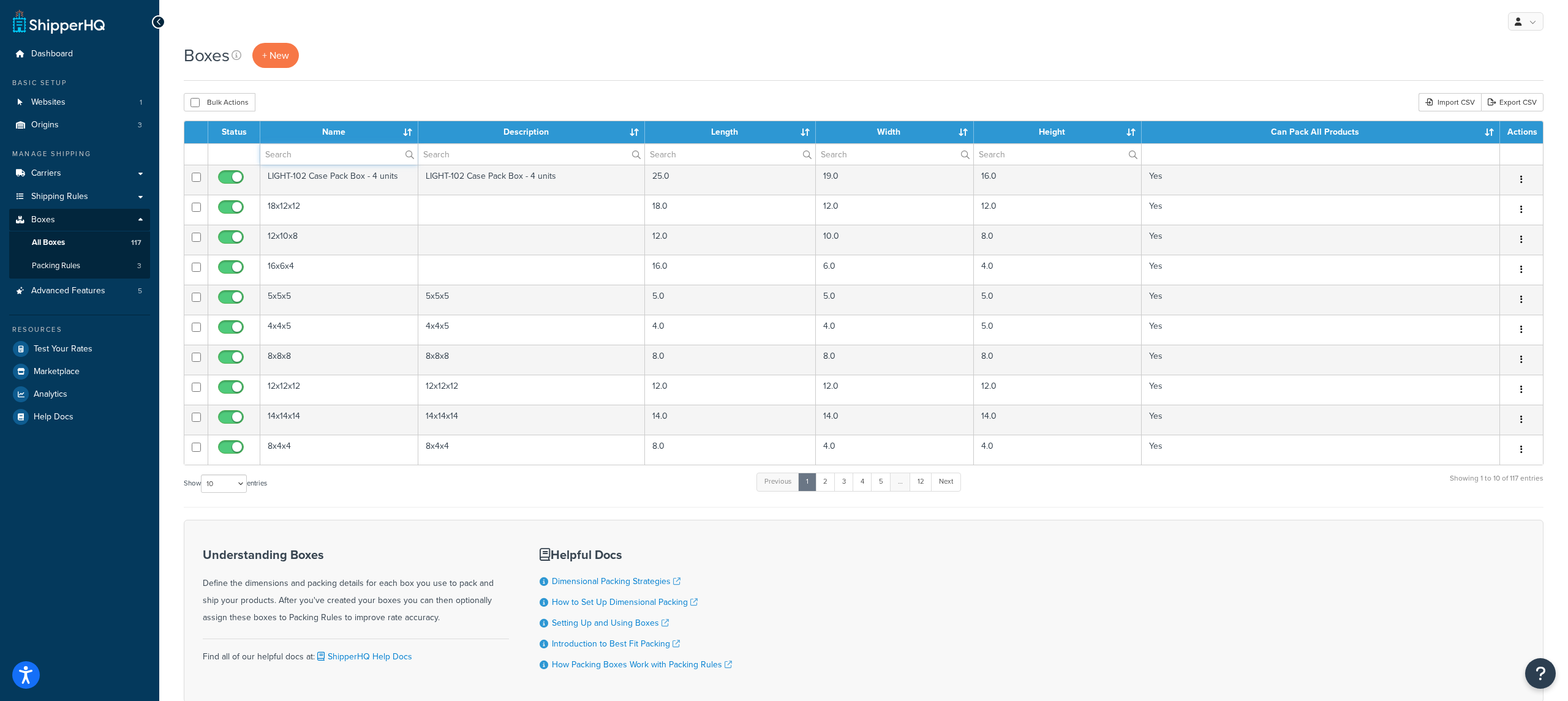
click at [294, 159] on input "text" at bounding box center [339, 154] width 158 height 21
paste input "GP-EPFX815 - QTY Above 8 use multiple pallets"
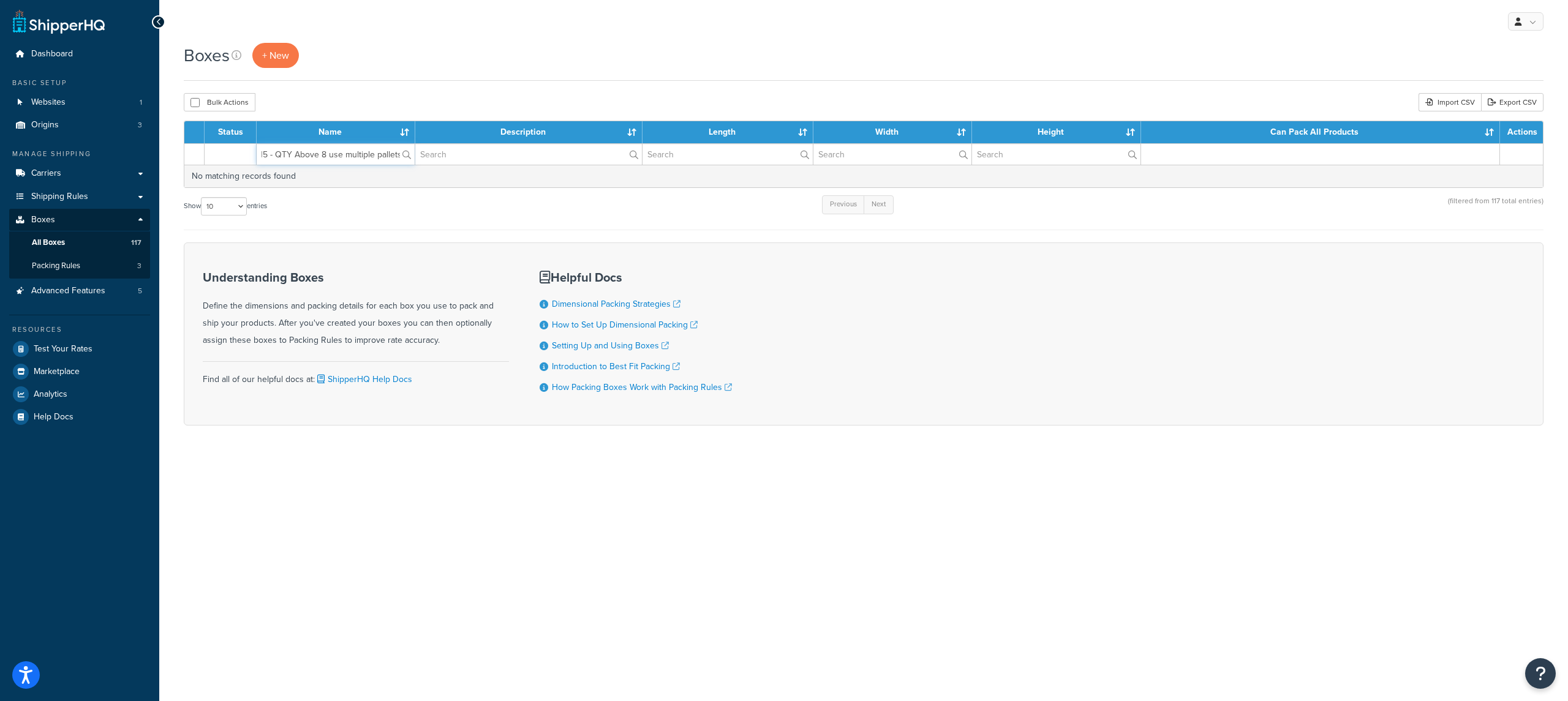
click at [345, 158] on input "GP-EPFX815 - QTY Above 8 use multiple pallets" at bounding box center [335, 154] width 158 height 21
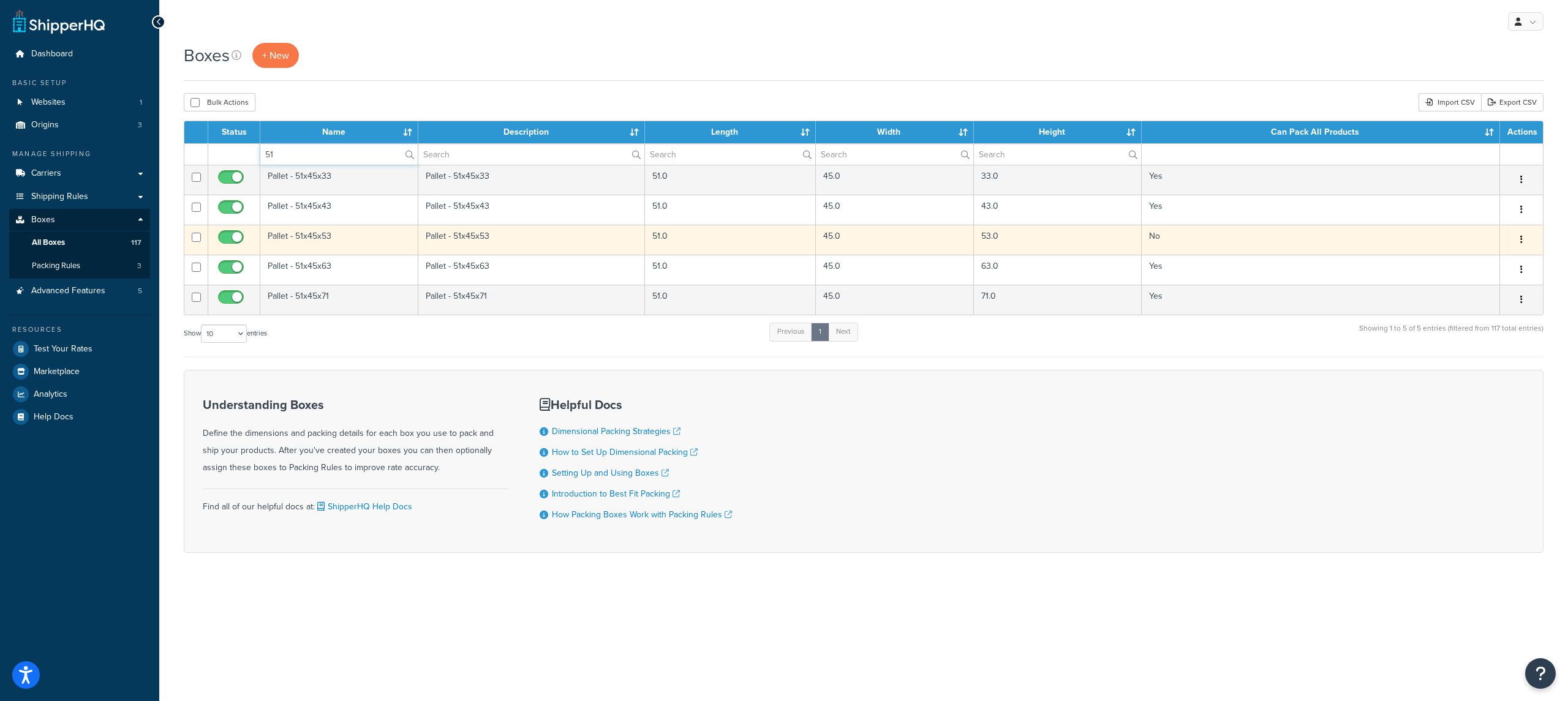
type input "51"
click at [353, 242] on td "Pallet - 51x45x53" at bounding box center [339, 240] width 158 height 30
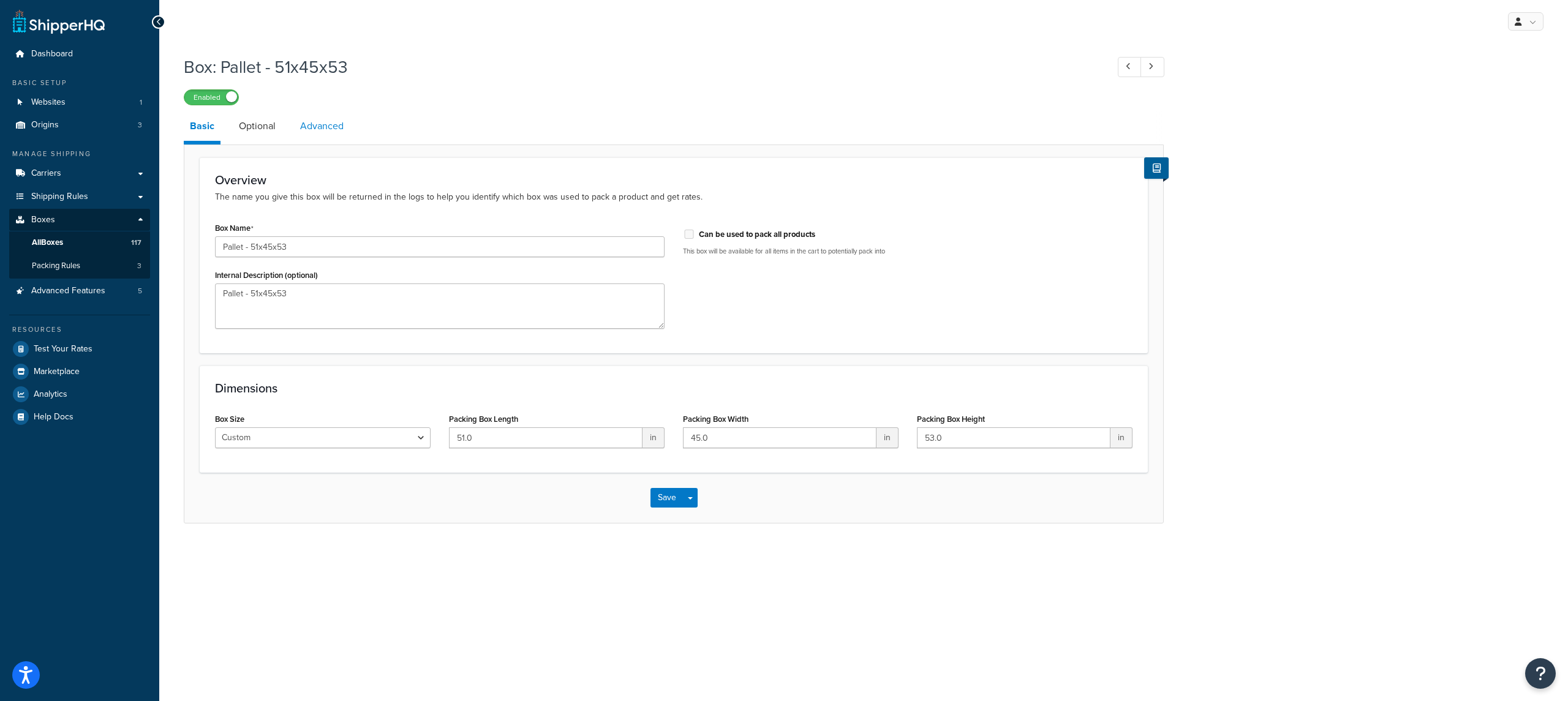
click at [312, 136] on link "Advanced" at bounding box center [322, 126] width 55 height 29
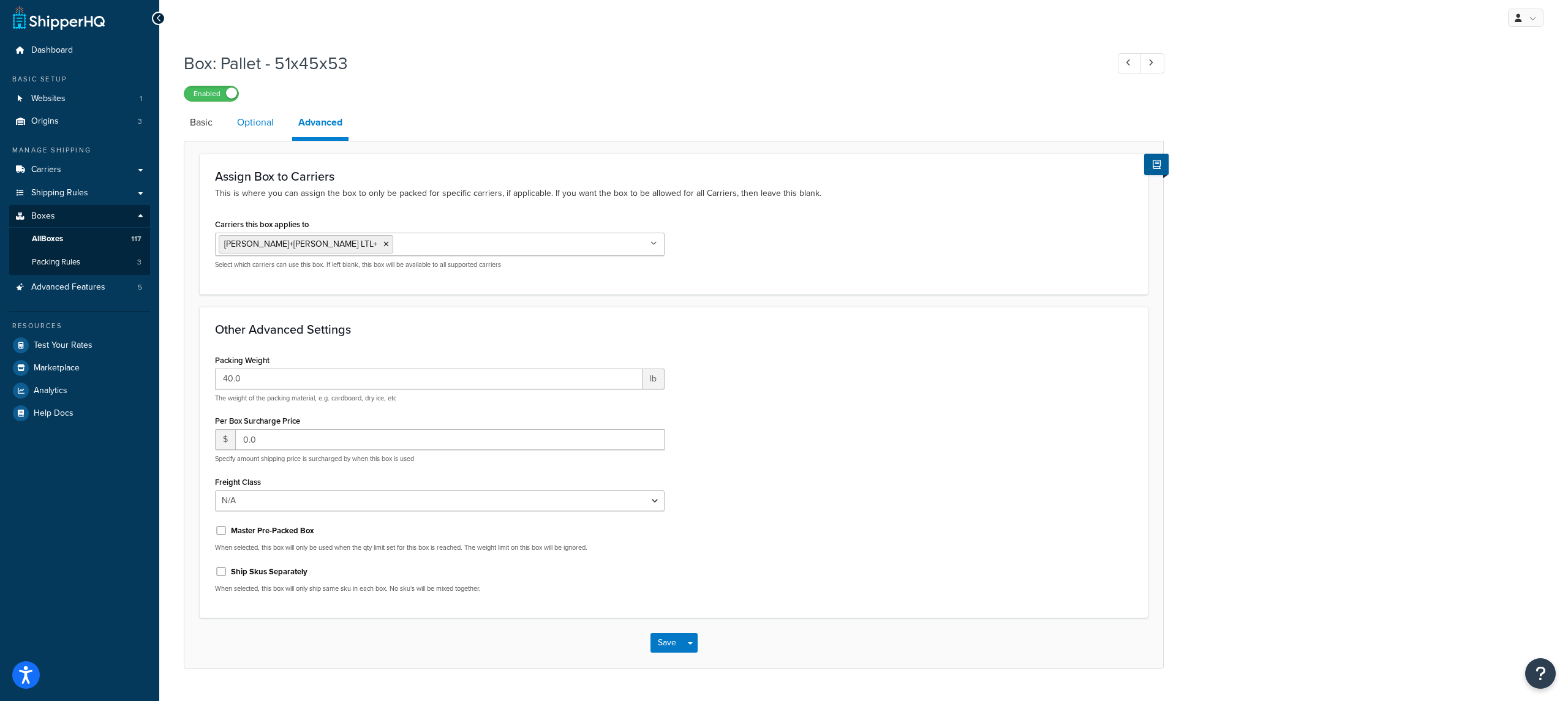
scroll to position [6, 0]
click at [255, 130] on link "Optional" at bounding box center [255, 120] width 49 height 29
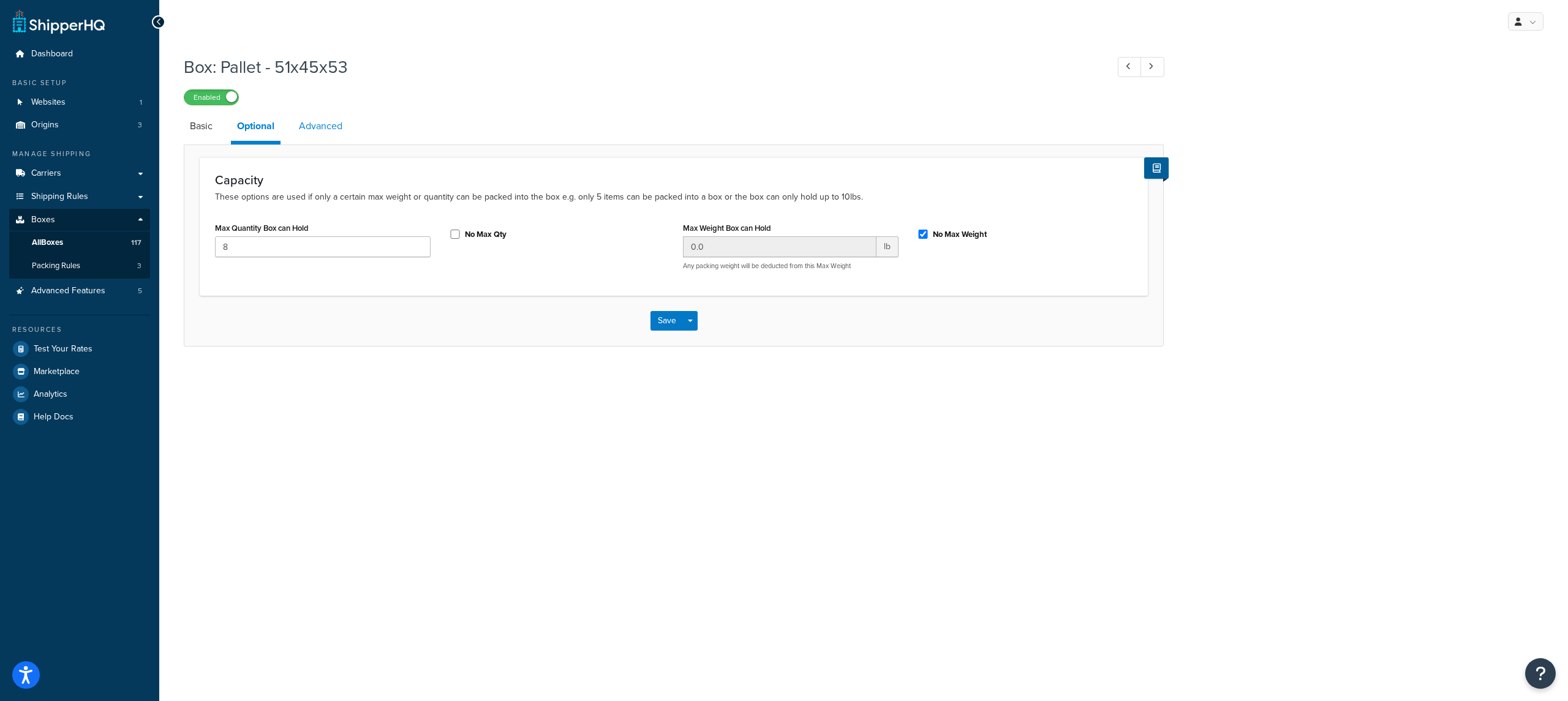
click at [298, 130] on link "Advanced" at bounding box center [321, 126] width 55 height 29
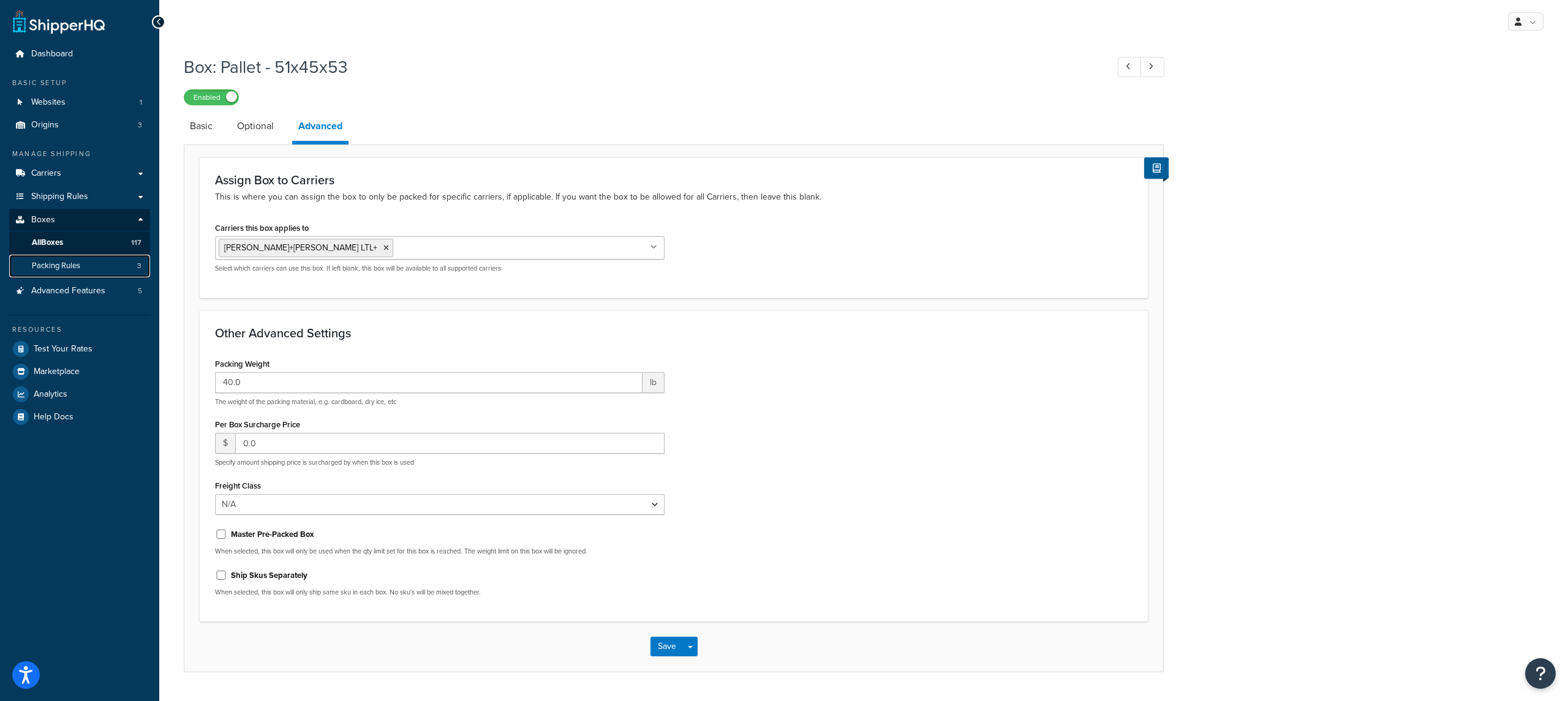
scroll to position [3, 0]
click at [119, 261] on link "Packing Rules 3" at bounding box center [80, 263] width 141 height 23
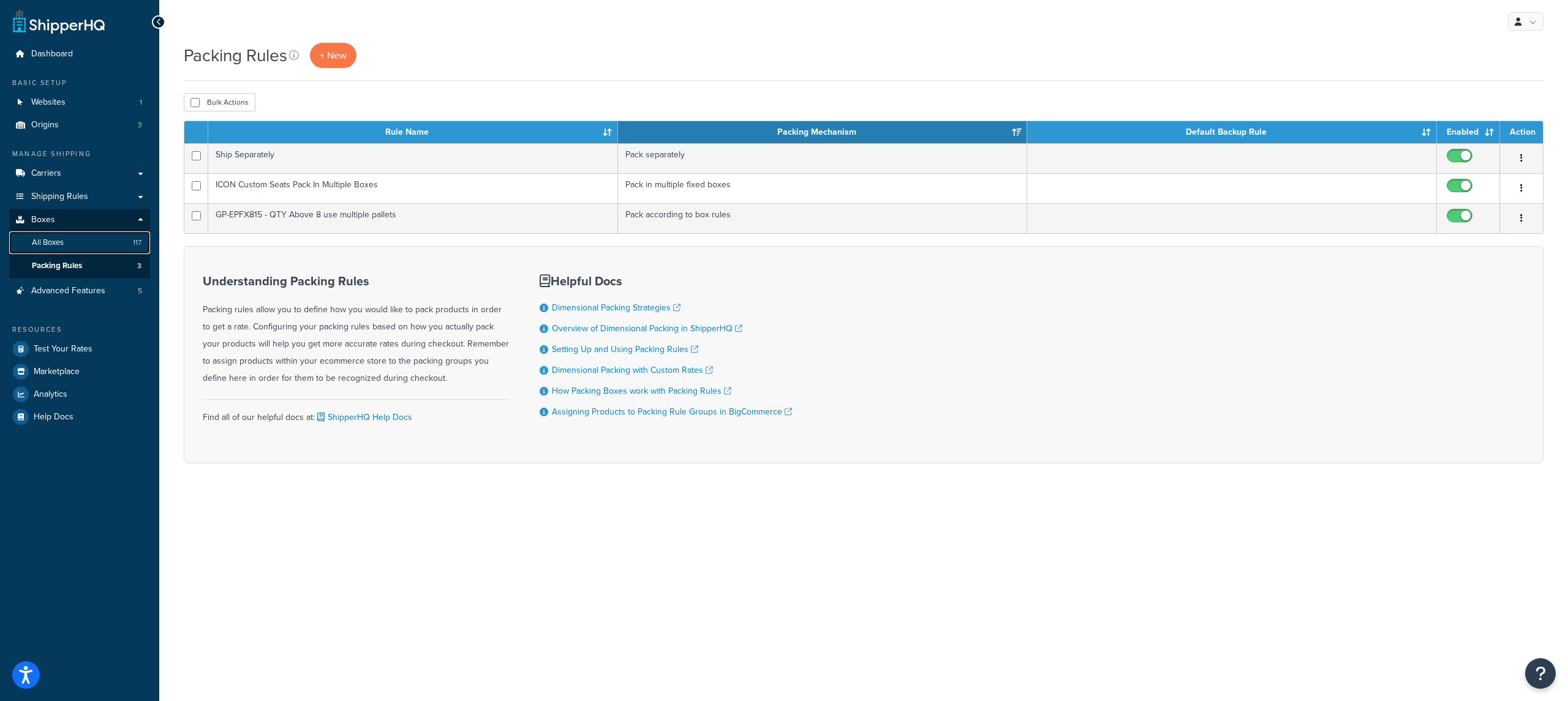
click at [119, 244] on link "All Boxes 117" at bounding box center [80, 242] width 141 height 23
